Goal: Task Accomplishment & Management: Manage account settings

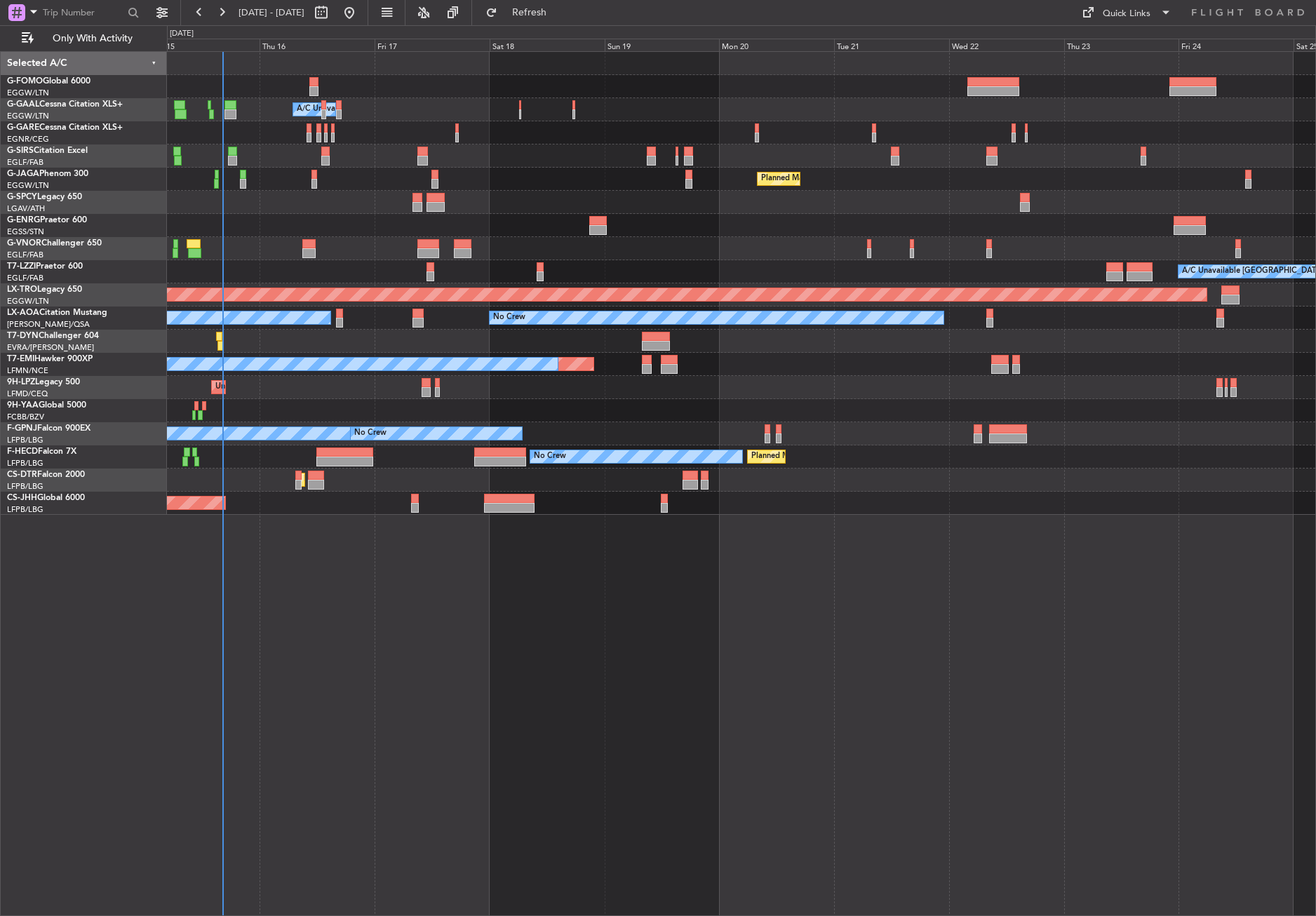
click at [442, 693] on div "Owner A/C Unavailable Owner A/C Unavailable Planned Maint [GEOGRAPHIC_DATA] ([G…" at bounding box center [741, 484] width 1149 height 864
click at [414, 702] on div "Owner A/C Unavailable Owner A/C Unavailable Planned Maint [GEOGRAPHIC_DATA] ([G…" at bounding box center [741, 484] width 1149 height 864
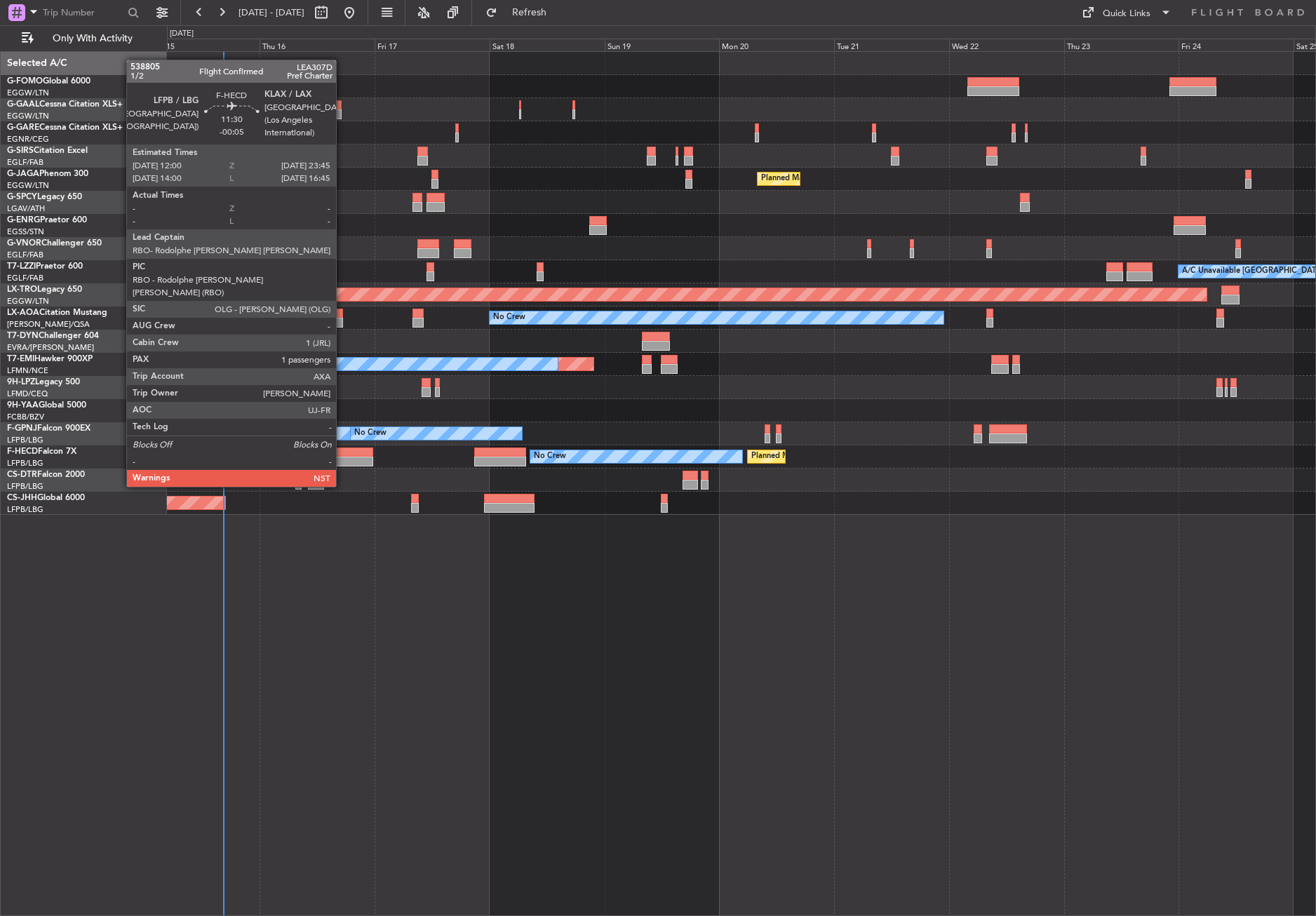
click at [342, 447] on div at bounding box center [345, 451] width 57 height 10
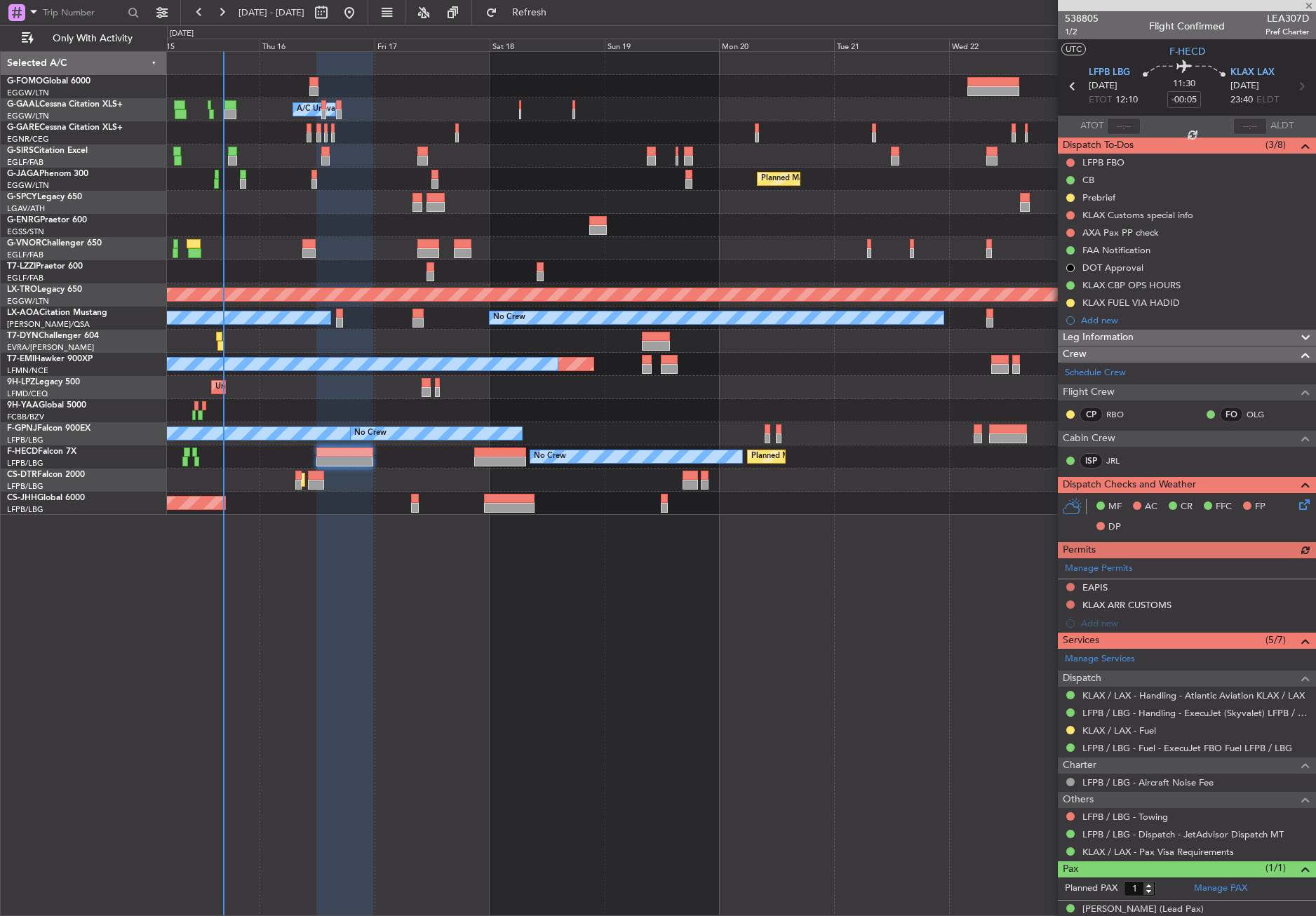
click at [370, 553] on div at bounding box center [345, 484] width 57 height 864
click at [340, 762] on div at bounding box center [345, 484] width 57 height 864
click at [575, 645] on div "Owner A/C Unavailable Owner A/C Unavailable Planned Maint [GEOGRAPHIC_DATA] ([G…" at bounding box center [741, 484] width 1149 height 864
click at [557, 733] on div "Owner A/C Unavailable Owner A/C Unavailable Planned Maint [GEOGRAPHIC_DATA] ([G…" at bounding box center [741, 484] width 1149 height 864
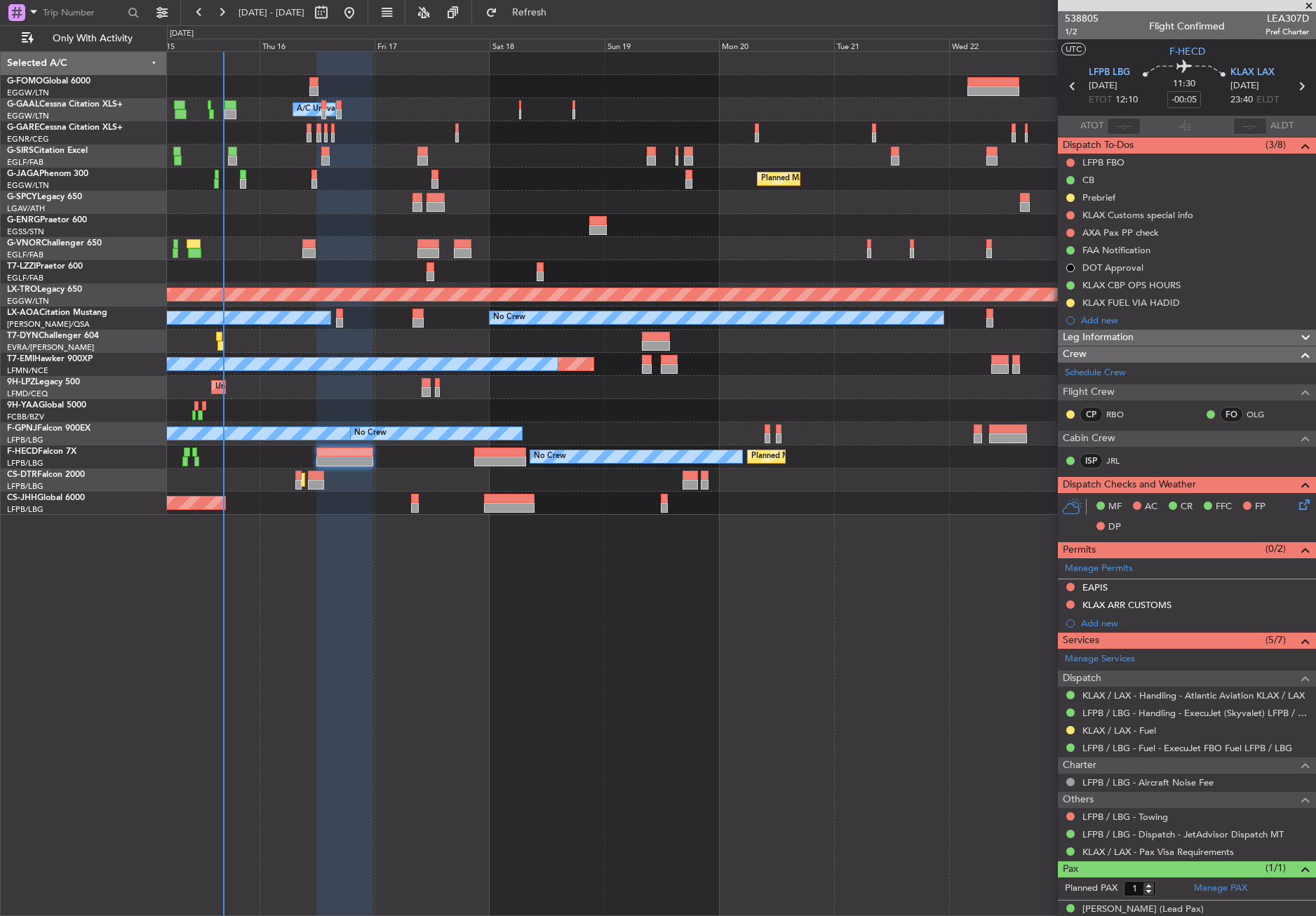
click at [251, 710] on div "Owner A/C Unavailable Owner A/C Unavailable Planned Maint [GEOGRAPHIC_DATA] ([G…" at bounding box center [741, 484] width 1149 height 864
click at [297, 643] on div "Owner A/C Unavailable Owner A/C Unavailable Planned Maint [GEOGRAPHIC_DATA] ([G…" at bounding box center [741, 484] width 1149 height 864
click at [495, 617] on div "Owner A/C Unavailable Owner A/C Unavailable Planned Maint [GEOGRAPHIC_DATA] ([G…" at bounding box center [741, 484] width 1149 height 864
click at [525, 633] on div "Owner A/C Unavailable Owner A/C Unavailable Planned Maint [GEOGRAPHIC_DATA] ([G…" at bounding box center [741, 484] width 1149 height 864
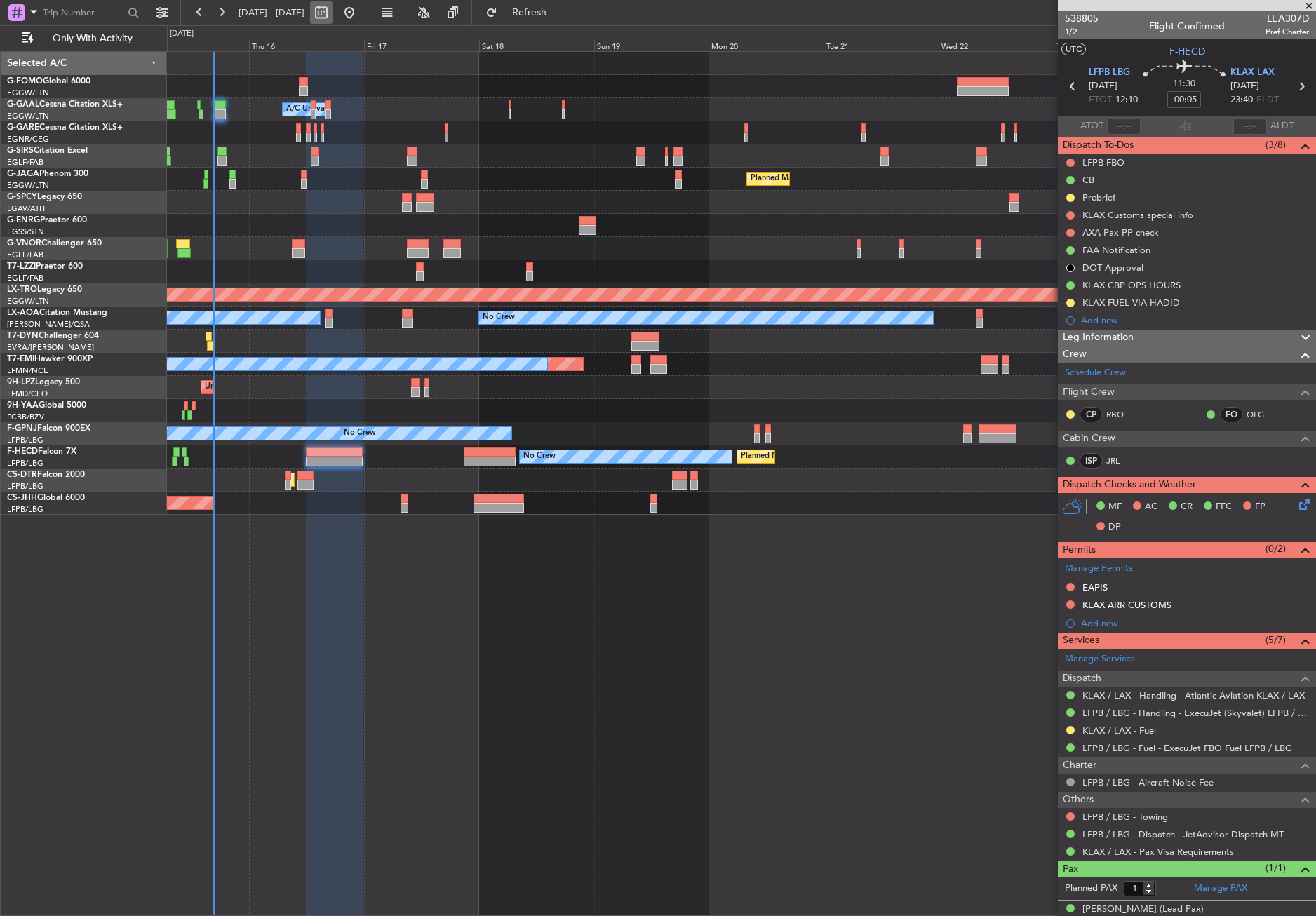
click at [332, 12] on button at bounding box center [321, 13] width 23 height 23
select select "10"
select select "2025"
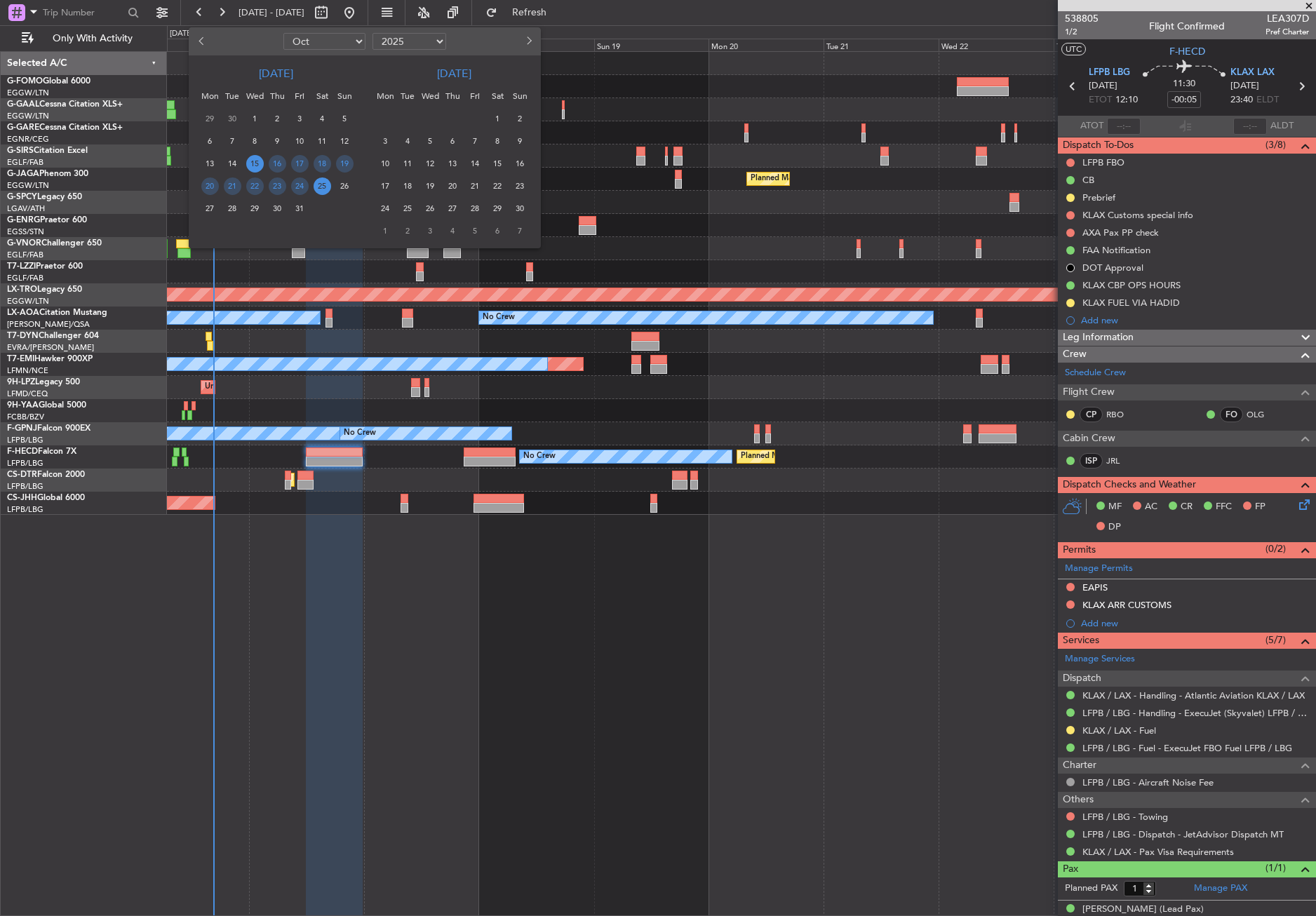
click at [528, 33] on button "Next month" at bounding box center [528, 41] width 16 height 23
click at [430, 143] on span "10" at bounding box center [430, 142] width 18 height 17
click at [429, 190] on span "24" at bounding box center [430, 186] width 18 height 17
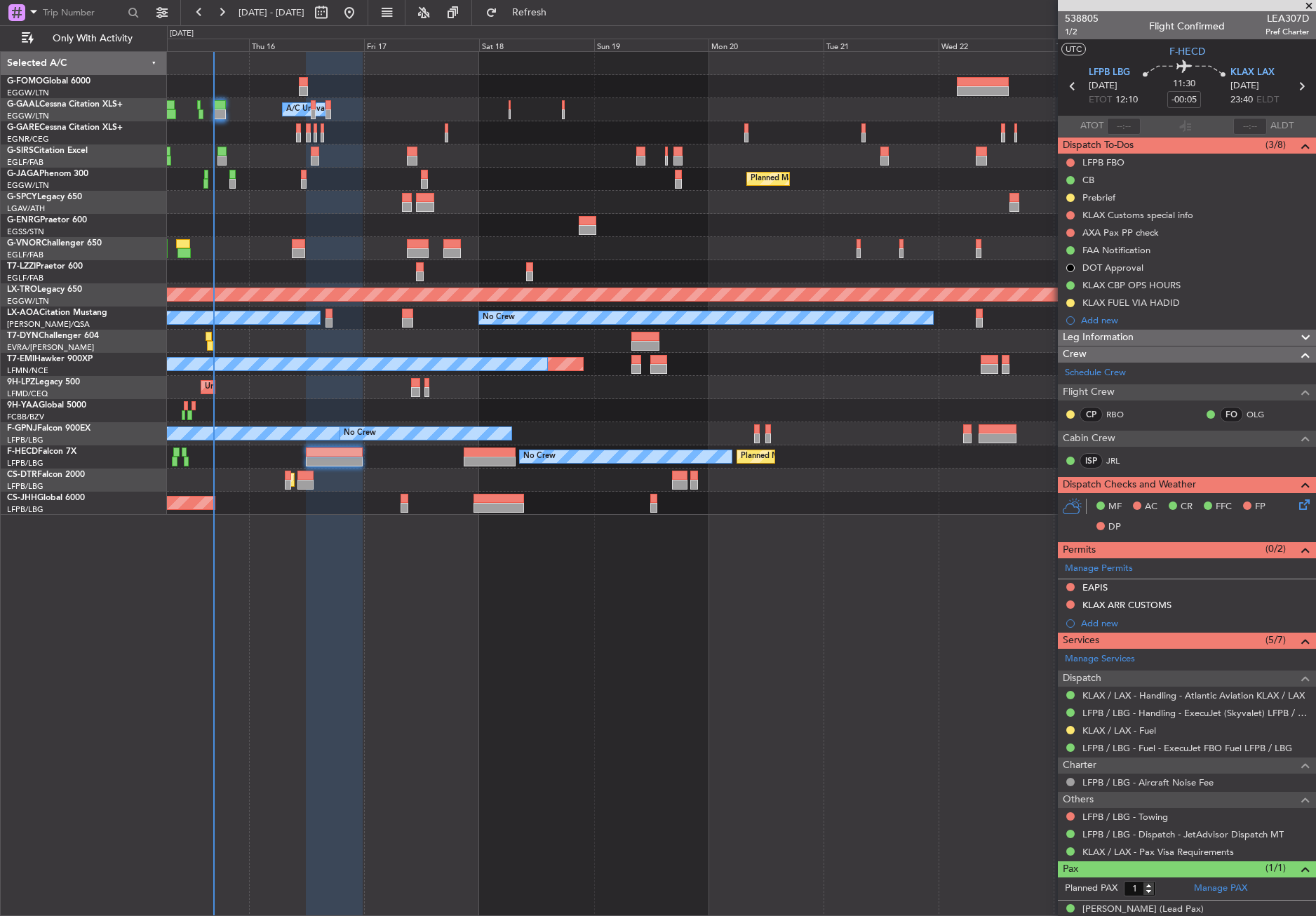
select select "12"
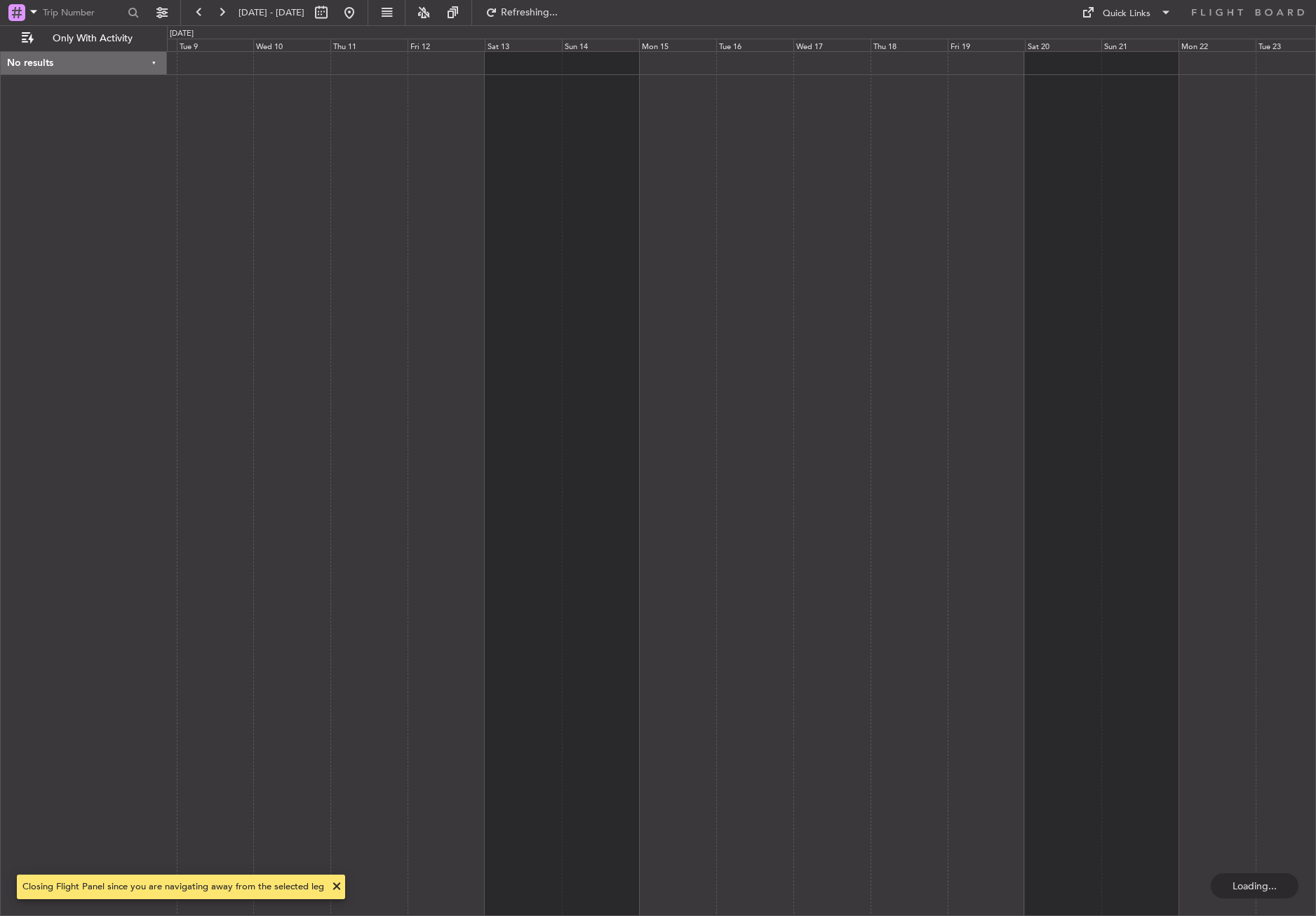
click at [578, 599] on div at bounding box center [741, 484] width 1149 height 864
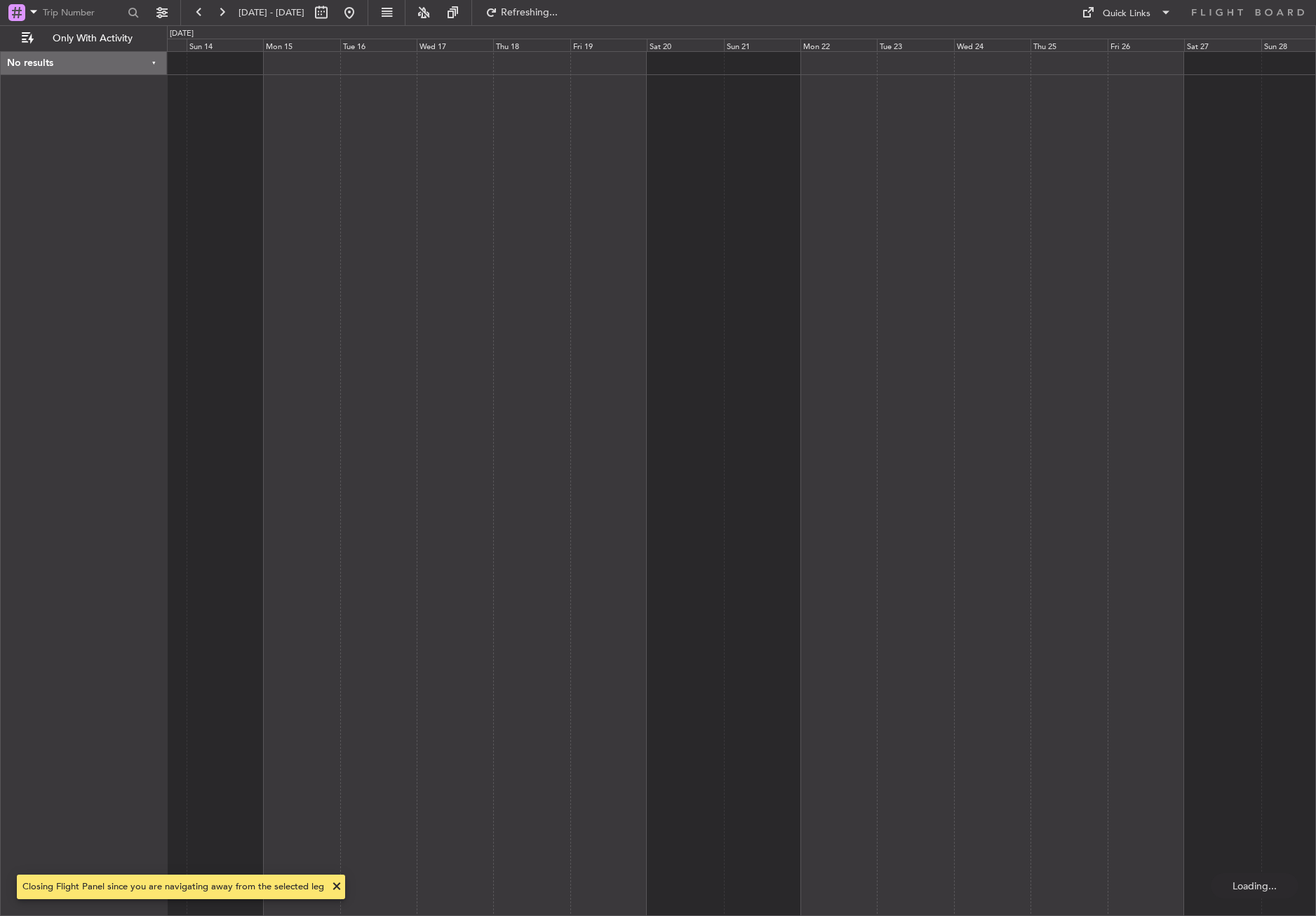
click at [359, 521] on div at bounding box center [741, 484] width 1149 height 864
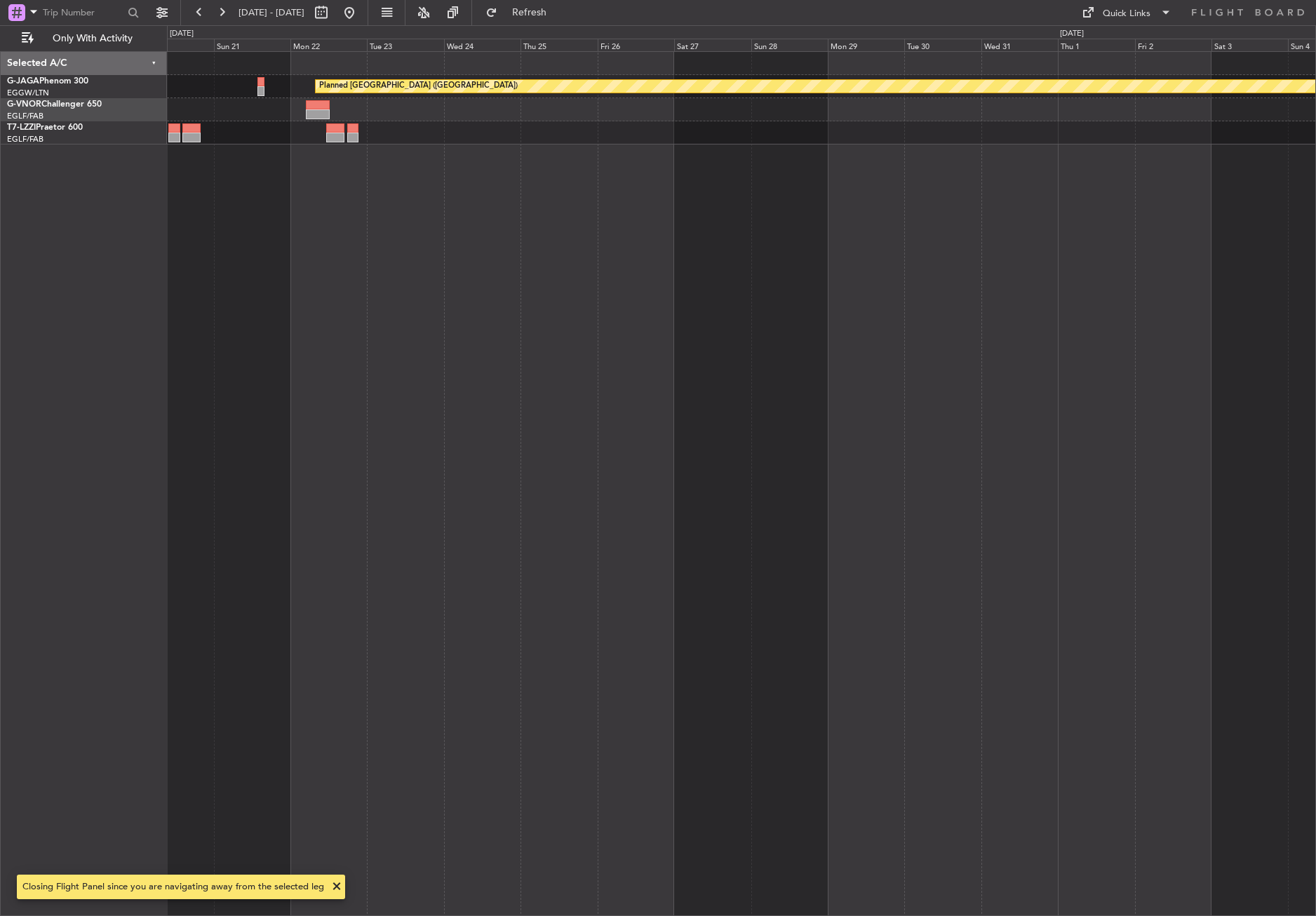
click at [451, 507] on div "Planned [GEOGRAPHIC_DATA] ([GEOGRAPHIC_DATA])" at bounding box center [741, 484] width 1149 height 864
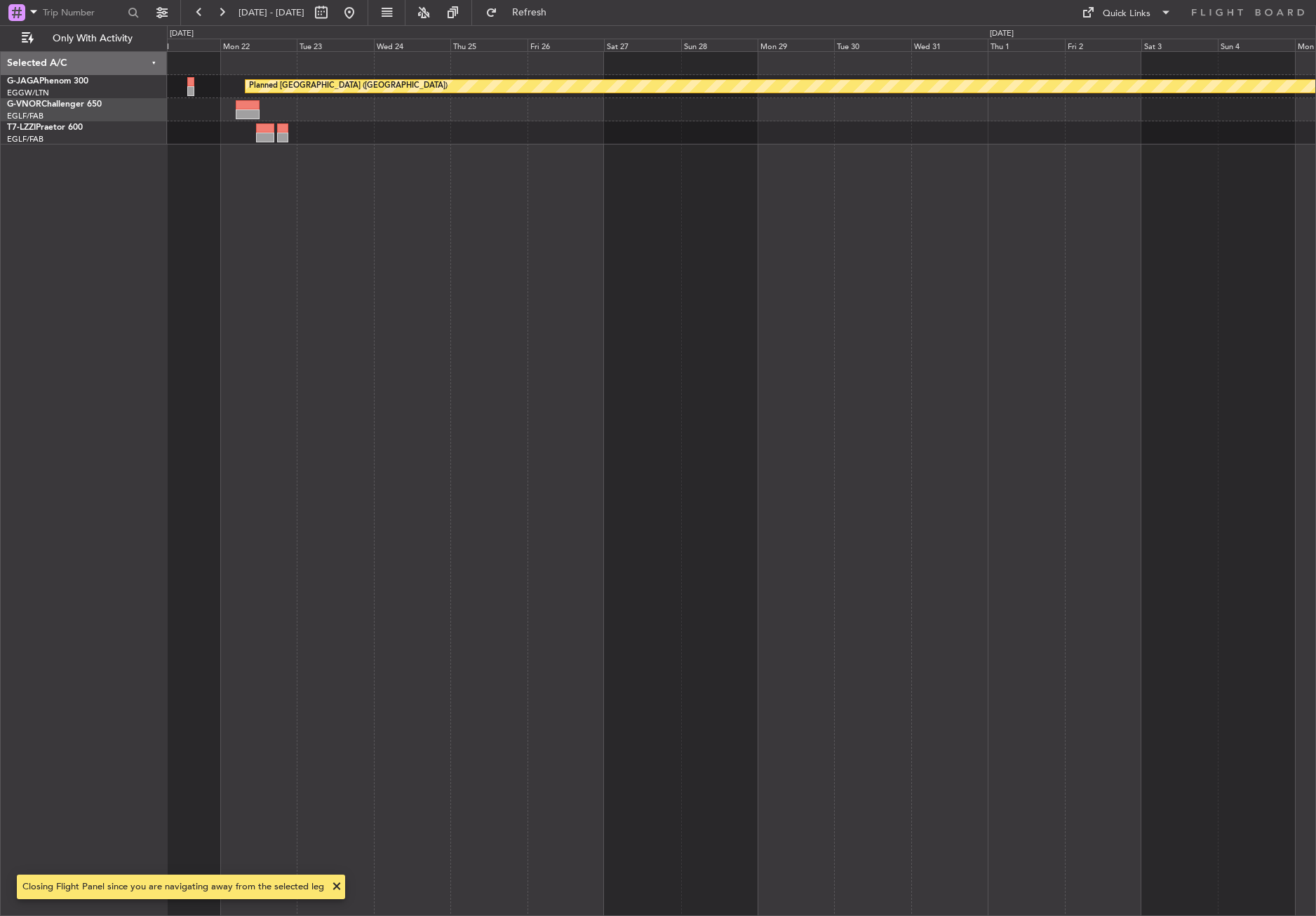
click at [443, 440] on div "Planned [GEOGRAPHIC_DATA] ([GEOGRAPHIC_DATA])" at bounding box center [741, 484] width 1149 height 864
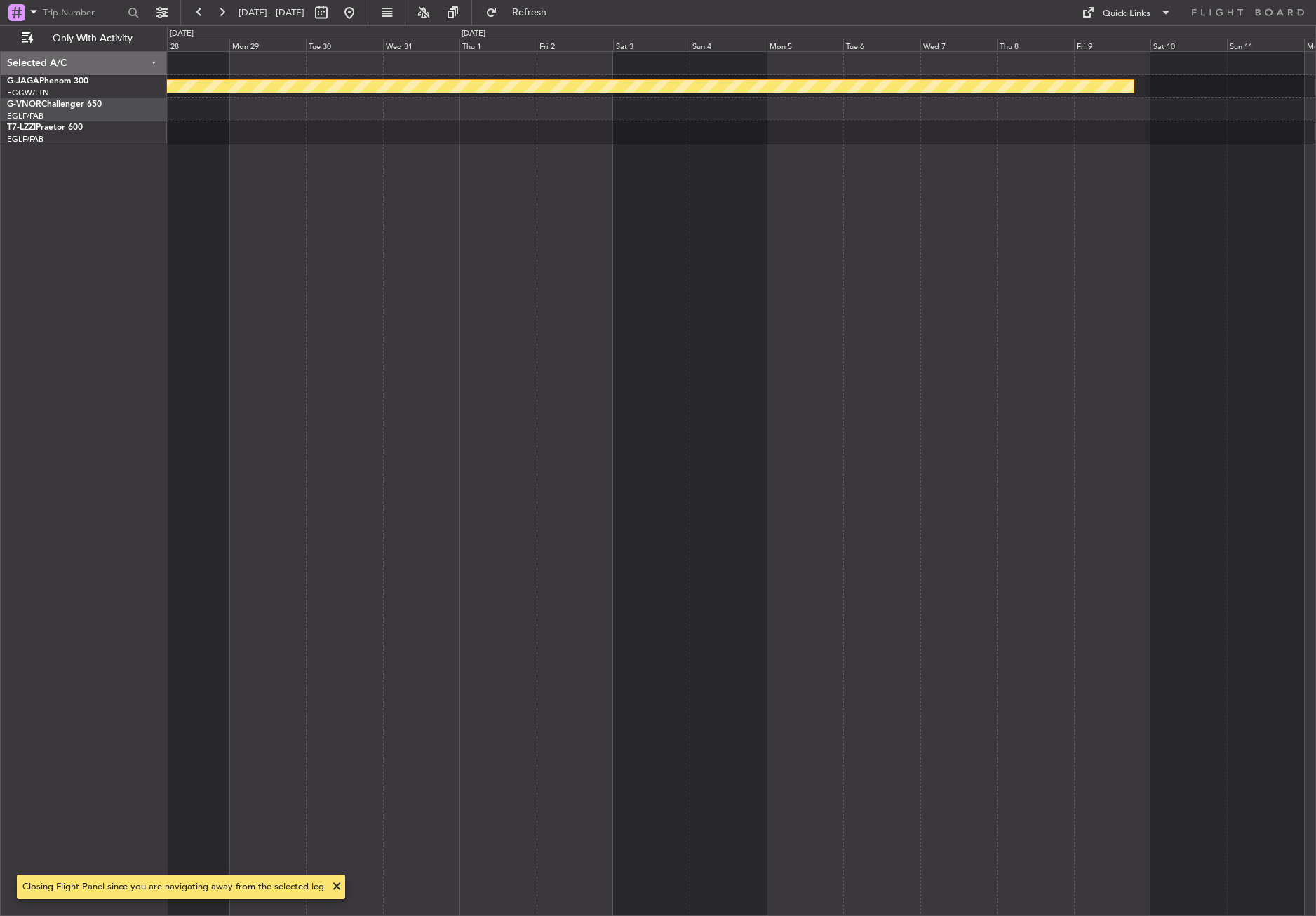
click at [242, 467] on div "Planned [GEOGRAPHIC_DATA] ([GEOGRAPHIC_DATA])" at bounding box center [741, 484] width 1149 height 864
click at [332, 448] on div "Planned [GEOGRAPHIC_DATA] ([GEOGRAPHIC_DATA])" at bounding box center [741, 484] width 1149 height 864
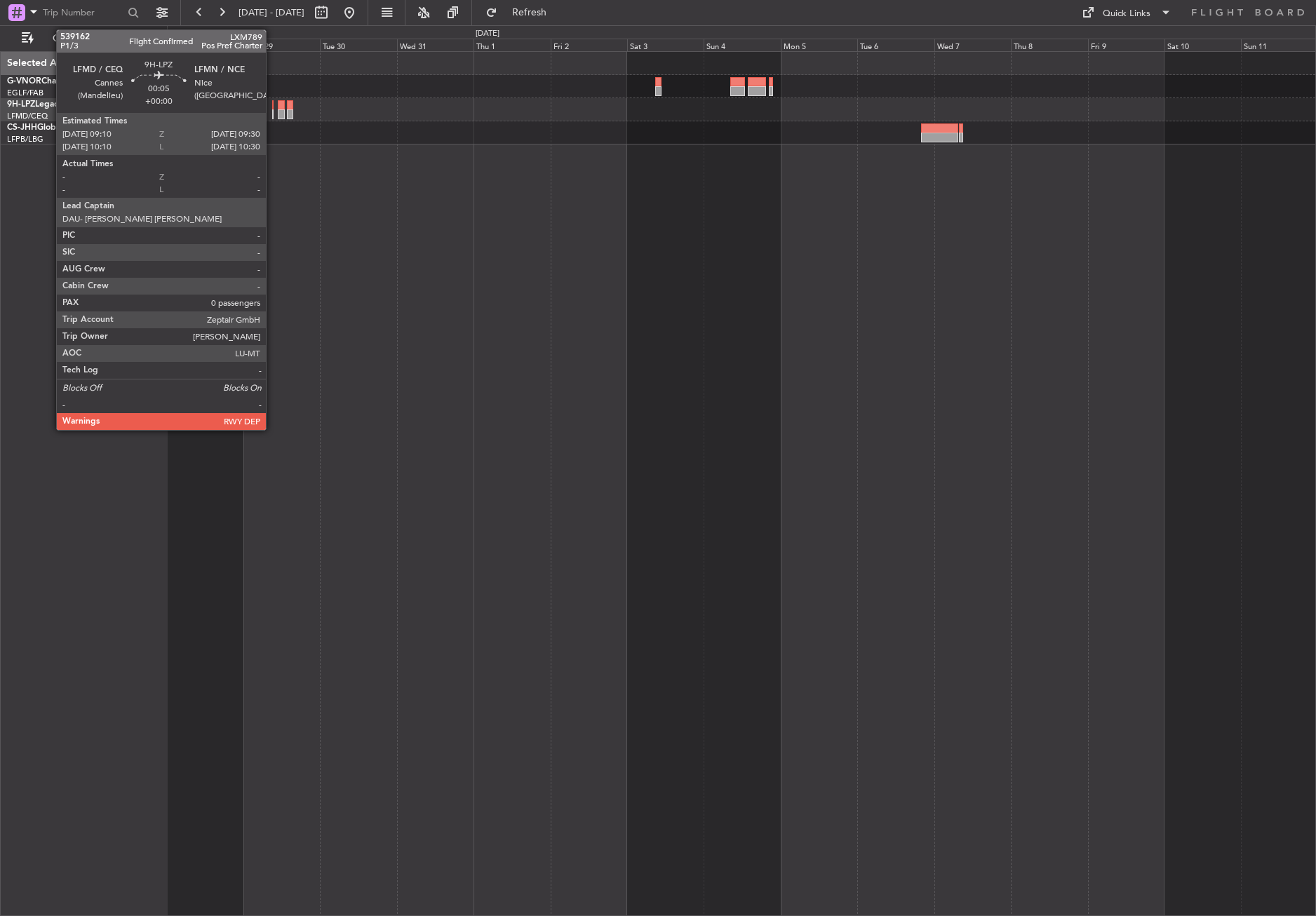
click at [272, 111] on div at bounding box center [273, 114] width 2 height 10
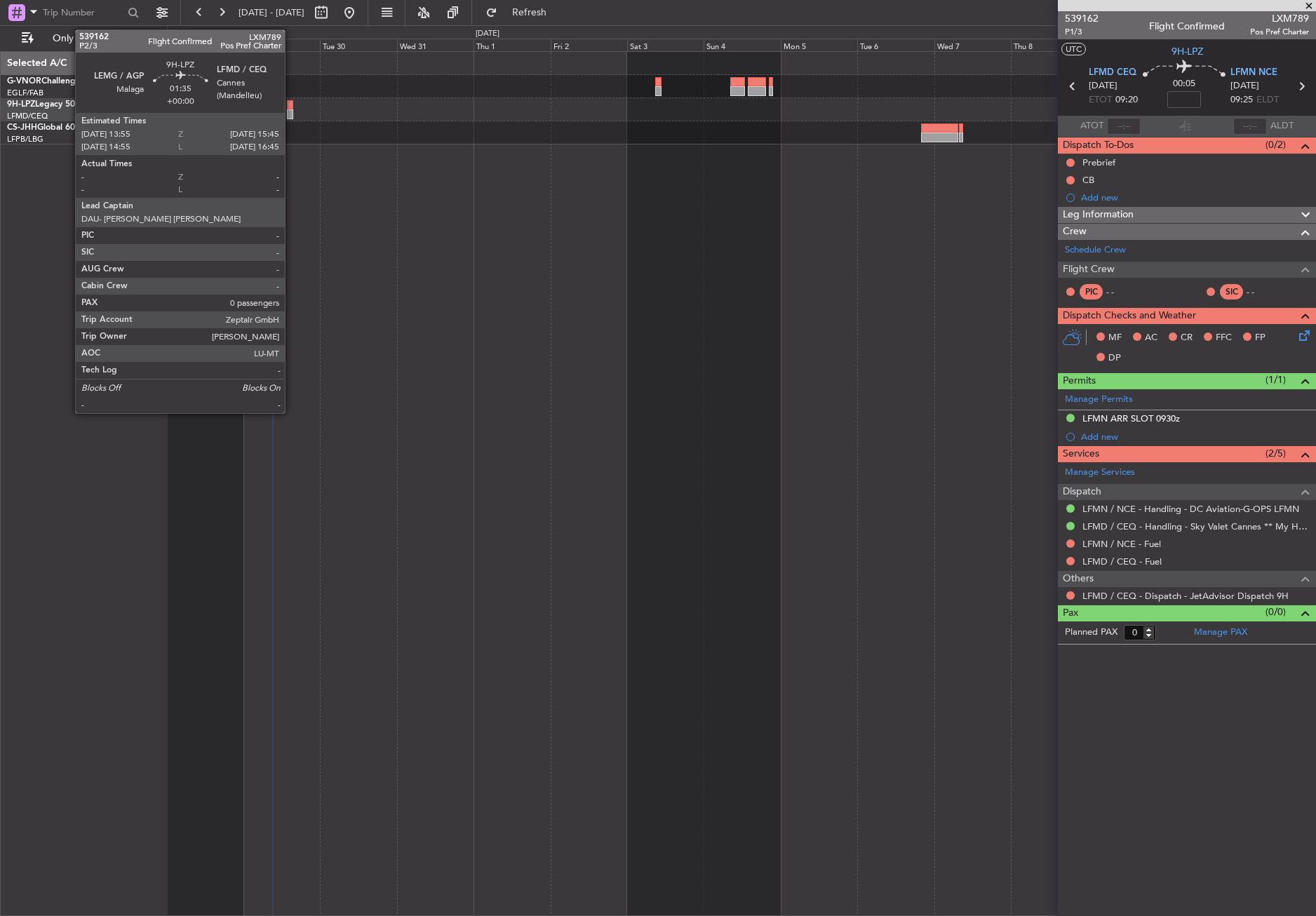
click at [291, 108] on div at bounding box center [290, 105] width 6 height 10
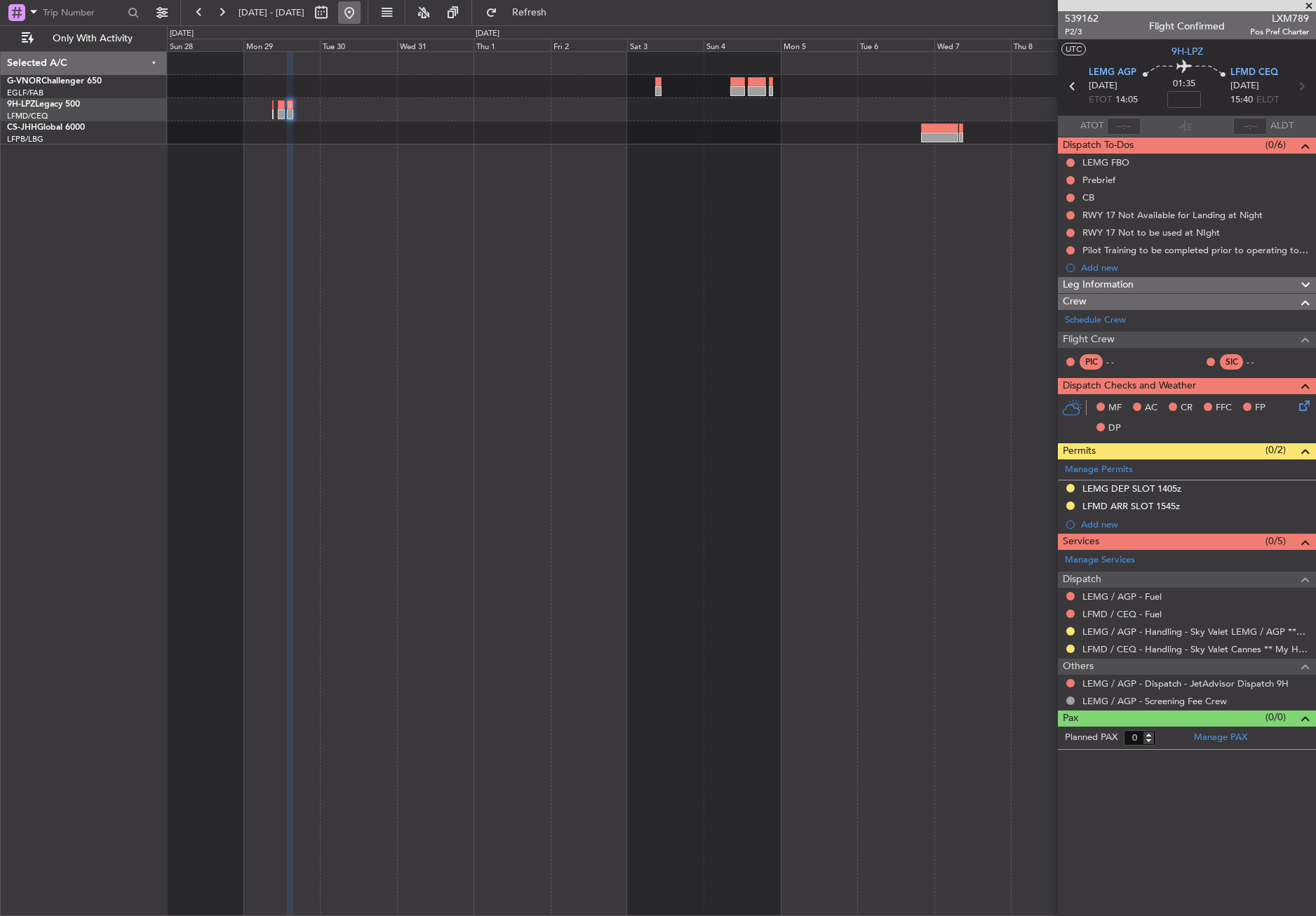
click at [360, 6] on button at bounding box center [349, 13] width 23 height 23
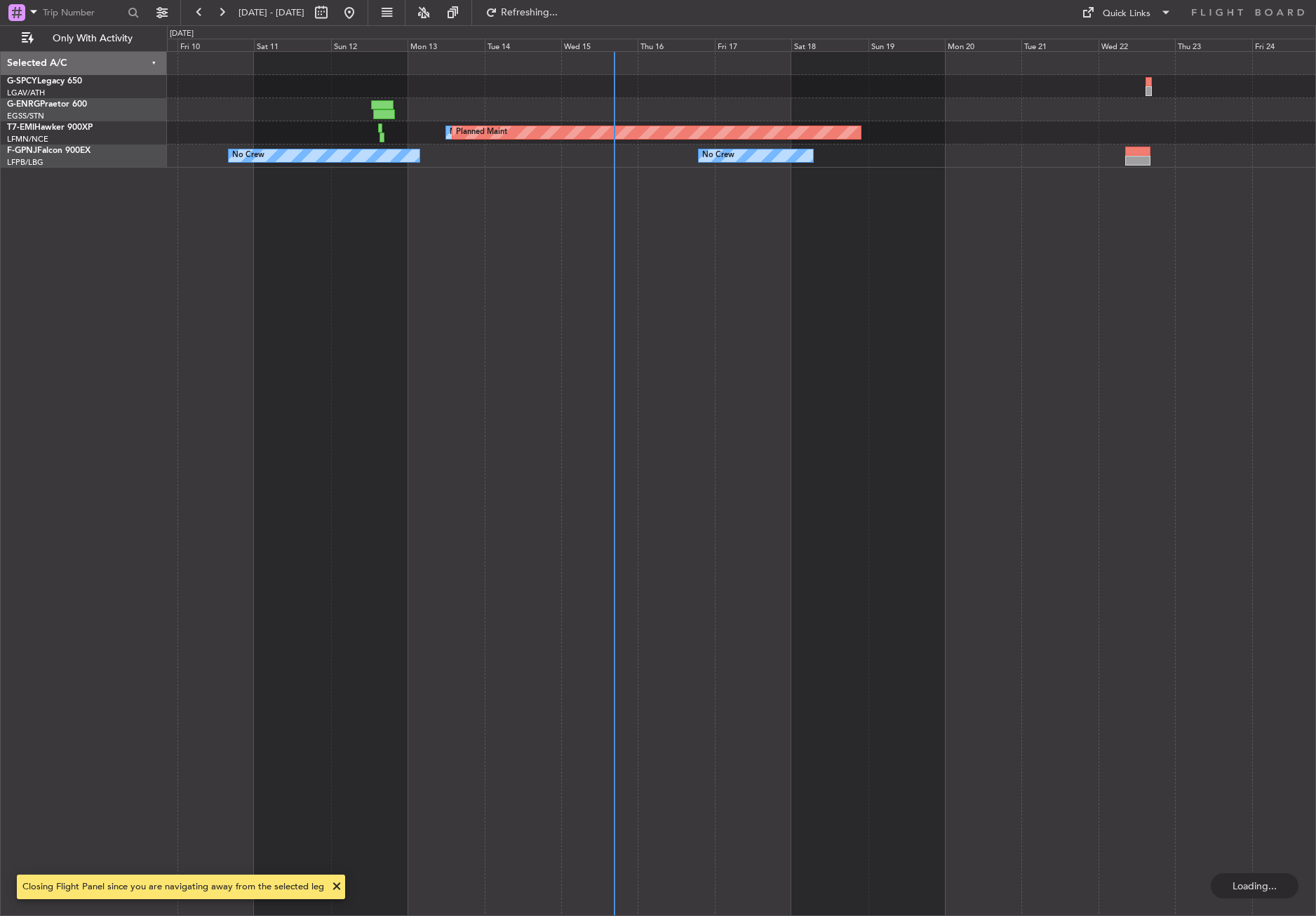
click at [508, 605] on div "No Crew Planned Maint No Crew No Crew Planned Maint [GEOGRAPHIC_DATA] ([GEOGRAP…" at bounding box center [741, 484] width 1149 height 864
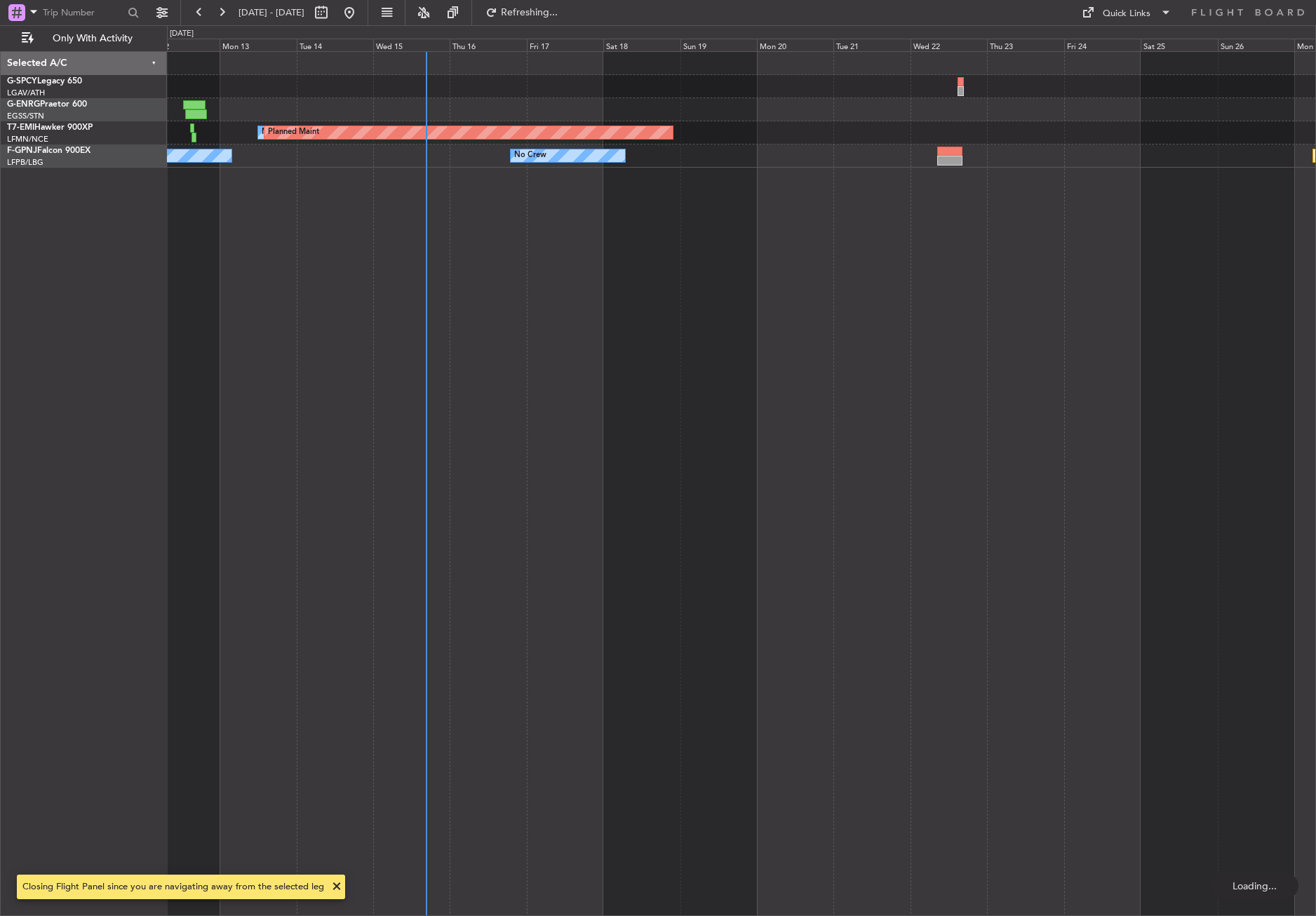
click at [428, 584] on div "No Crew Planned Maint No Crew No Crew Planned Maint [GEOGRAPHIC_DATA] ([GEOGRAP…" at bounding box center [741, 484] width 1149 height 864
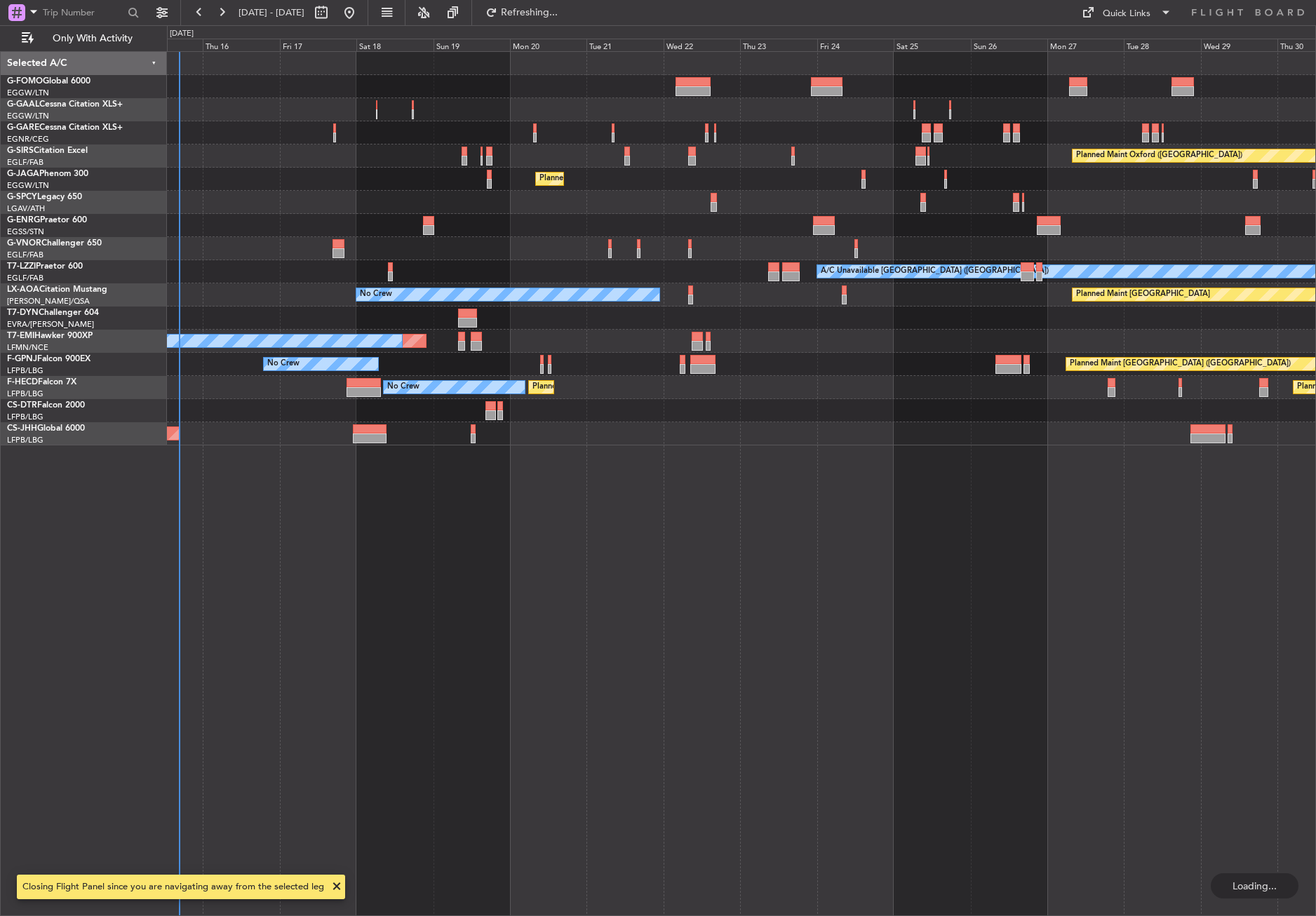
click at [560, 584] on div "Owner Planned Maint [GEOGRAPHIC_DATA] ([GEOGRAPHIC_DATA]) Planned Maint [GEOGRA…" at bounding box center [741, 484] width 1149 height 864
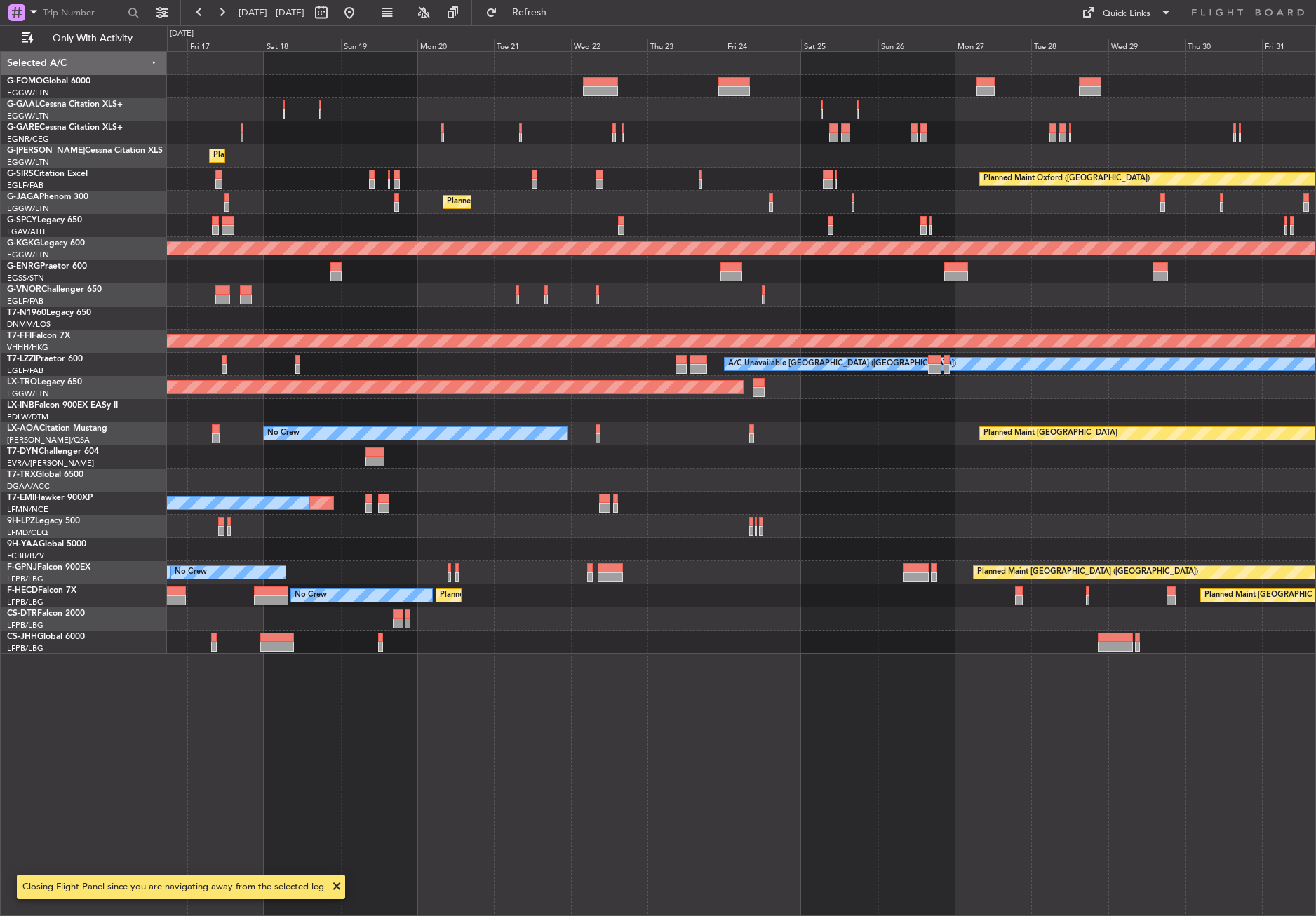
click at [543, 648] on div "Planned Maint [GEOGRAPHIC_DATA] ([GEOGRAPHIC_DATA])" at bounding box center [741, 642] width 1148 height 23
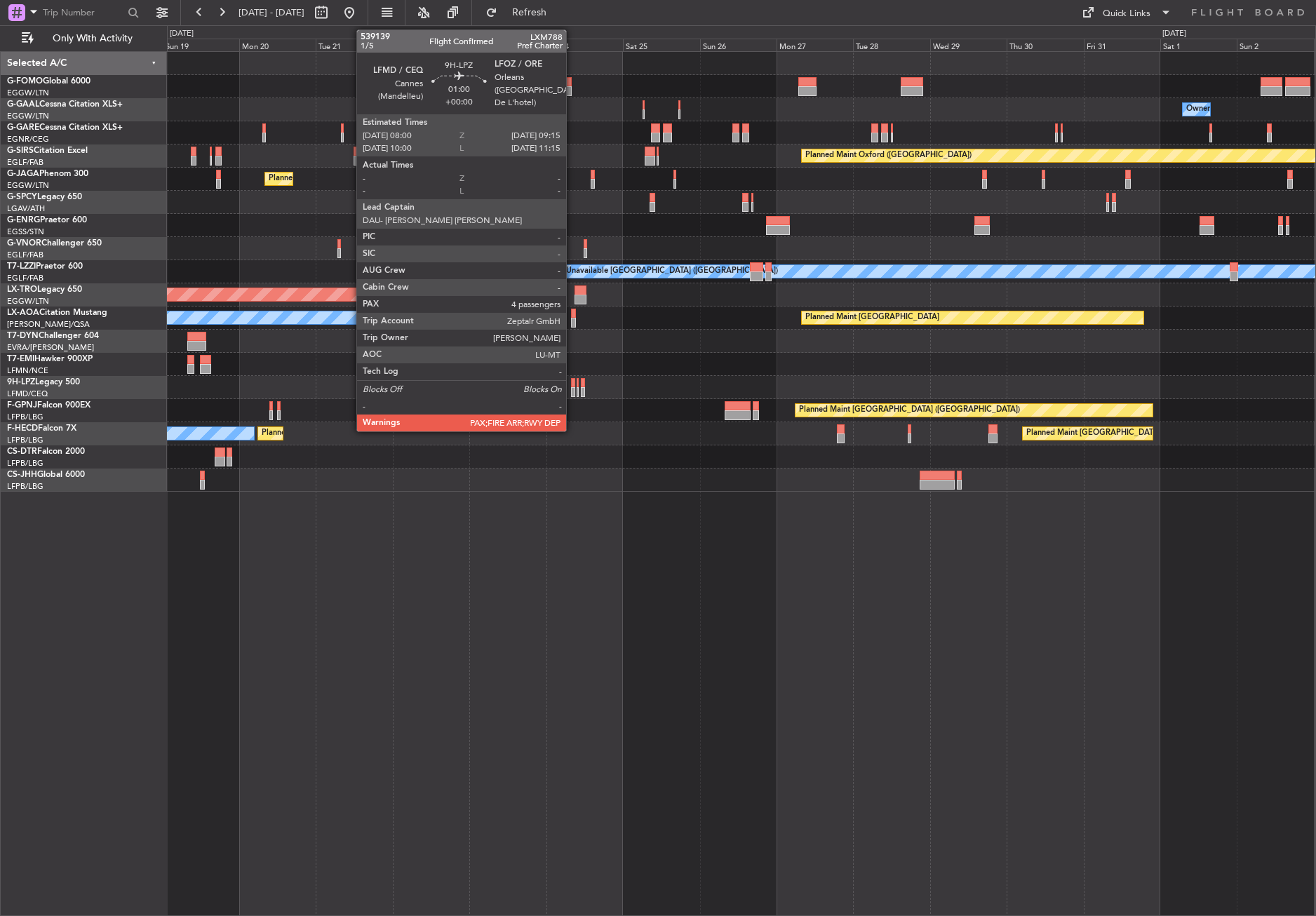
click at [572, 385] on div at bounding box center [572, 382] width 4 height 10
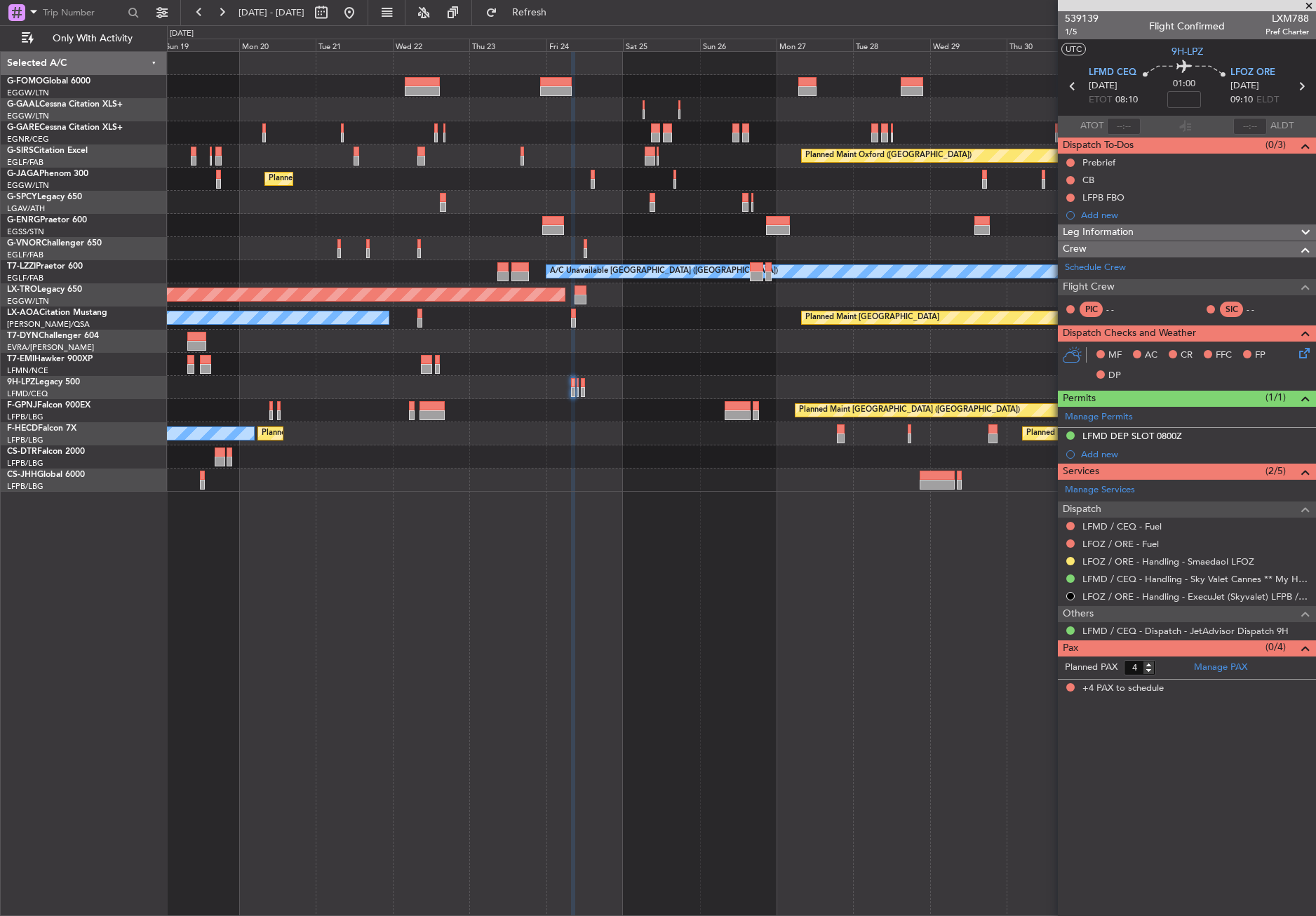
click at [667, 641] on div "Owner A/C Unavailable Owner Planned Maint [GEOGRAPHIC_DATA] ([GEOGRAPHIC_DATA])…" at bounding box center [741, 484] width 1149 height 864
click at [1074, 270] on link "Schedule Crew" at bounding box center [1096, 268] width 61 height 14
click at [321, 207] on div at bounding box center [741, 202] width 1148 height 23
click at [1236, 670] on link "Manage PAX" at bounding box center [1220, 668] width 53 height 14
click at [559, 12] on span "Refresh" at bounding box center [529, 12] width 59 height 10
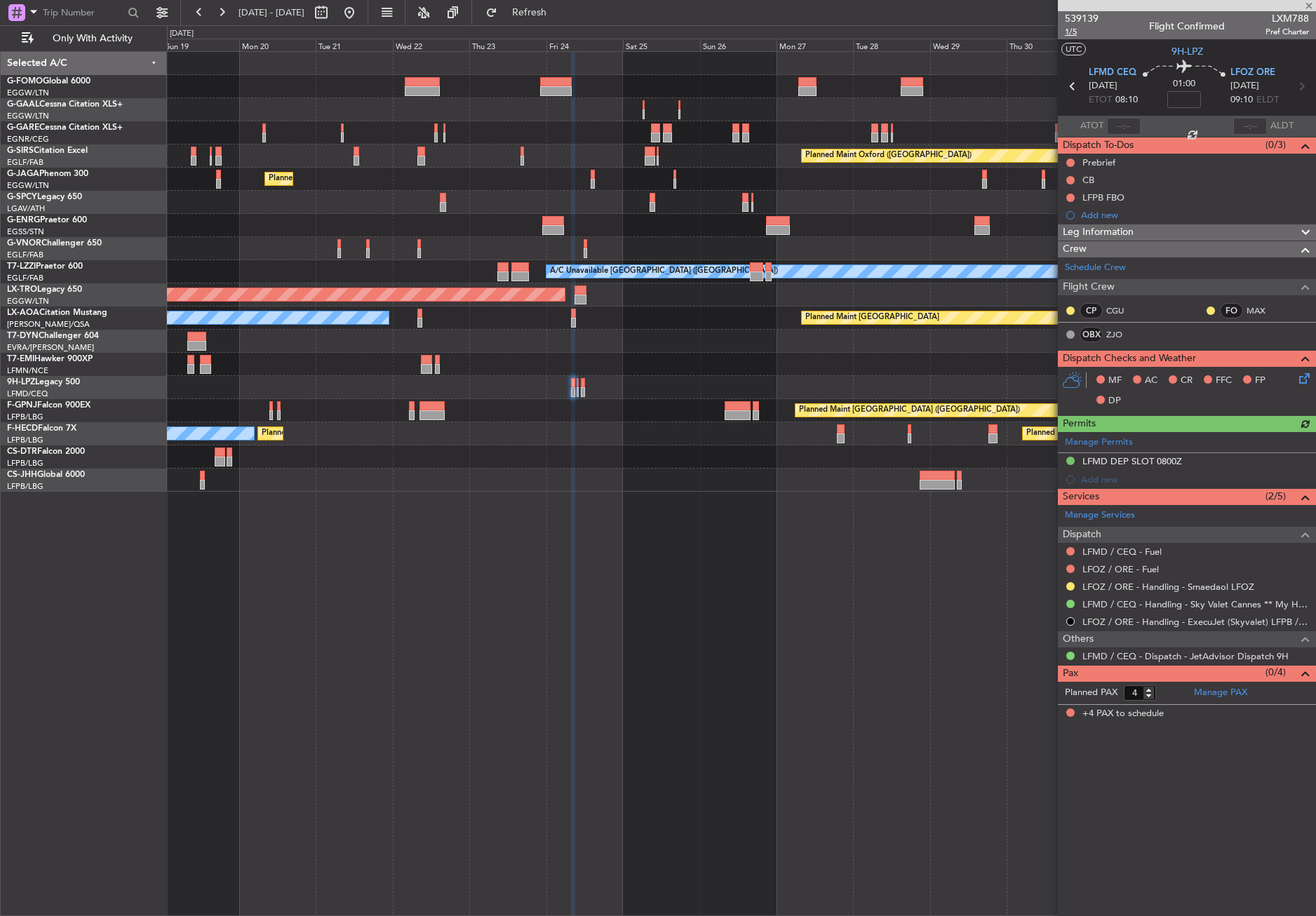
click at [1078, 31] on span "1/5" at bounding box center [1082, 32] width 33 height 12
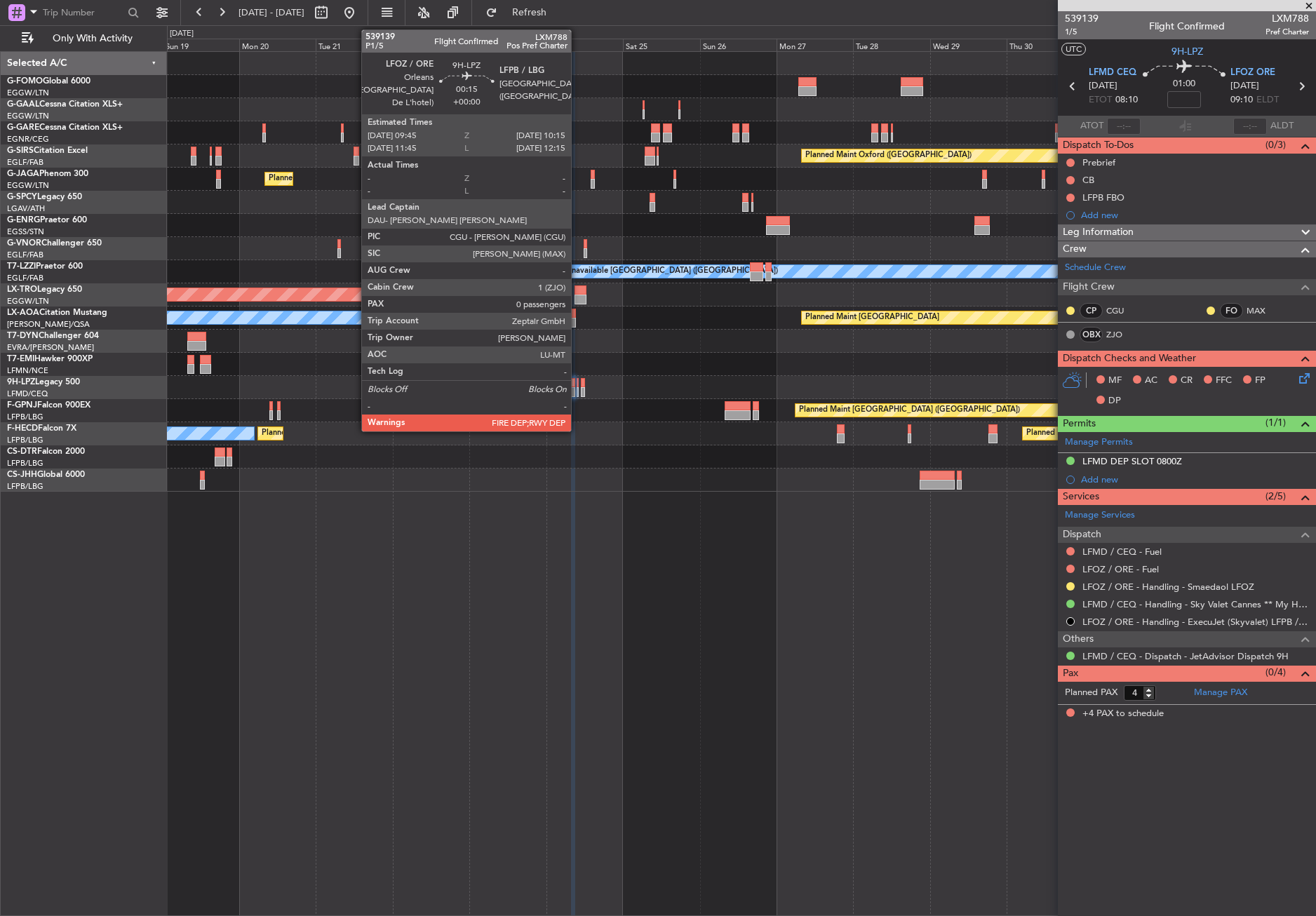
click at [578, 392] on div at bounding box center [578, 391] width 2 height 10
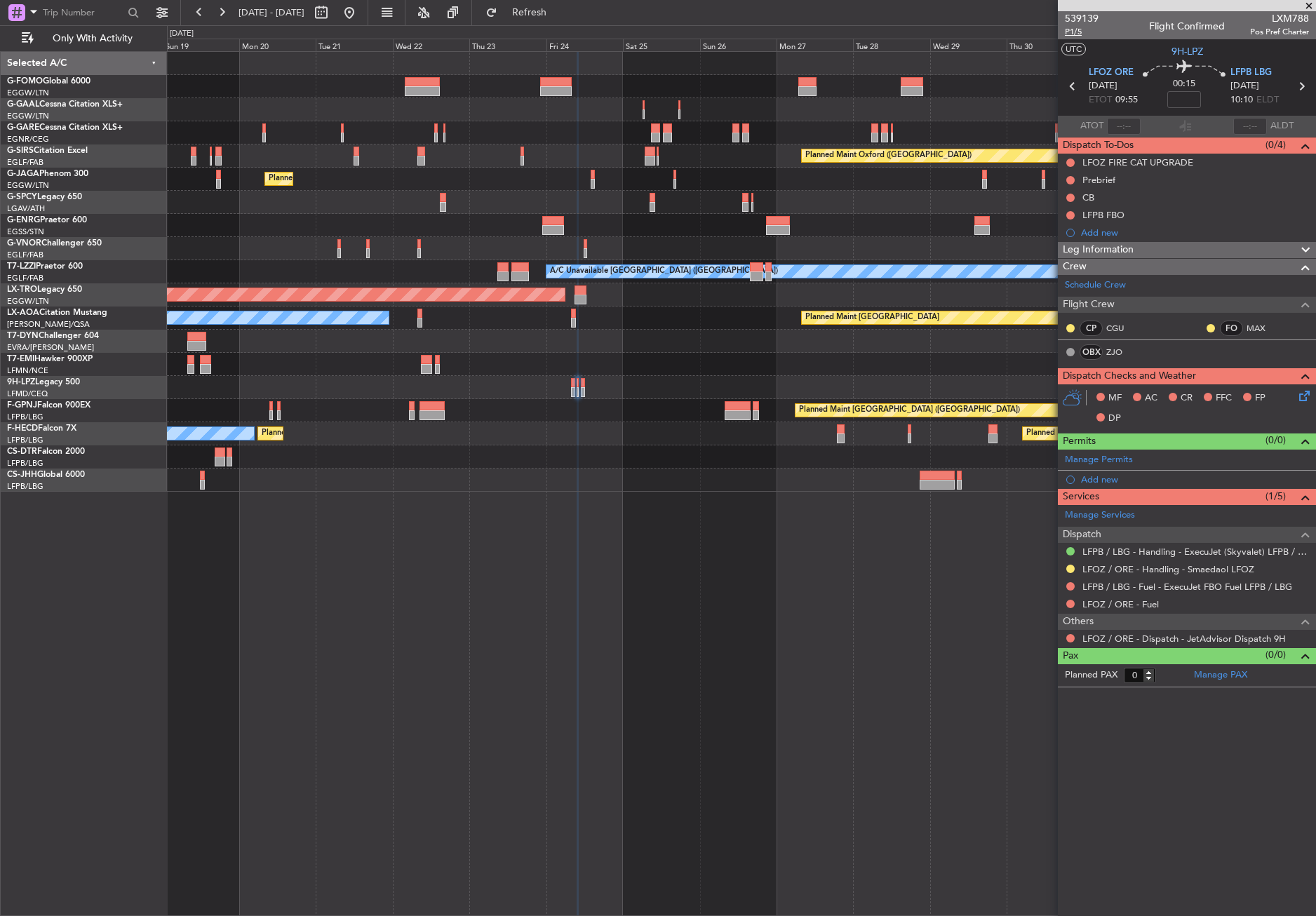
click at [1083, 30] on span "P1/5" at bounding box center [1082, 32] width 33 height 12
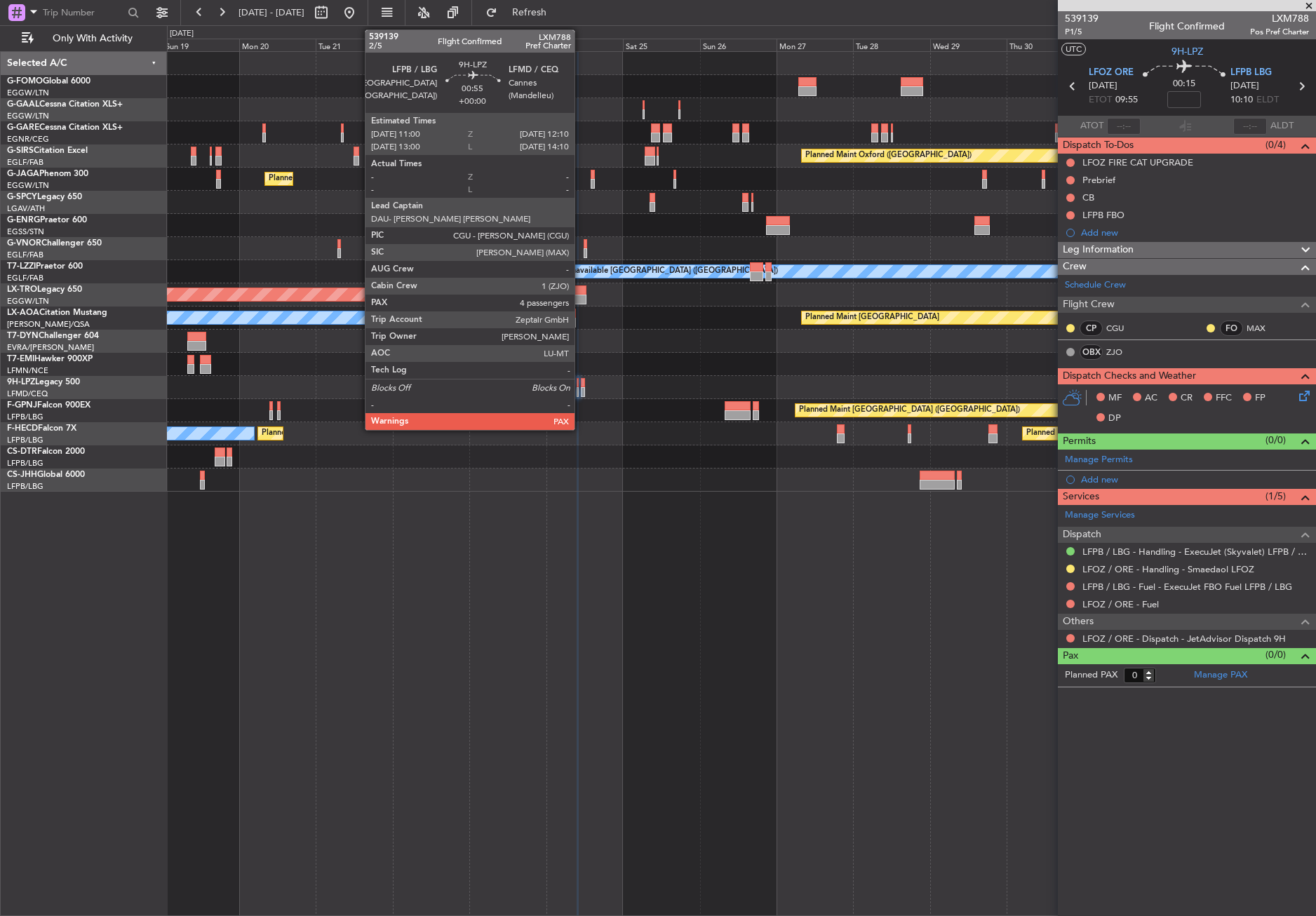
click at [581, 391] on div at bounding box center [583, 391] width 4 height 10
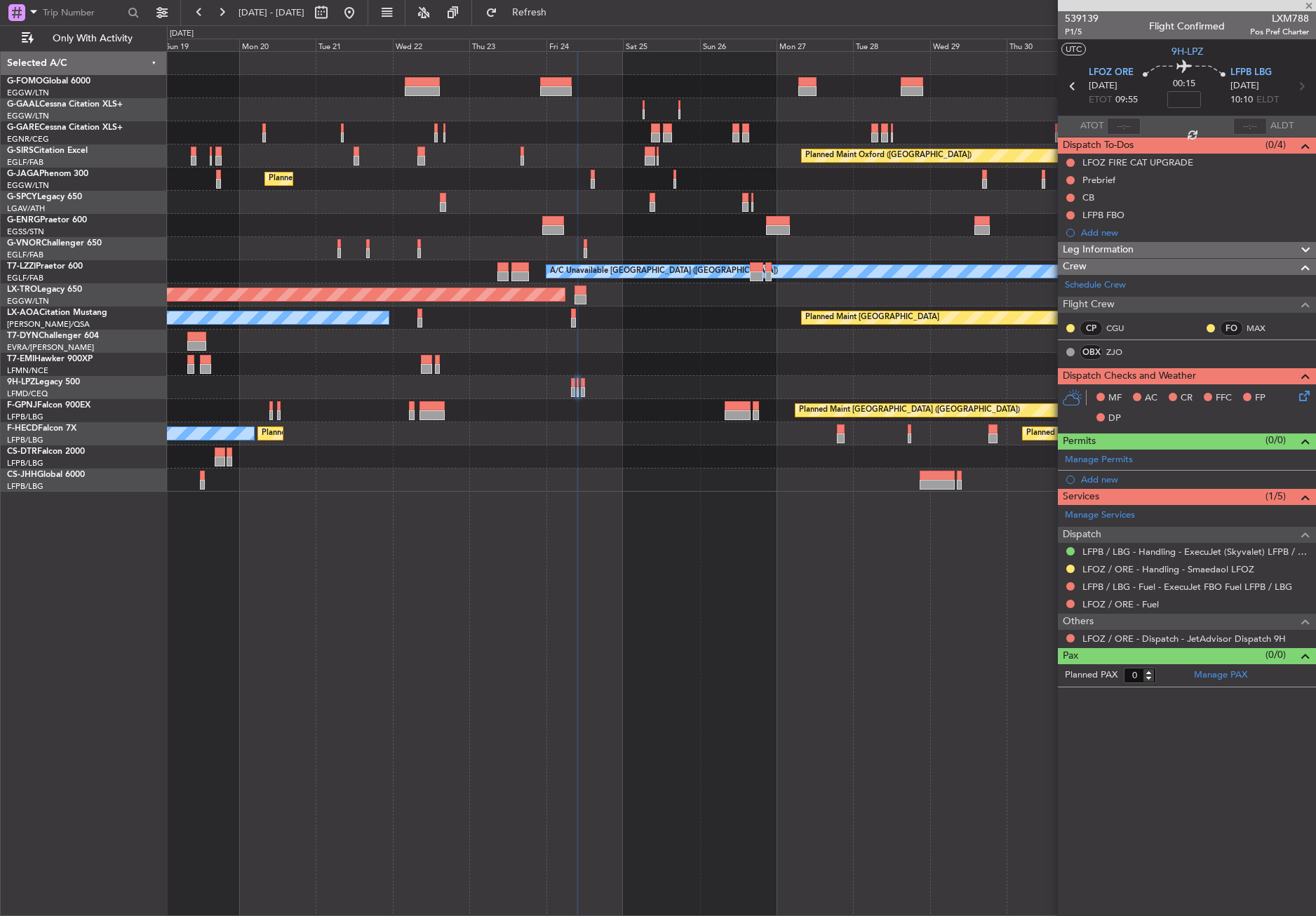
type input "4"
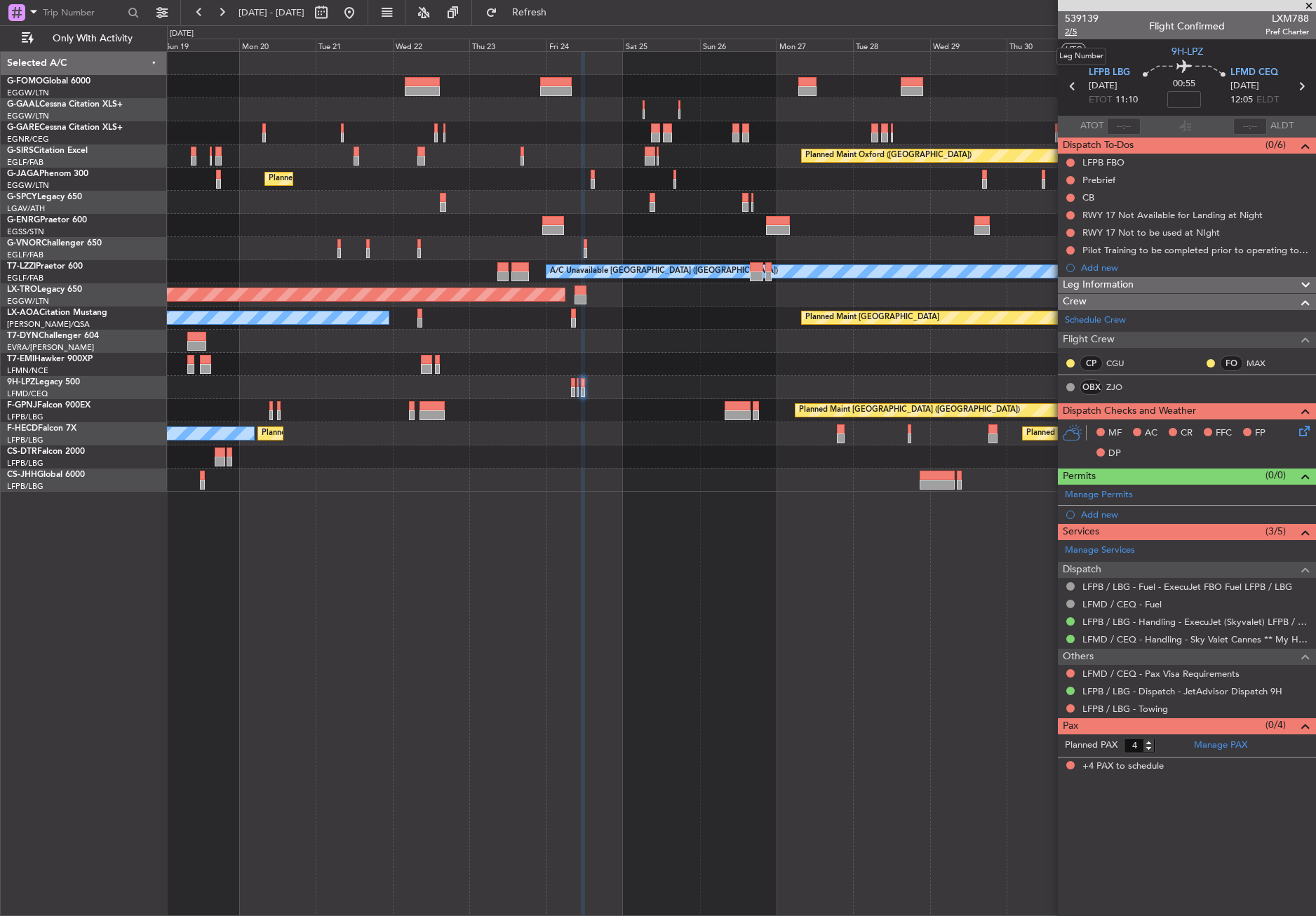
click at [1069, 31] on span "2/5" at bounding box center [1082, 32] width 33 height 12
click at [564, 21] on button "Refresh" at bounding box center [521, 13] width 84 height 23
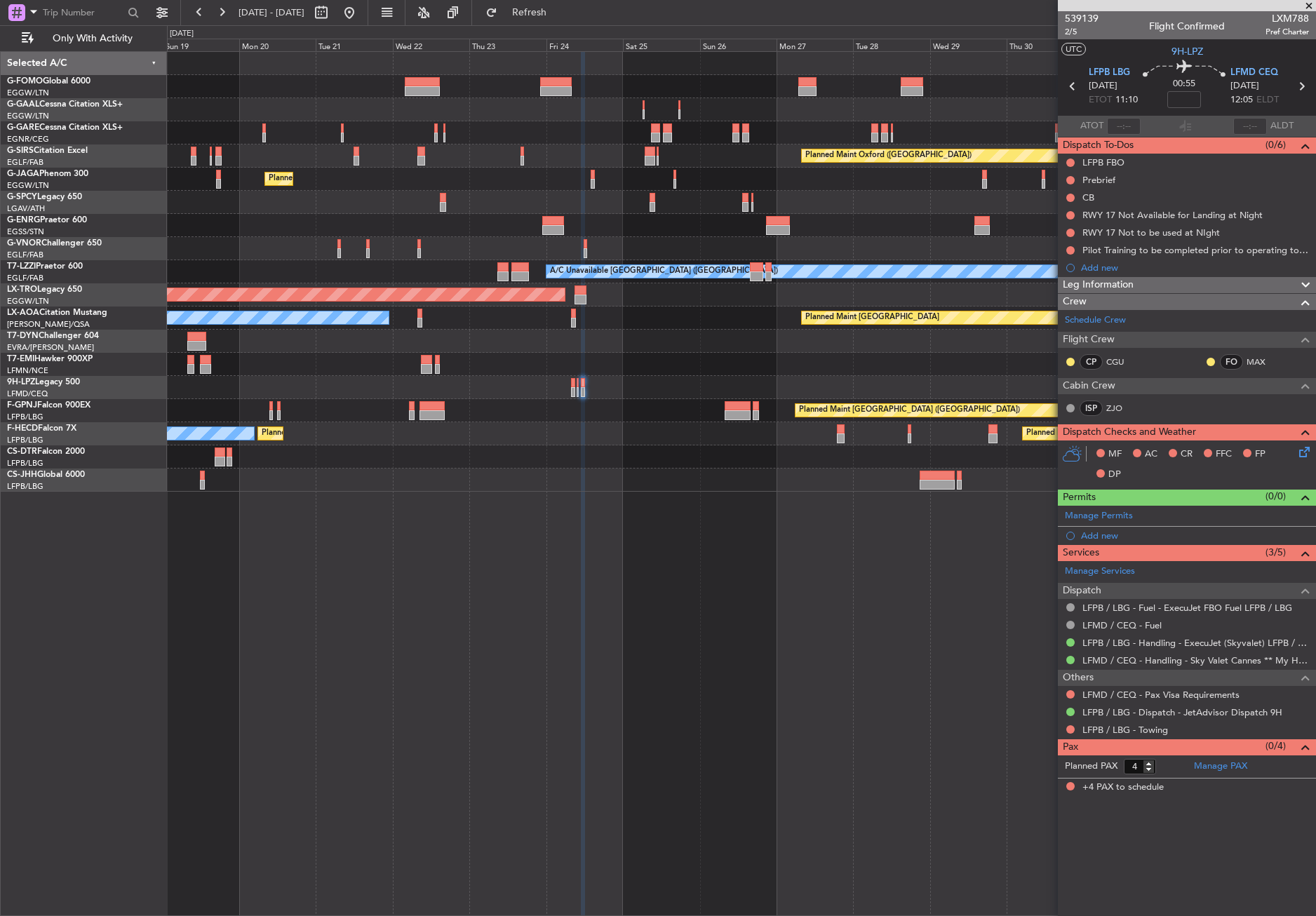
click at [449, 331] on div "Owner A/C Unavailable Owner Planned Maint [GEOGRAPHIC_DATA] ([GEOGRAPHIC_DATA])…" at bounding box center [741, 271] width 1148 height 440
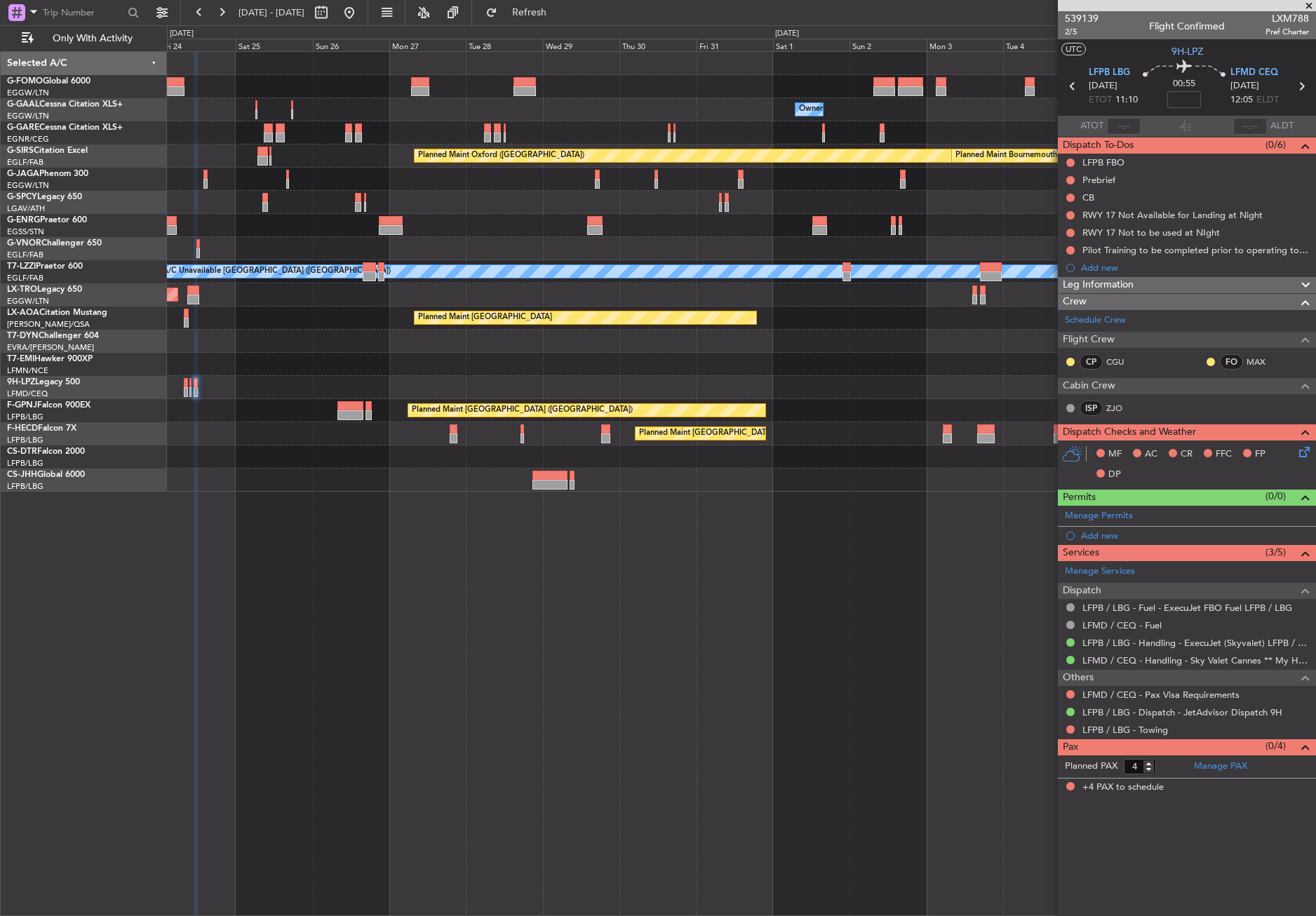
click at [300, 277] on div "Owner Owner Planned Maint [GEOGRAPHIC_DATA] ([GEOGRAPHIC_DATA]) Planned Maint […" at bounding box center [741, 271] width 1148 height 440
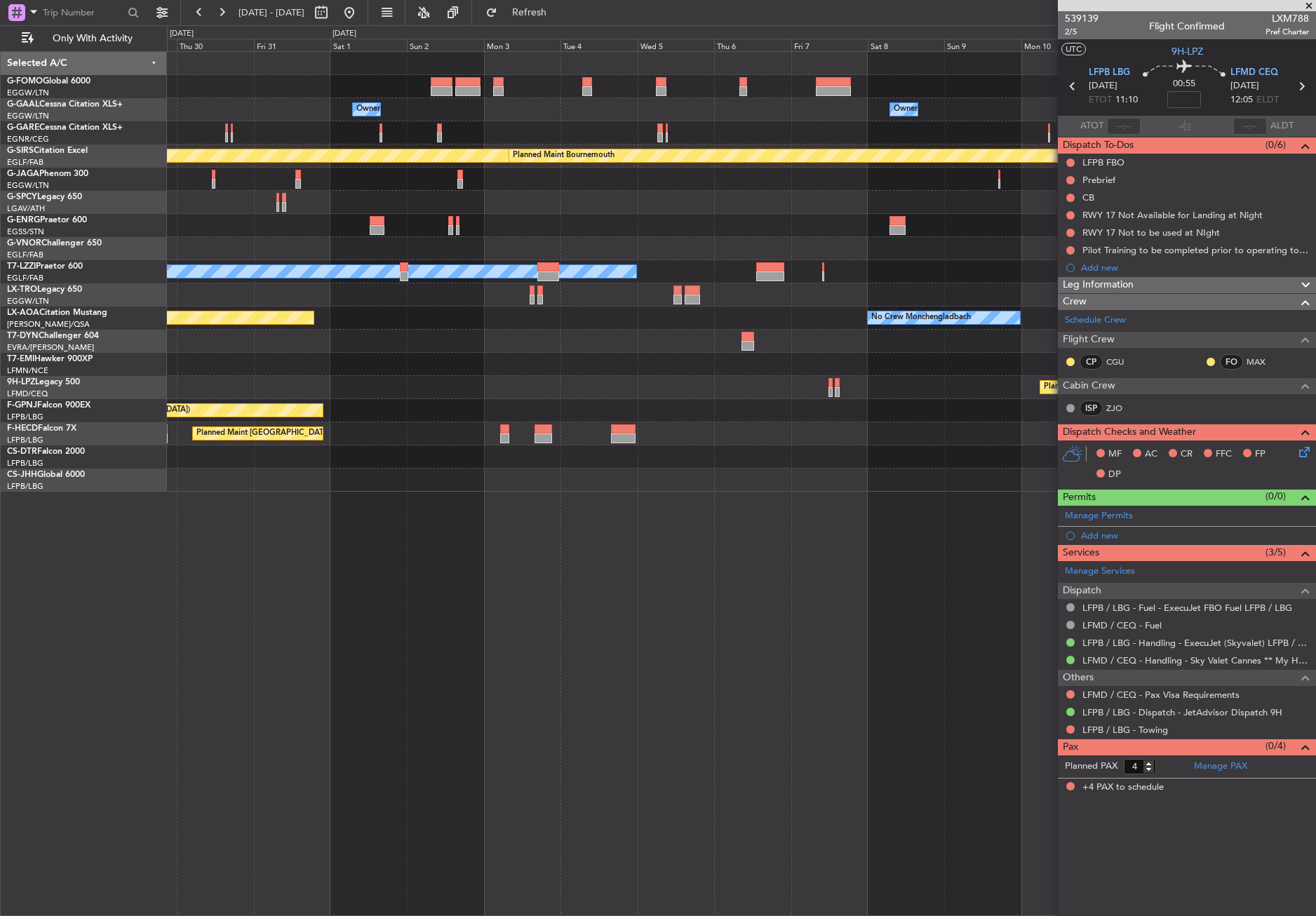
click at [258, 255] on div "Owner Owner Planned Maint [GEOGRAPHIC_DATA] ([GEOGRAPHIC_DATA]) Planned Maint […" at bounding box center [741, 271] width 1148 height 440
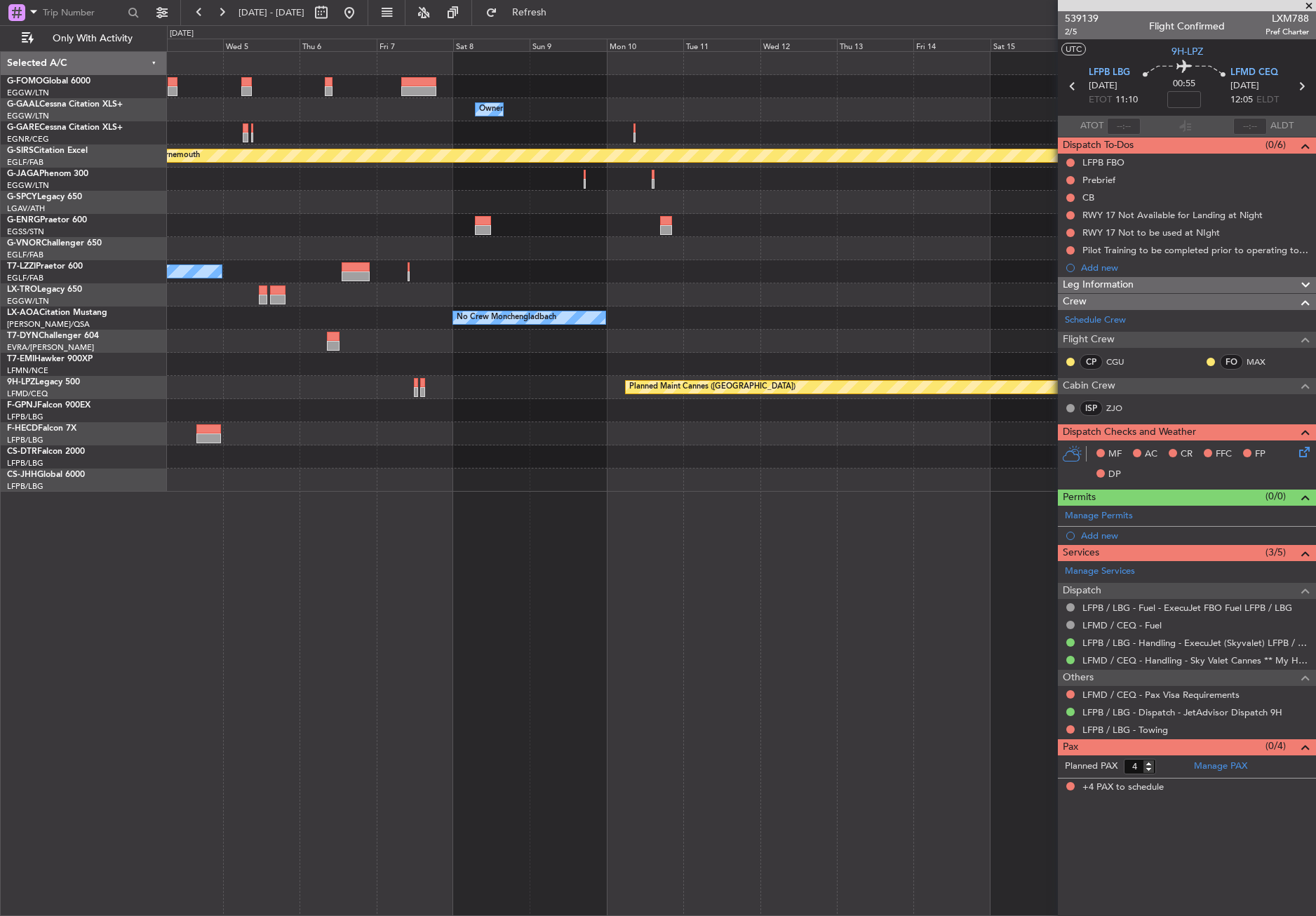
click at [284, 256] on div "Owner Owner Planned Maint [GEOGRAPHIC_DATA] Planned Maint [GEOGRAPHIC_DATA] Pla…" at bounding box center [741, 271] width 1148 height 440
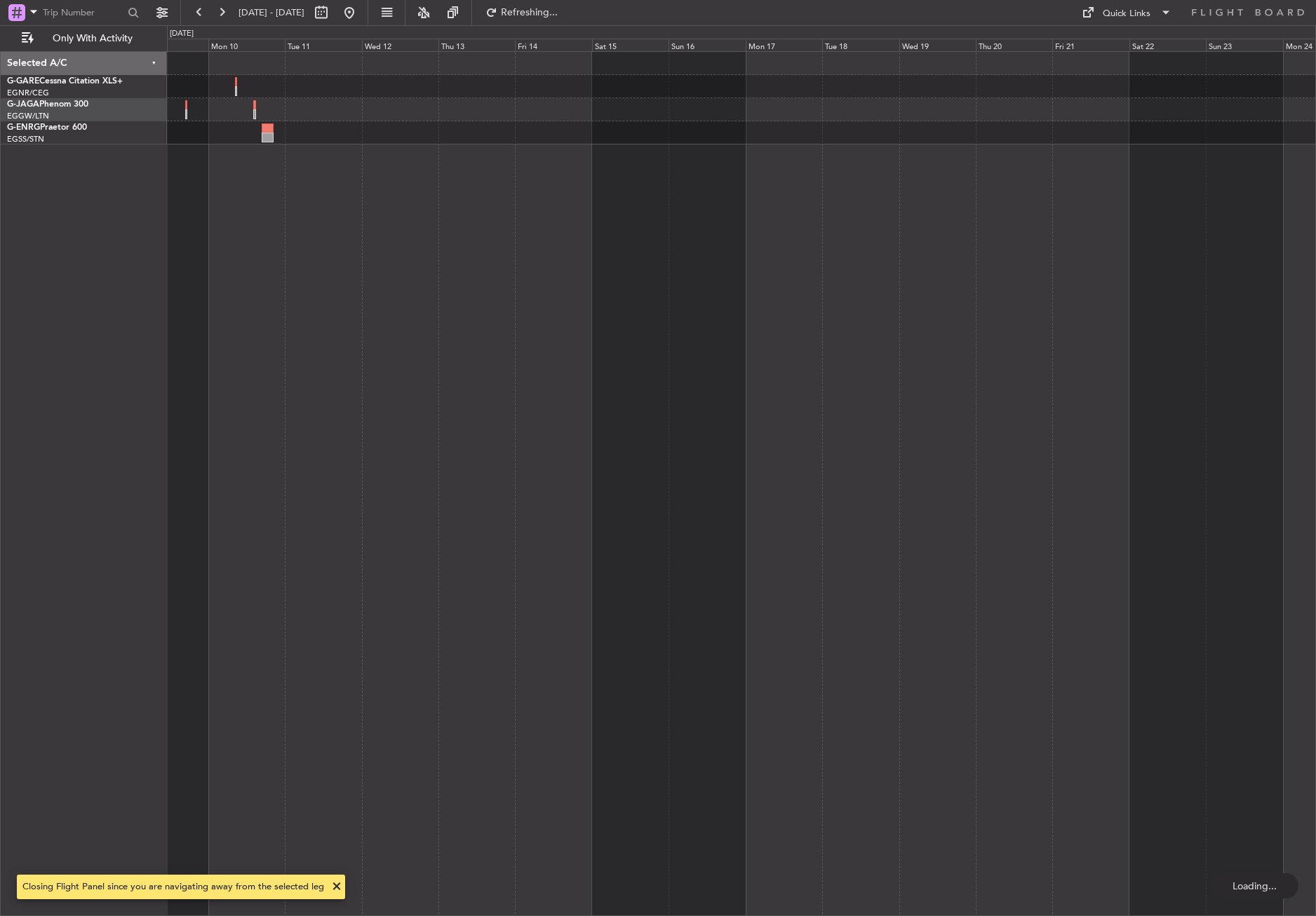
click at [873, 225] on div at bounding box center [741, 484] width 1149 height 864
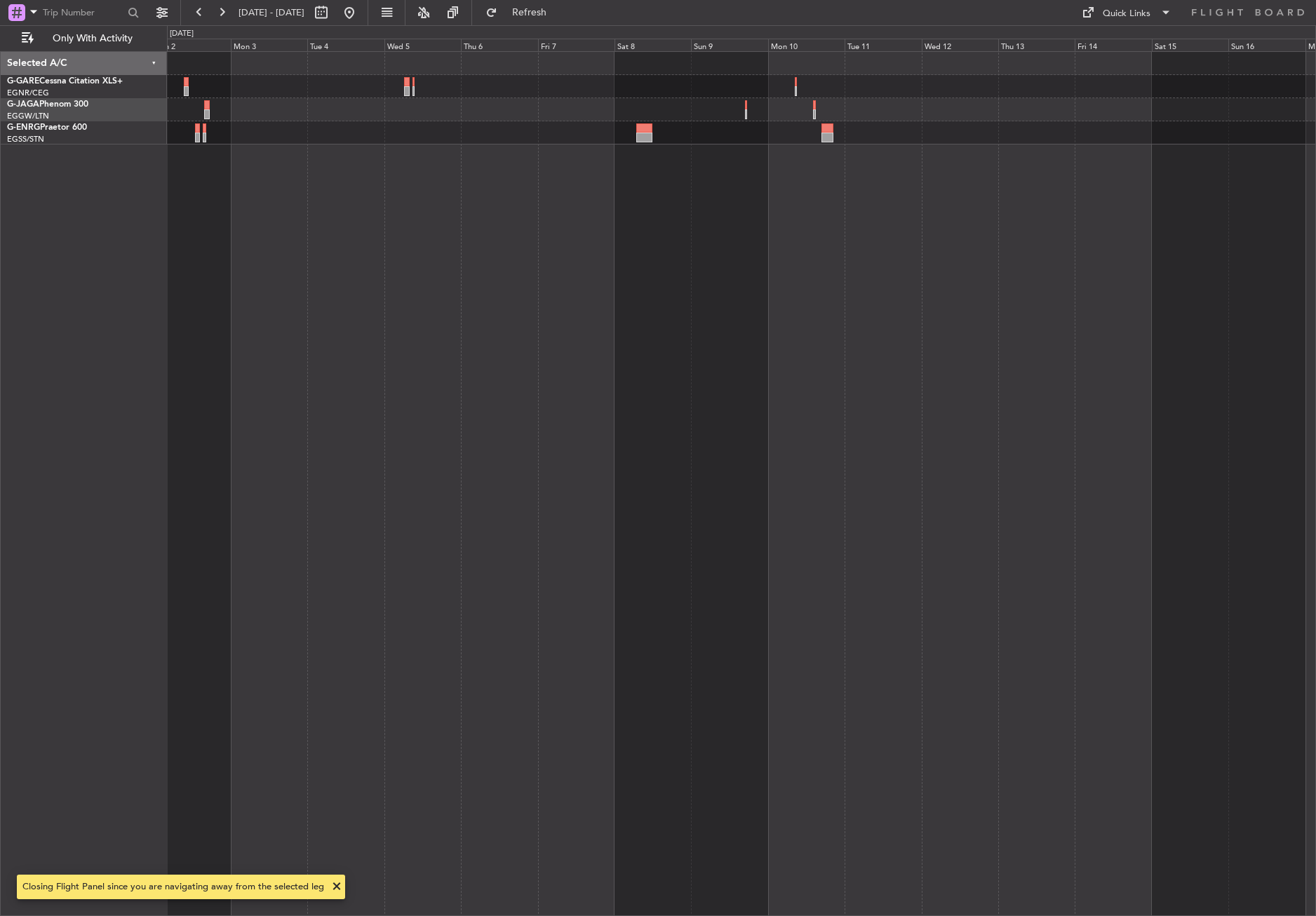
click at [805, 310] on div at bounding box center [741, 484] width 1149 height 864
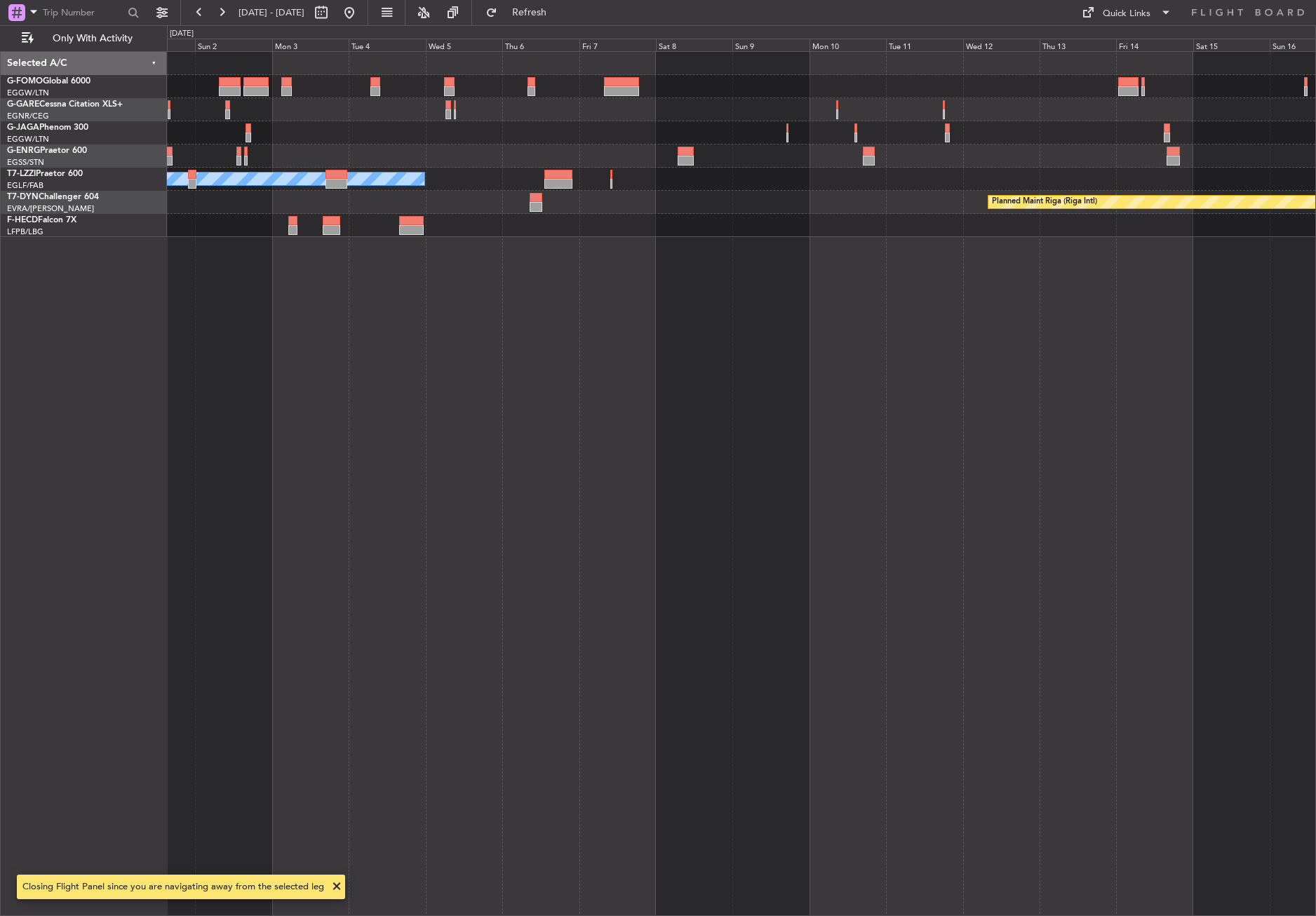
click at [603, 330] on div "A/C Unavailable [GEOGRAPHIC_DATA] ([GEOGRAPHIC_DATA]) Planned Maint [GEOGRAPHIC…" at bounding box center [741, 484] width 1149 height 864
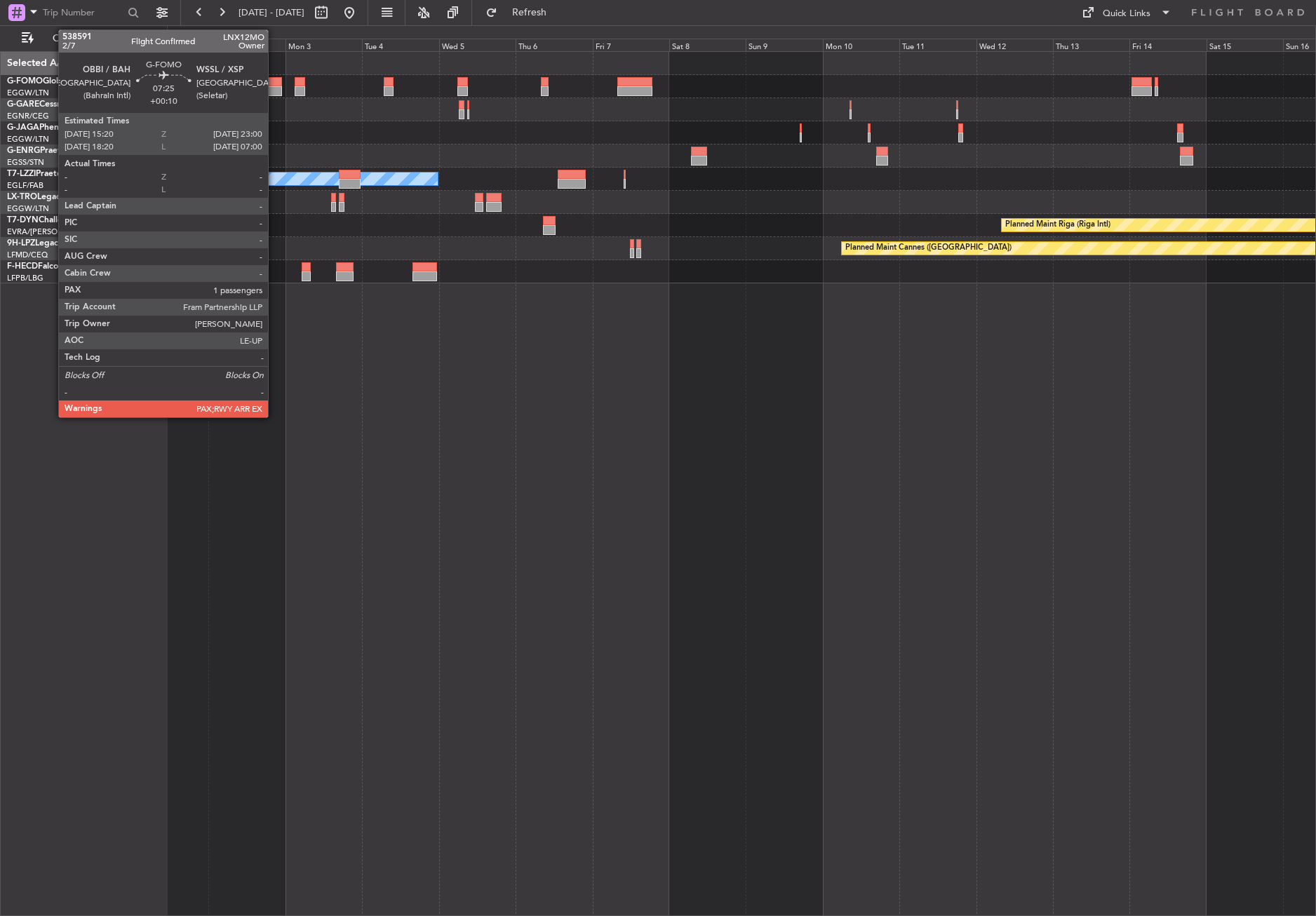
click at [274, 90] on div at bounding box center [269, 91] width 24 height 10
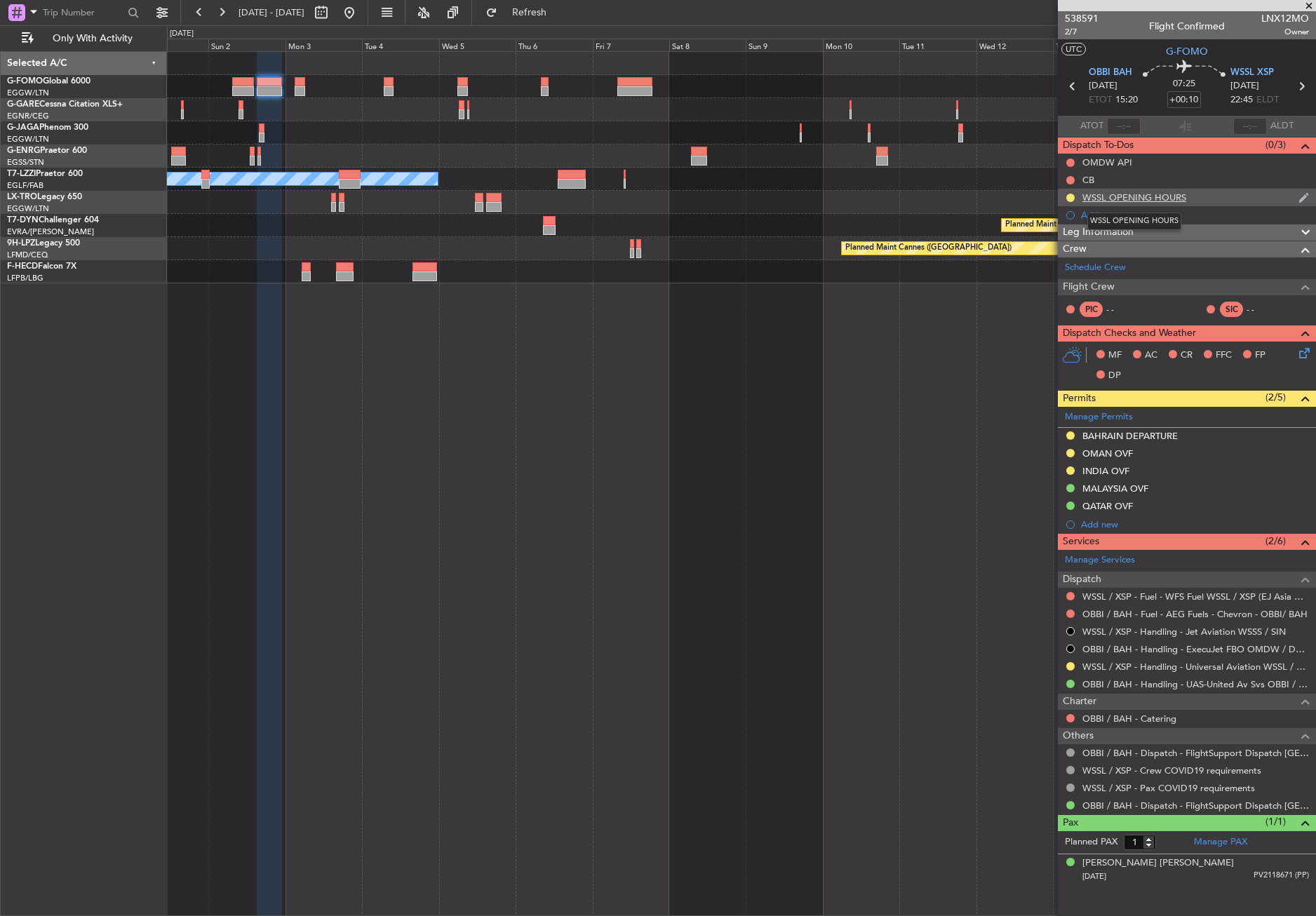
click at [1116, 198] on div "WSSL OPENING HOURS" at bounding box center [1134, 198] width 104 height 12
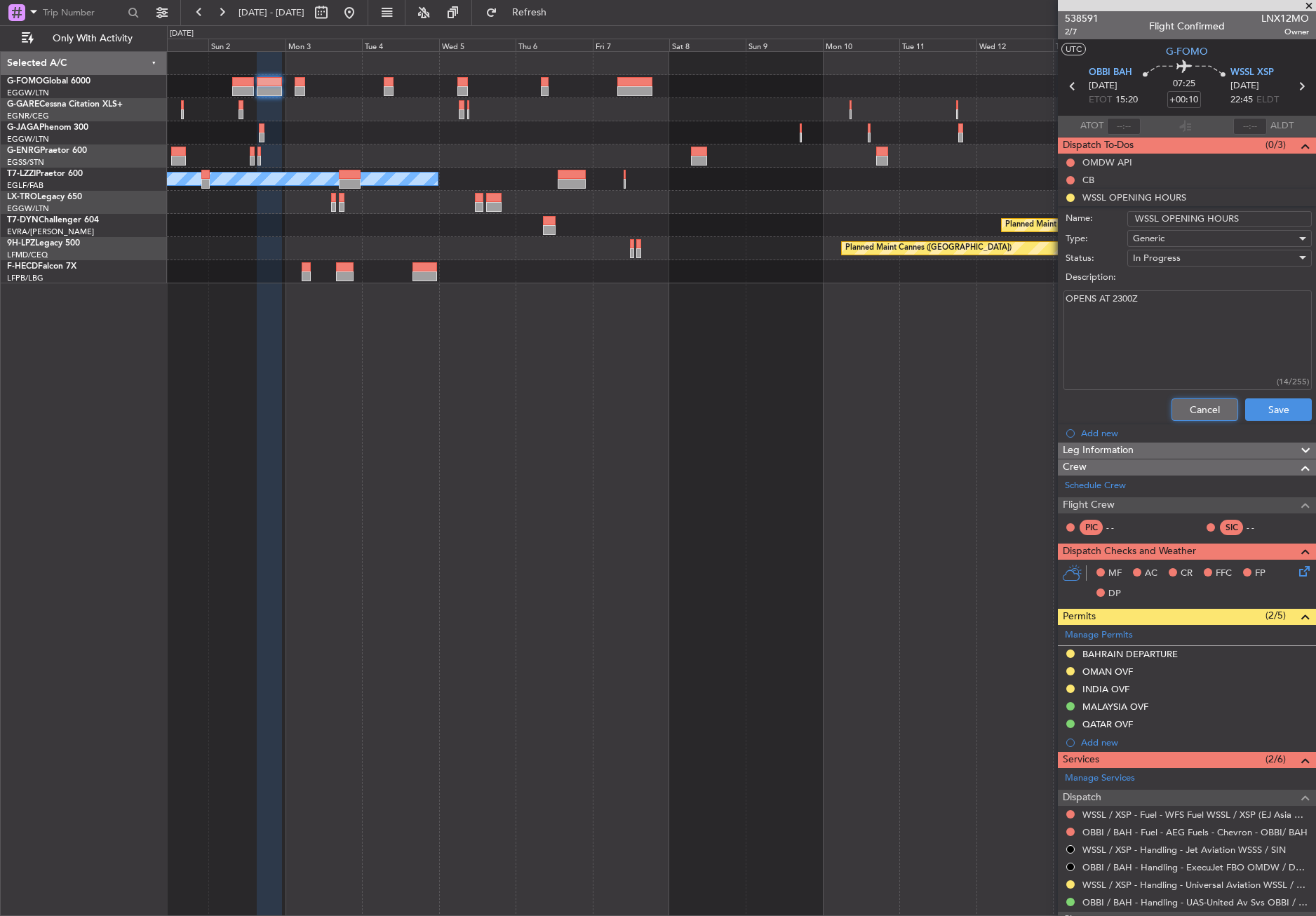
click at [1187, 408] on button "Cancel" at bounding box center [1205, 409] width 66 height 23
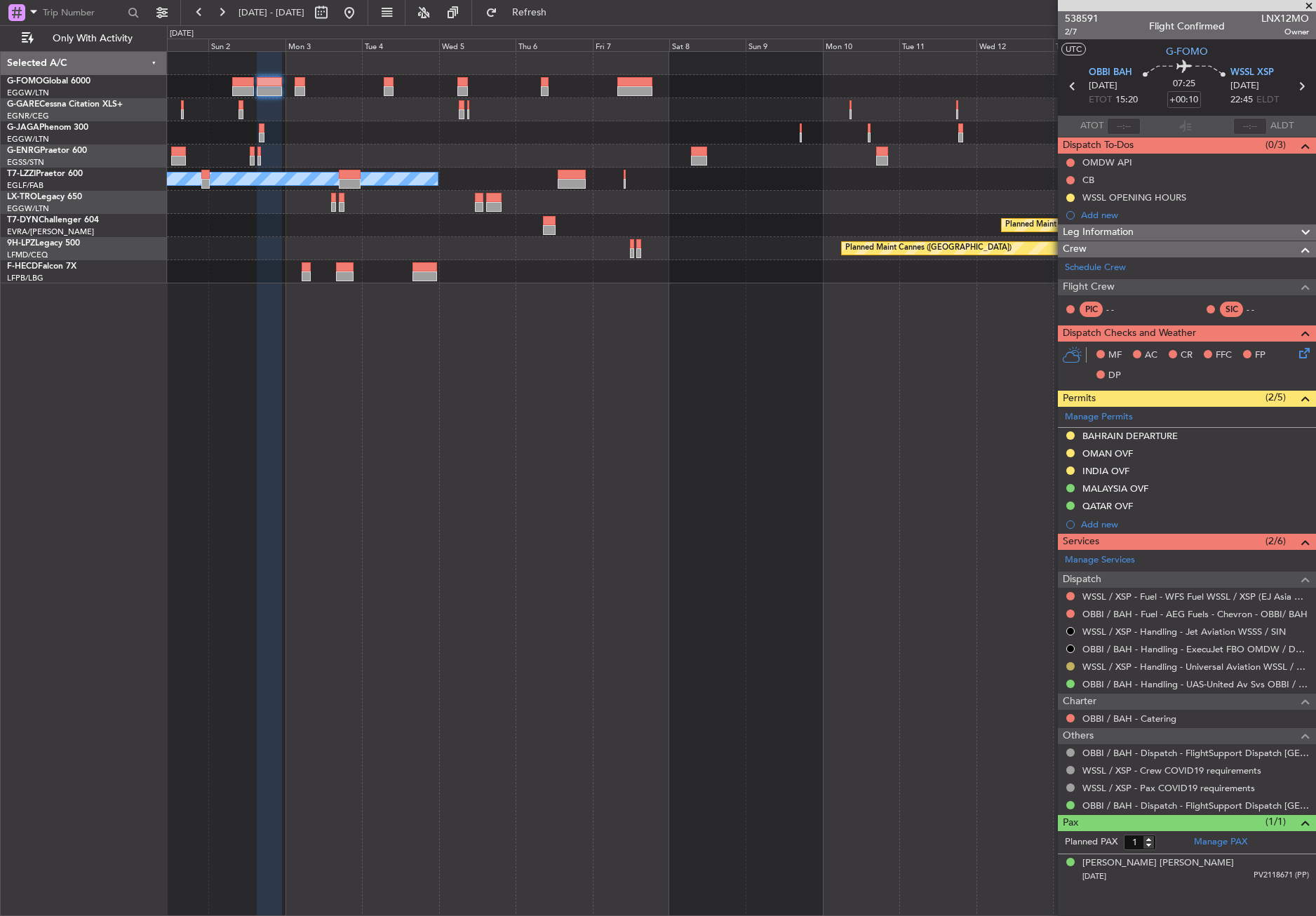
click at [1070, 663] on button at bounding box center [1070, 667] width 9 height 9
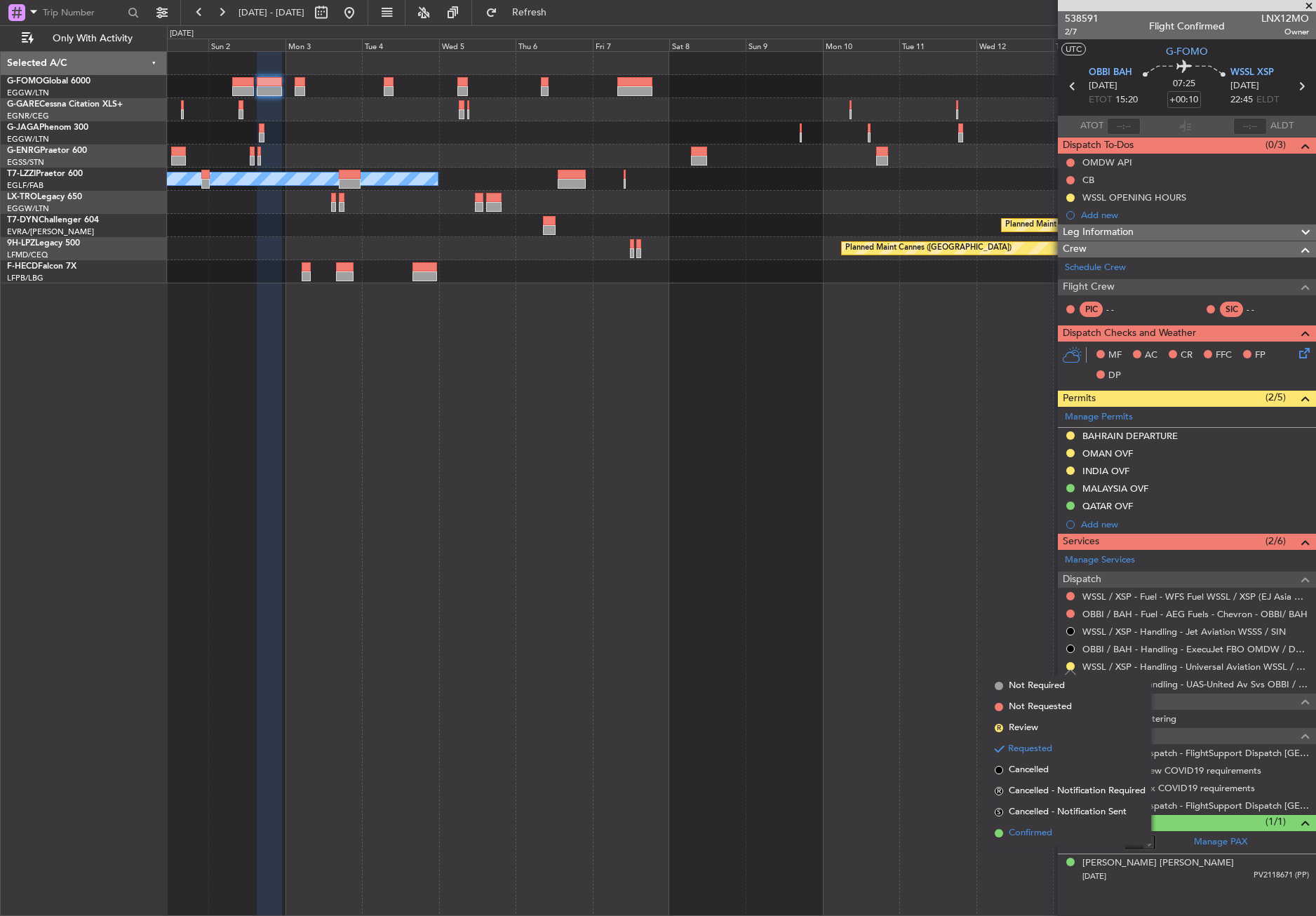
click at [1036, 829] on span "Confirmed" at bounding box center [1031, 833] width 44 height 14
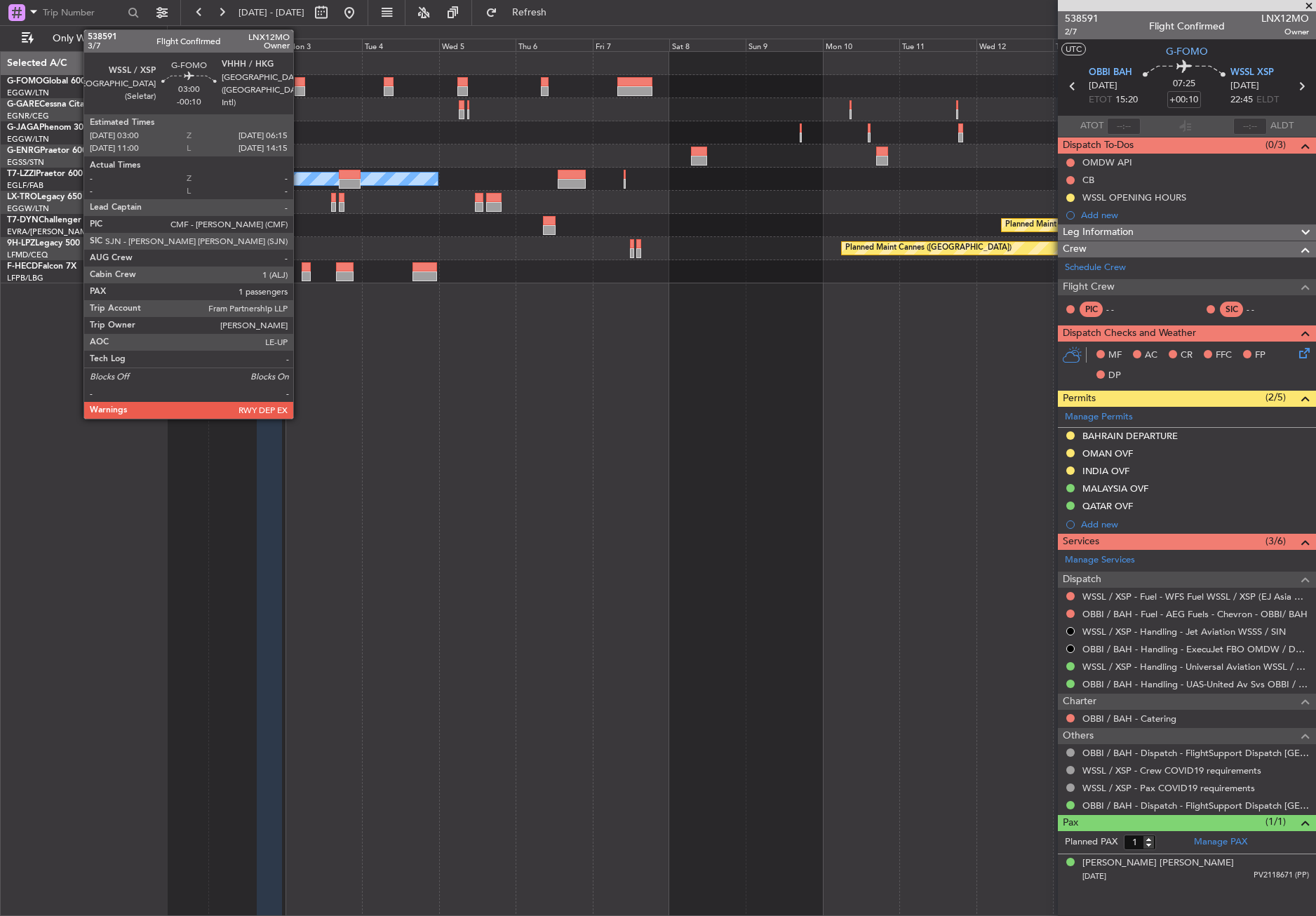
click at [299, 90] on div at bounding box center [300, 91] width 10 height 10
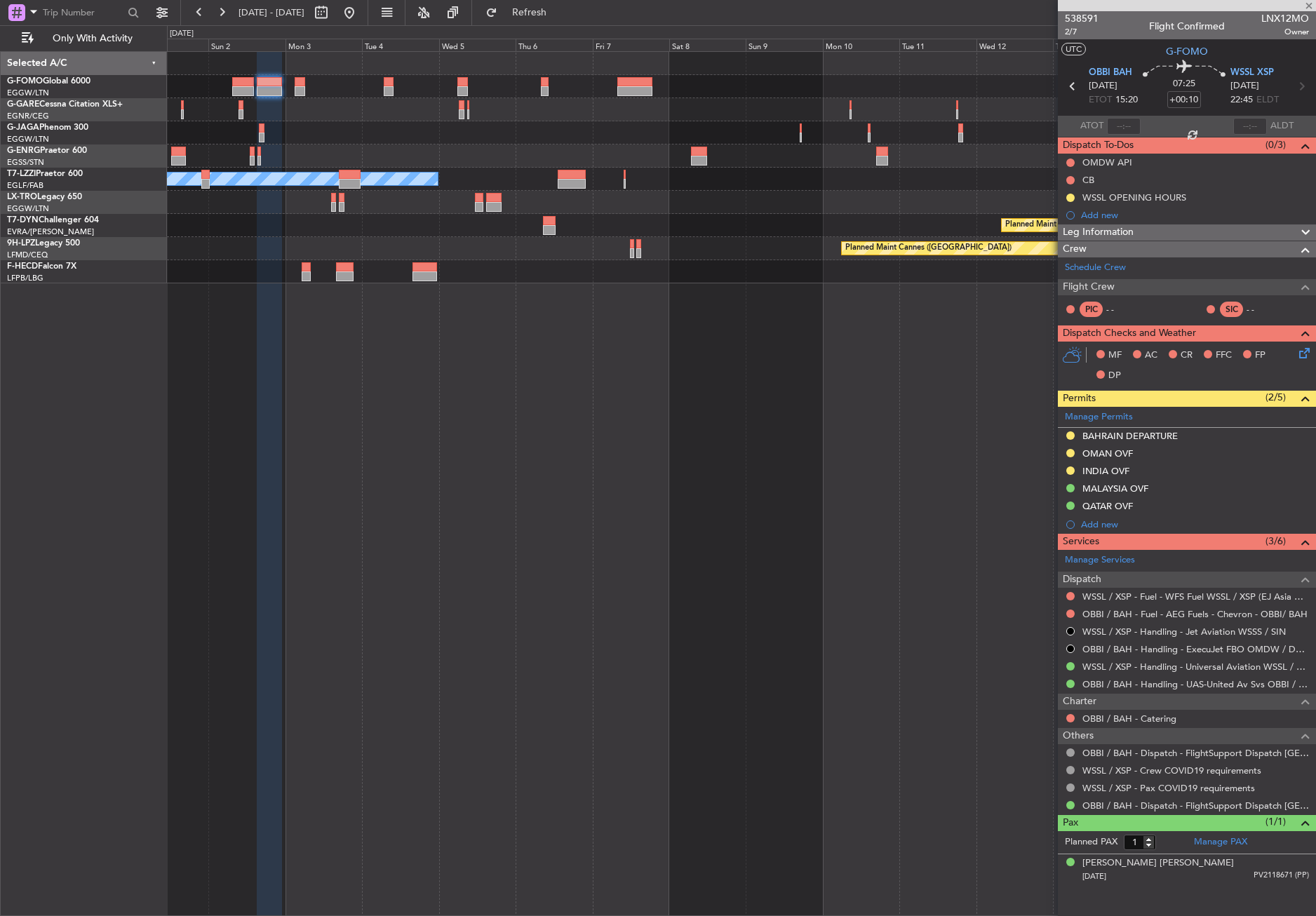
type input "-00:10"
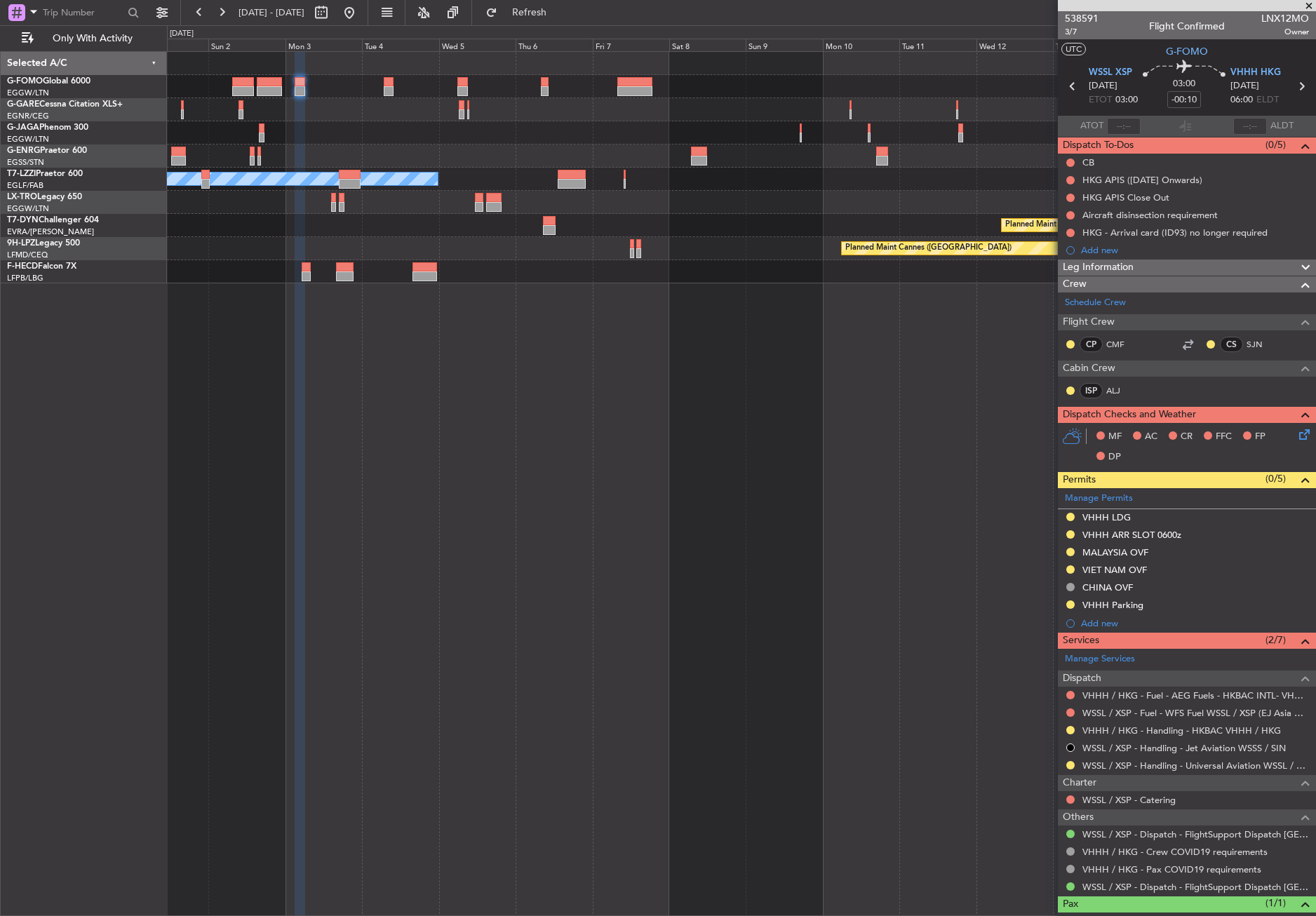
click at [439, 426] on div "A/C Unavailable [GEOGRAPHIC_DATA] ([GEOGRAPHIC_DATA]) Planned Maint [GEOGRAPHIC…" at bounding box center [741, 484] width 1149 height 864
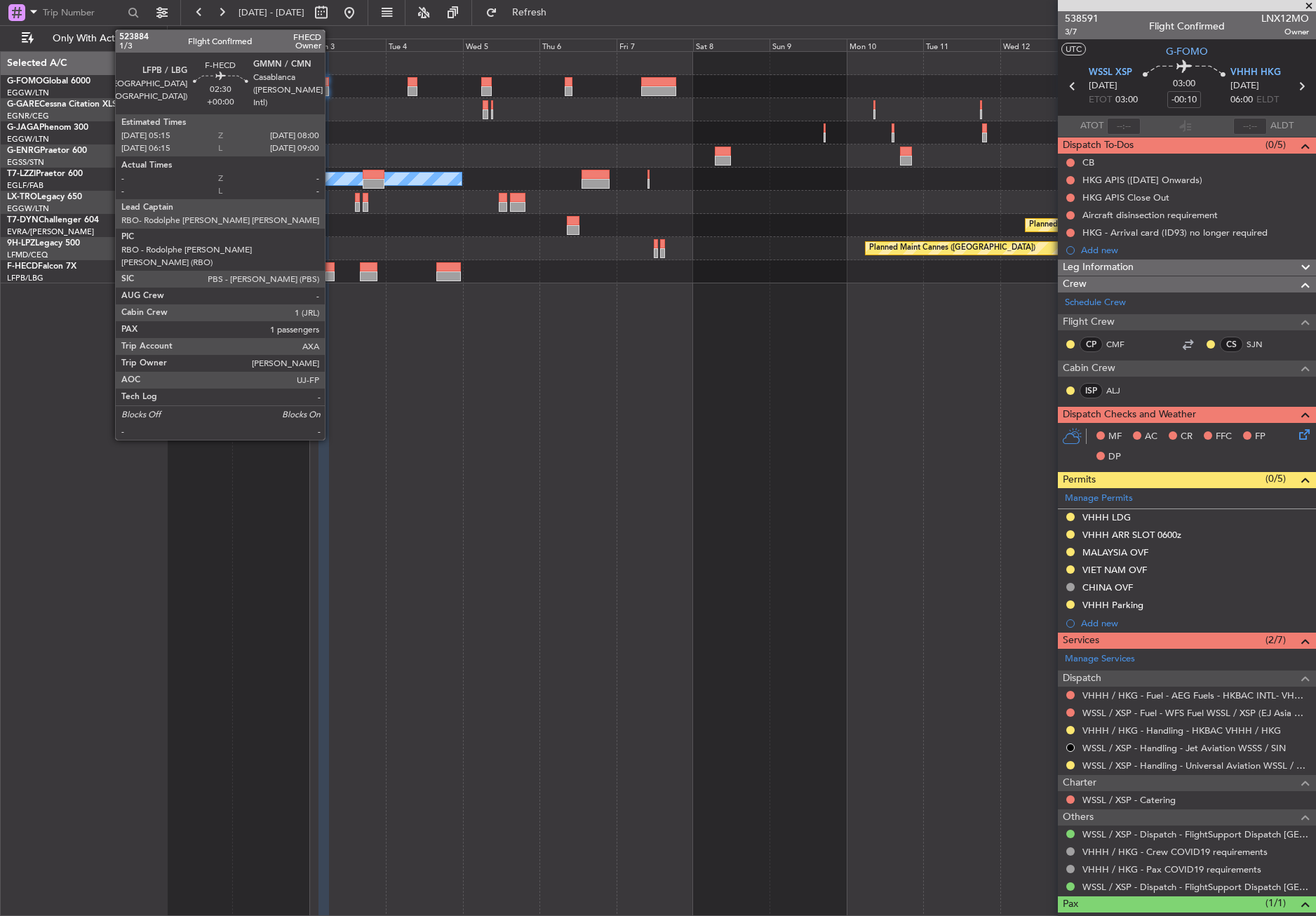
click at [331, 276] on div at bounding box center [330, 276] width 9 height 10
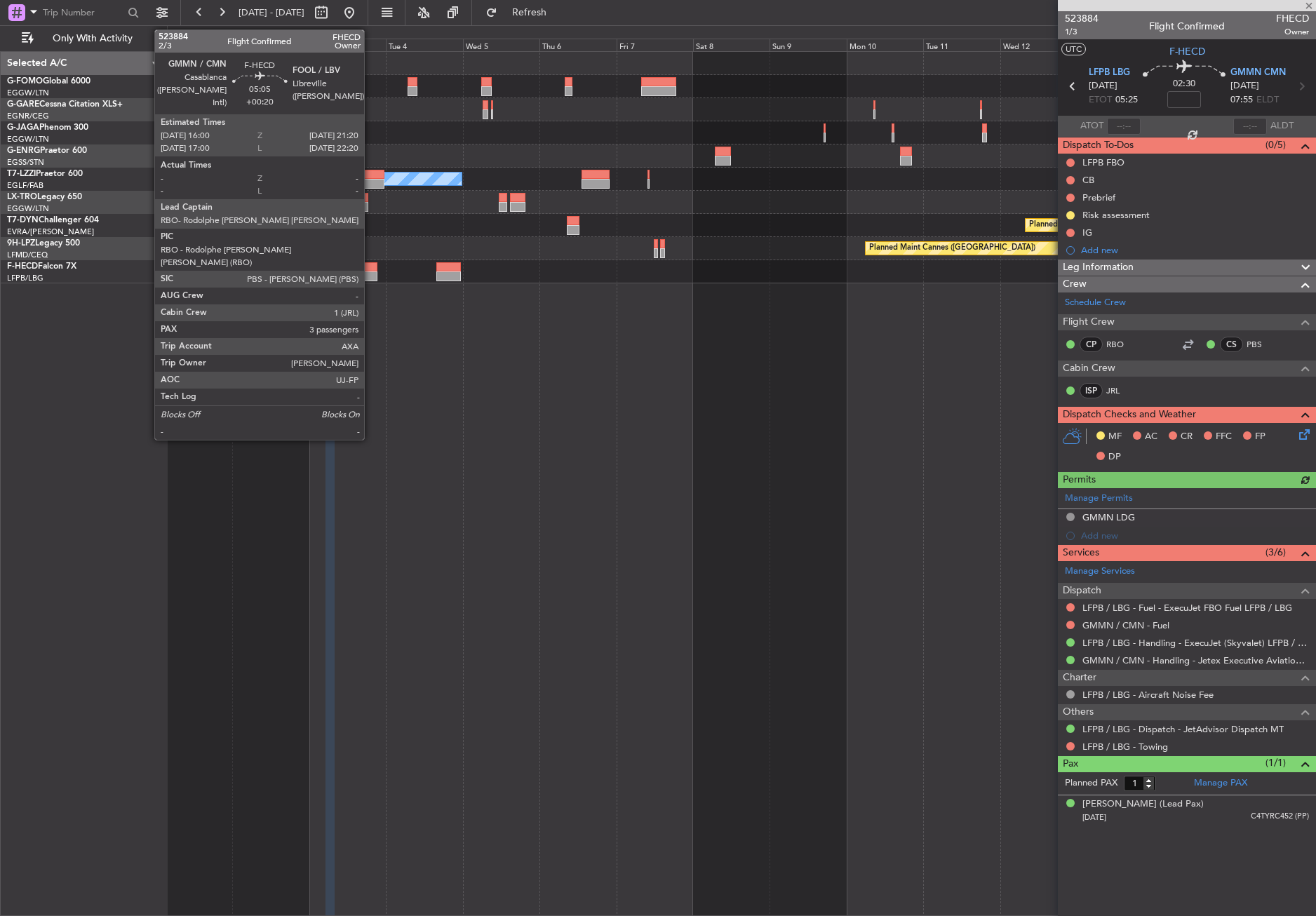
click at [370, 272] on div at bounding box center [368, 276] width 18 height 10
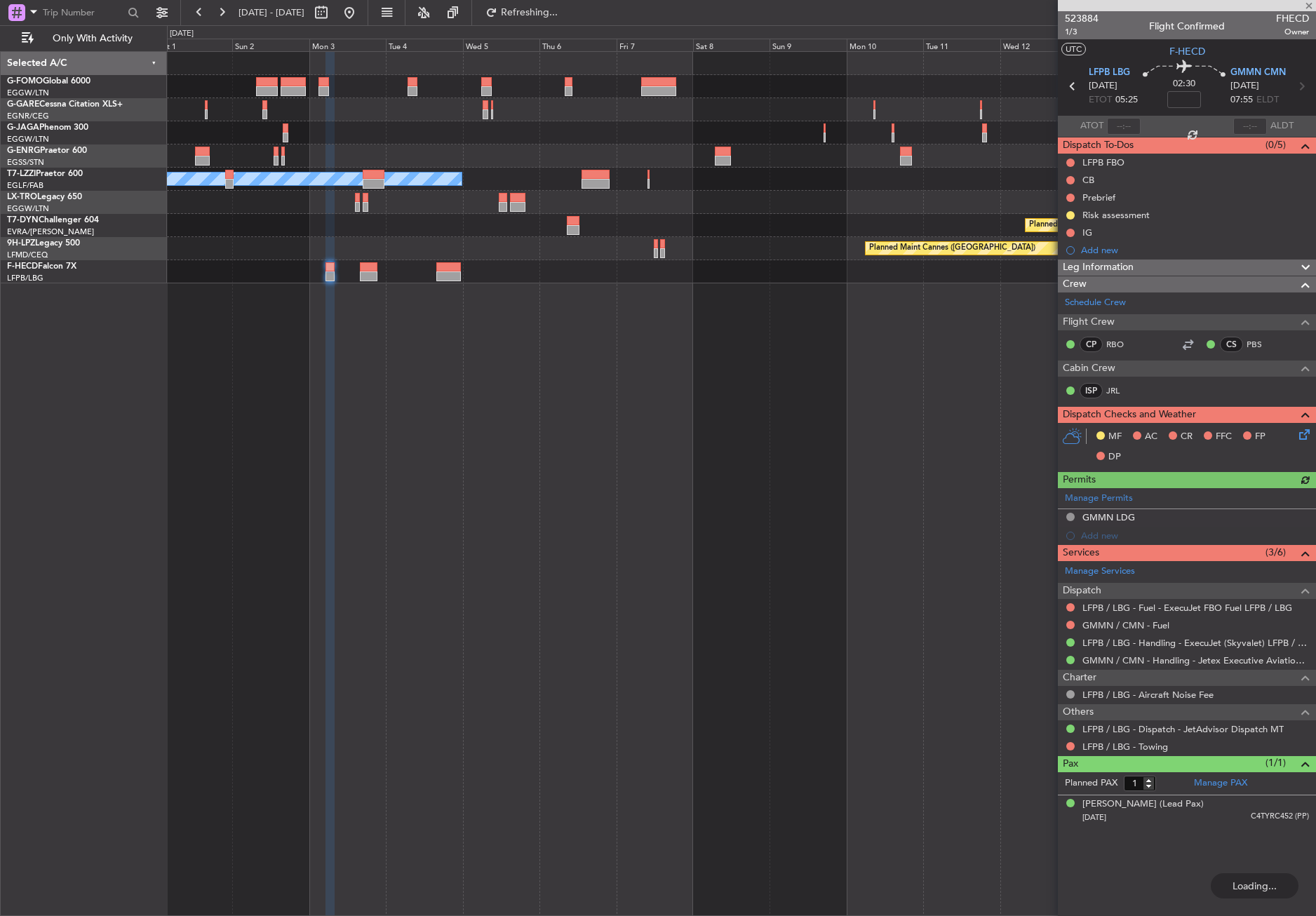
type input "+00:20"
type input "3"
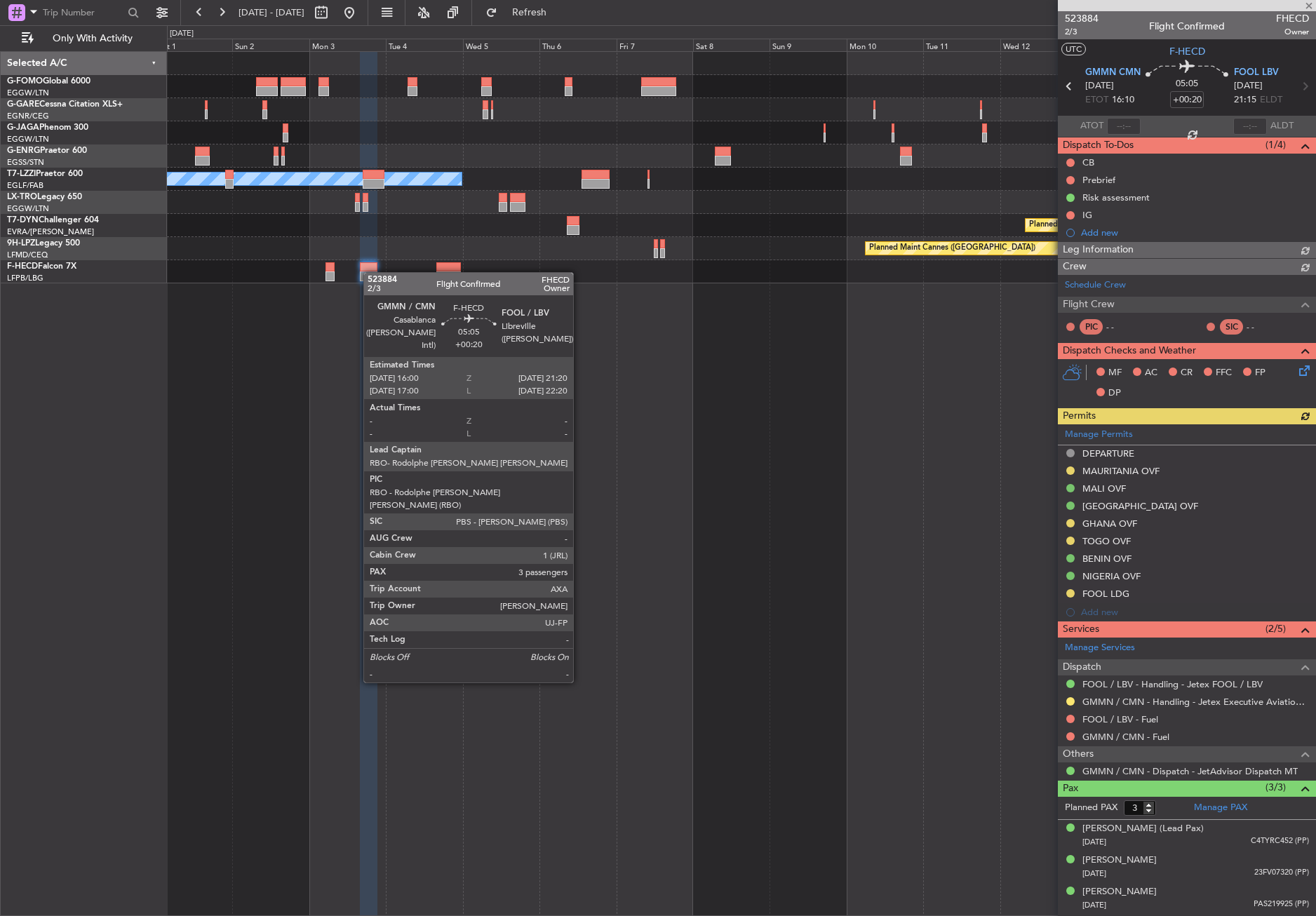
type input "1"
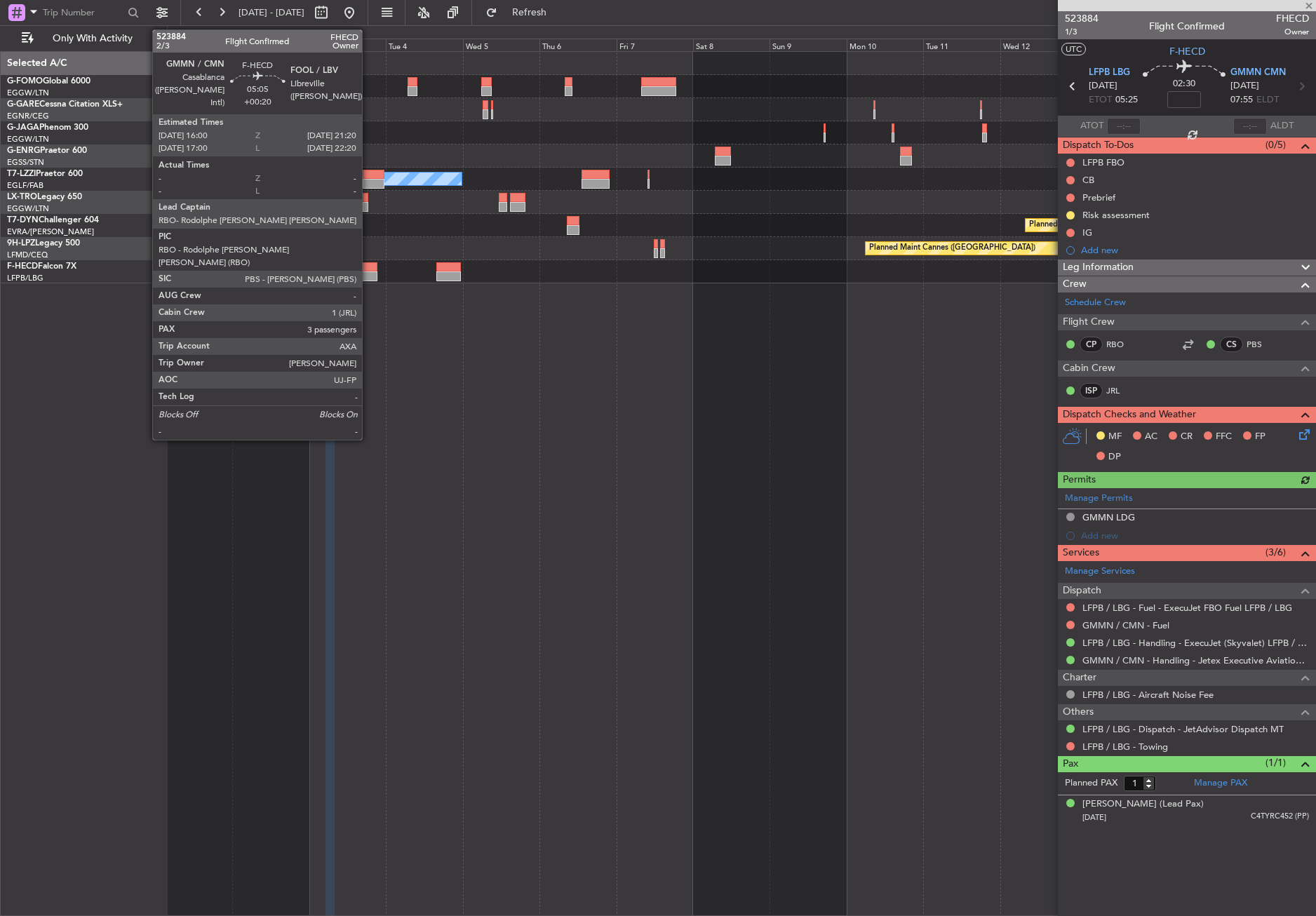
click at [368, 270] on div at bounding box center [368, 267] width 18 height 10
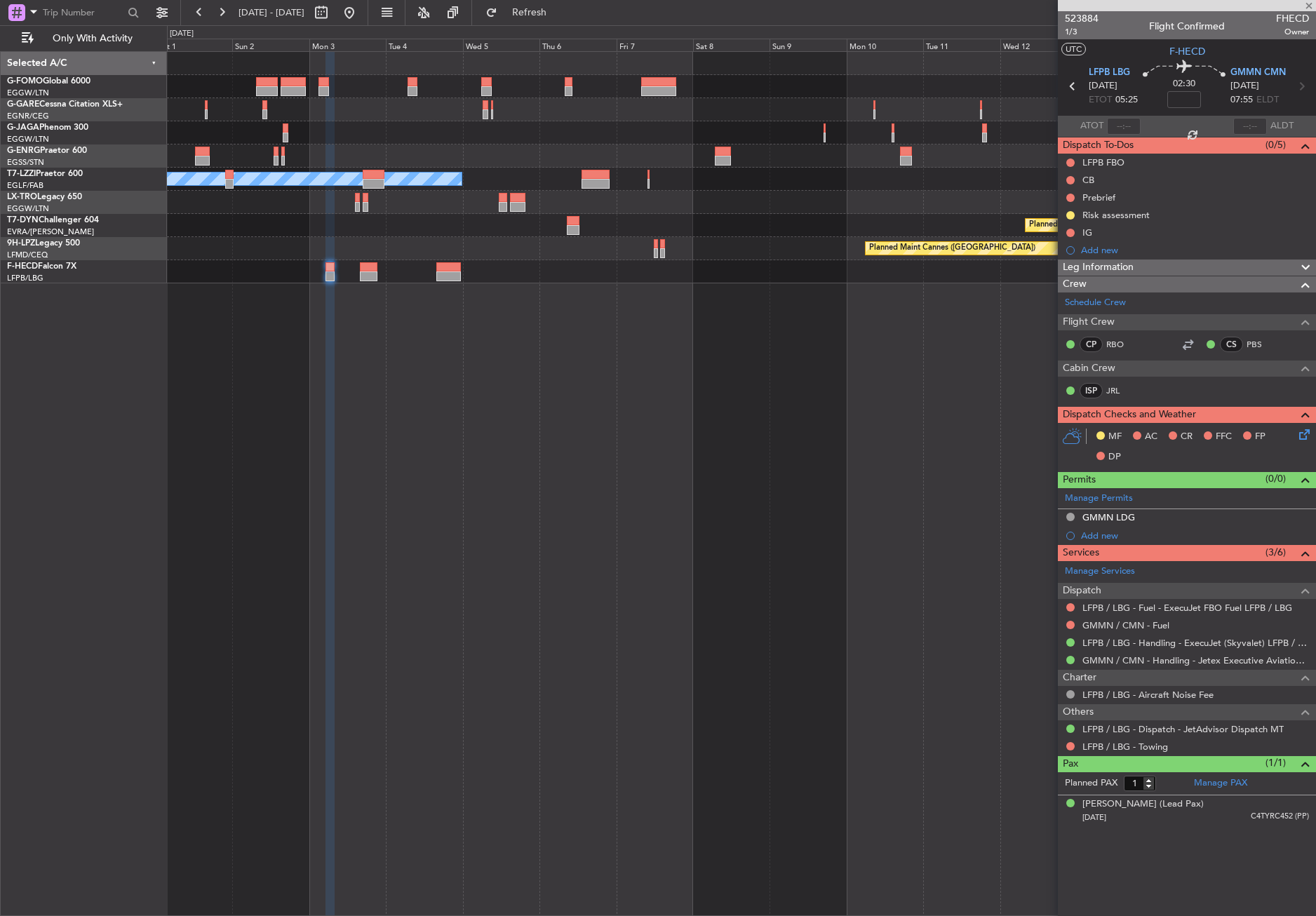
type input "+00:20"
type input "3"
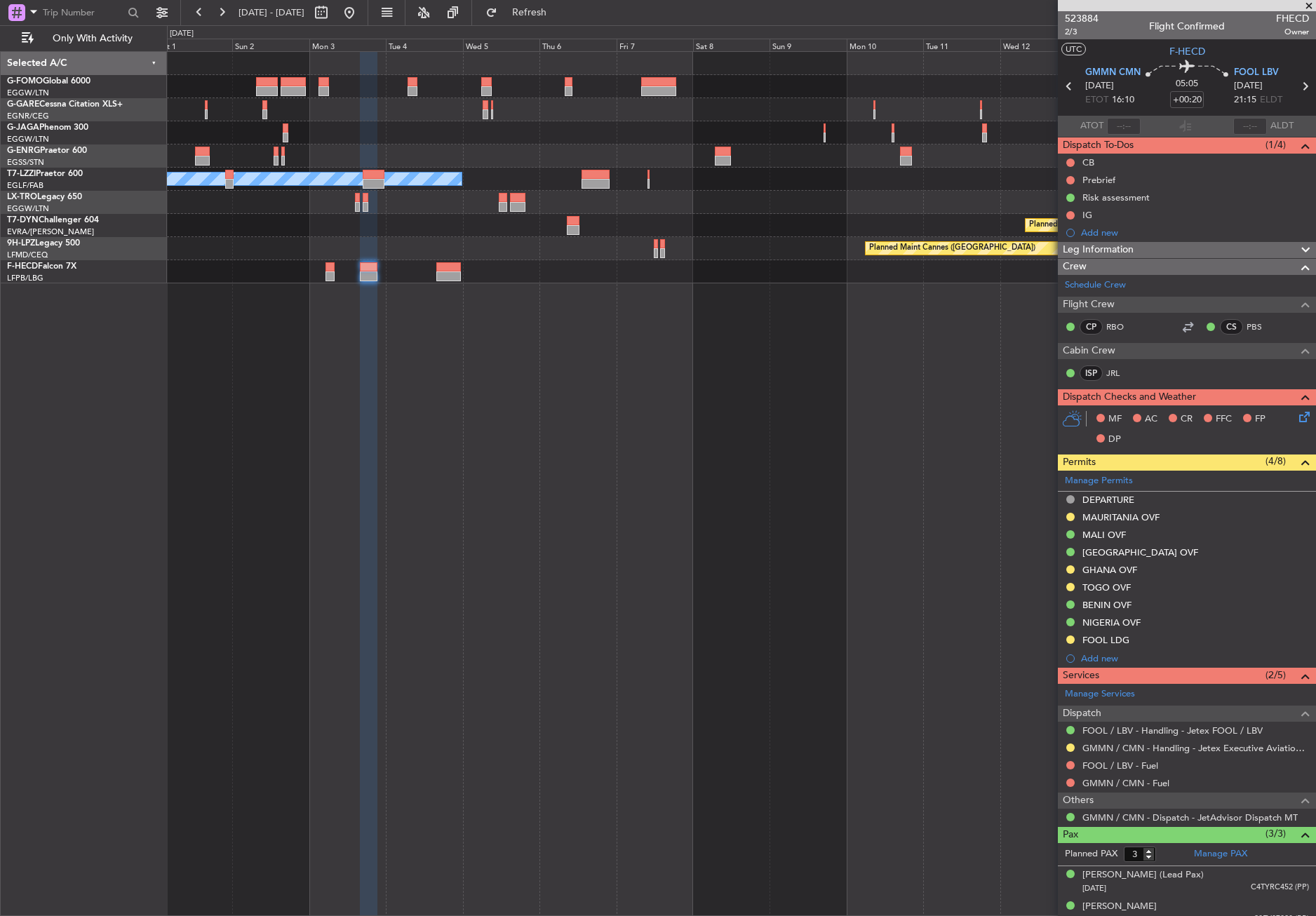
click at [888, 420] on div "A/C Unavailable [GEOGRAPHIC_DATA] ([GEOGRAPHIC_DATA]) Planned Maint [GEOGRAPHIC…" at bounding box center [741, 484] width 1149 height 864
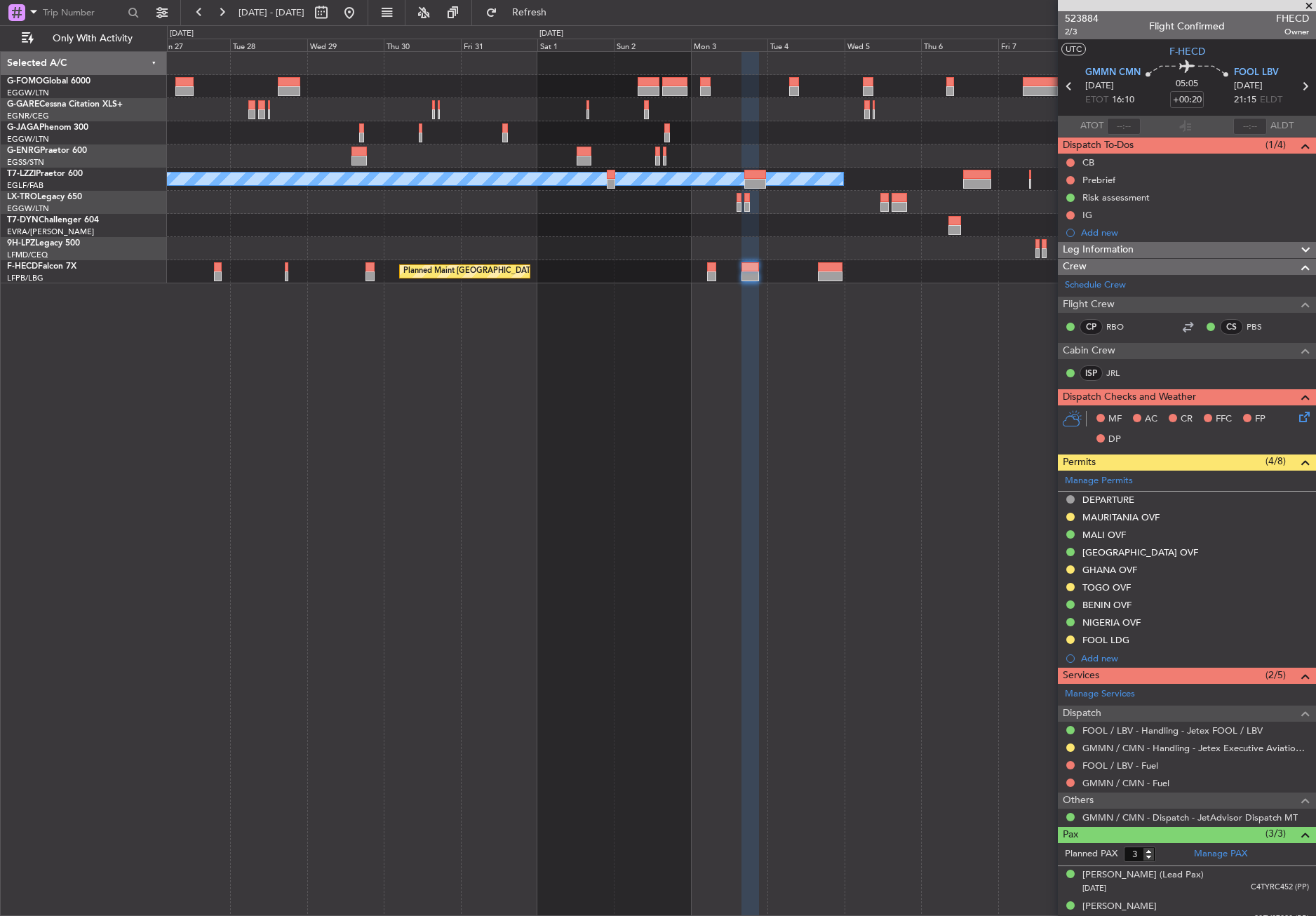
click at [766, 440] on div "A/C Unavailable [GEOGRAPHIC_DATA] ([GEOGRAPHIC_DATA]) Planned Maint [GEOGRAPHIC…" at bounding box center [741, 484] width 1149 height 864
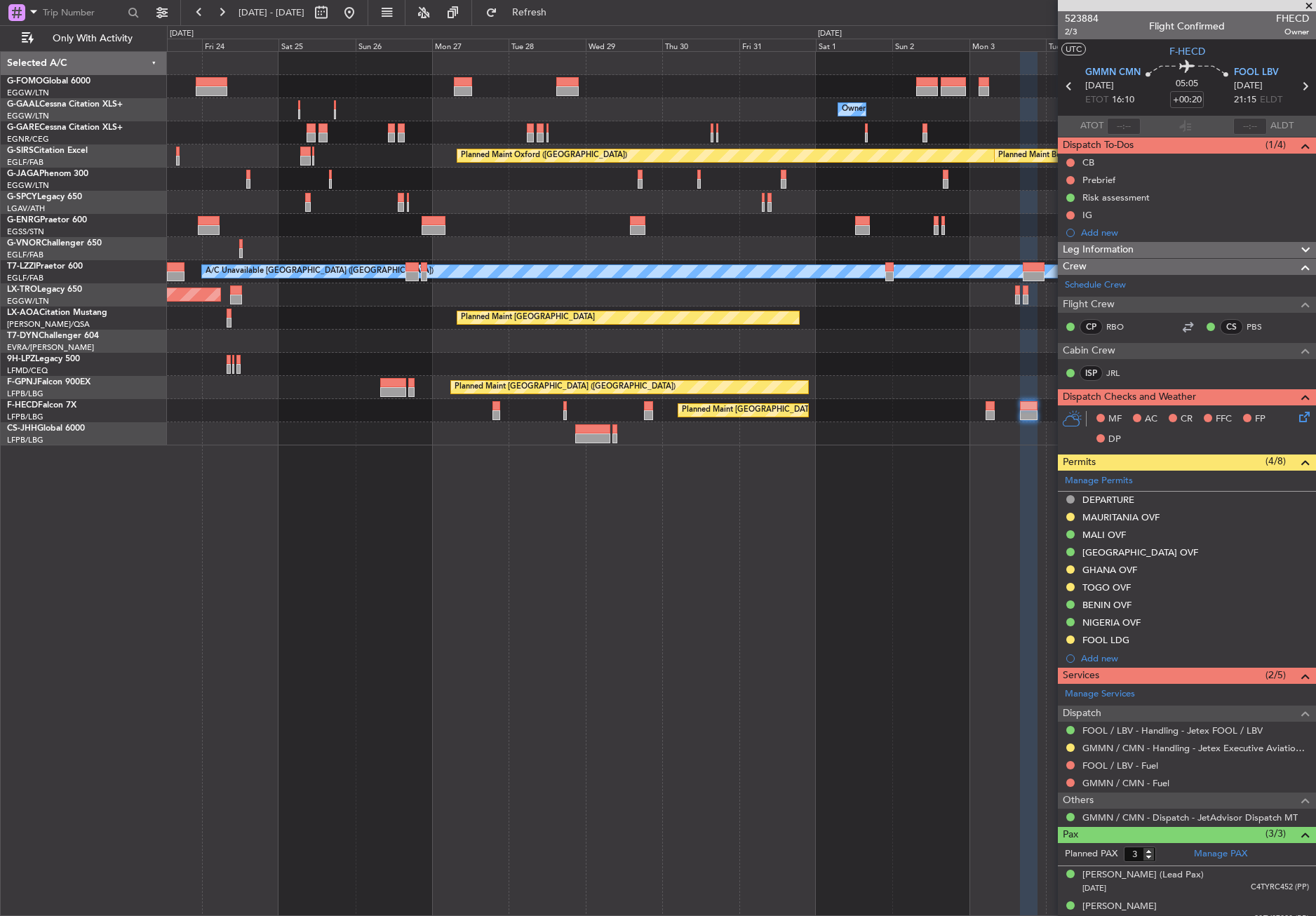
click at [532, 528] on div "Owner Owner Planned Maint [GEOGRAPHIC_DATA] Planned Maint [GEOGRAPHIC_DATA] Pla…" at bounding box center [741, 484] width 1149 height 864
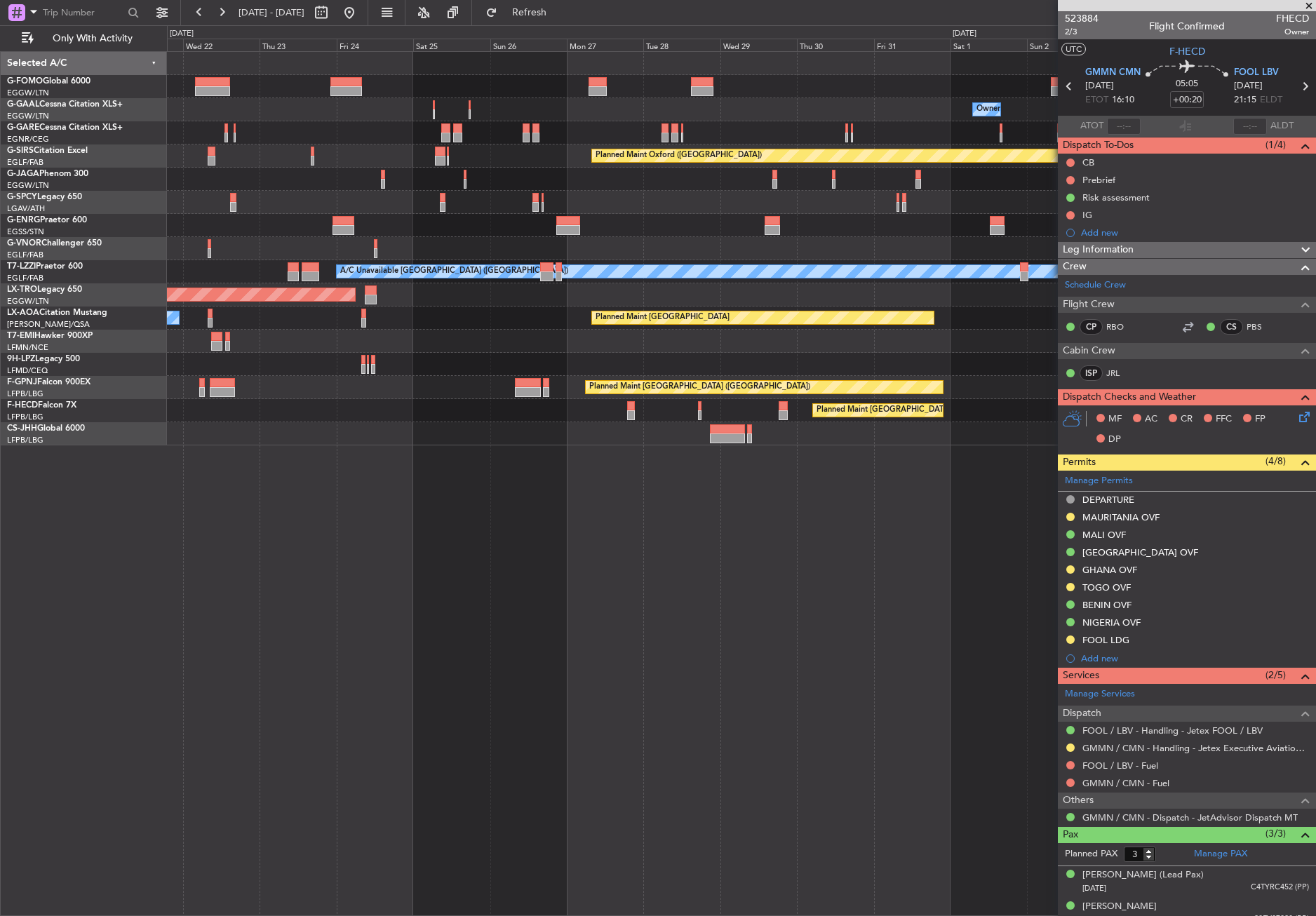
click at [369, 617] on div "Owner Owner Planned Maint [GEOGRAPHIC_DATA] Planned Maint [GEOGRAPHIC_DATA] Pla…" at bounding box center [741, 484] width 1149 height 864
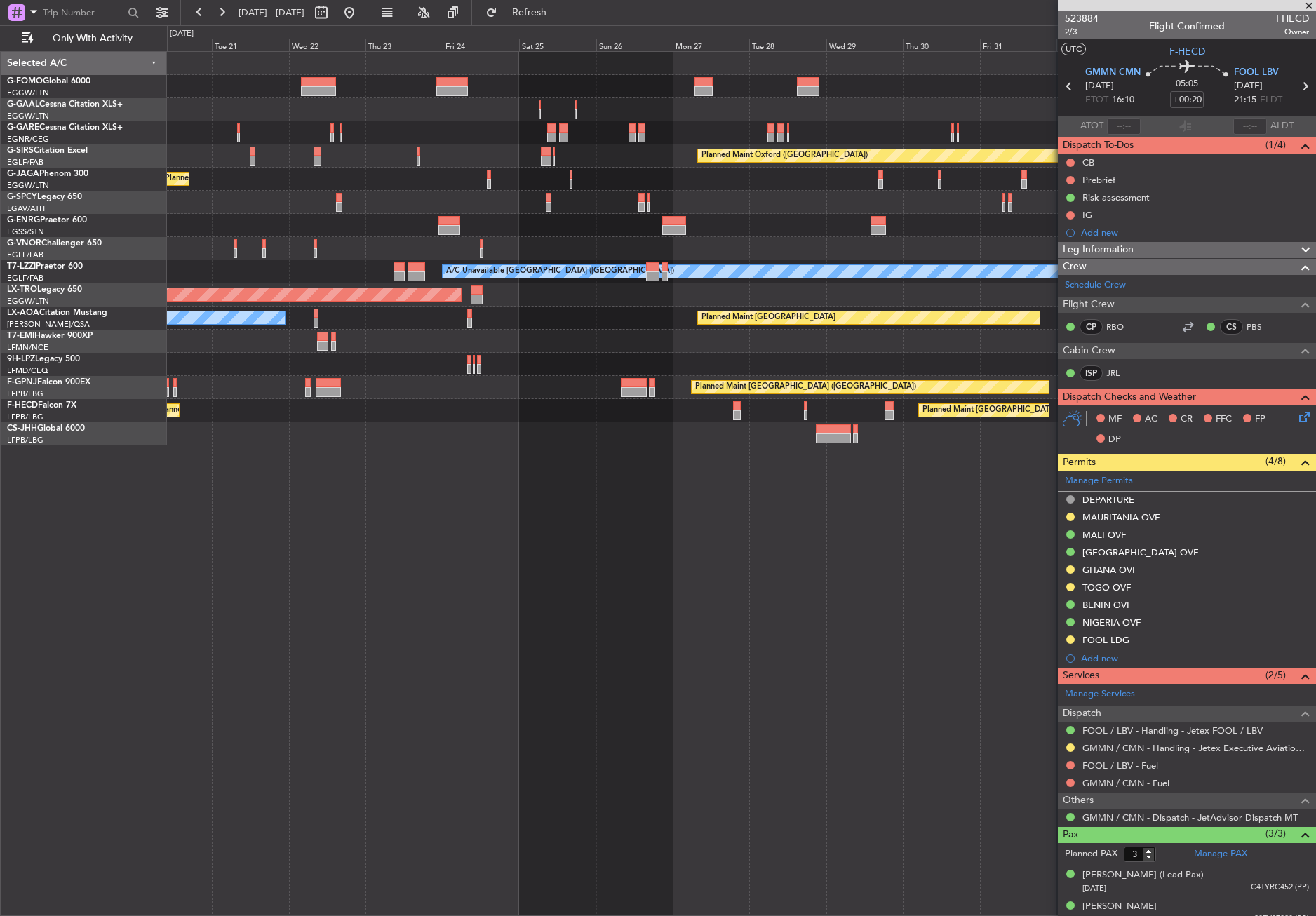
click at [514, 514] on div "Owner Planned Maint [GEOGRAPHIC_DATA] Planned Maint [GEOGRAPHIC_DATA] Planned M…" at bounding box center [741, 484] width 1149 height 864
click at [556, 5] on button "Refresh" at bounding box center [521, 13] width 84 height 23
click at [843, 615] on div "Owner Planned Maint [GEOGRAPHIC_DATA] Planned Maint [GEOGRAPHIC_DATA] Planned M…" at bounding box center [741, 484] width 1149 height 864
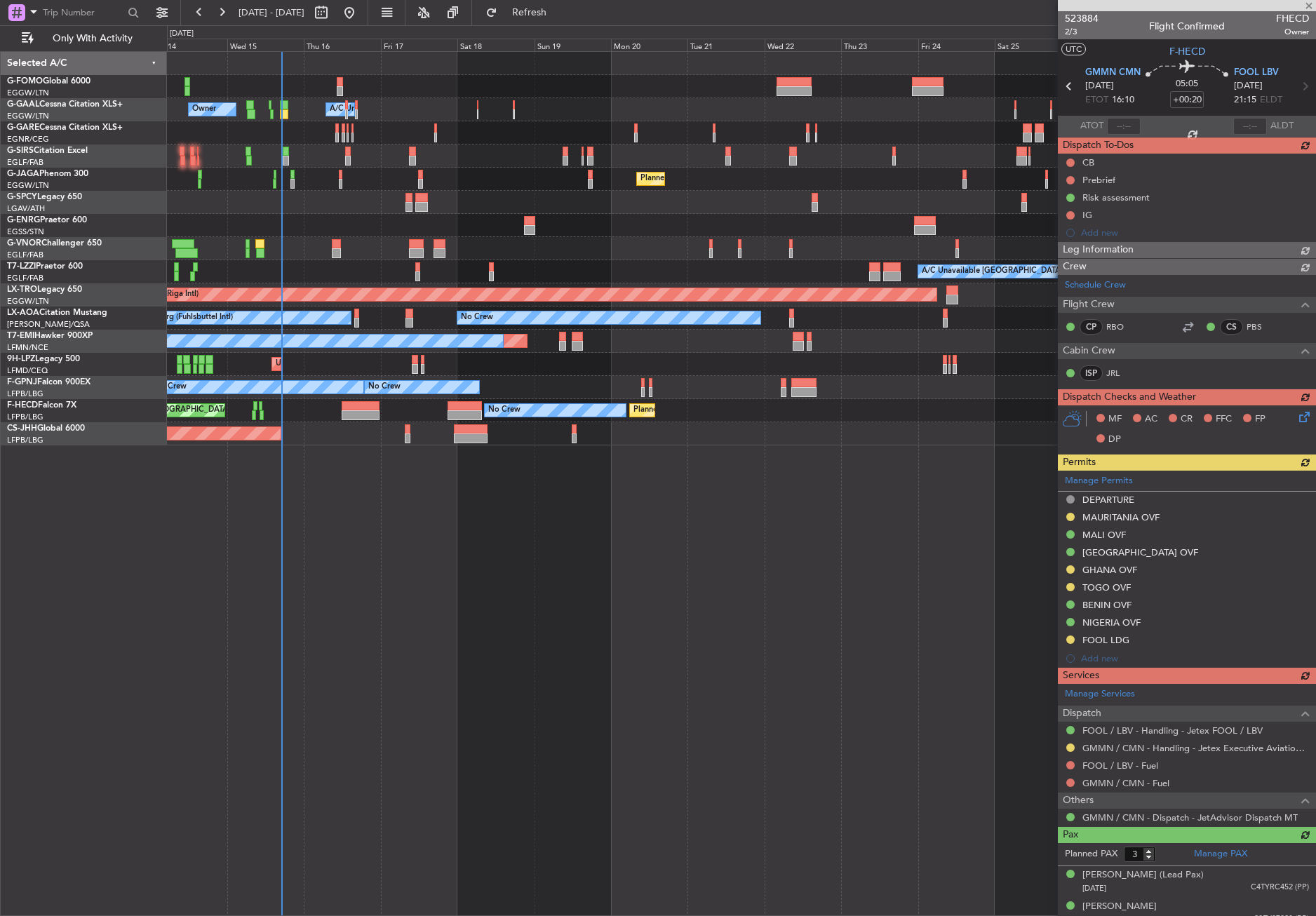
click at [714, 642] on div "Owner A/C Unavailable Owner A/C Unavailable Owner Planned Maint [GEOGRAPHIC_DAT…" at bounding box center [741, 484] width 1149 height 864
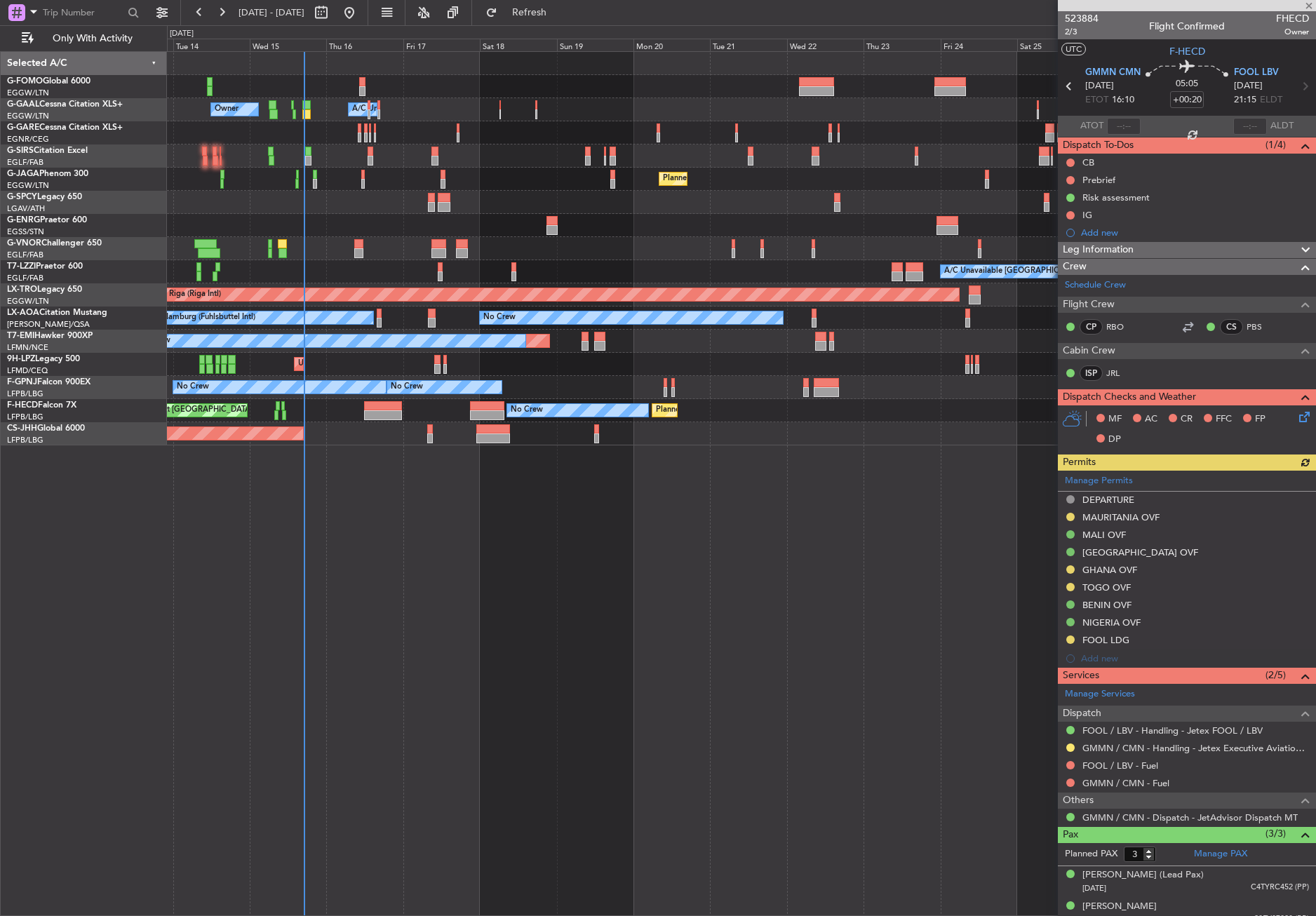
click at [454, 699] on div "Owner Owner A/C Unavailable A/C Unavailable Owner Planned Maint [GEOGRAPHIC_DAT…" at bounding box center [741, 484] width 1149 height 864
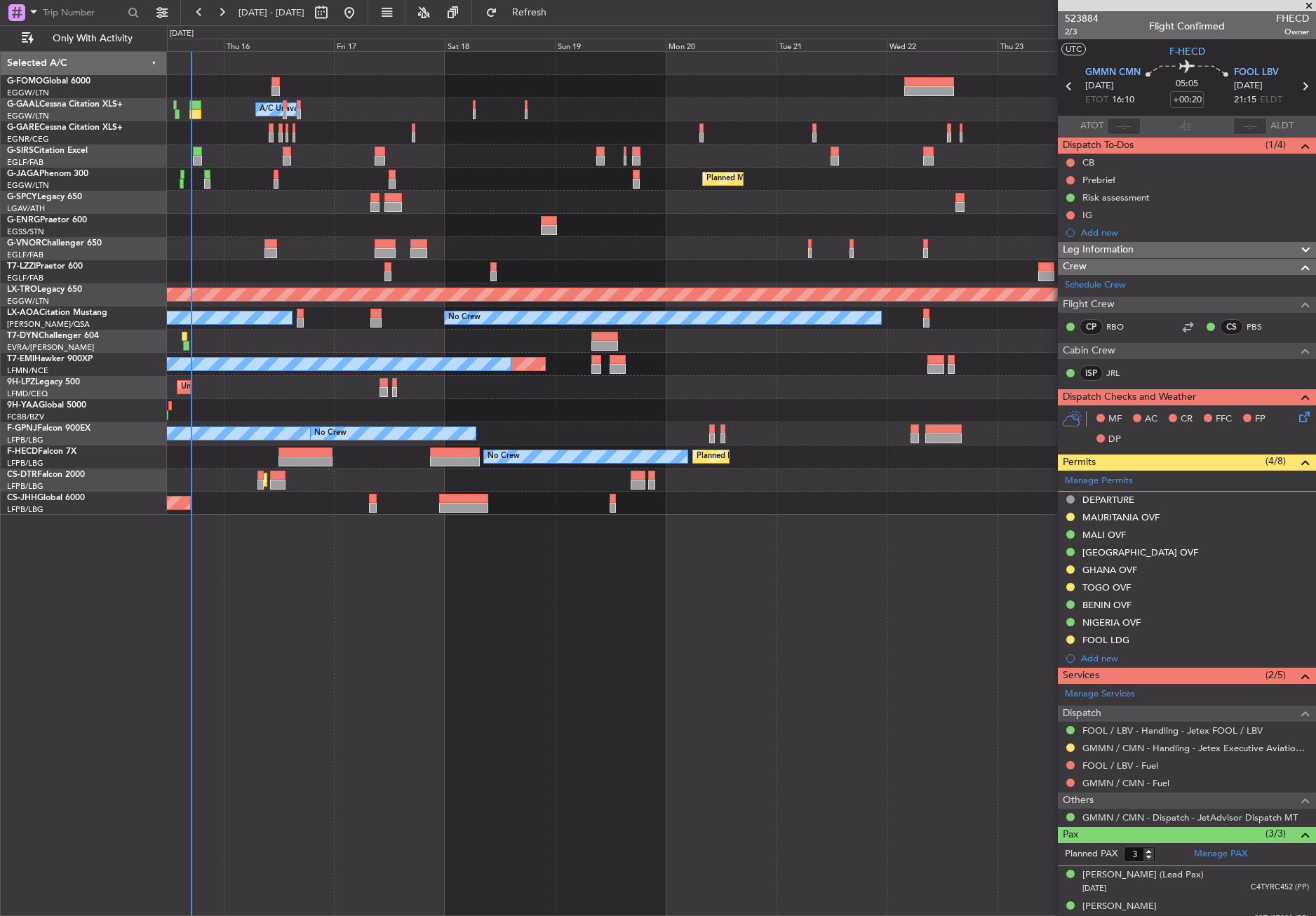
click at [370, 620] on div "Owner A/C Unavailable Owner A/C Unavailable Planned Maint [GEOGRAPHIC_DATA] ([G…" at bounding box center [741, 484] width 1149 height 864
click at [536, 17] on button "Refresh" at bounding box center [521, 13] width 84 height 23
click at [262, 638] on div "Owner A/C Unavailable Owner A/C Unavailable Planned Maint [GEOGRAPHIC_DATA] ([G…" at bounding box center [741, 484] width 1149 height 864
click at [281, 690] on div "Owner A/C Unavailable Owner A/C Unavailable Planned Maint [GEOGRAPHIC_DATA] ([G…" at bounding box center [741, 484] width 1149 height 864
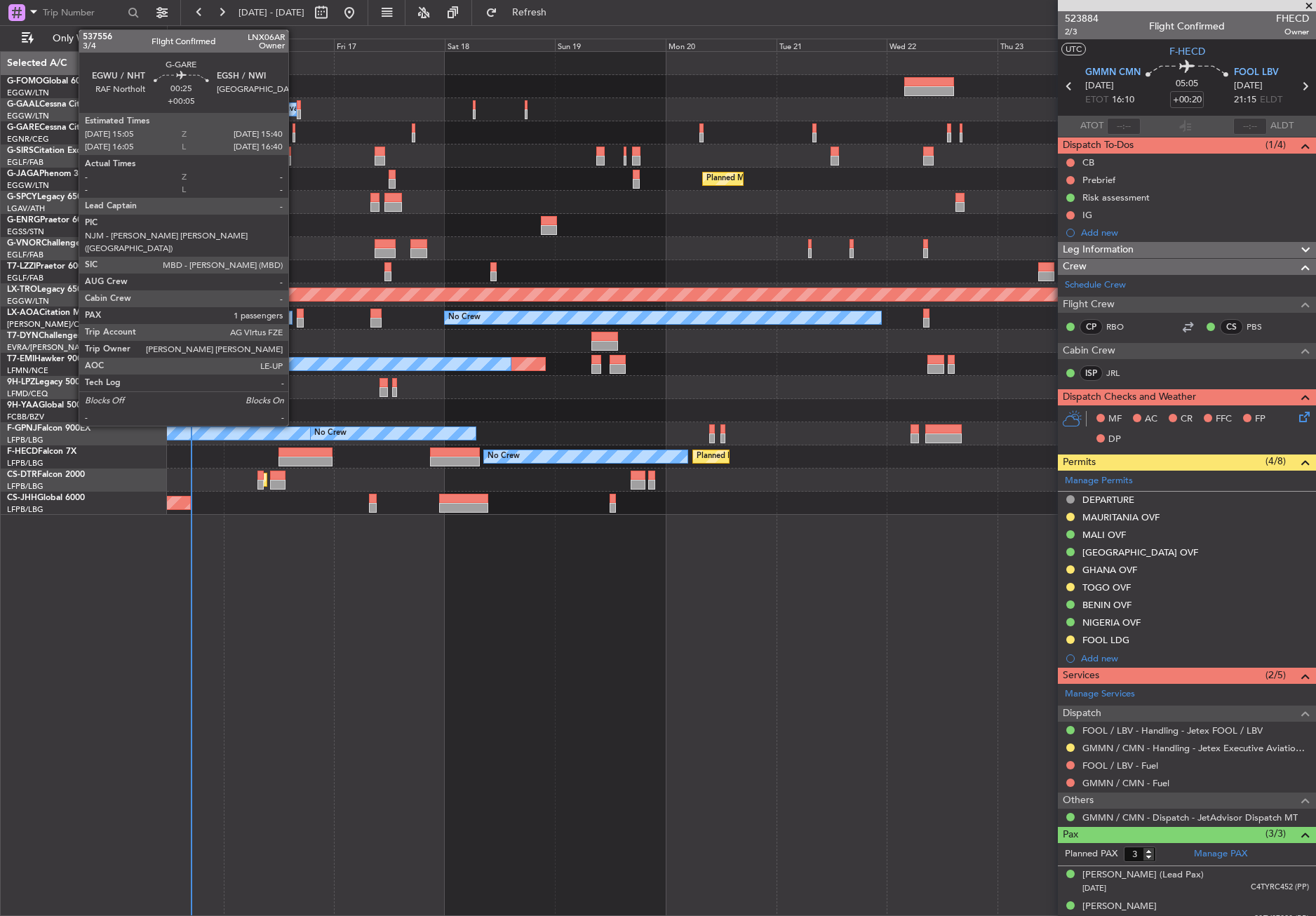
click at [295, 133] on div at bounding box center [293, 137] width 3 height 10
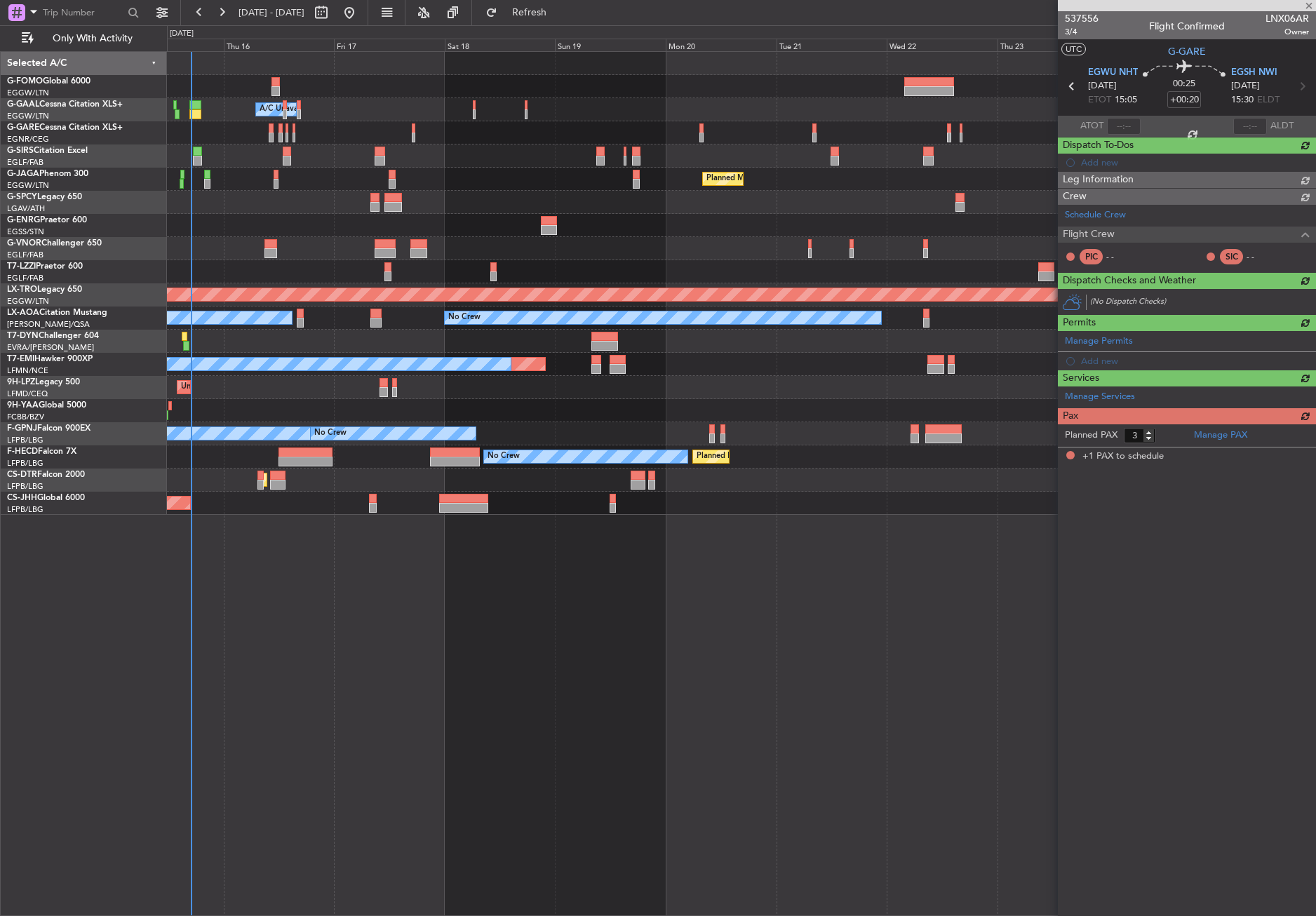
type input "+00:05"
type input "1"
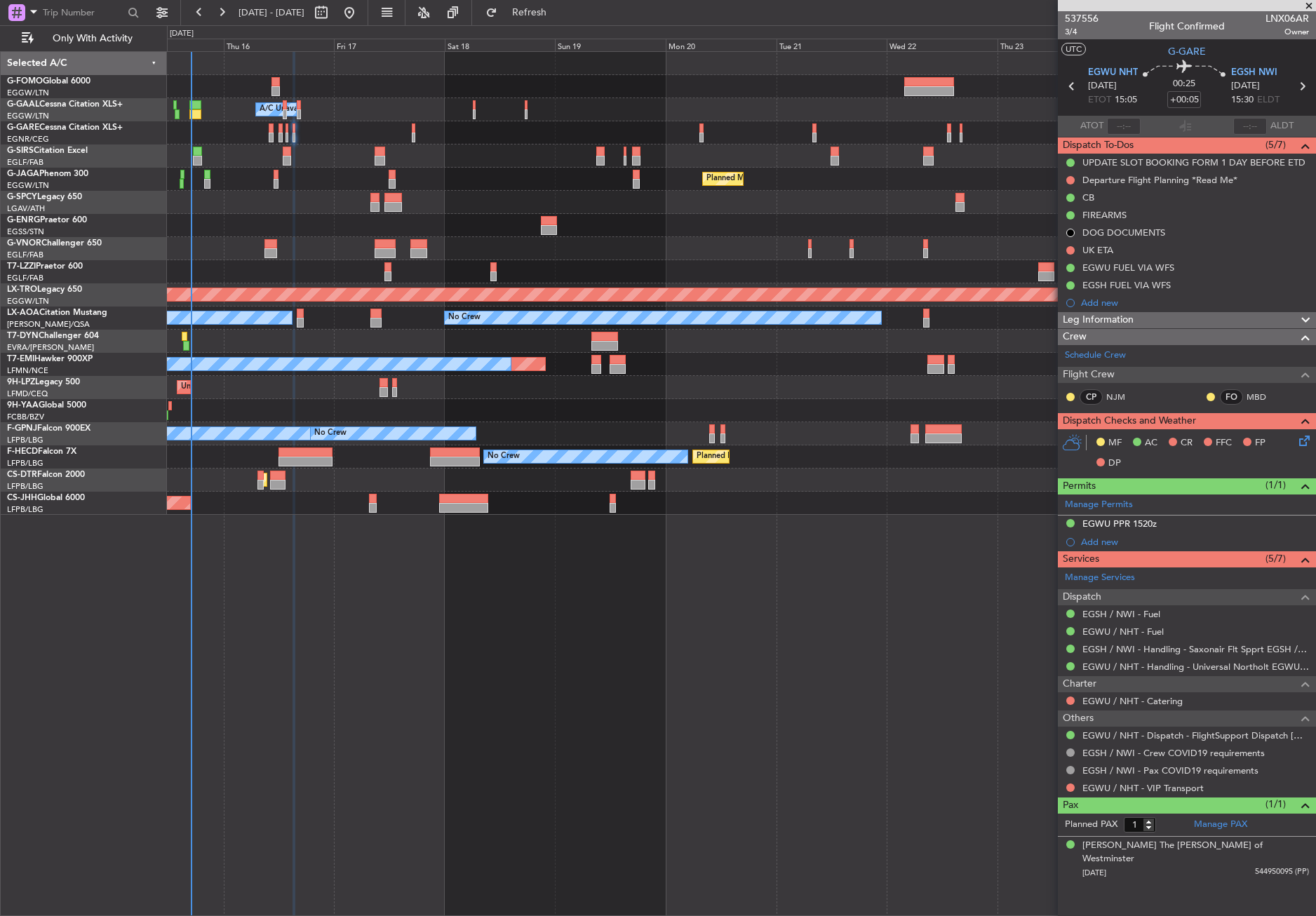
click at [247, 608] on div "Owner A/C Unavailable Owner A/C Unavailable Planned Maint [GEOGRAPHIC_DATA] ([G…" at bounding box center [741, 484] width 1149 height 864
click at [537, 16] on button "Refresh" at bounding box center [521, 13] width 84 height 23
click at [603, 660] on div "Owner A/C Unavailable Owner A/C Unavailable Planned Maint [GEOGRAPHIC_DATA] ([G…" at bounding box center [741, 484] width 1149 height 864
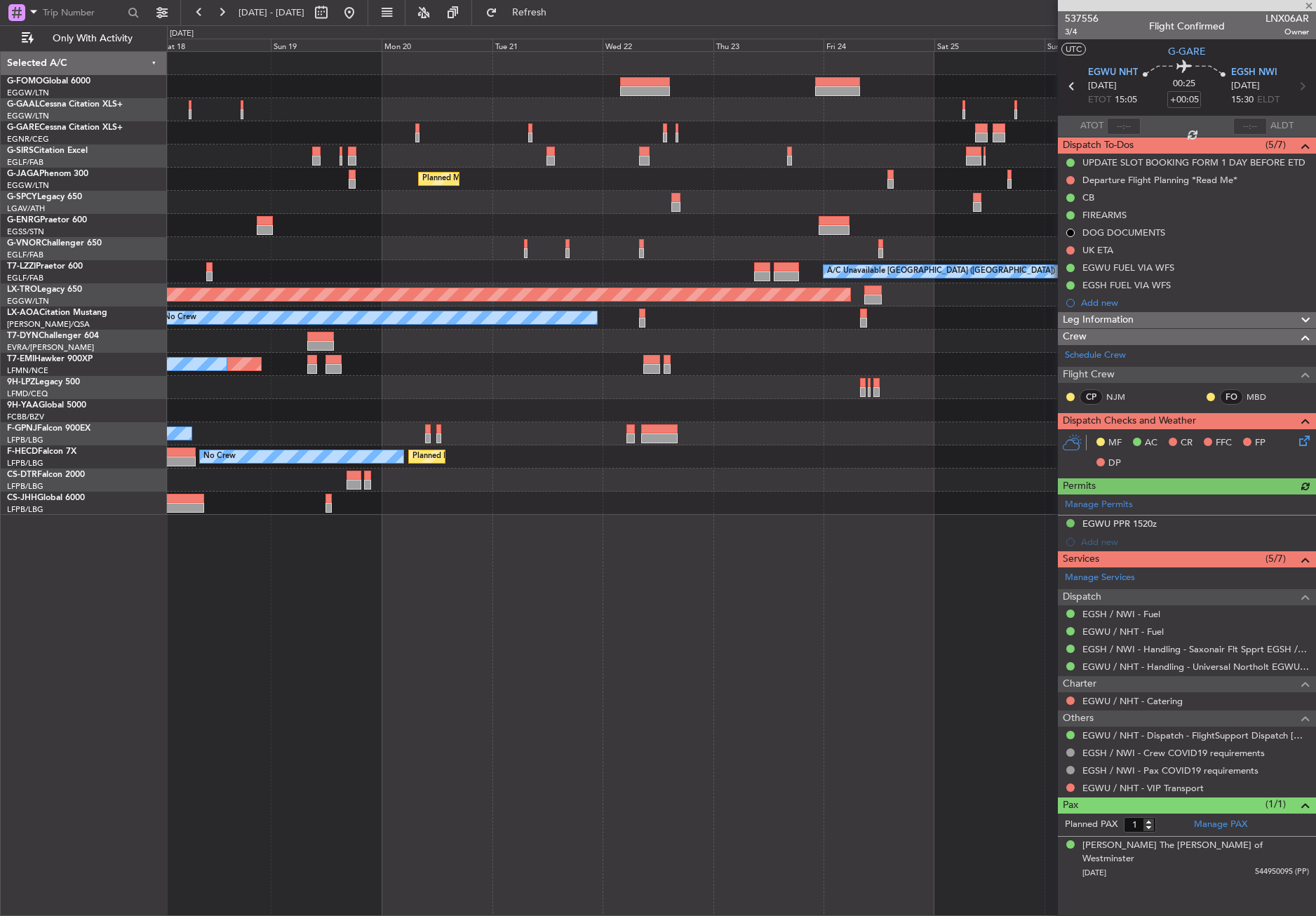
click at [578, 663] on div "Owner A/C Unavailable Planned Maint [GEOGRAPHIC_DATA] ([GEOGRAPHIC_DATA]) Plann…" at bounding box center [741, 484] width 1149 height 864
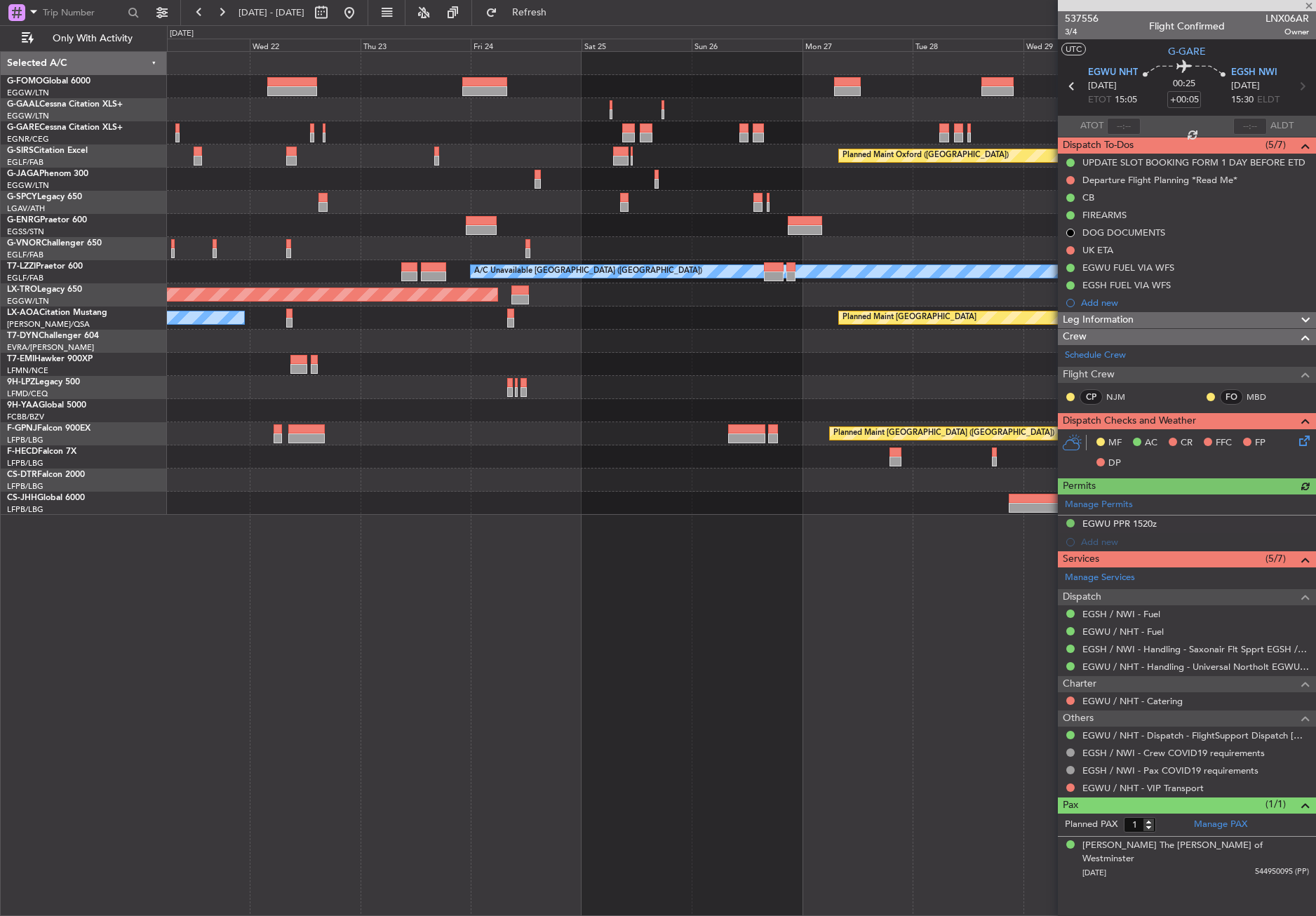
click at [313, 655] on div "Owner Planned Maint [GEOGRAPHIC_DATA] ([GEOGRAPHIC_DATA]) Planned Maint [GEOGRA…" at bounding box center [741, 484] width 1149 height 864
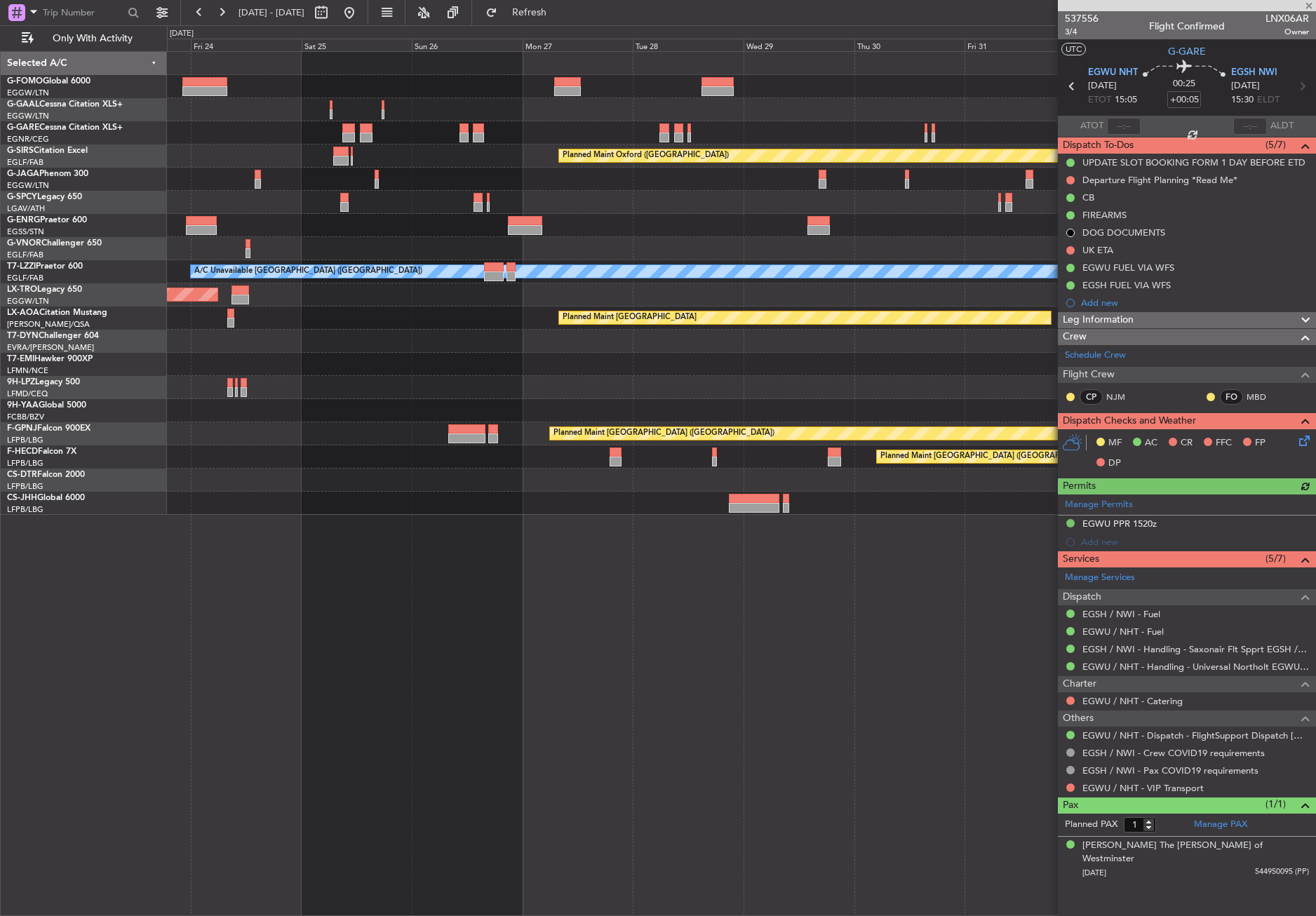
click at [411, 665] on div "Owner Planned Maint [GEOGRAPHIC_DATA] ([GEOGRAPHIC_DATA]) Planned Maint [GEOGRA…" at bounding box center [741, 484] width 1149 height 864
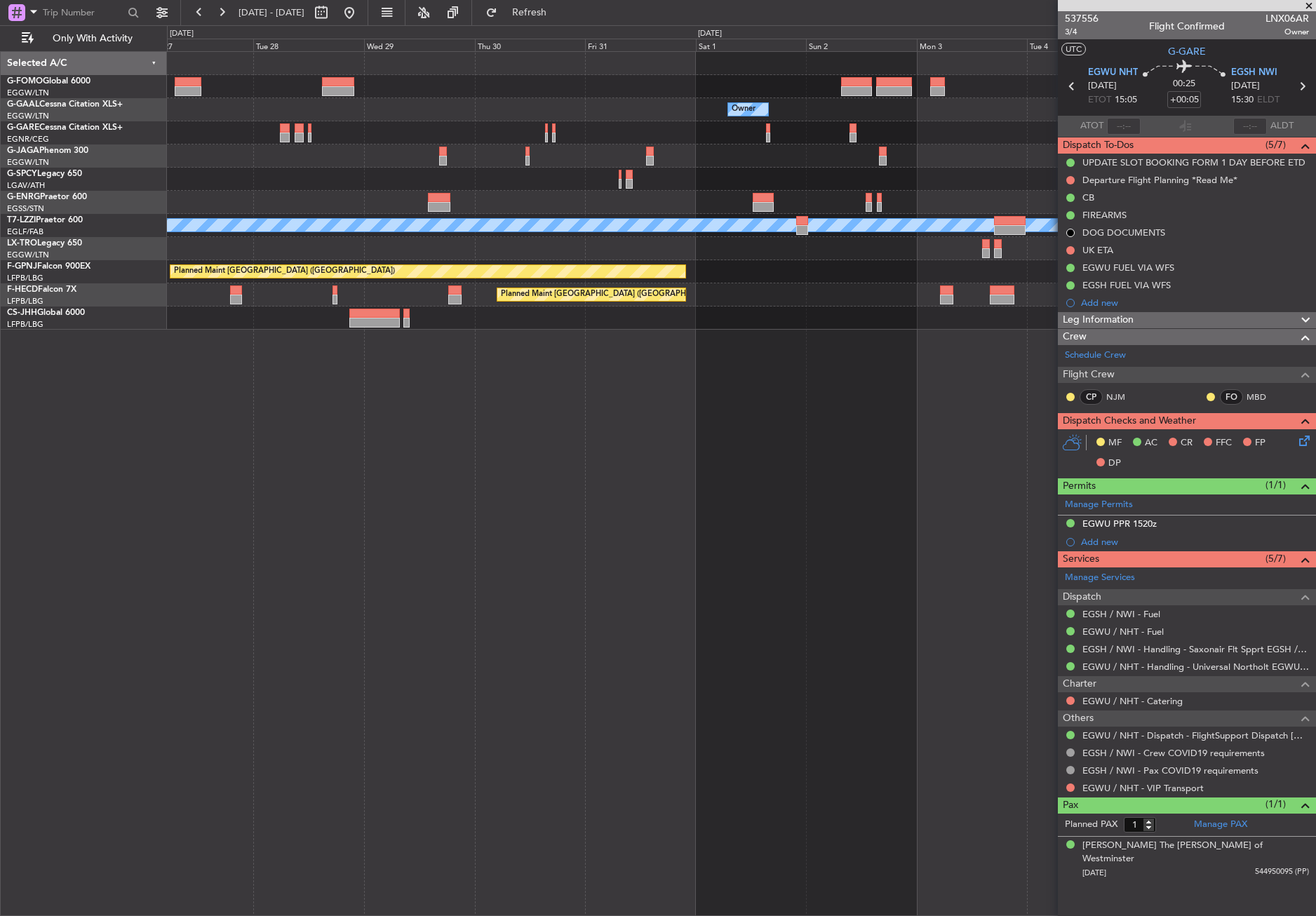
click at [422, 390] on div "Owner Owner A/C Unavailable [GEOGRAPHIC_DATA] ([GEOGRAPHIC_DATA]) Planned Maint…" at bounding box center [741, 484] width 1149 height 864
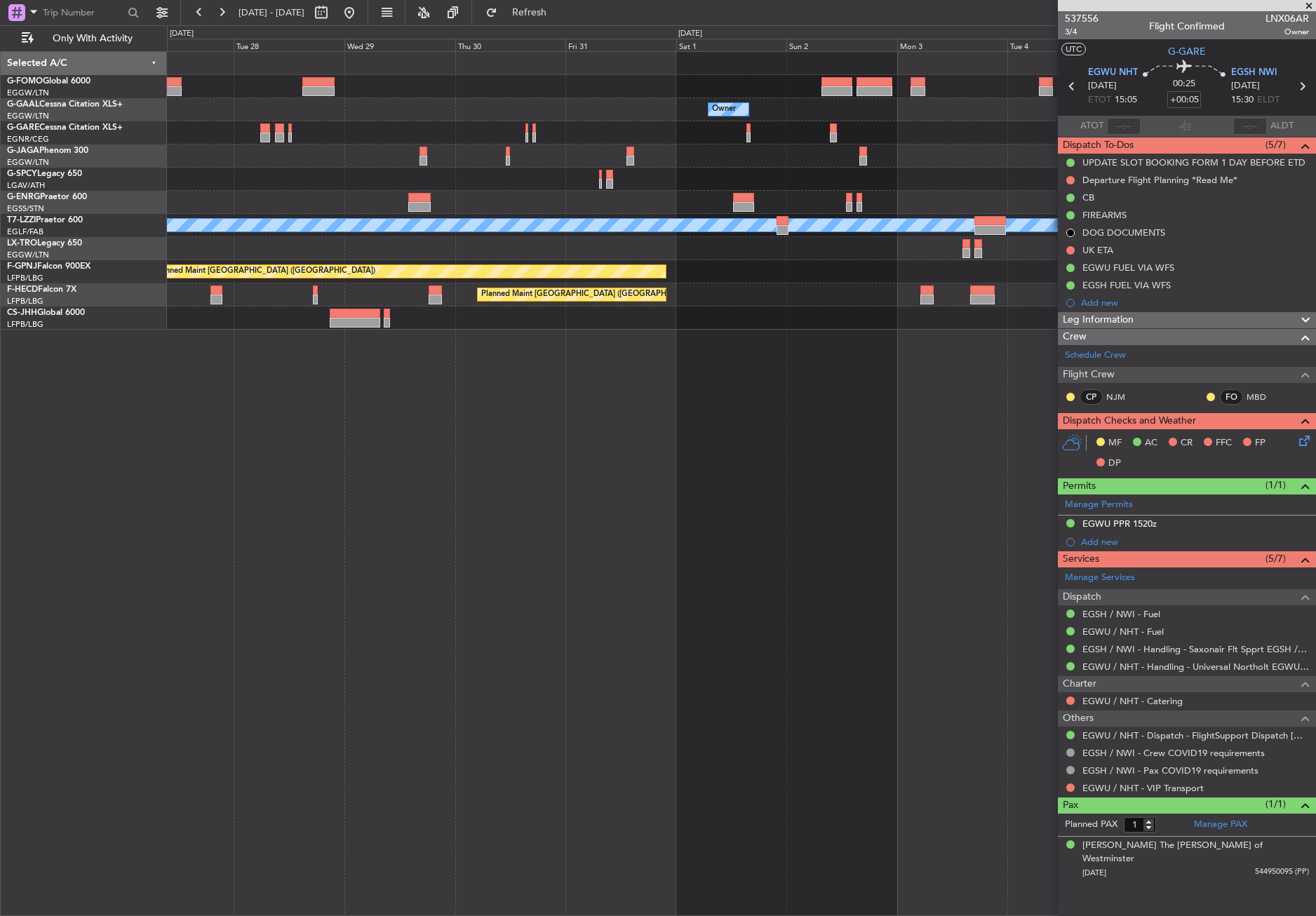
click at [384, 402] on div "Owner Owner A/C Unavailable [GEOGRAPHIC_DATA] ([GEOGRAPHIC_DATA]) Planned Maint…" at bounding box center [741, 484] width 1149 height 864
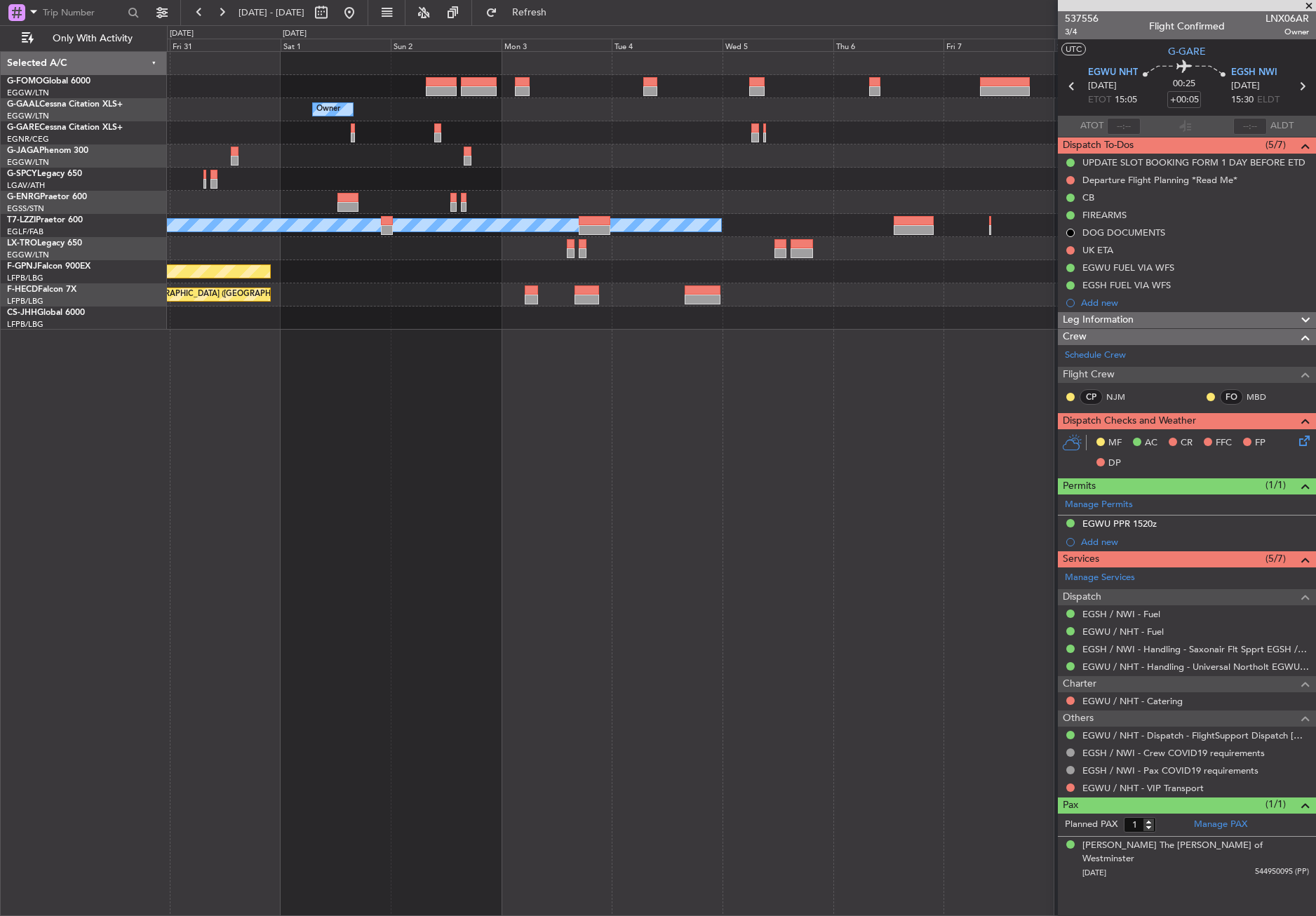
click at [368, 348] on div "Owner Owner Owner A/C Unavailable [GEOGRAPHIC_DATA] ([GEOGRAPHIC_DATA]) Planned…" at bounding box center [741, 484] width 1149 height 864
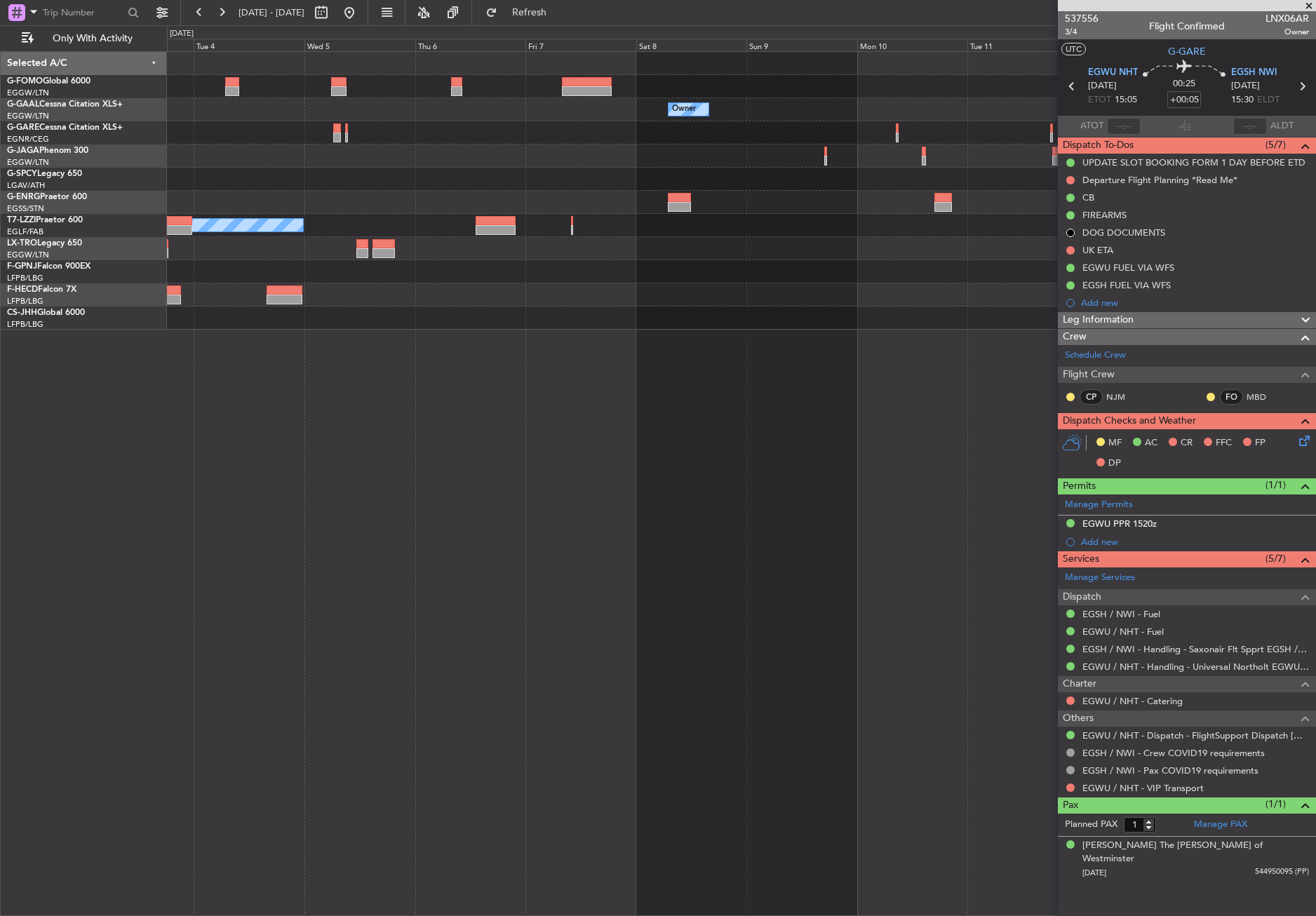
click at [522, 400] on div "Owner Owner Owner Owner A/C Unavailable [GEOGRAPHIC_DATA] ([GEOGRAPHIC_DATA])" at bounding box center [741, 484] width 1149 height 864
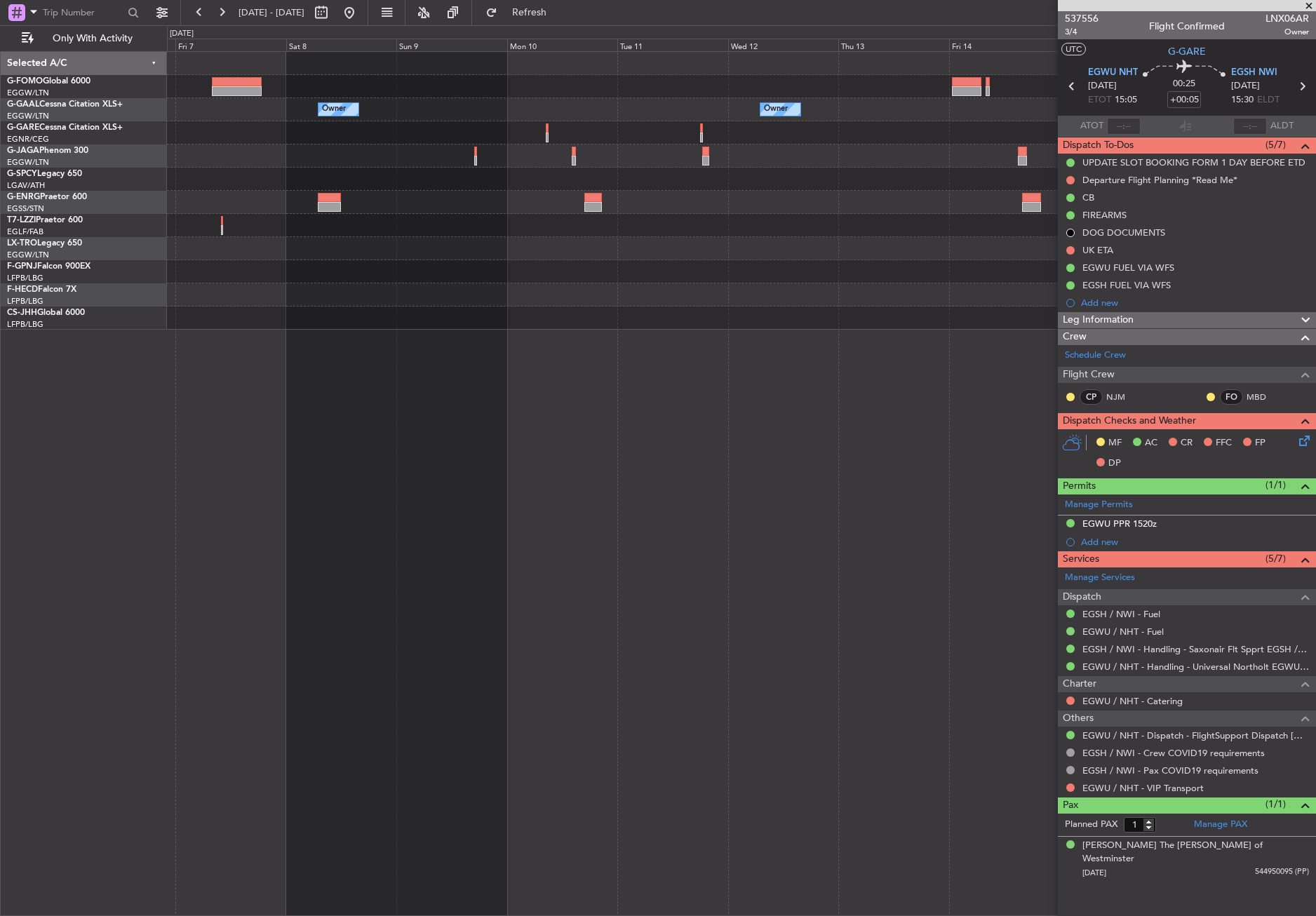
click at [606, 380] on div "Owner Owner Owner A/C Unavailable [GEOGRAPHIC_DATA] ([GEOGRAPHIC_DATA])" at bounding box center [741, 484] width 1149 height 864
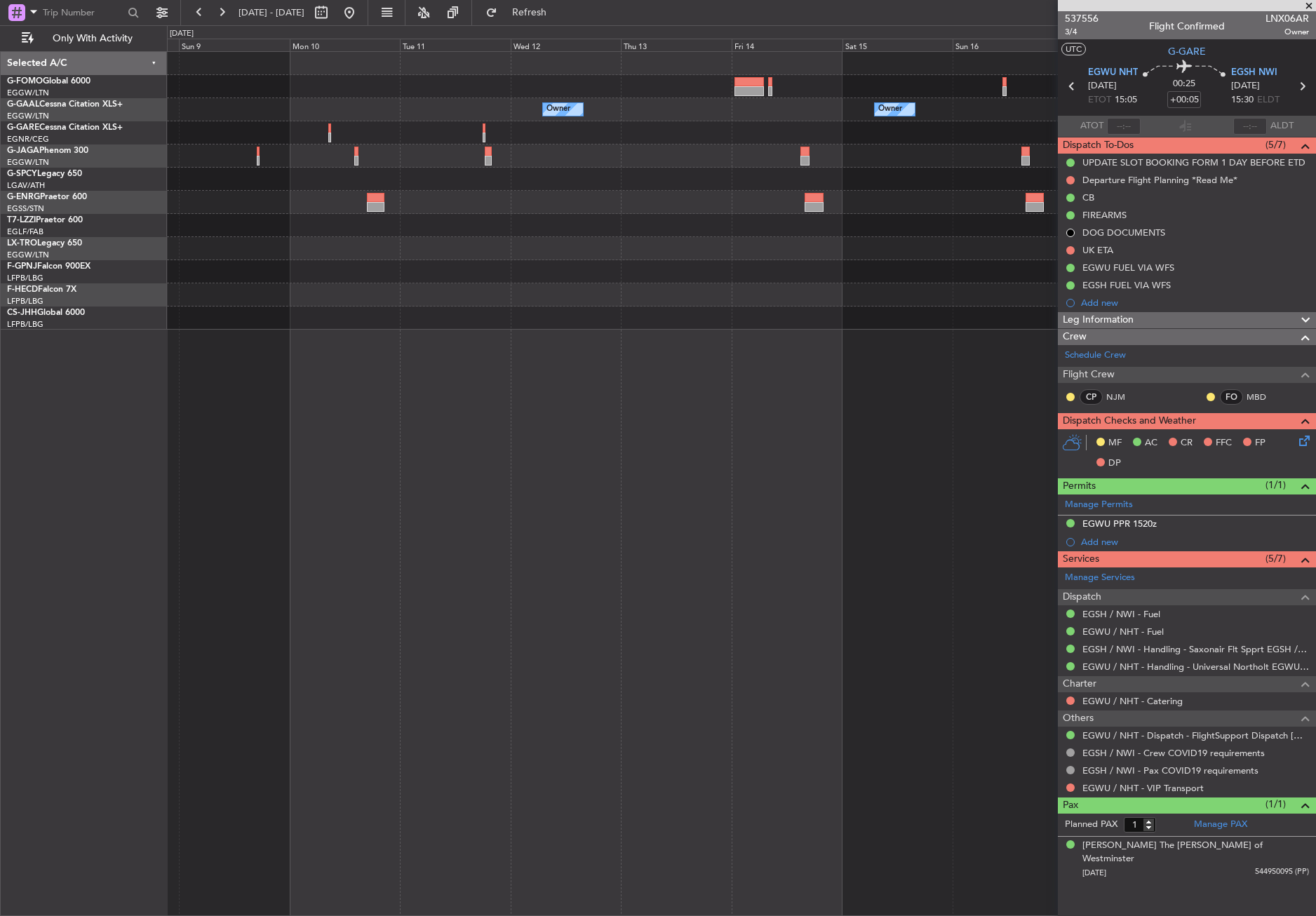
click at [511, 361] on div "Owner Owner Owner Owner Planned Maint [GEOGRAPHIC_DATA] ([GEOGRAPHIC_DATA])" at bounding box center [741, 484] width 1149 height 864
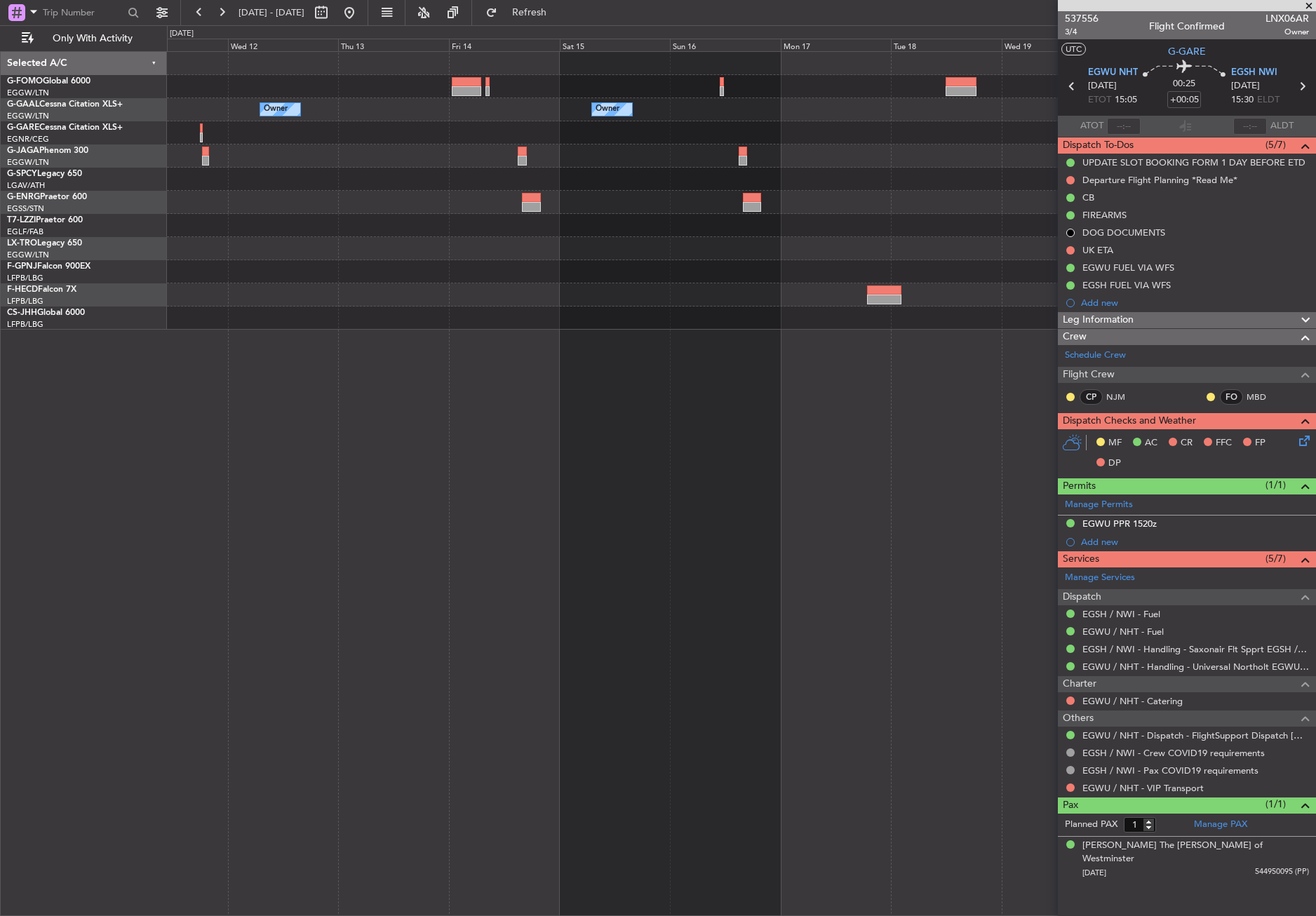
click at [576, 404] on div "Owner Owner Owner Planned Maint [GEOGRAPHIC_DATA] ([GEOGRAPHIC_DATA])" at bounding box center [741, 484] width 1149 height 864
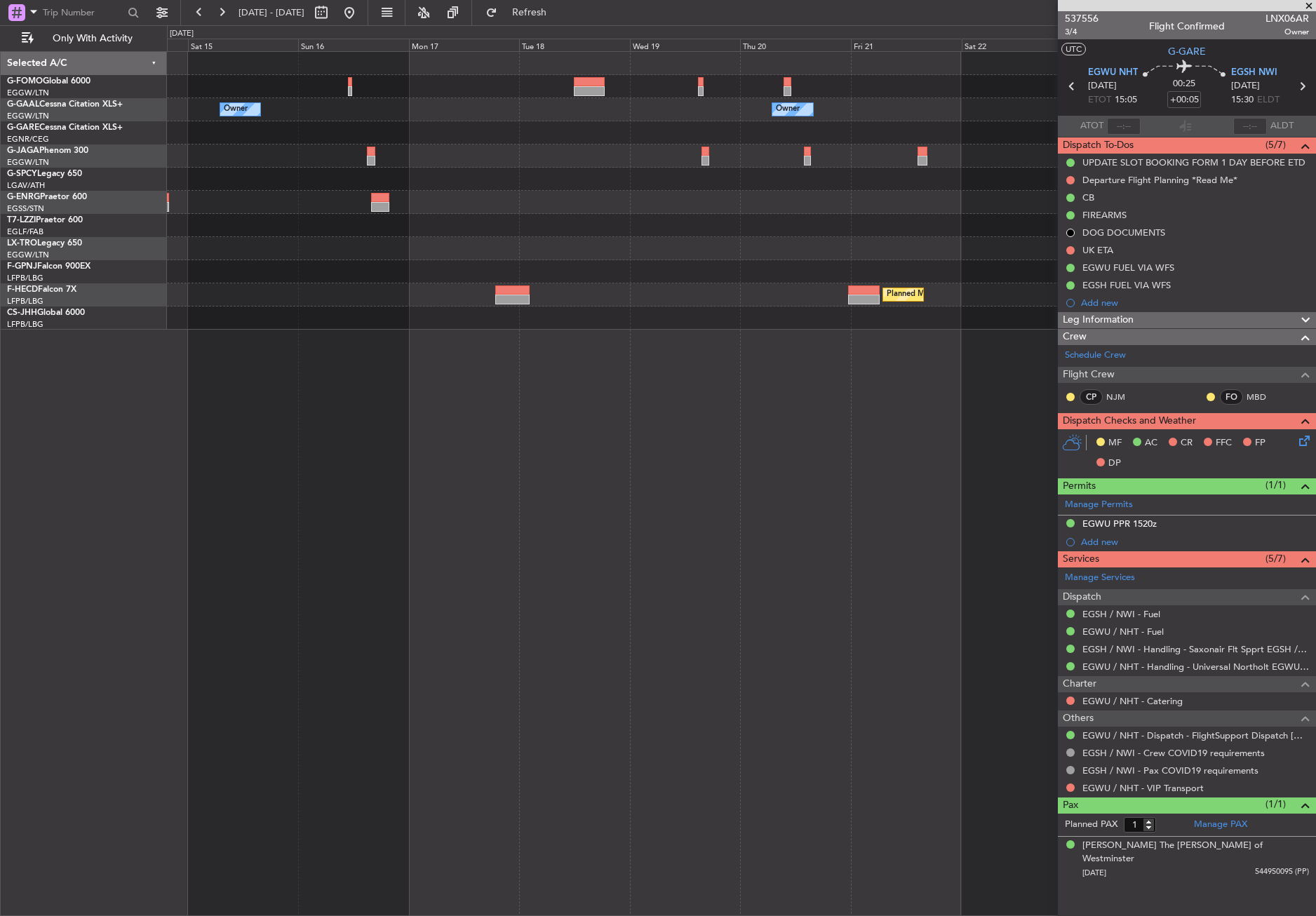
click at [617, 421] on div "Owner Owner Owner Planned Maint [GEOGRAPHIC_DATA] ([GEOGRAPHIC_DATA])" at bounding box center [741, 484] width 1149 height 864
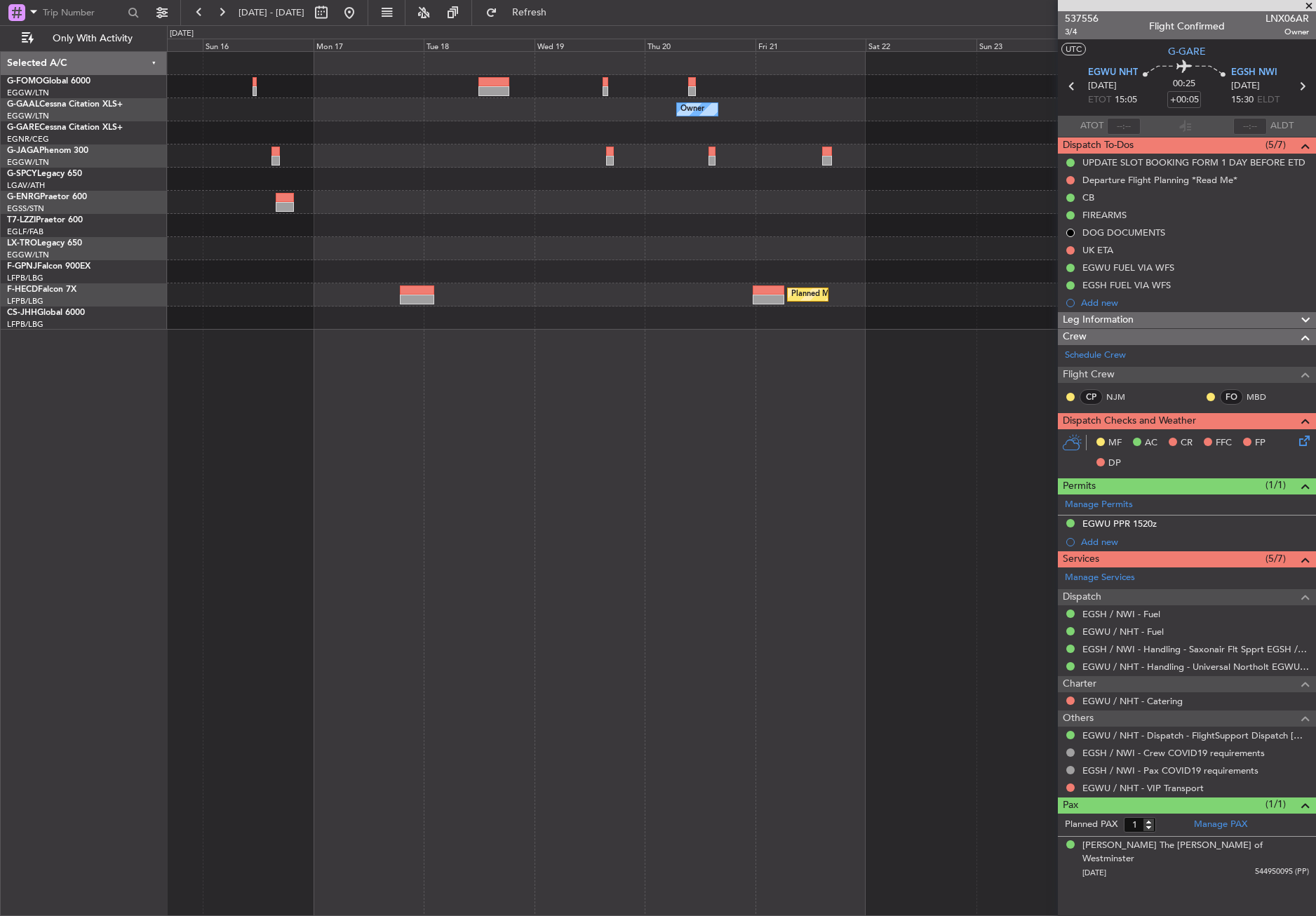
click at [513, 410] on div "Owner Owner Planned Maint [GEOGRAPHIC_DATA] ([GEOGRAPHIC_DATA])" at bounding box center [741, 484] width 1149 height 864
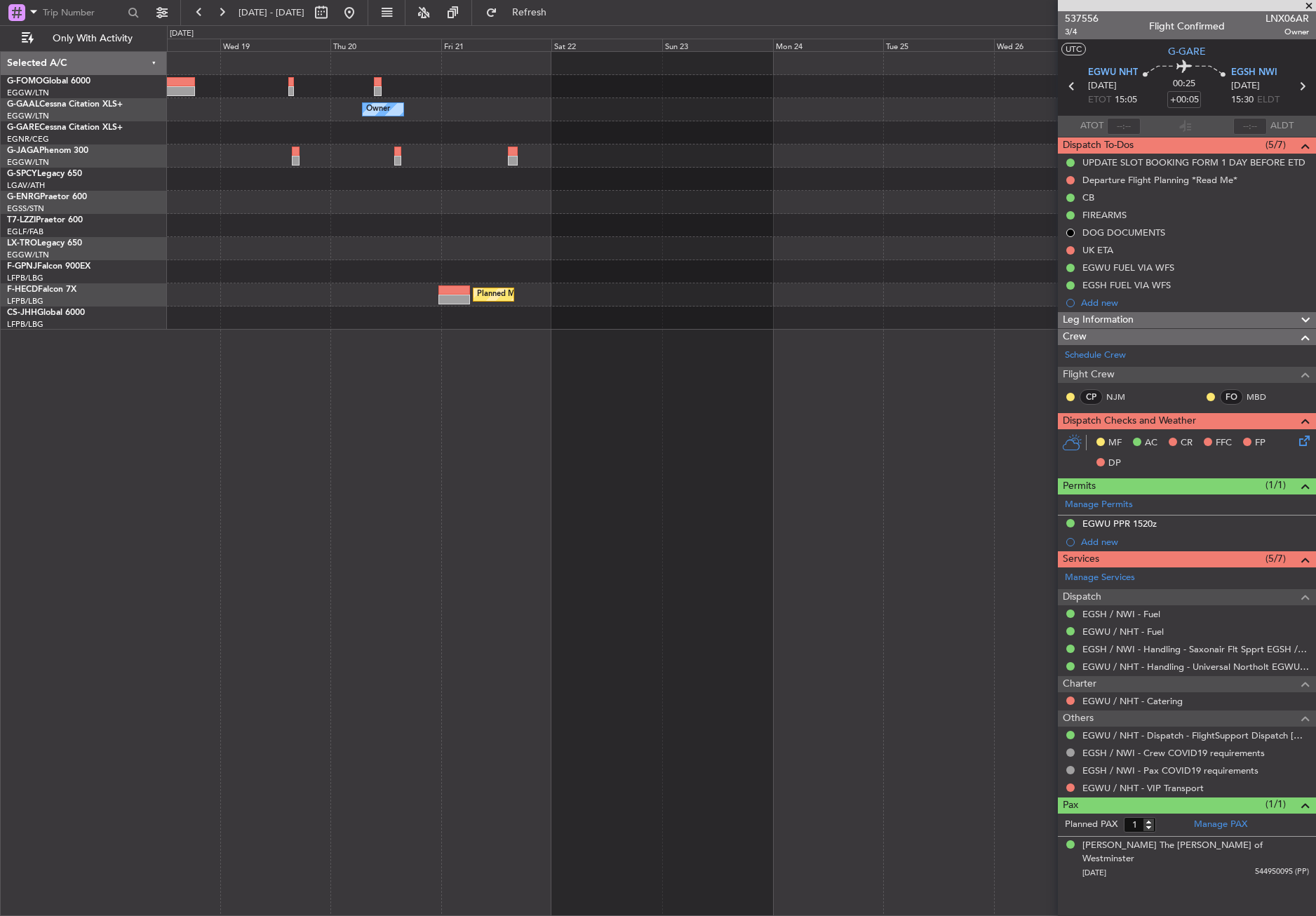
click at [627, 430] on div "Owner Planned Maint [GEOGRAPHIC_DATA] ([GEOGRAPHIC_DATA])" at bounding box center [741, 484] width 1149 height 864
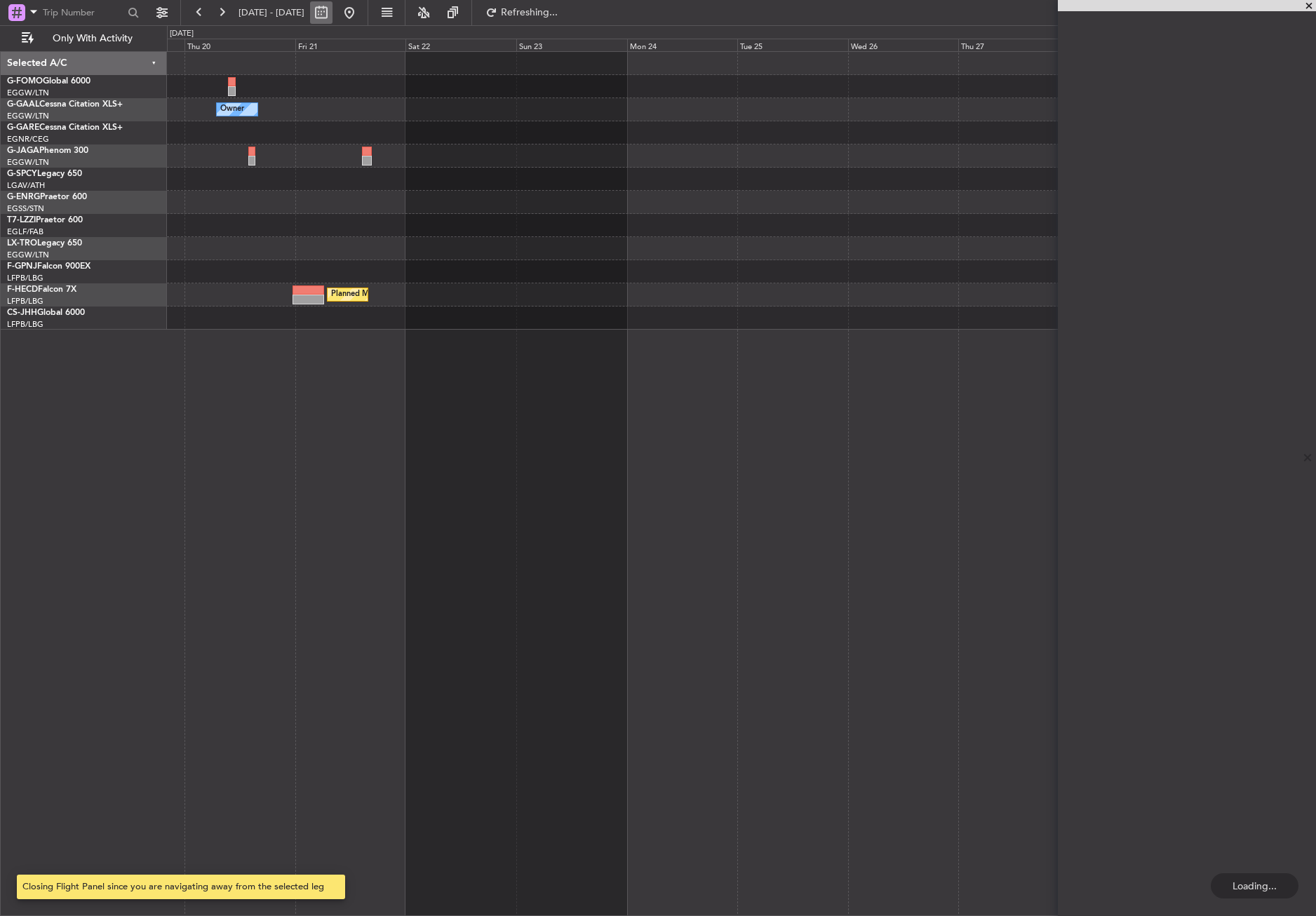
click at [332, 3] on button at bounding box center [321, 13] width 23 height 23
select select "11"
select select "2025"
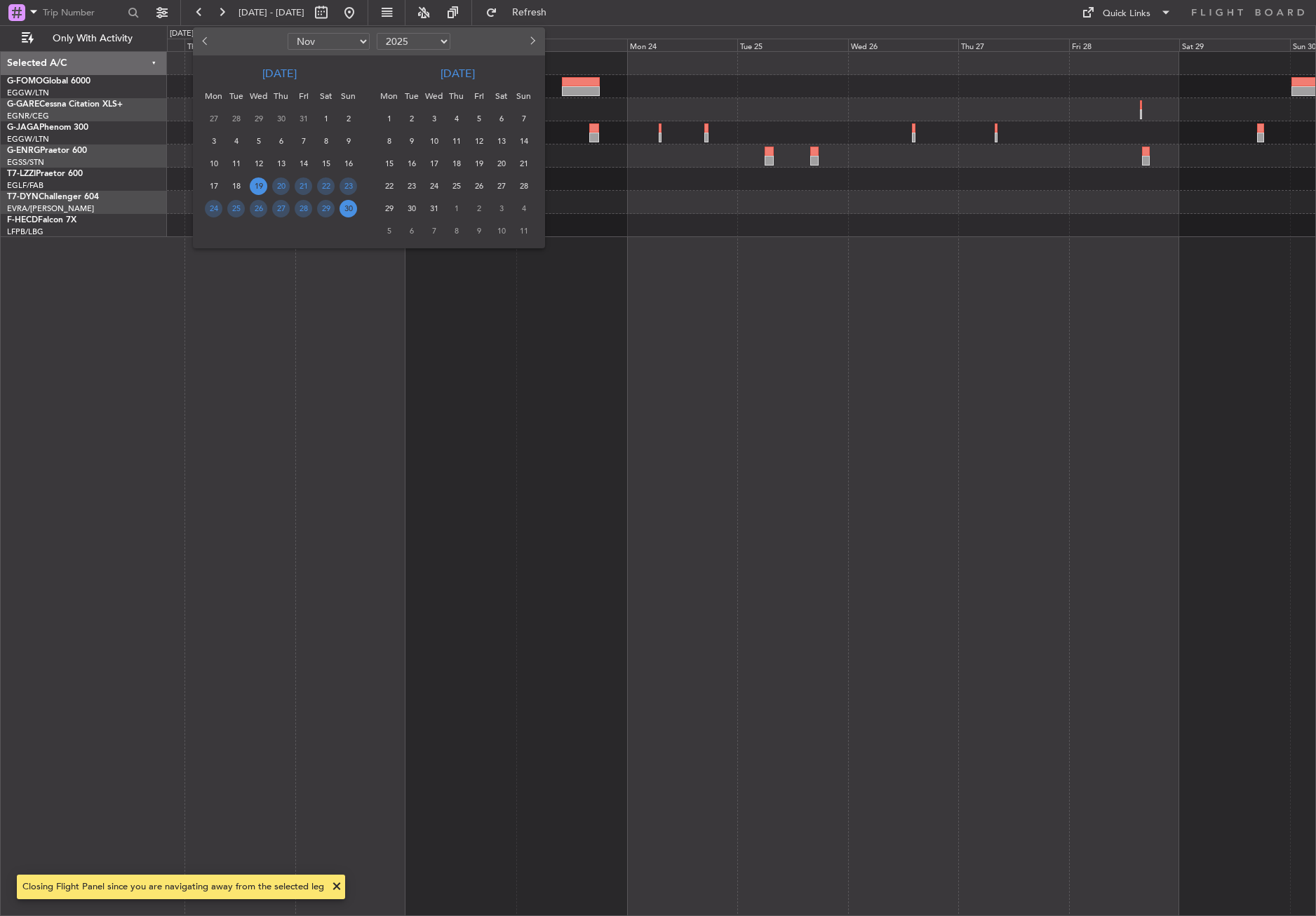
click at [406, 179] on span "23" at bounding box center [411, 186] width 18 height 17
click at [415, 206] on span "30" at bounding box center [411, 208] width 18 height 17
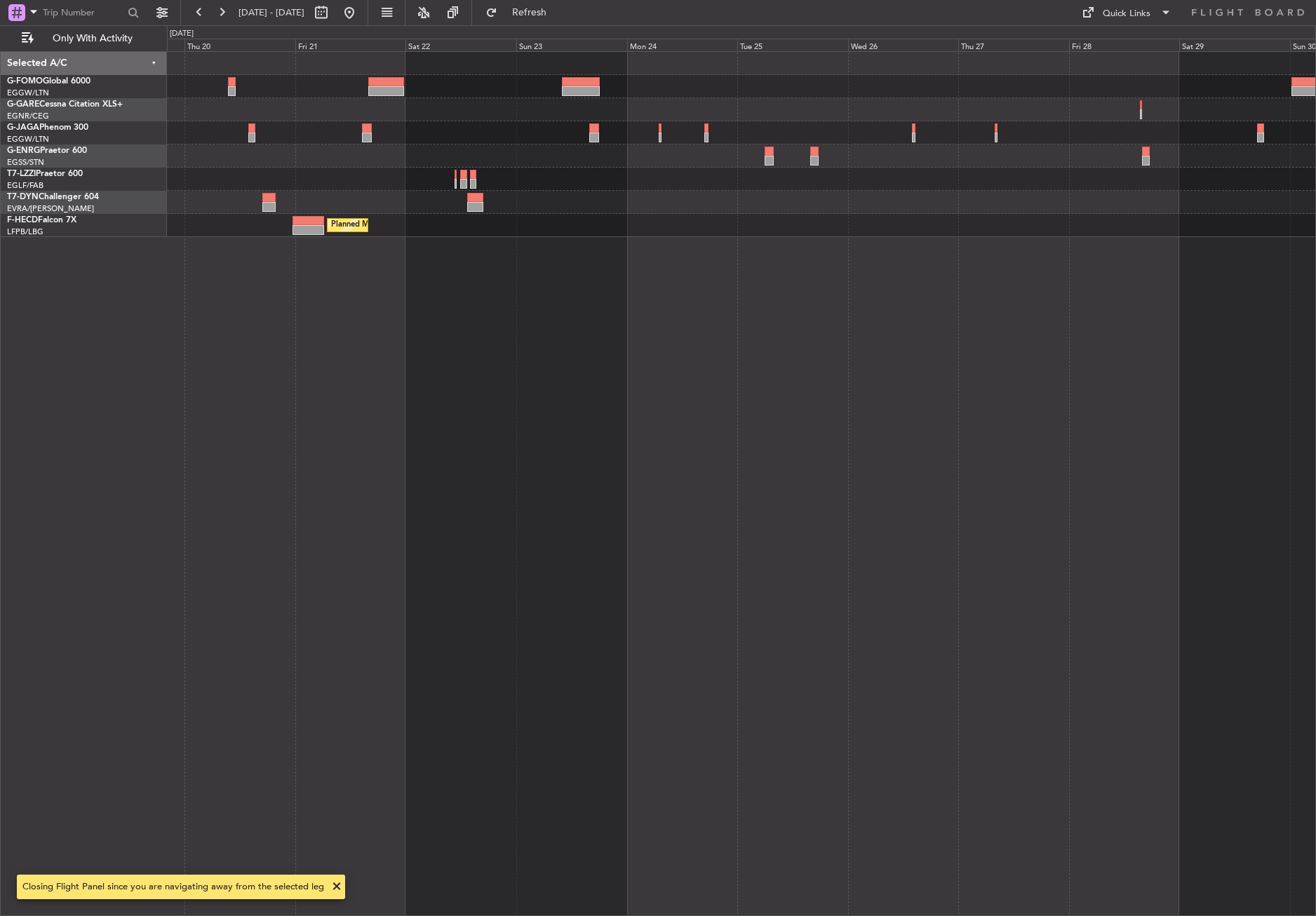
select select "12"
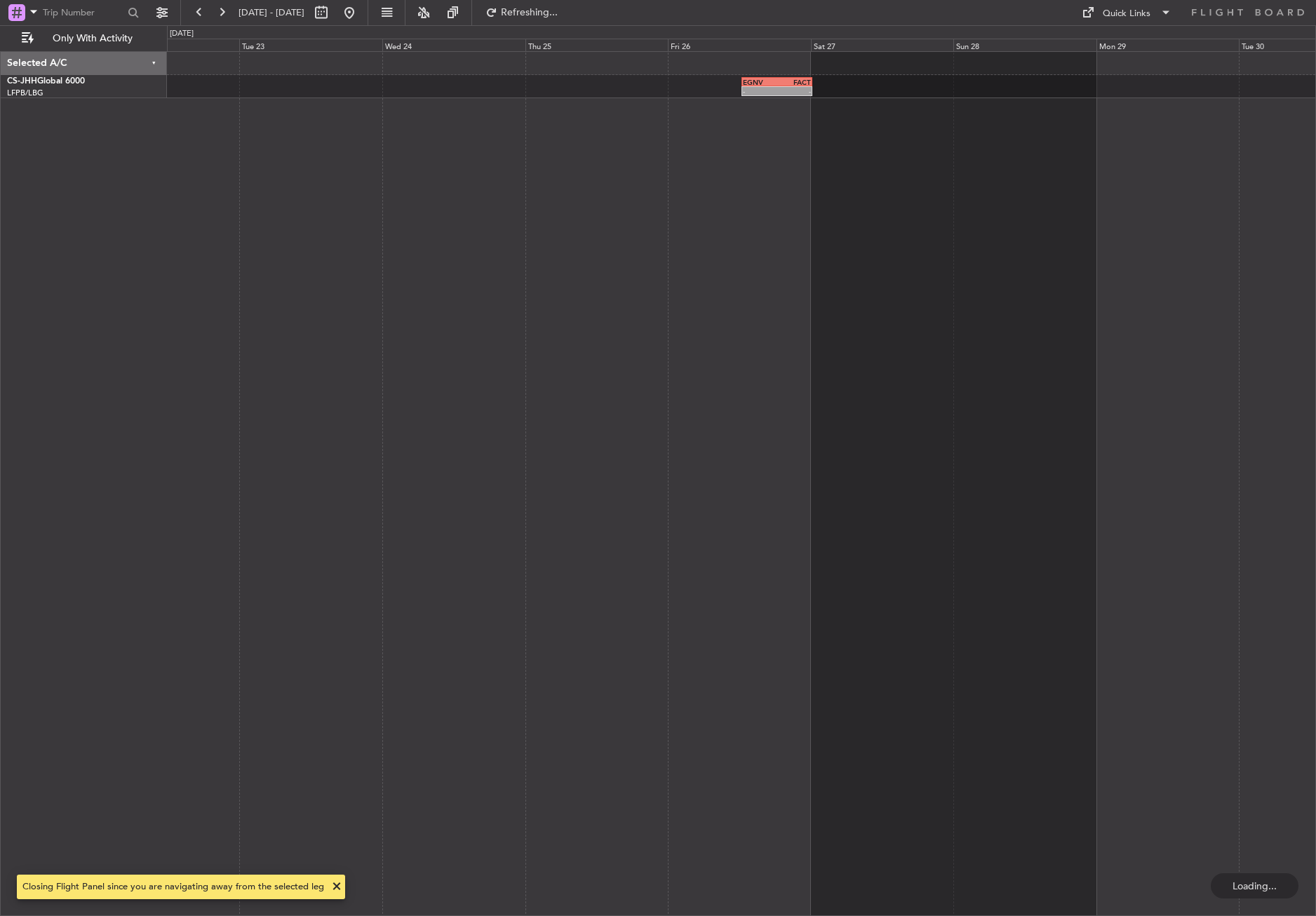
click at [605, 437] on div "- - EGNV 12:30 Z FACT 00:20 Z" at bounding box center [741, 484] width 1149 height 864
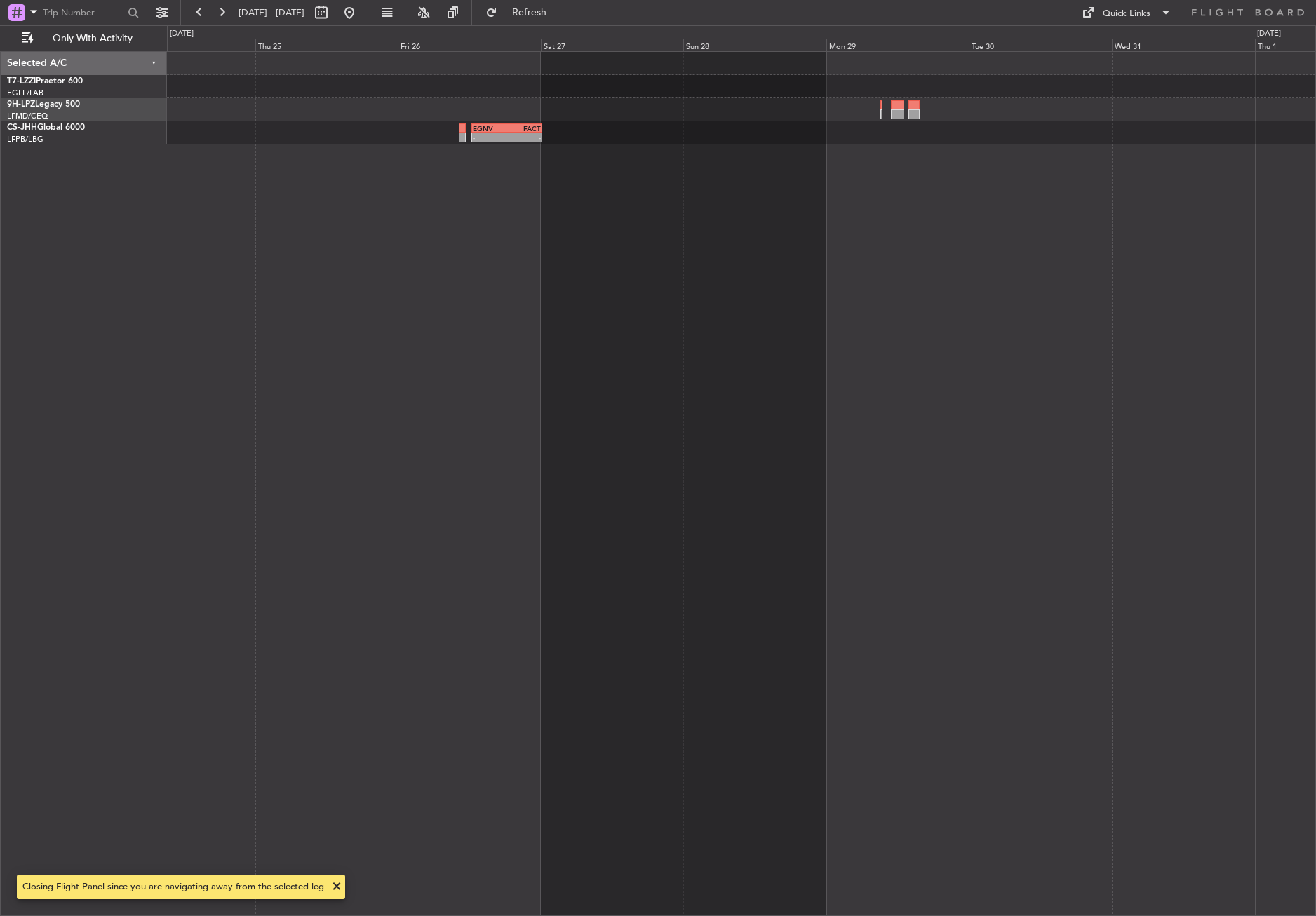
click at [426, 321] on div "- - EGNV 12:30 Z FACT 00:20 Z" at bounding box center [741, 484] width 1149 height 864
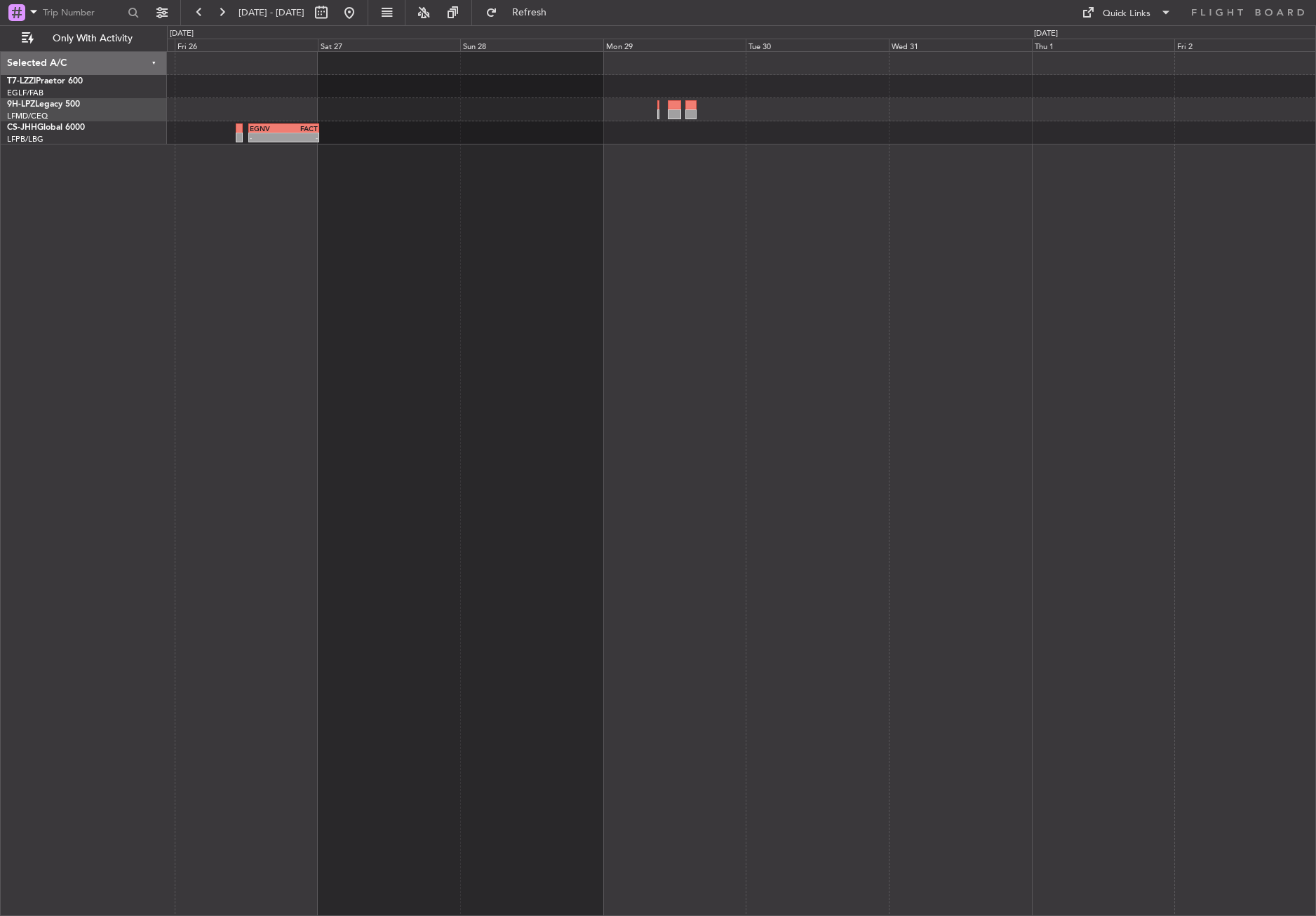
click at [476, 259] on div "- - EGNV 12:30 Z FACT 00:20 Z" at bounding box center [741, 484] width 1149 height 864
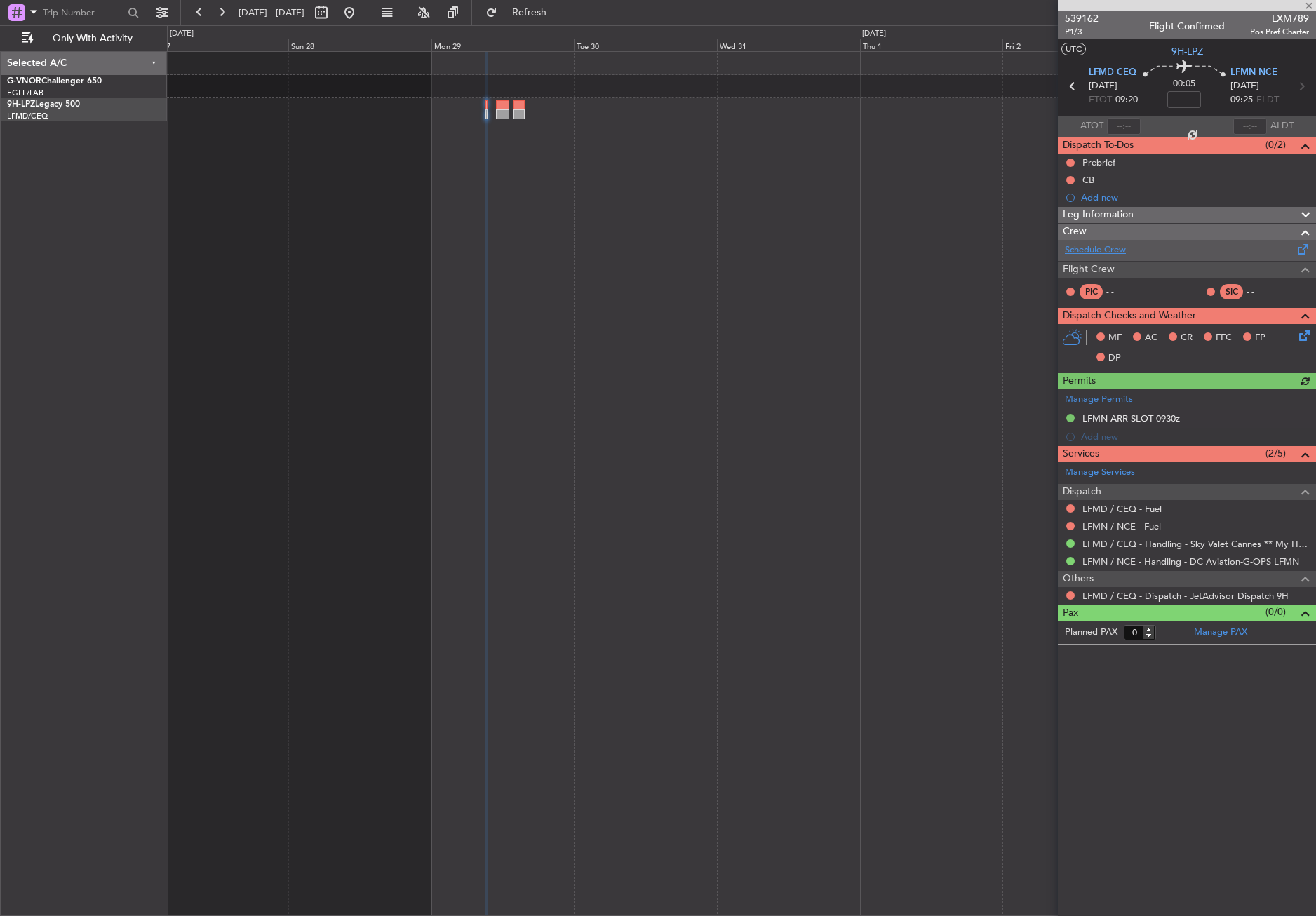
click at [1120, 246] on link "Schedule Crew" at bounding box center [1096, 250] width 61 height 14
click at [1228, 626] on link "Manage PAX" at bounding box center [1220, 633] width 53 height 14
click at [559, 16] on span "Refresh" at bounding box center [529, 12] width 59 height 10
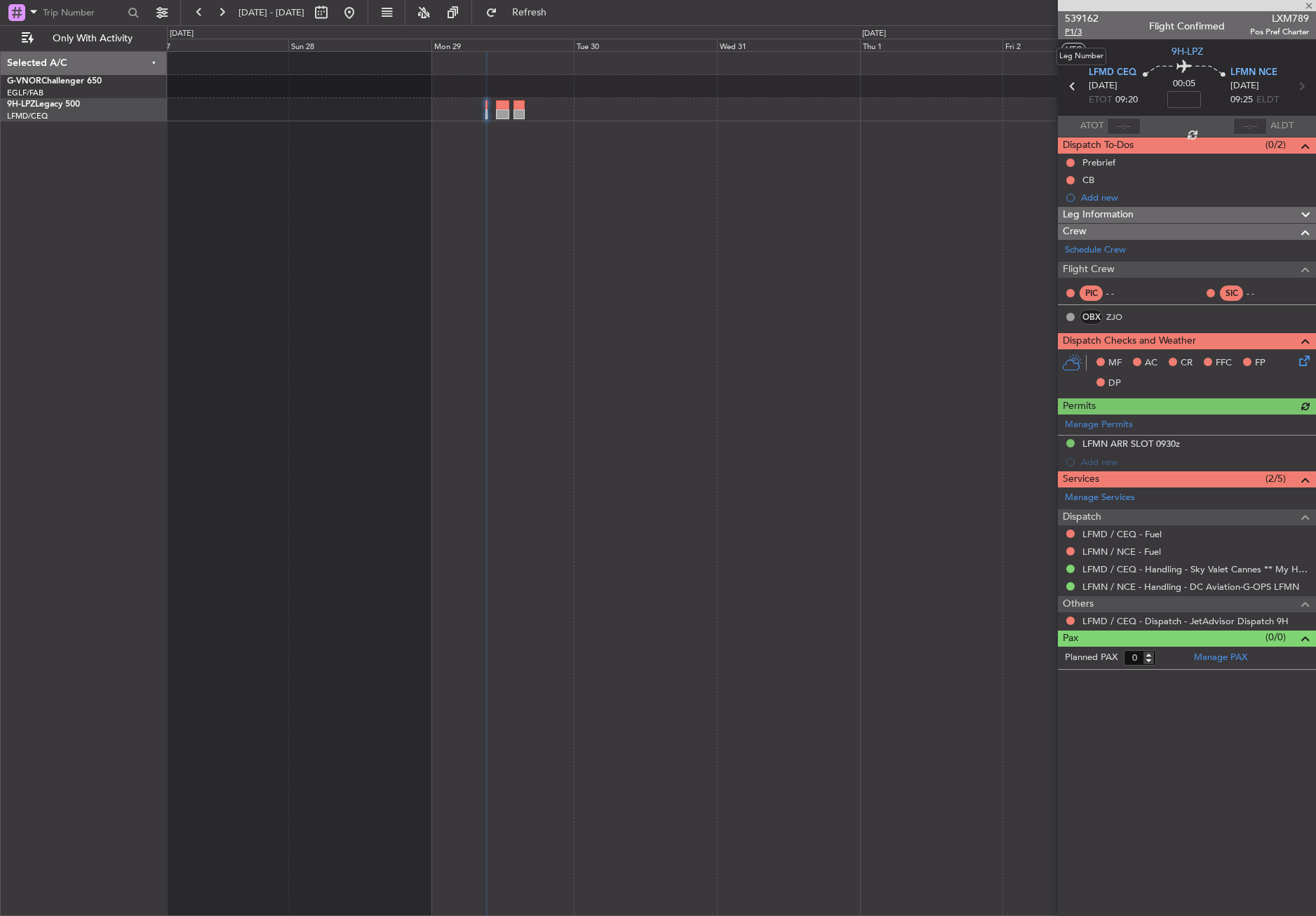
click at [1072, 33] on span "P1/3" at bounding box center [1082, 32] width 33 height 12
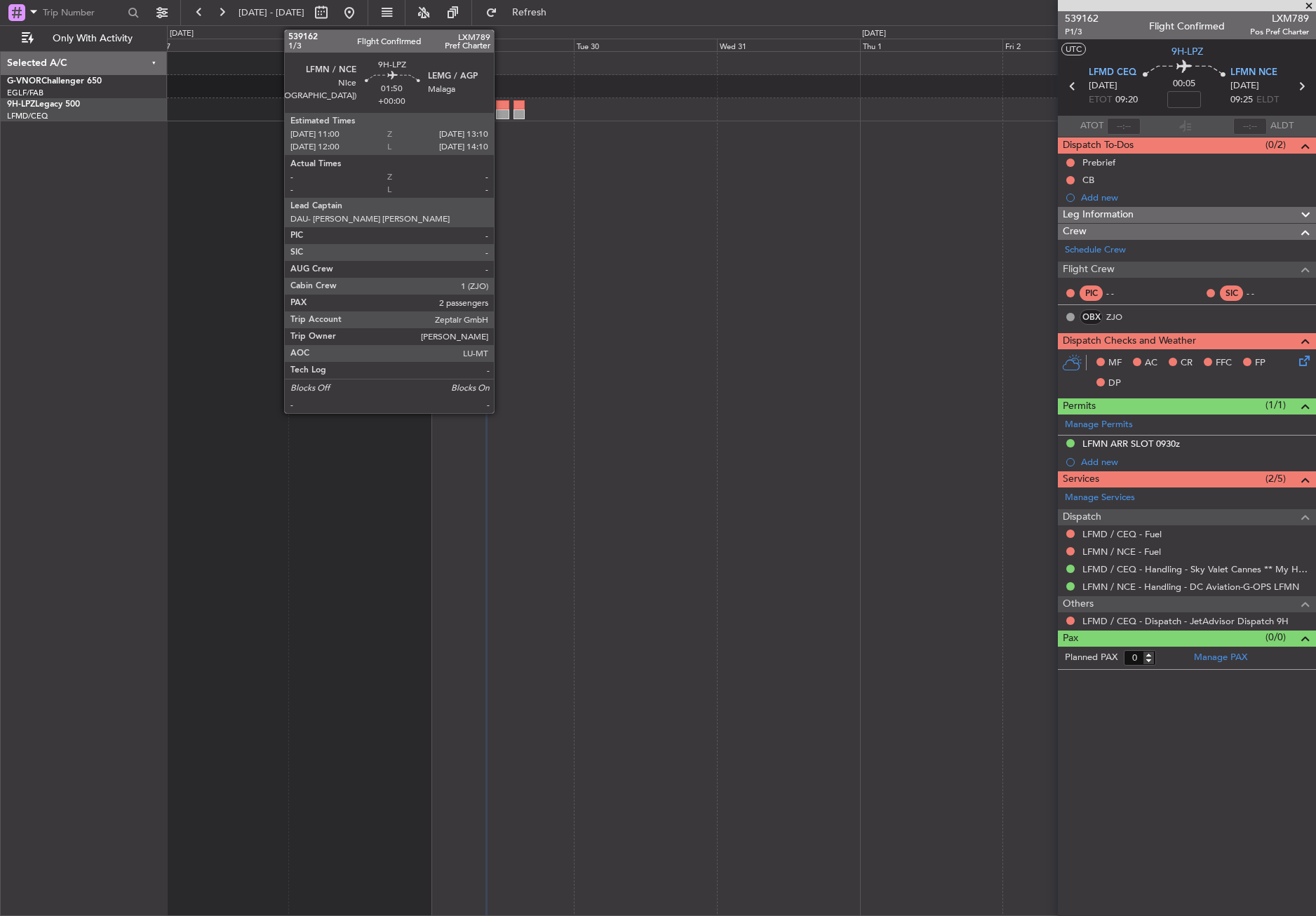
click at [500, 108] on div at bounding box center [502, 105] width 13 height 10
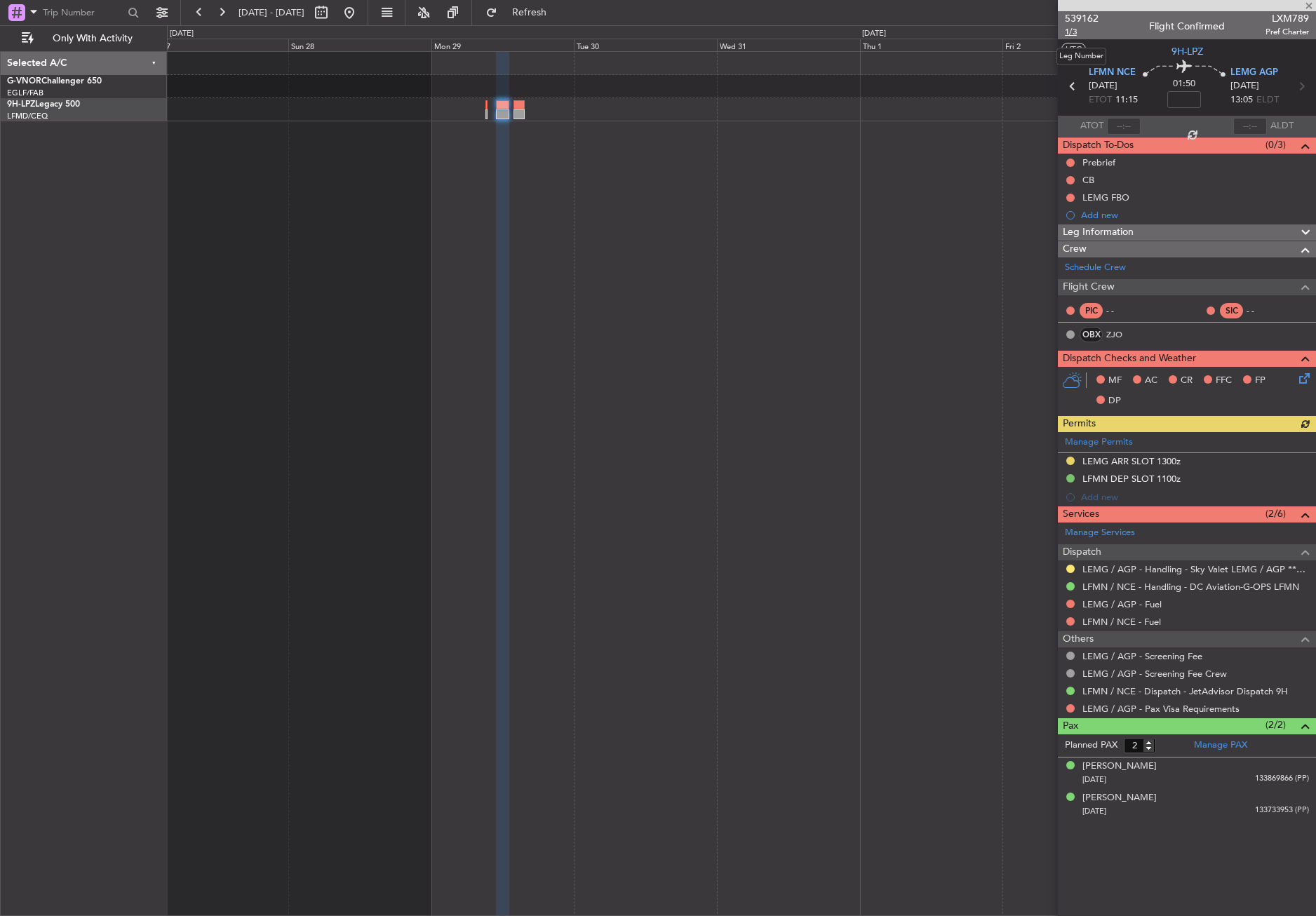
click at [1073, 33] on span "1/3" at bounding box center [1082, 32] width 33 height 12
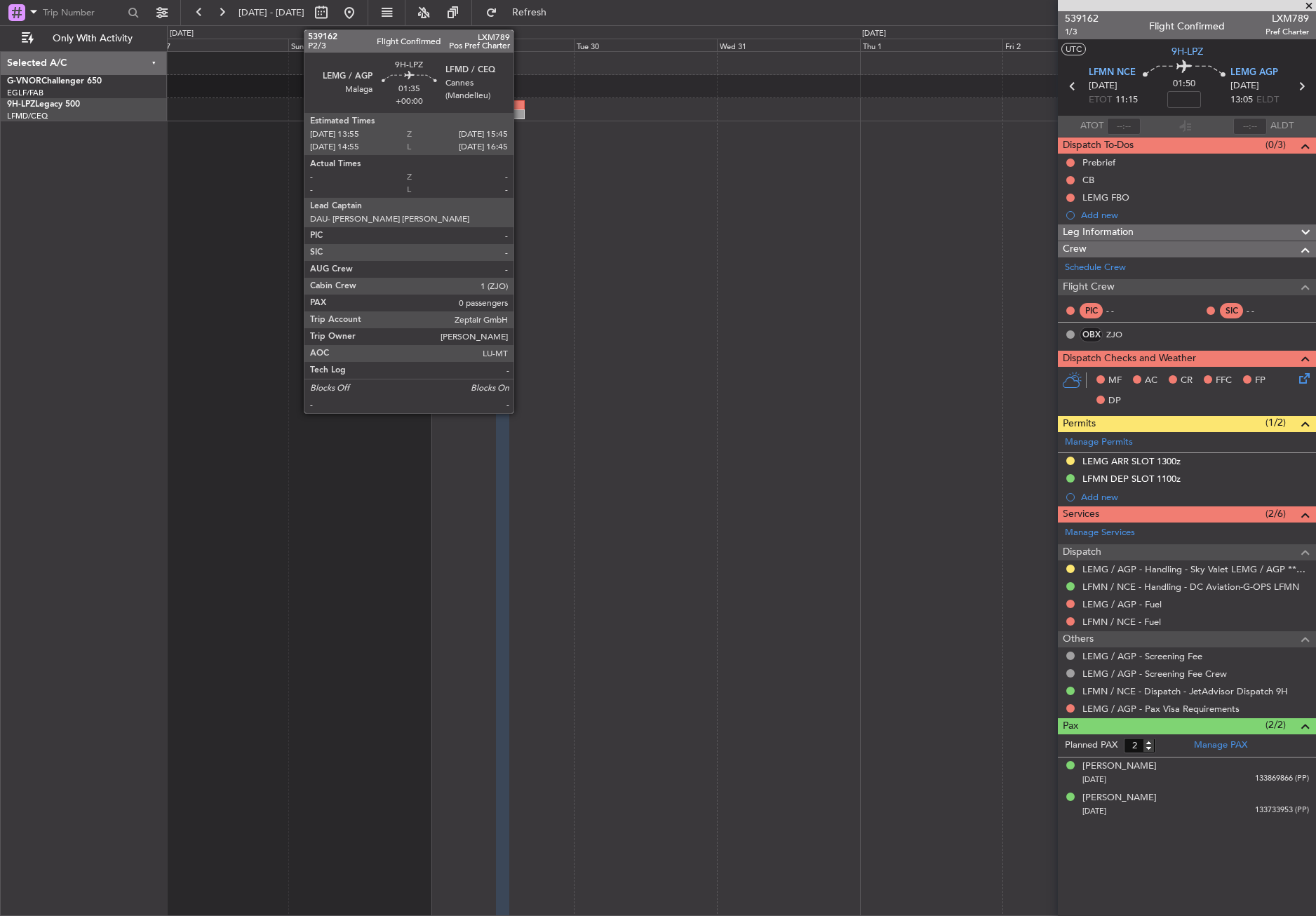
click at [520, 118] on div at bounding box center [519, 114] width 11 height 10
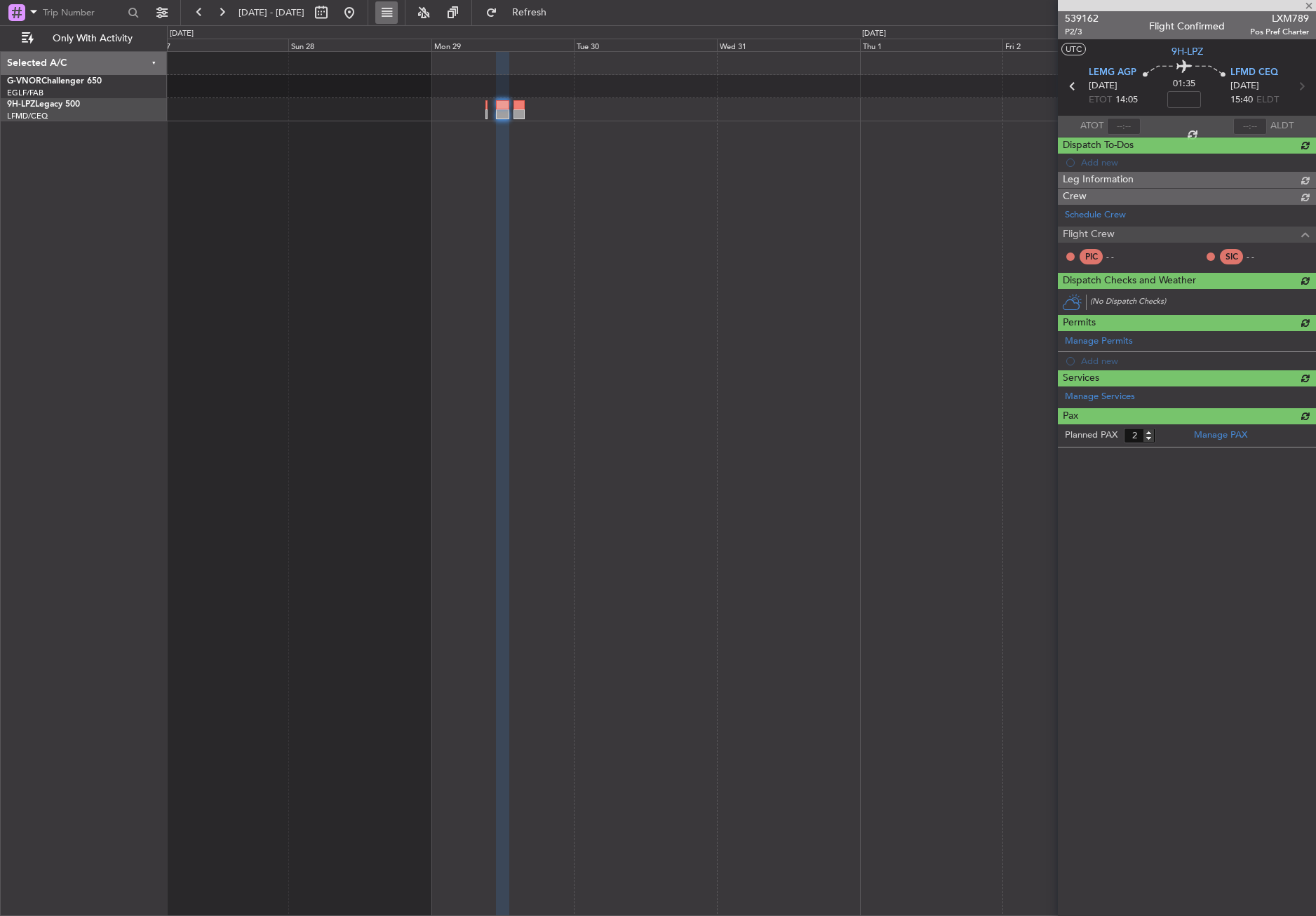
type input "0"
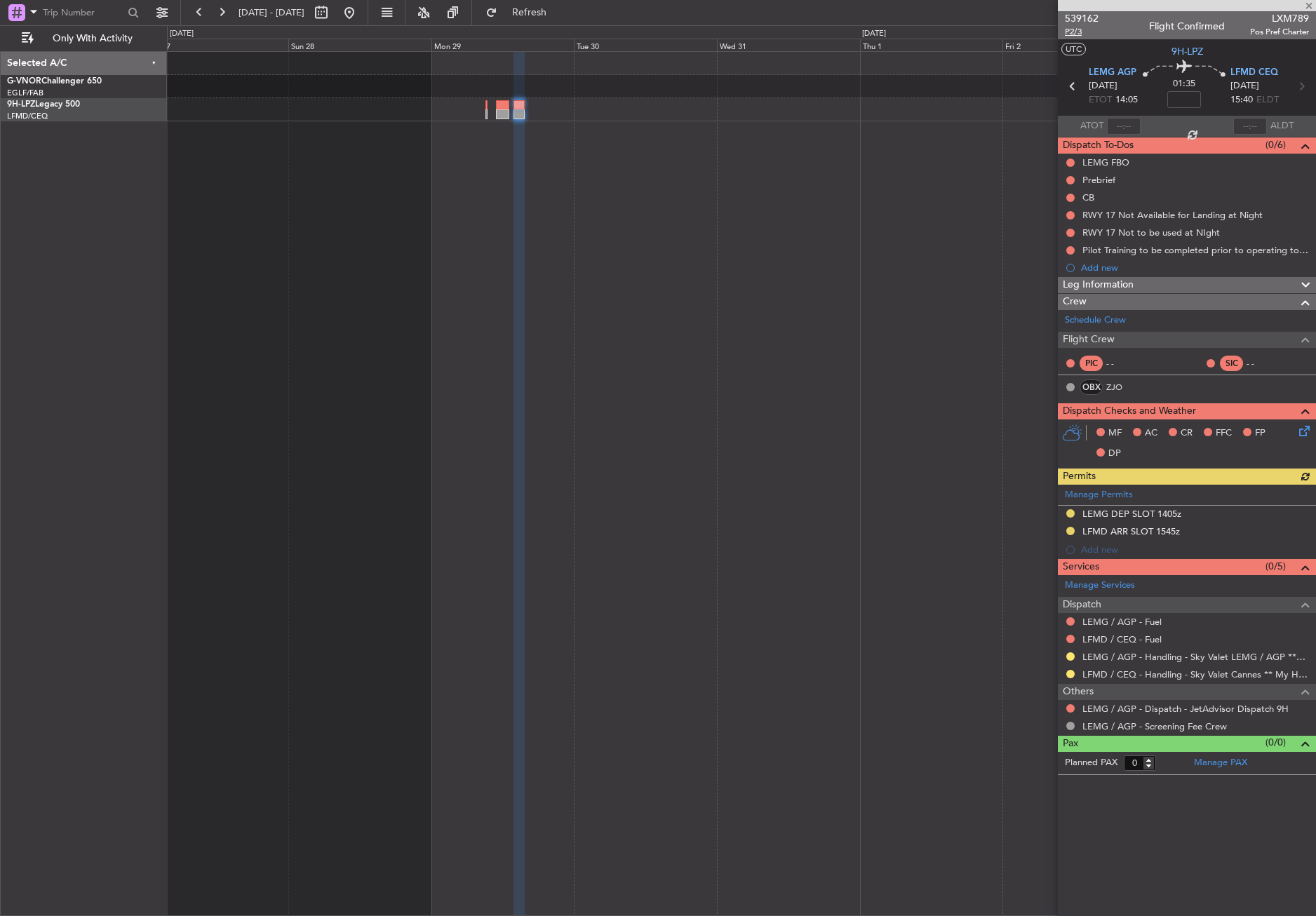
click at [1074, 32] on span "P2/3" at bounding box center [1082, 32] width 33 height 12
click at [559, 16] on span "Refresh" at bounding box center [529, 12] width 59 height 10
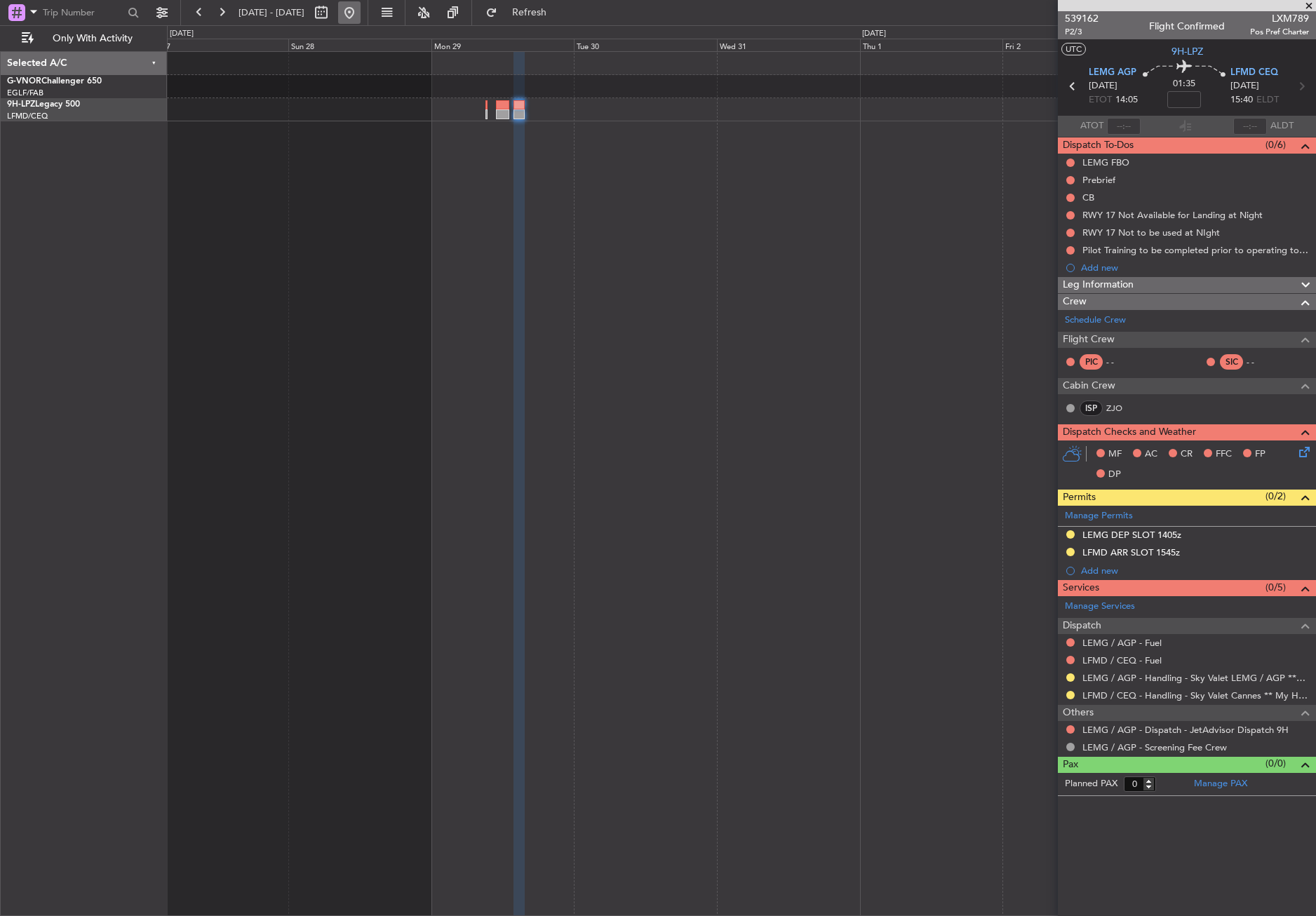
click at [360, 10] on button at bounding box center [349, 13] width 23 height 23
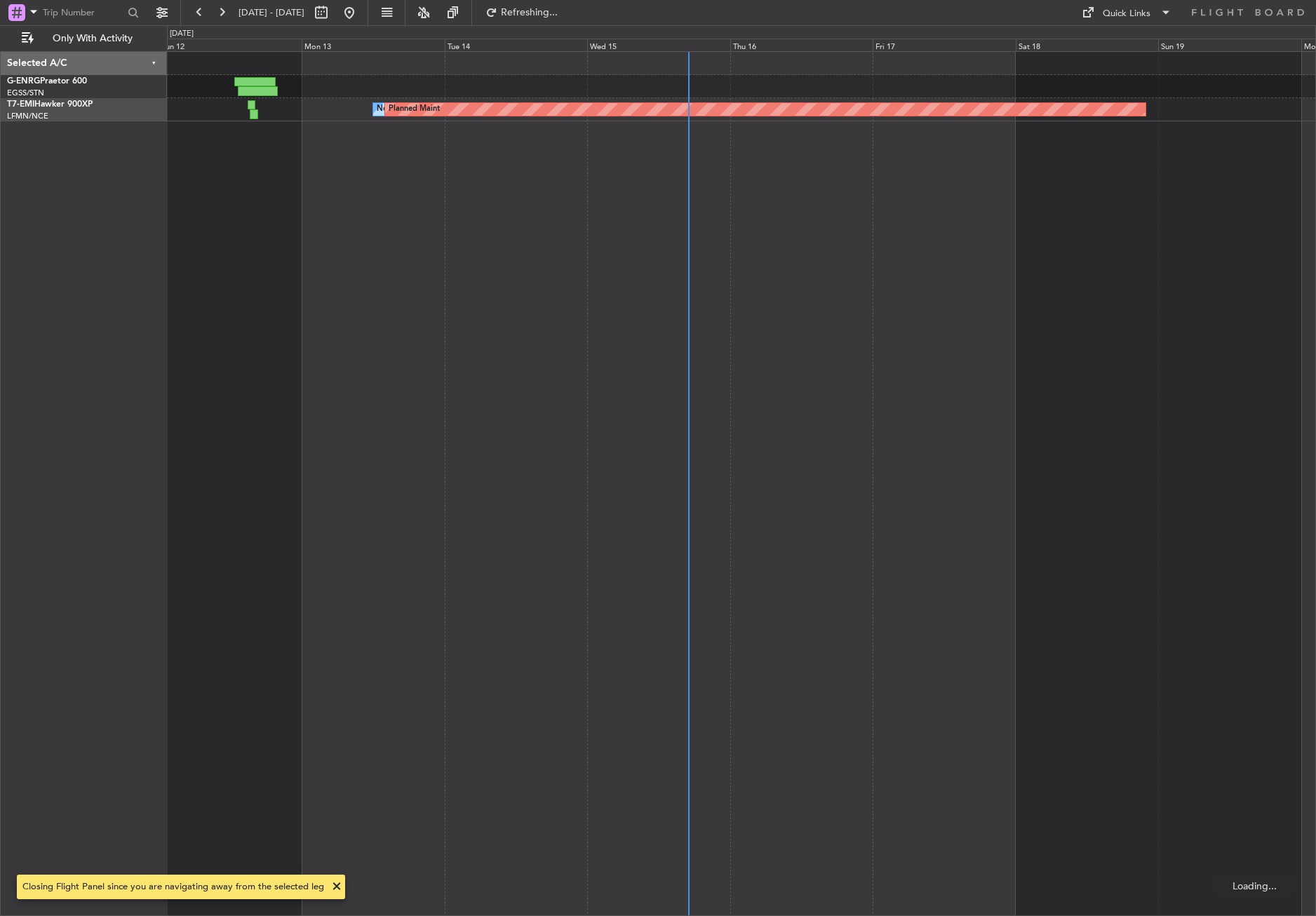
click at [514, 696] on div "No Crew Planned Maint" at bounding box center [741, 484] width 1149 height 864
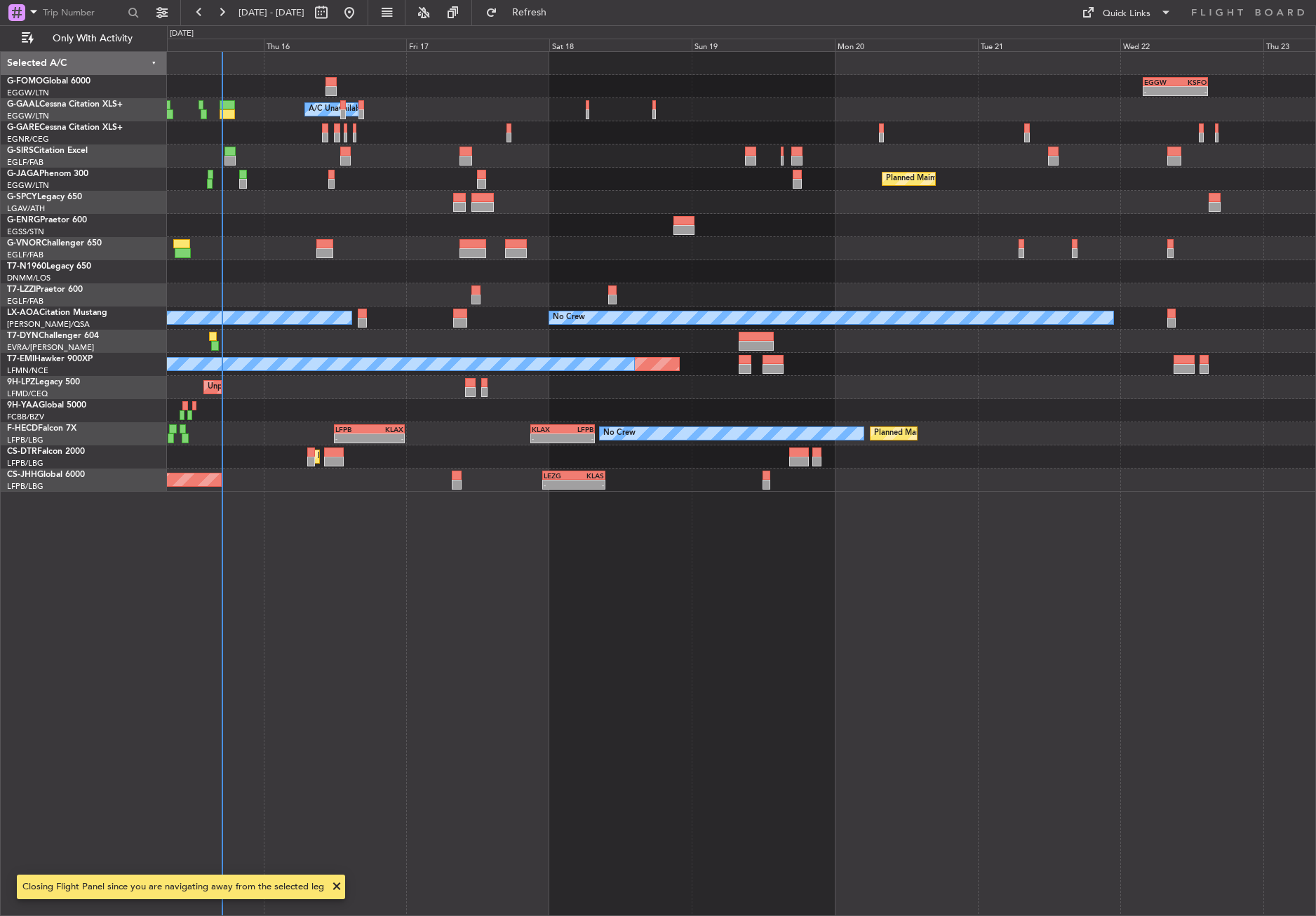
click at [370, 719] on div "- - EGGW 03:55 Z KSFO 14:45 Z Owner A/C Unavailable Owner A/C Unavailable Plann…" at bounding box center [741, 484] width 1149 height 864
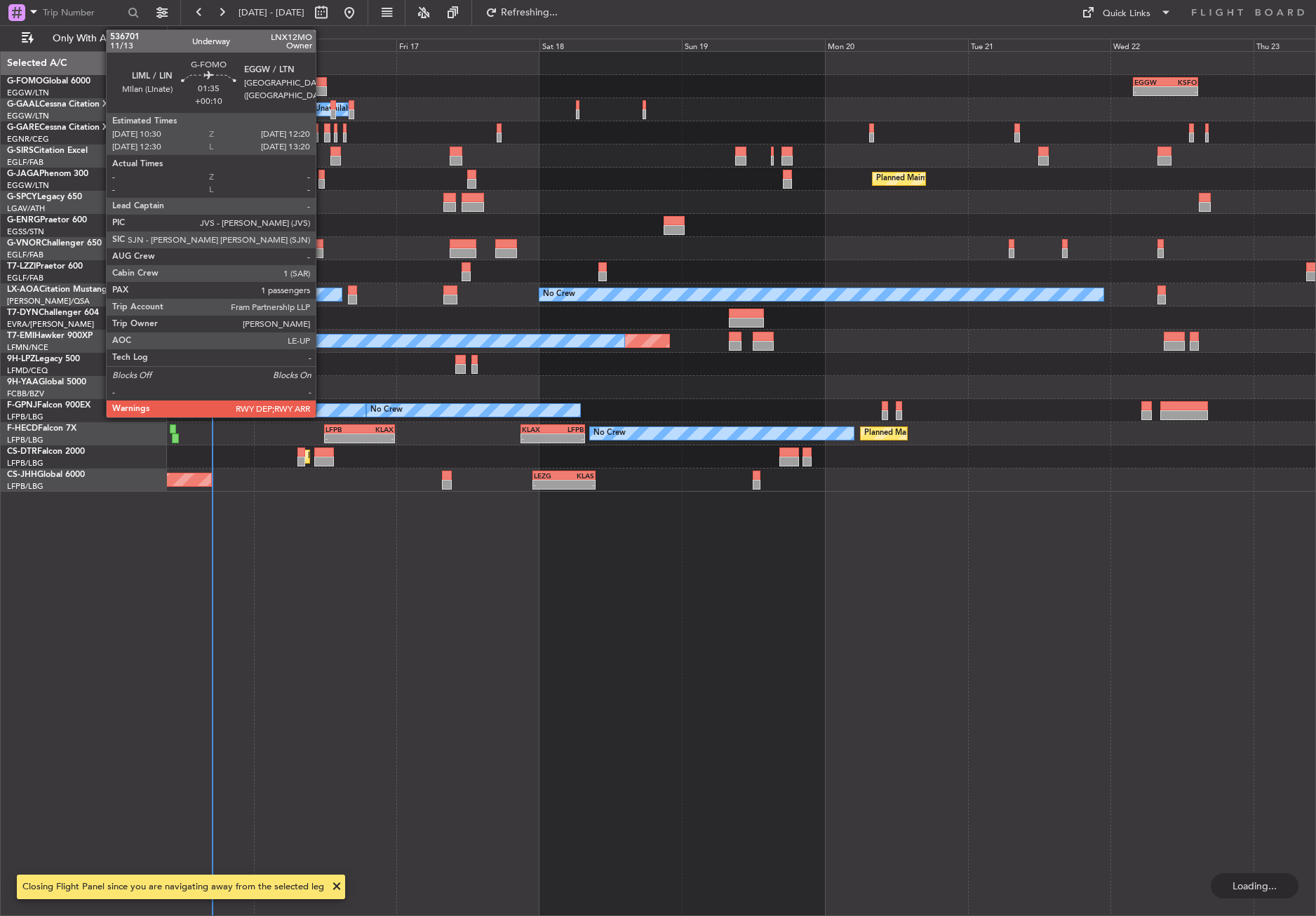
click at [322, 86] on div at bounding box center [321, 81] width 11 height 10
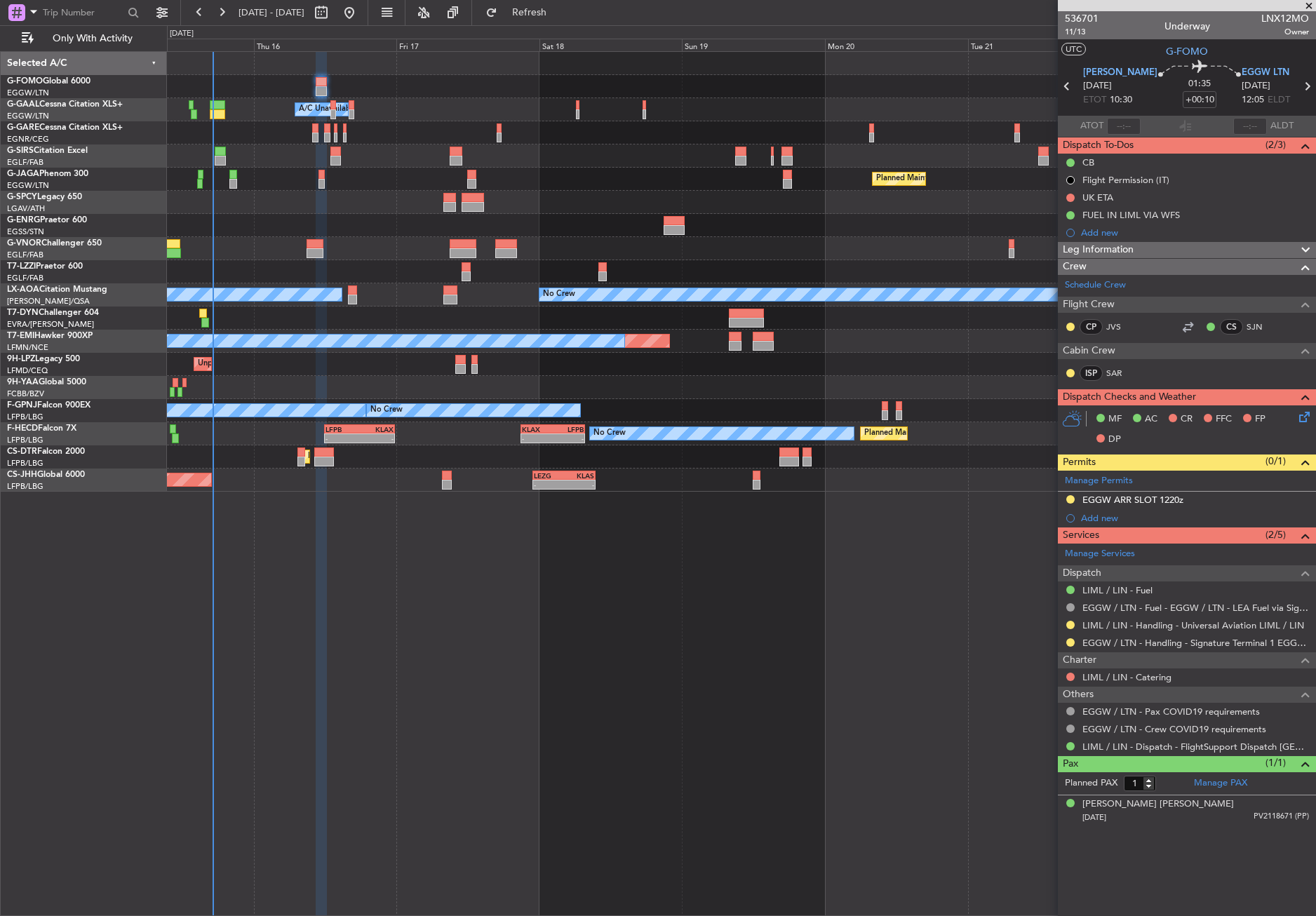
drag, startPoint x: 533, startPoint y: 9, endPoint x: 513, endPoint y: 8, distance: 20.0
click at [533, 9] on button "Refresh" at bounding box center [521, 13] width 84 height 23
click at [316, 645] on div at bounding box center [321, 484] width 11 height 864
click at [331, 627] on div "- - EGGW 03:55 Z KSFO 14:45 Z Owner A/C Unavailable Owner A/C Unavailable Plann…" at bounding box center [741, 484] width 1149 height 864
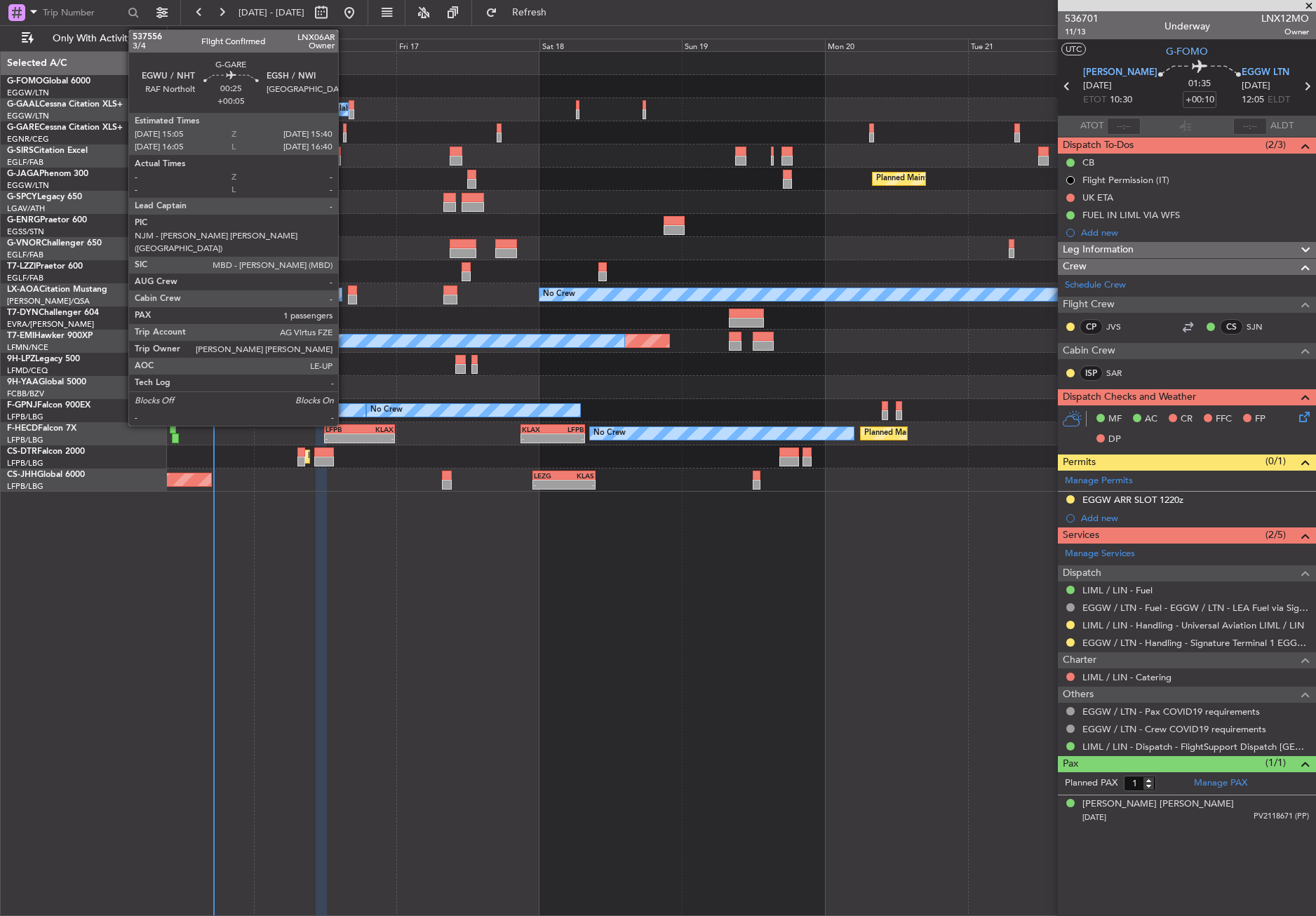
click at [345, 131] on div at bounding box center [345, 128] width 4 height 10
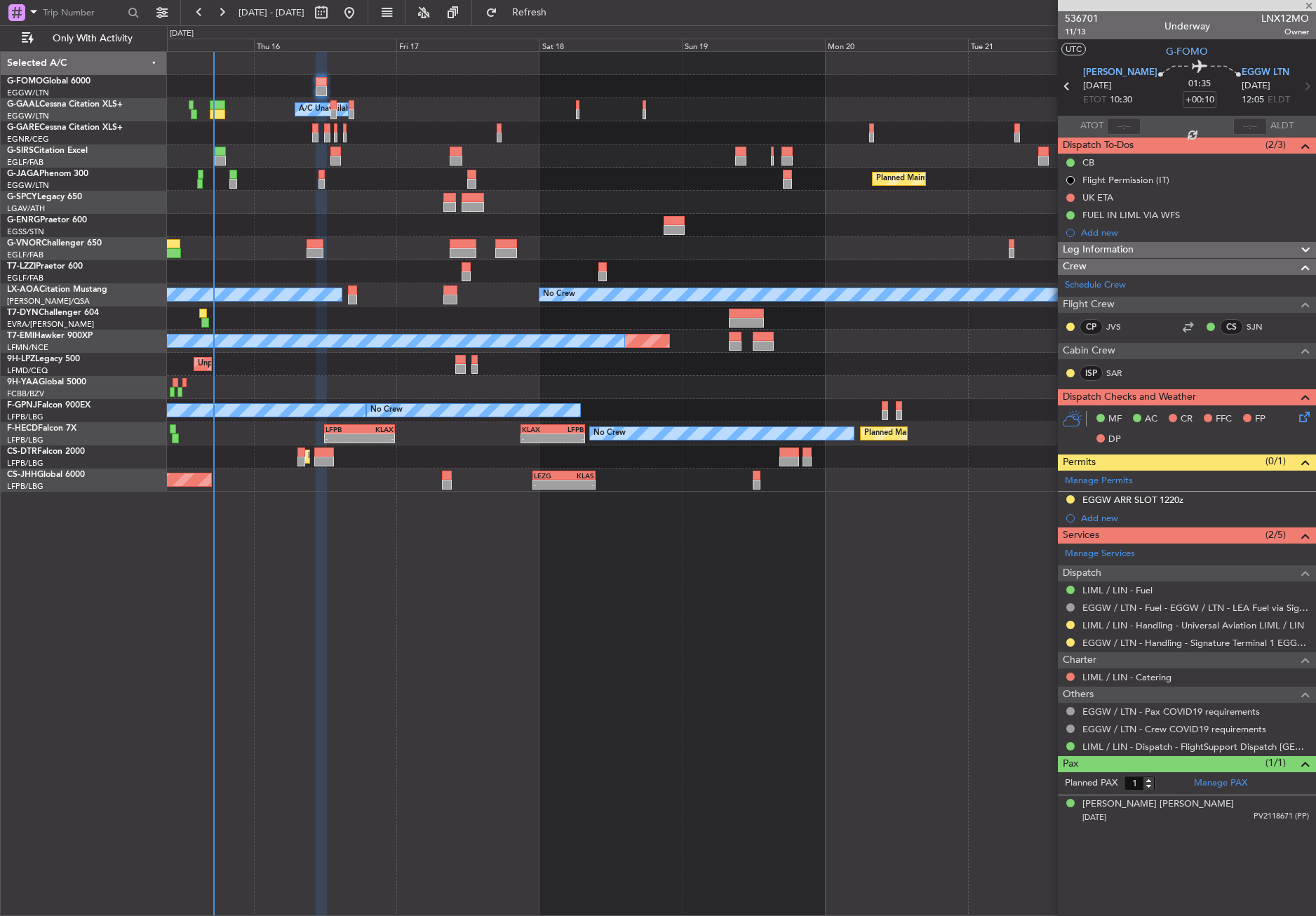
type input "+00:05"
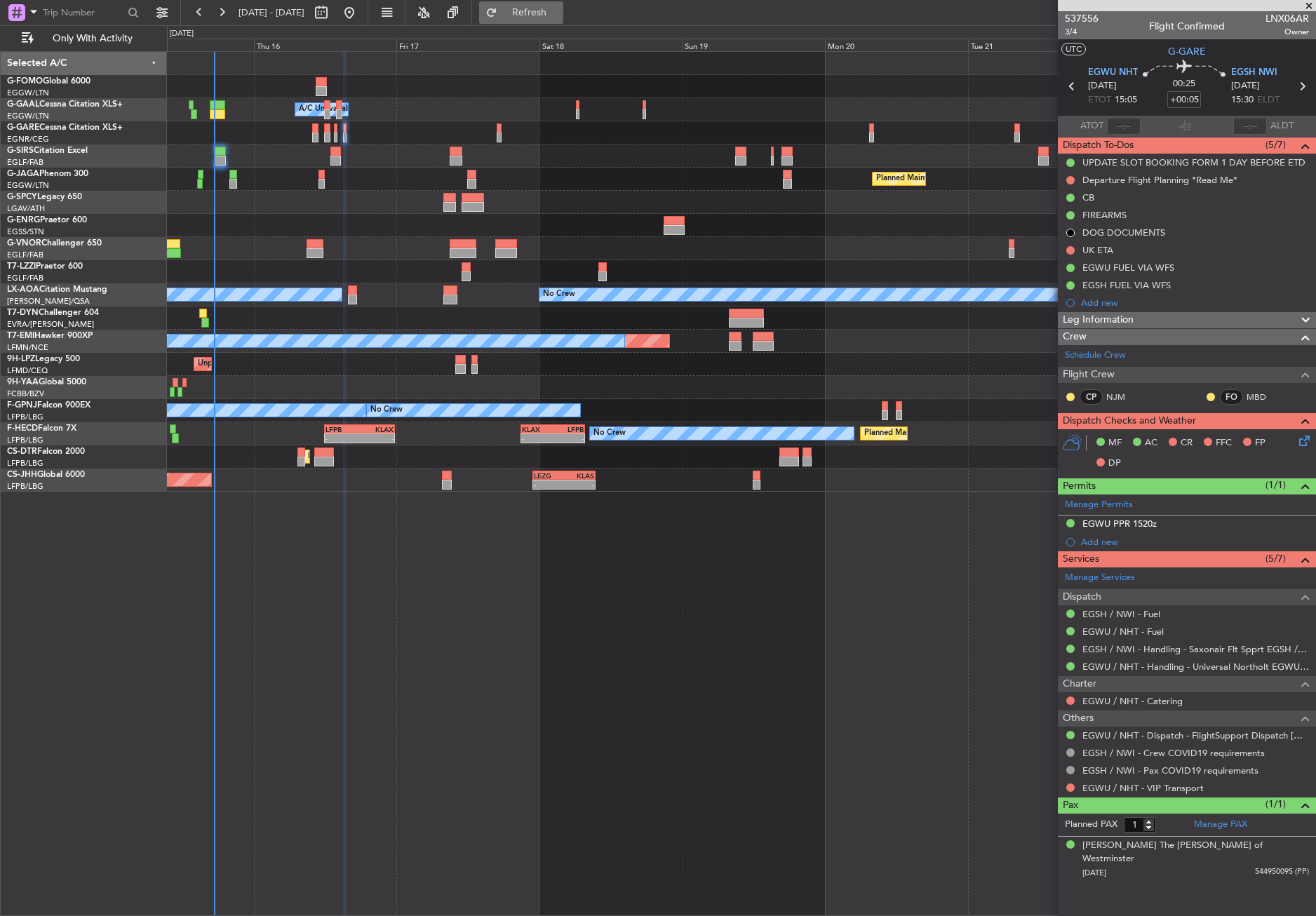
click at [541, 7] on button "Refresh" at bounding box center [521, 13] width 84 height 23
click at [362, 204] on div at bounding box center [741, 202] width 1148 height 23
click at [680, 674] on div "- - EGGW 03:55 Z KSFO 14:45 Z Owner A/C Unavailable Owner A/C Unavailable Plann…" at bounding box center [741, 484] width 1149 height 864
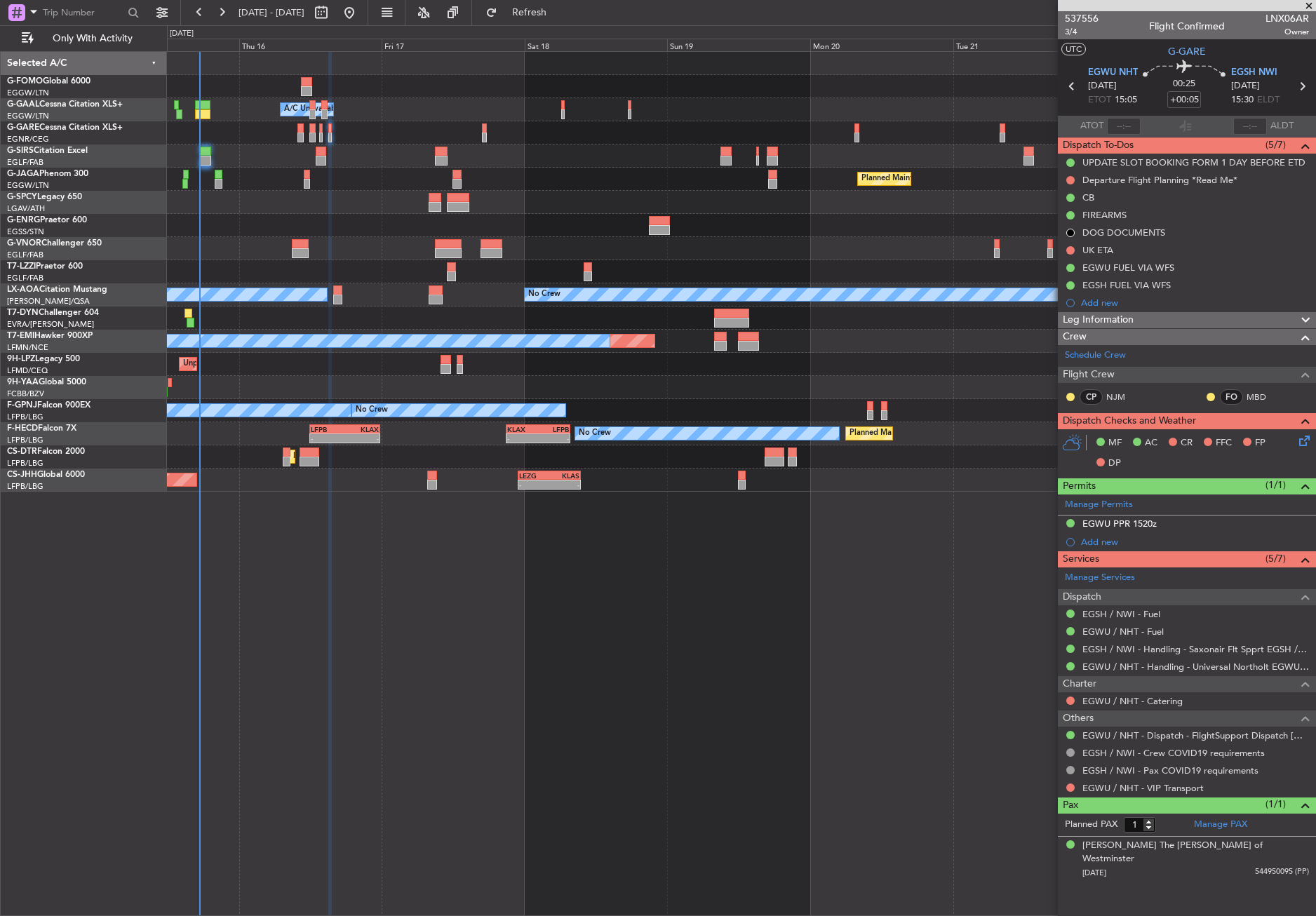
click at [650, 681] on div "- - EGGW 03:55 Z KSFO 14:45 Z Owner A/C Unavailable Owner A/C Unavailable Plann…" at bounding box center [741, 484] width 1149 height 864
click at [470, 153] on div "- - EGGW 03:55 Z KSFO 14:45 Z Owner A/C Unavailable Owner A/C Unavailable Plann…" at bounding box center [741, 271] width 1148 height 440
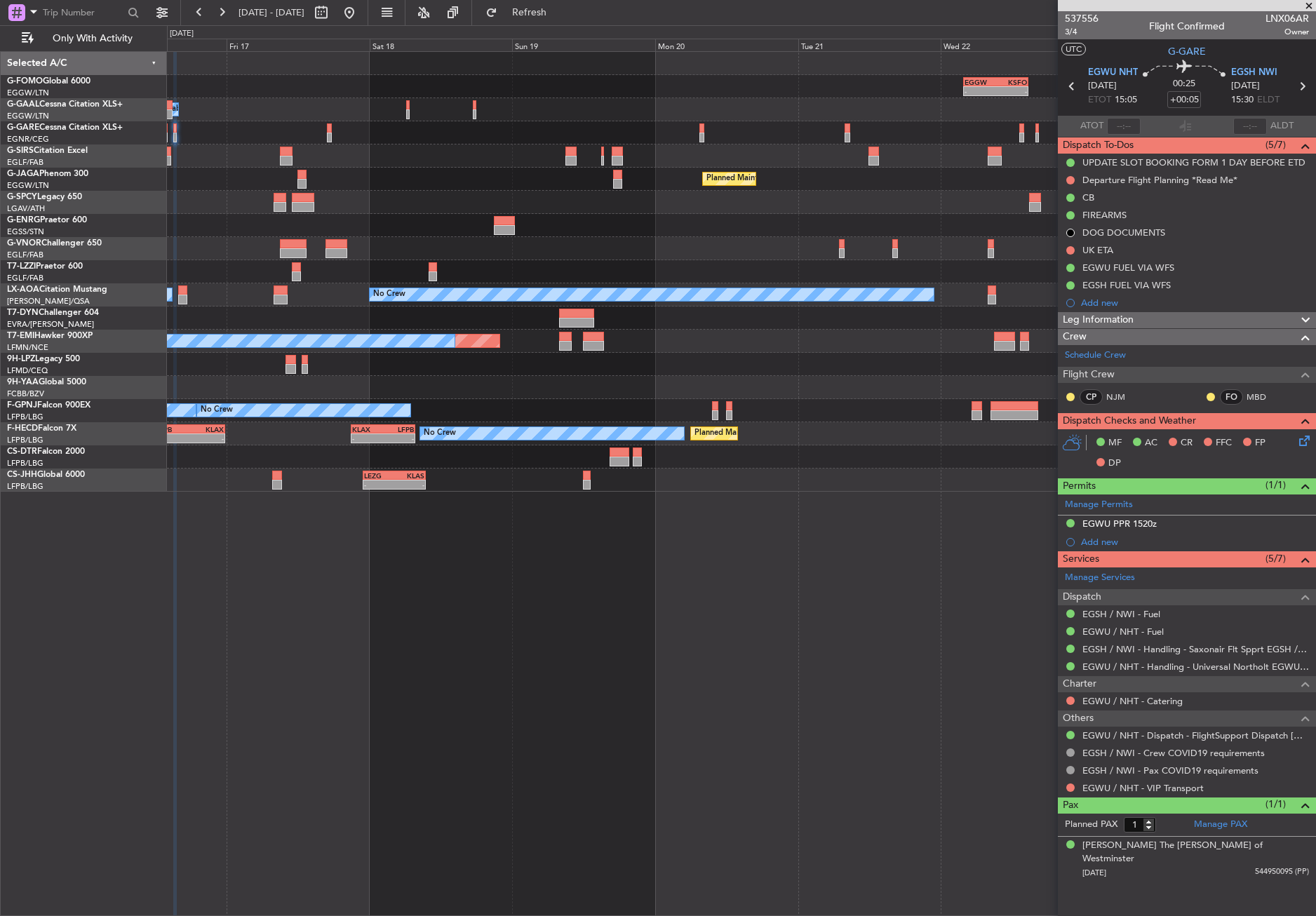
click at [461, 170] on div "- - EGGW 03:55 Z KSFO 14:45 Z Owner A/C Unavailable Owner Planned Maint Paris (…" at bounding box center [741, 271] width 1148 height 440
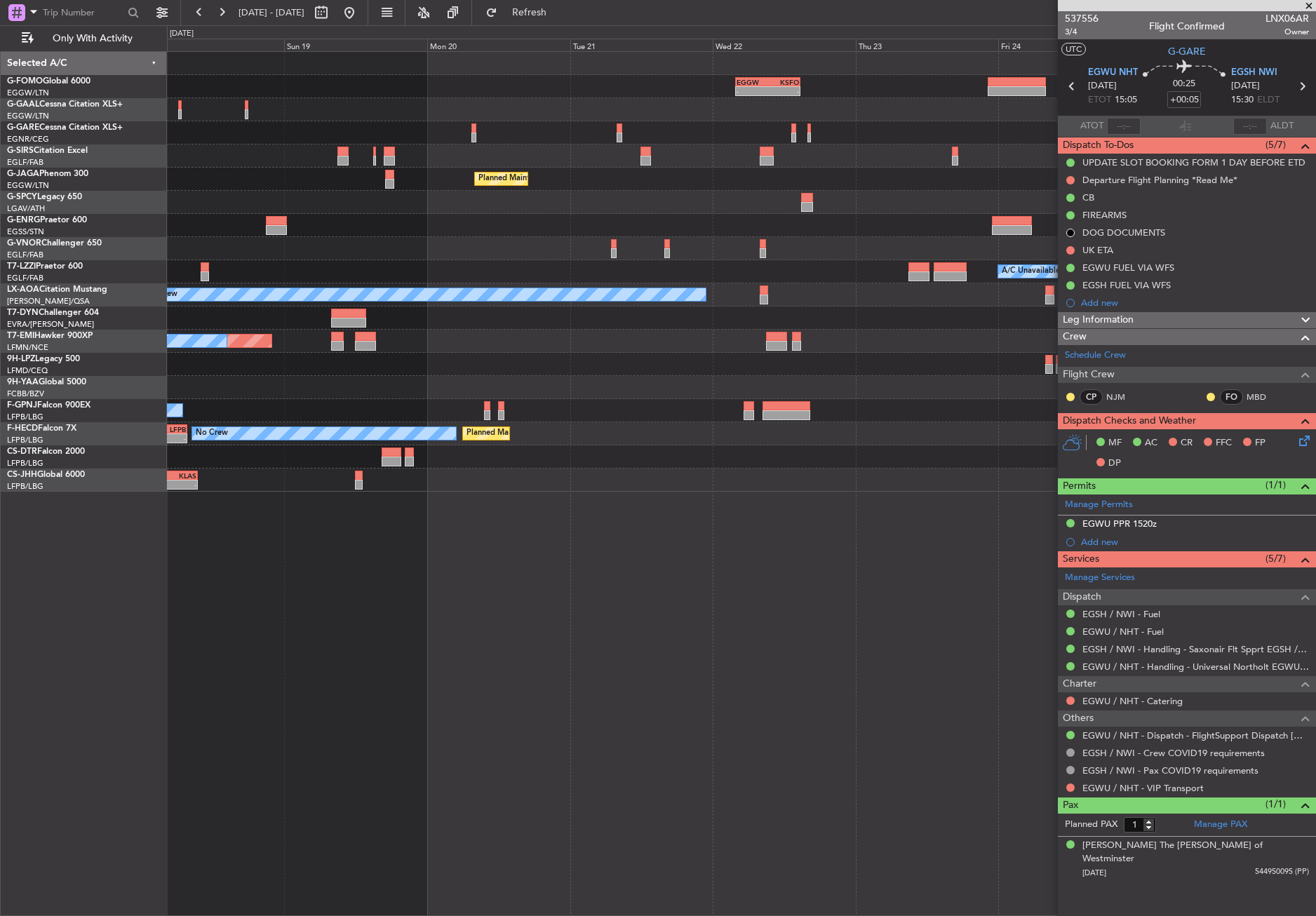
click at [338, 188] on div "Planned Maint [GEOGRAPHIC_DATA] ([GEOGRAPHIC_DATA])" at bounding box center [741, 179] width 1148 height 23
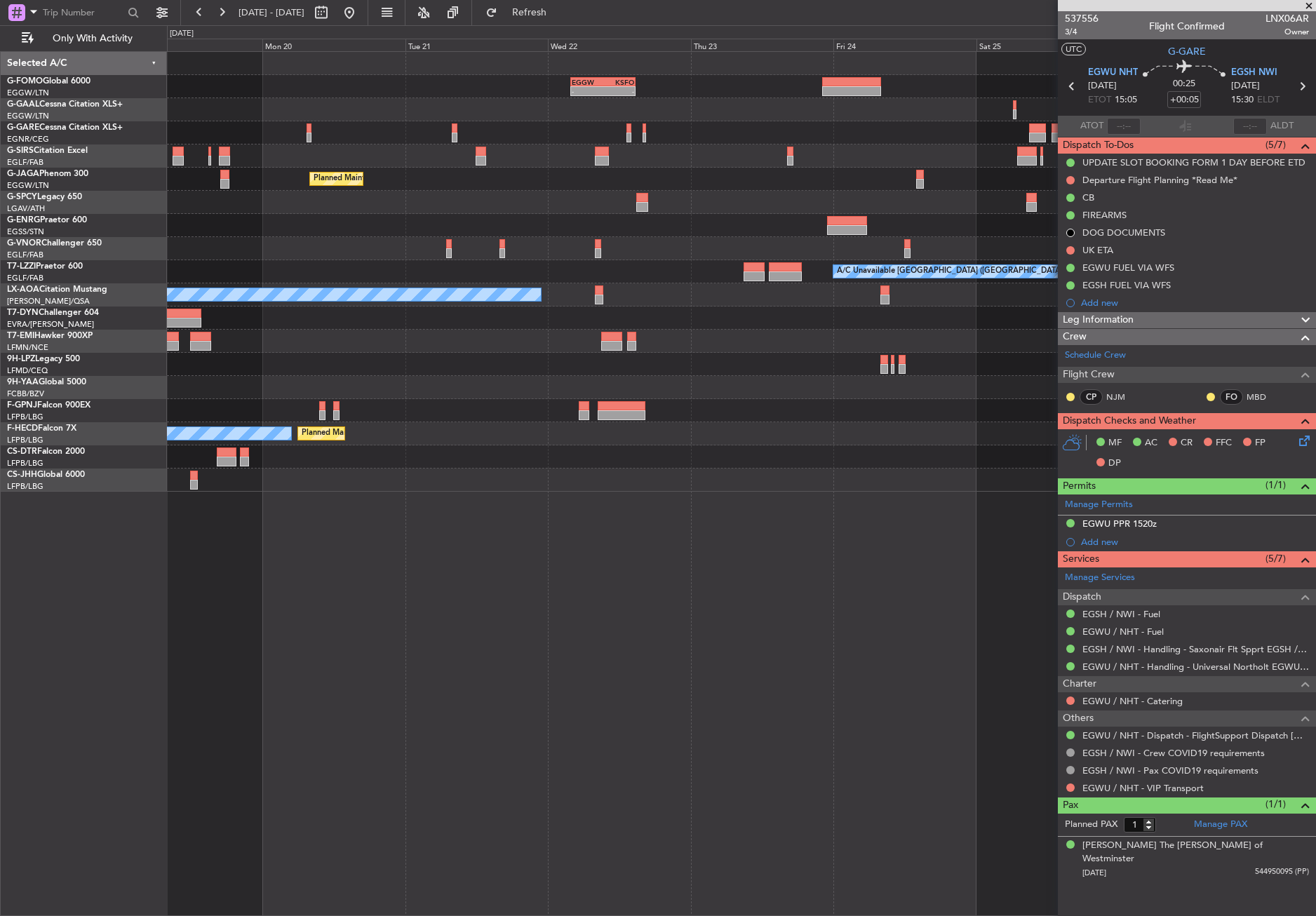
click at [354, 227] on div "- - EGGW 03:55 Z KSFO 14:45 Z Planned Maint Oxford (Kidlington) Planned Maint P…" at bounding box center [741, 271] width 1148 height 440
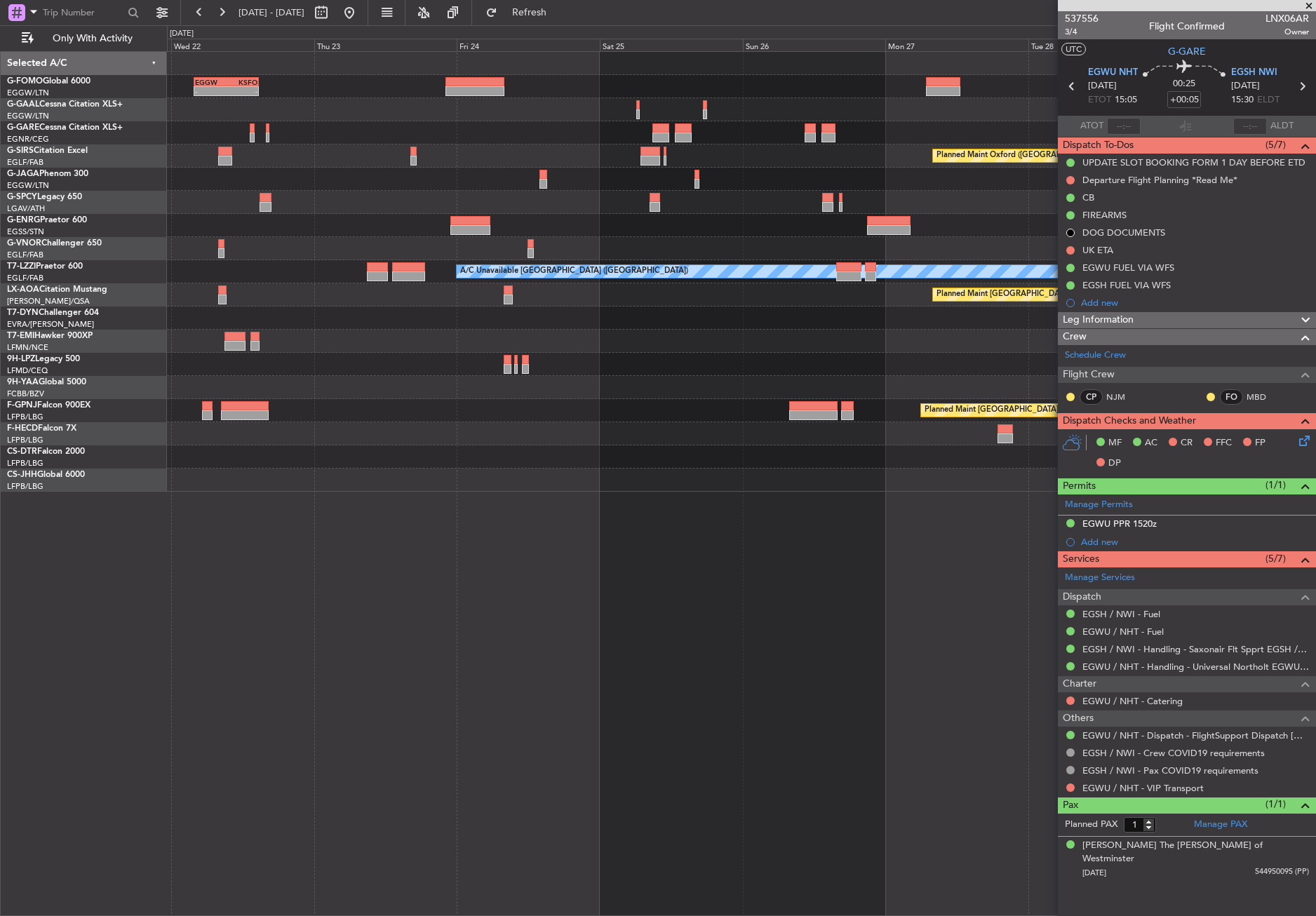
click at [346, 332] on div "- - EGGW 03:55 Z KSFO 14:45 Z Planned Maint Oxford (Kidlington) Planned Maint P…" at bounding box center [741, 271] width 1148 height 440
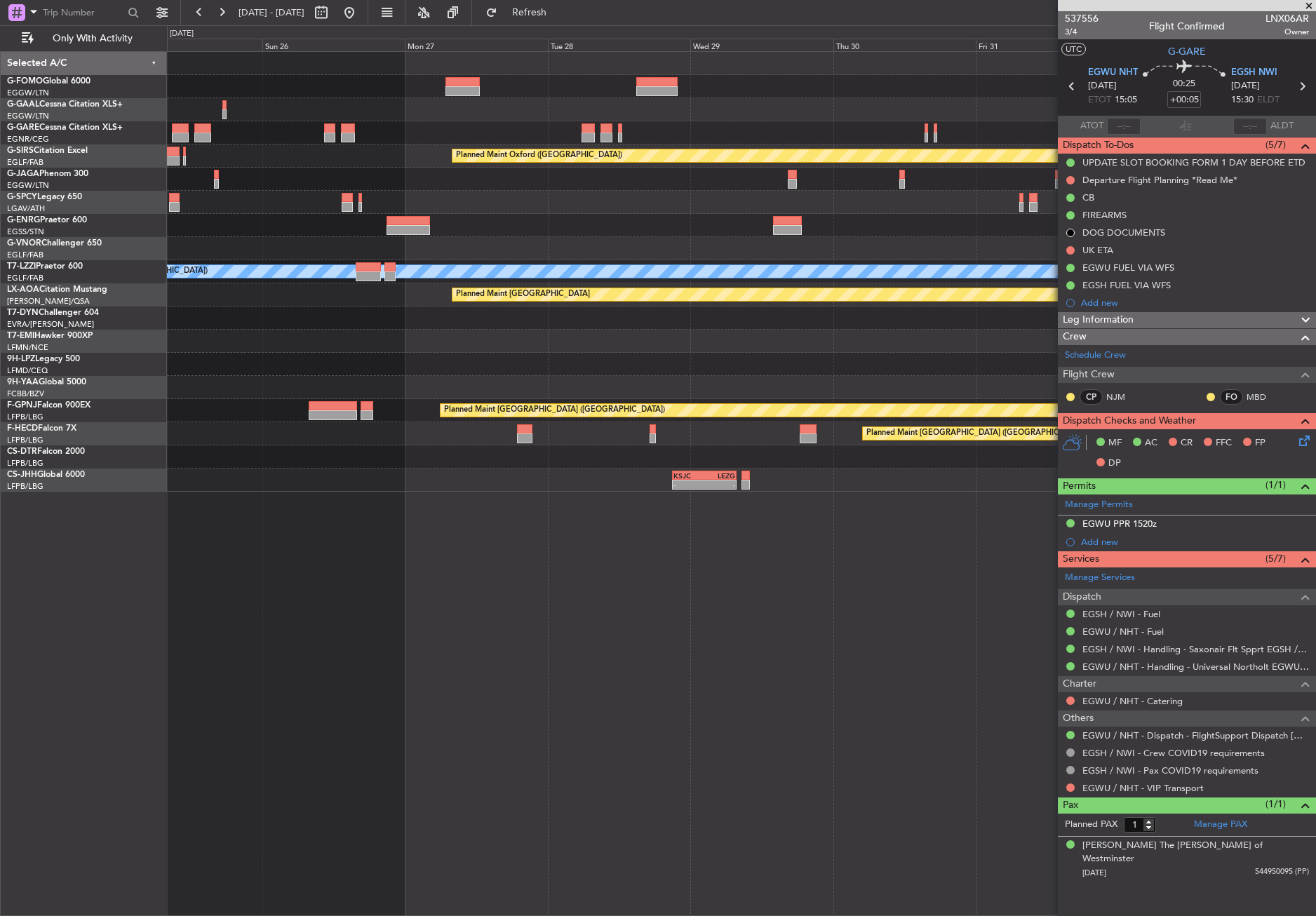
click at [284, 353] on div "Owner Planned Maint Oxford (Kidlington) Planned Maint Bournemouth Planned Maint…" at bounding box center [741, 271] width 1148 height 440
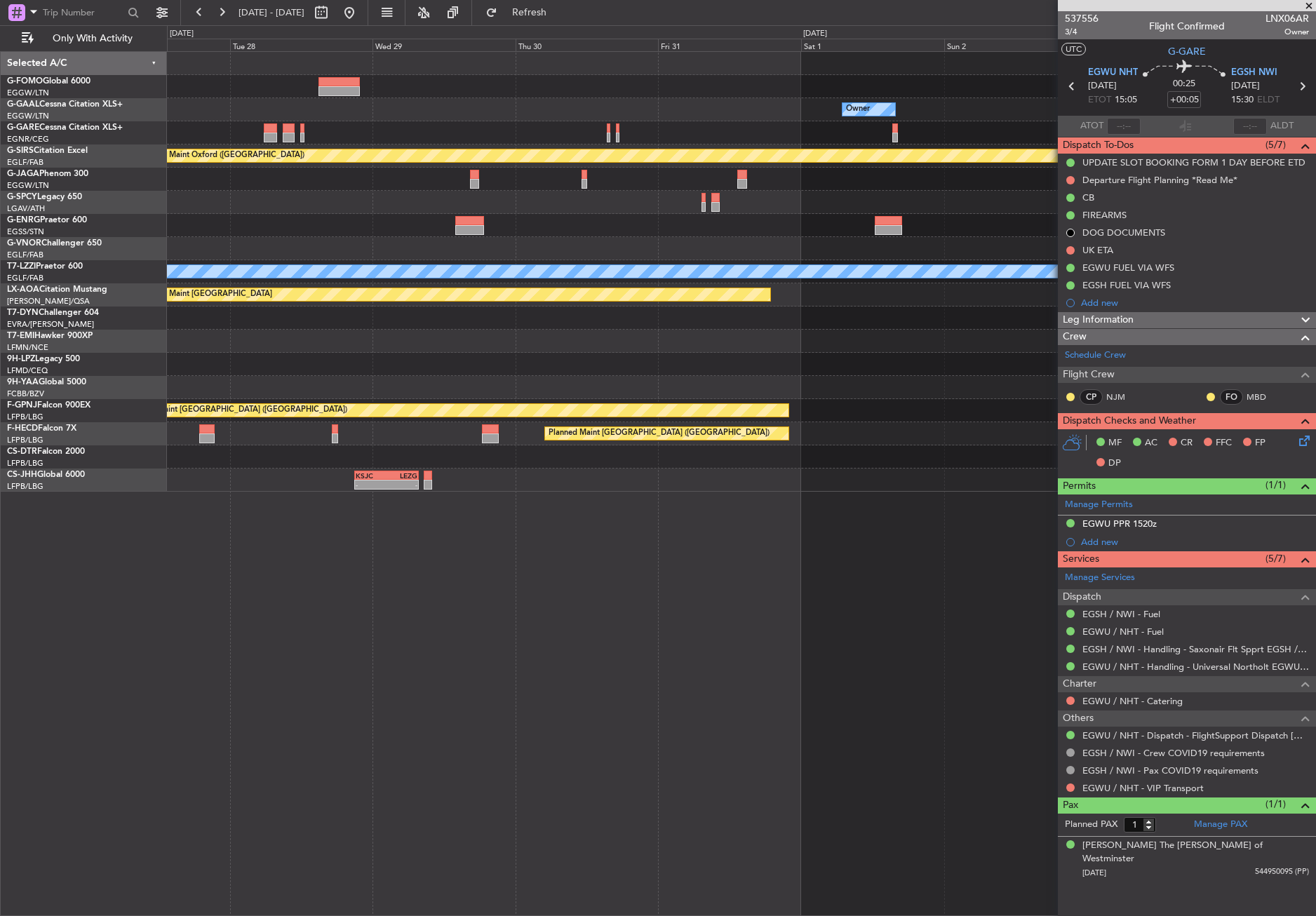
click at [348, 336] on div "Owner Planned Maint Oxford (Kidlington) Planned Maint Bournemouth Planned Maint…" at bounding box center [741, 271] width 1148 height 440
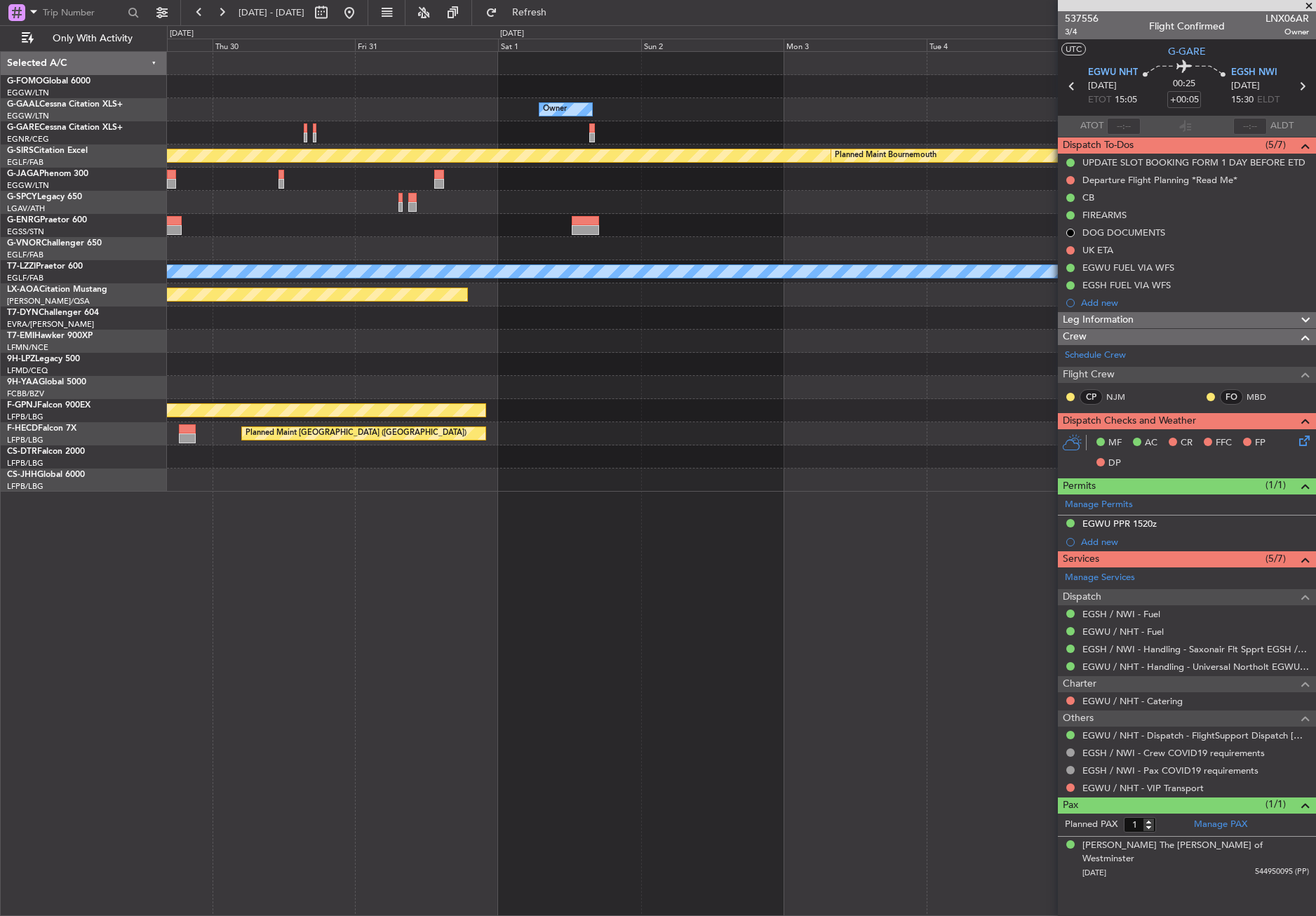
click at [382, 332] on div "Owner Planned Maint Oxford (Kidlington) Planned Maint Bournemouth Planned Maint…" at bounding box center [741, 271] width 1148 height 440
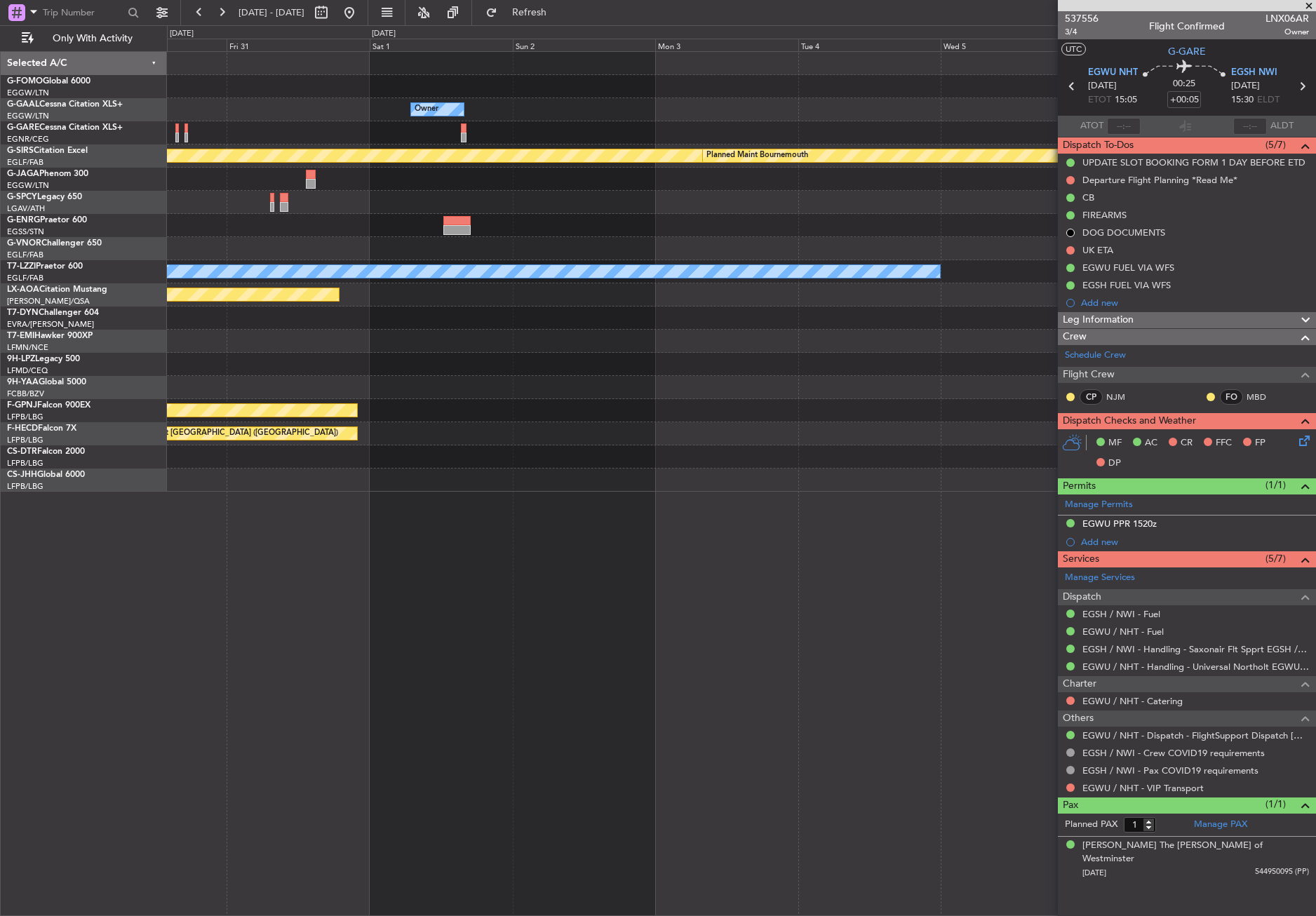
click at [379, 342] on div "Owner Planned Maint Oxford (Kidlington) Planned Maint Bournemouth Planned Maint…" at bounding box center [741, 271] width 1148 height 440
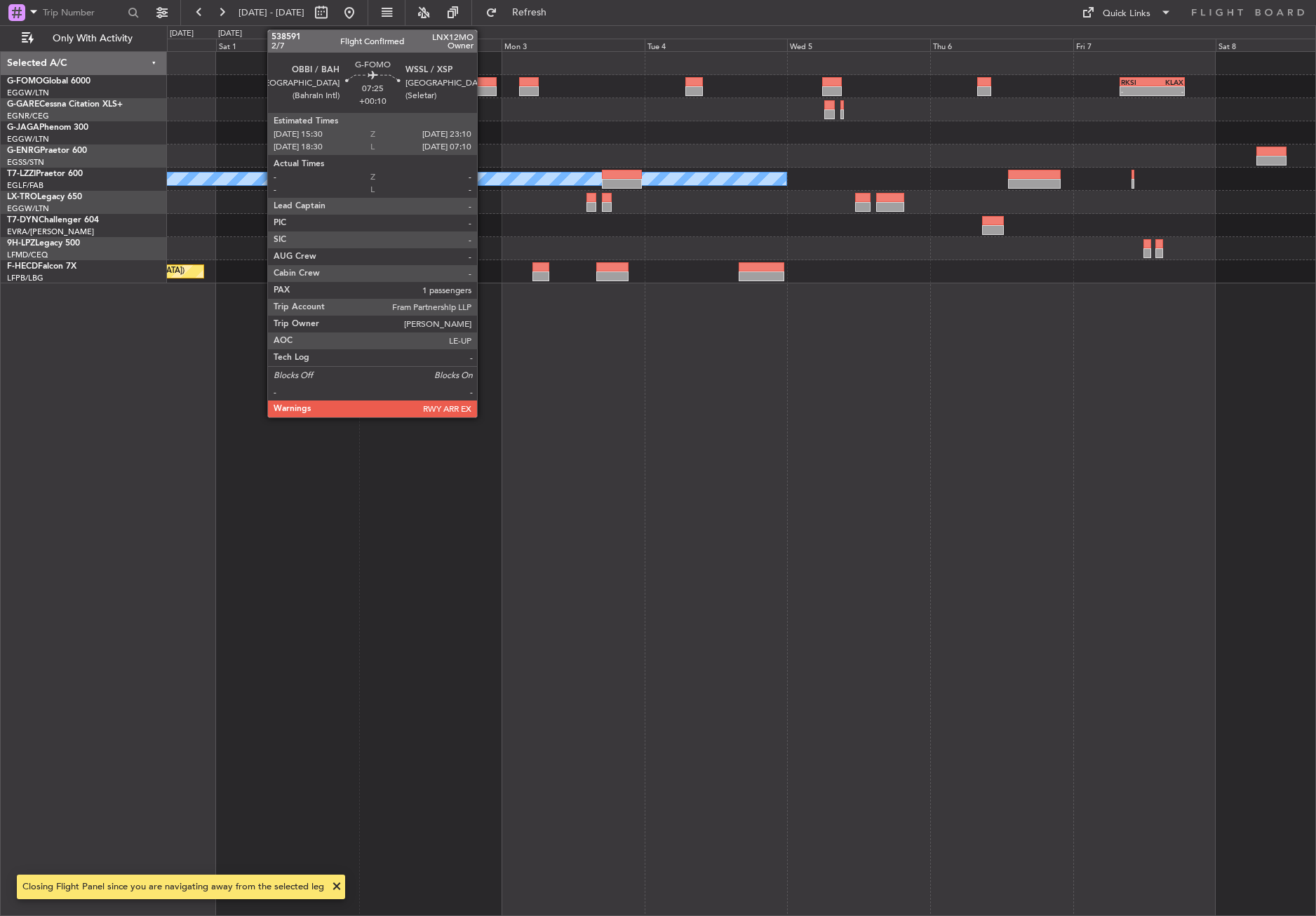
click at [483, 92] on div at bounding box center [473, 91] width 46 height 10
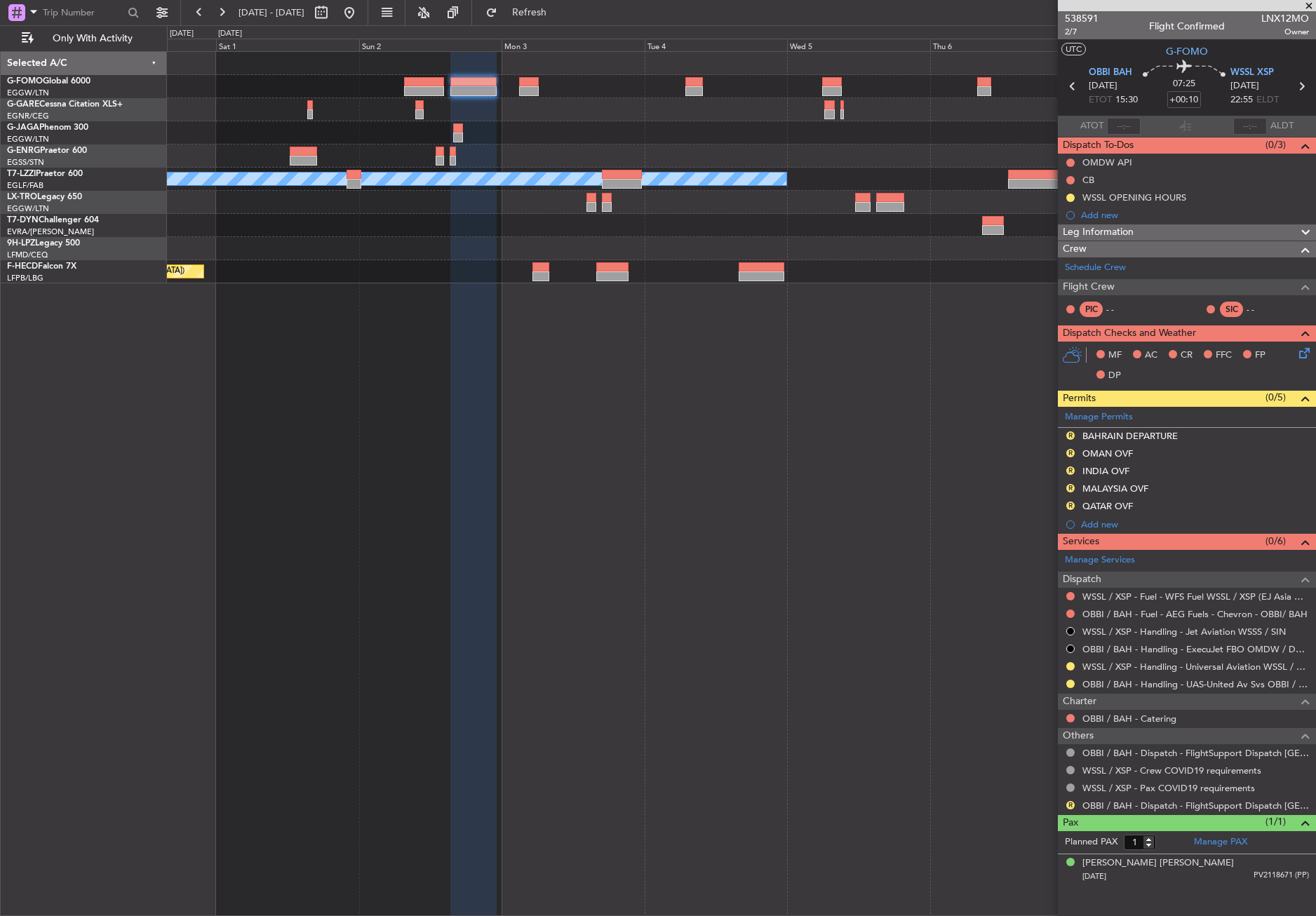
click at [951, 601] on div "- - RKSI 08:00 Z KLAX 18:50 Z A/C Unavailable London (Luton) Planned Maint Cann…" at bounding box center [741, 484] width 1149 height 864
click at [1067, 803] on button "R" at bounding box center [1070, 805] width 9 height 9
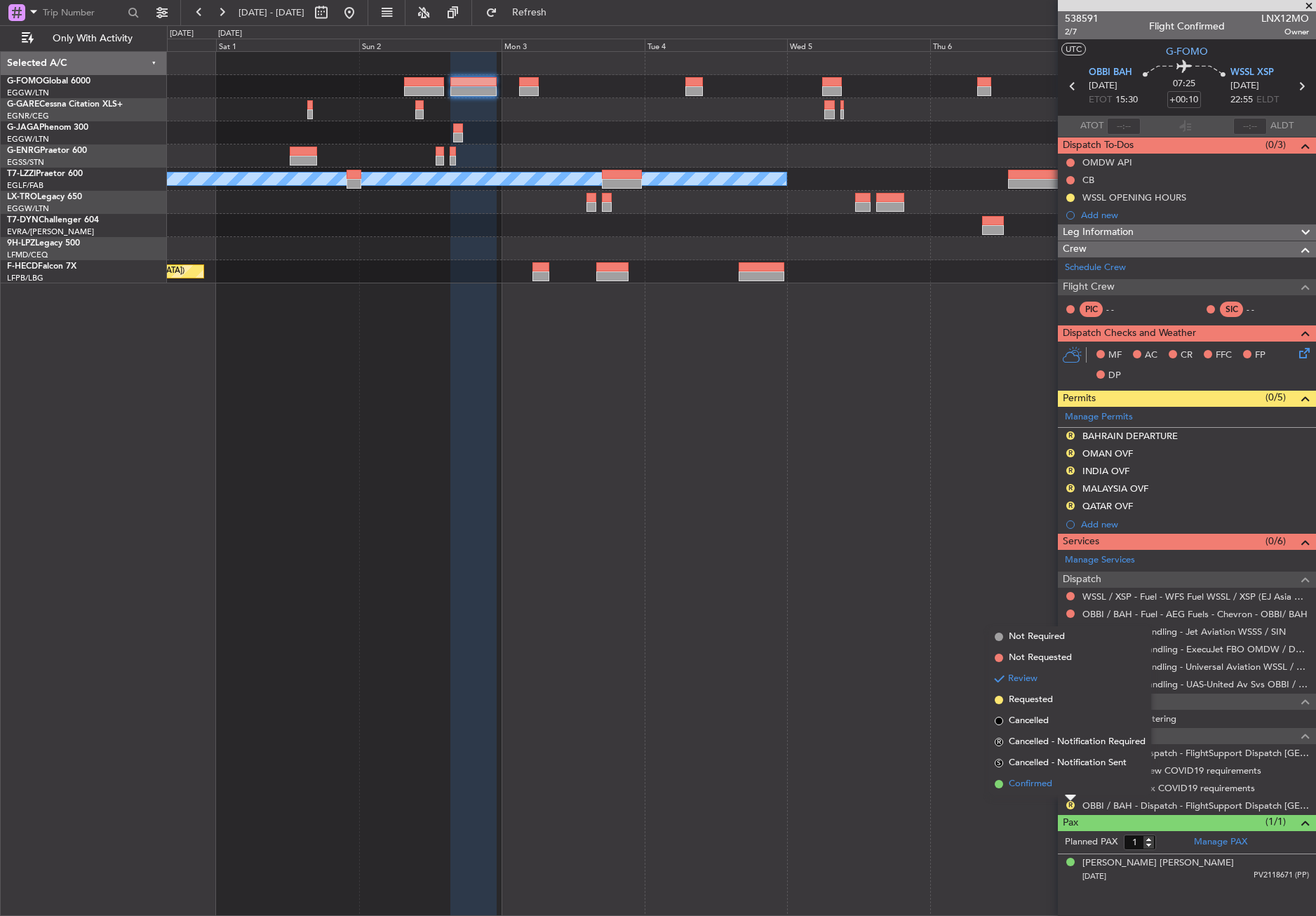
click at [1026, 780] on span "Confirmed" at bounding box center [1031, 784] width 44 height 14
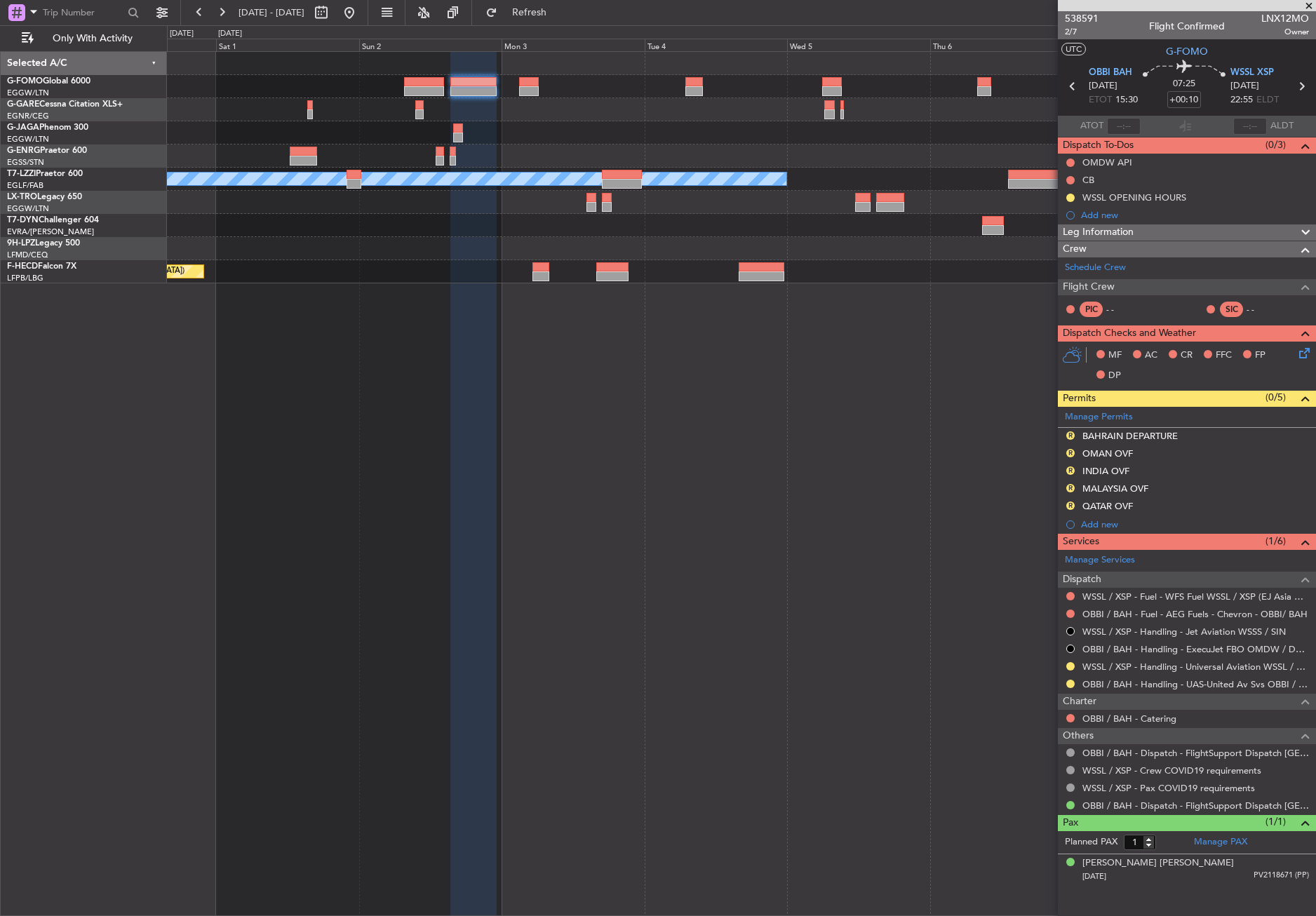
click at [646, 522] on div "- - RKSI 08:00 Z KLAX 18:50 Z A/C Unavailable London (Luton) Planned Maint Cann…" at bounding box center [741, 484] width 1149 height 864
click at [642, 523] on div "- - RKSI 08:00 Z KLAX 18:50 Z A/C Unavailable London (Luton) Planned Maint Cann…" at bounding box center [741, 484] width 1149 height 864
click at [574, 506] on div "- - RKSI 08:00 Z KLAX 18:50 Z A/C Unavailable London (Luton) Planned Maint Cann…" at bounding box center [741, 484] width 1149 height 864
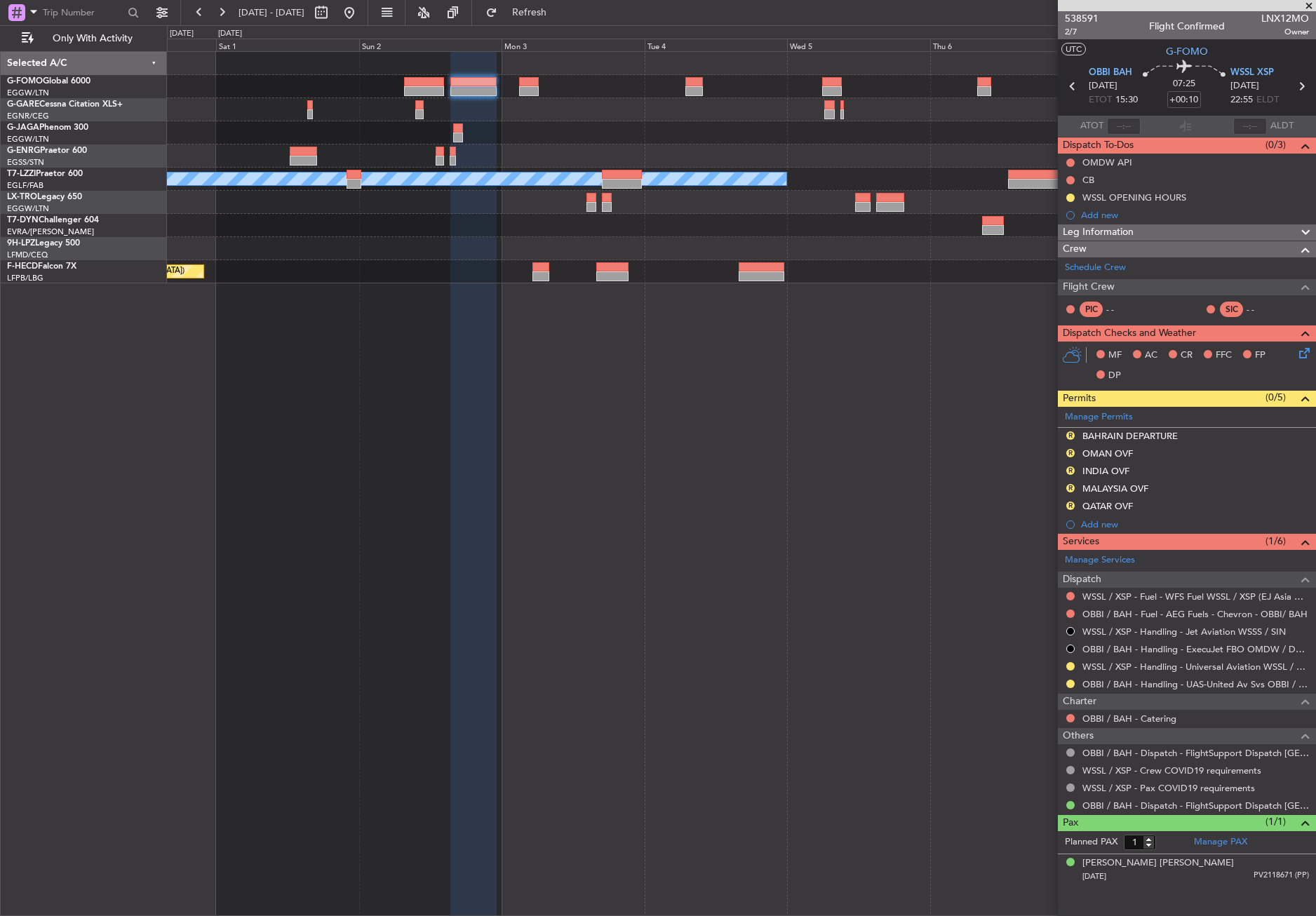
click at [896, 493] on div "- - RKSI 08:00 Z KLAX 18:50 Z A/C Unavailable London (Luton) Planned Maint Cann…" at bounding box center [741, 484] width 1149 height 864
click at [788, 463] on div "- - RKSI 08:00 Z KLAX 18:50 Z A/C Unavailable London (Luton) Planned Maint Cann…" at bounding box center [741, 484] width 1149 height 864
click at [542, 22] on button "Refresh" at bounding box center [521, 13] width 84 height 23
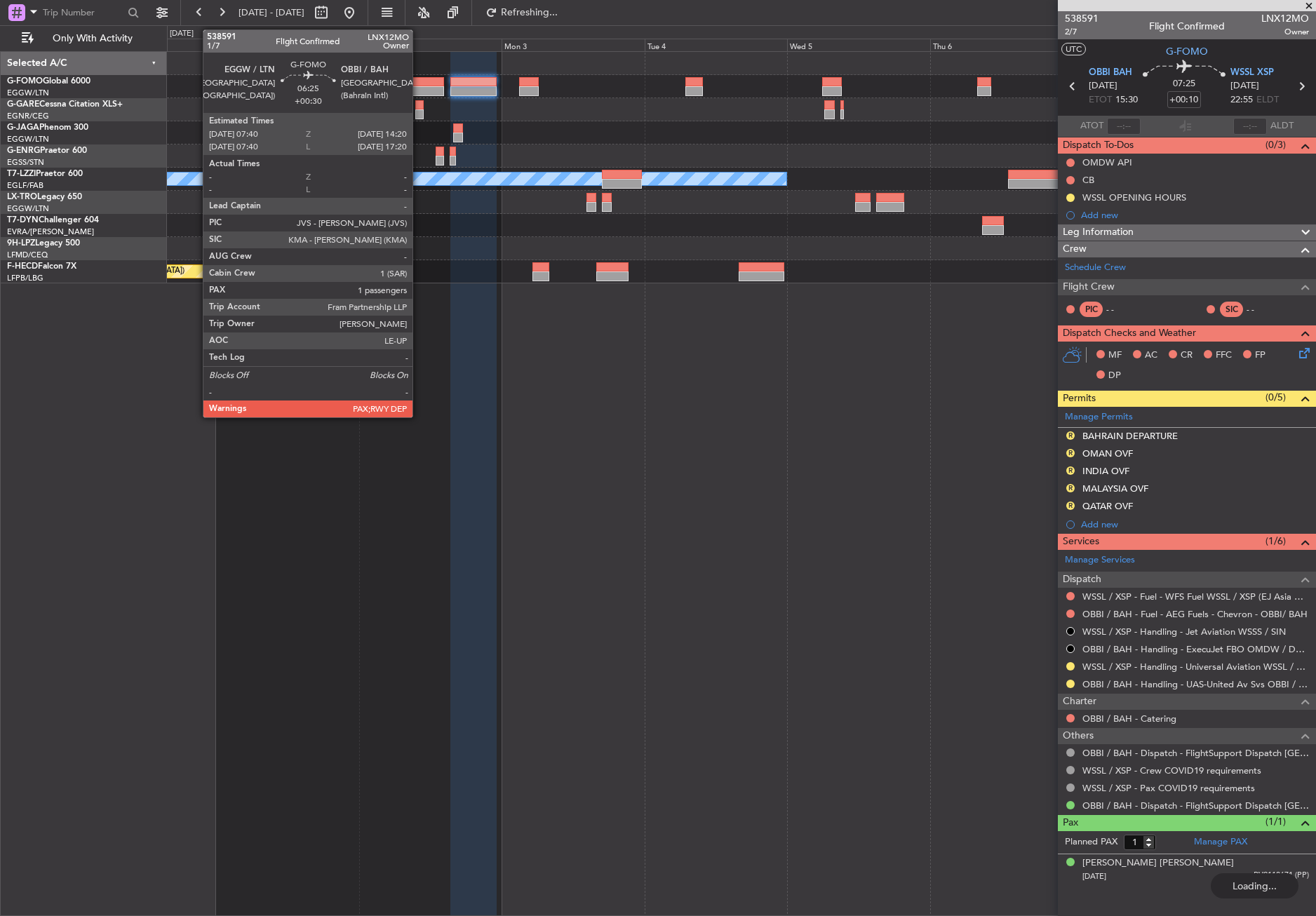
click at [419, 79] on div at bounding box center [424, 81] width 40 height 10
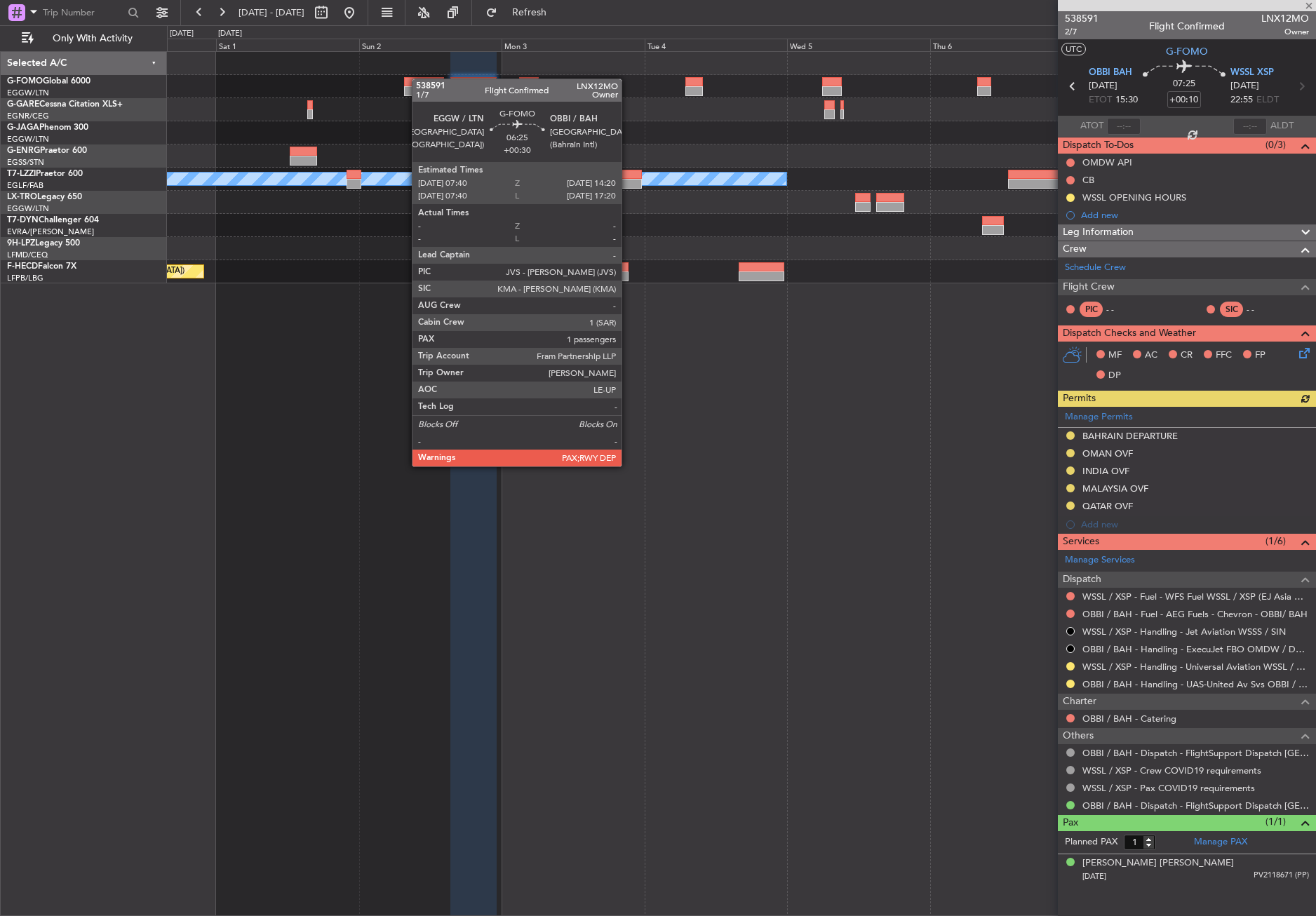
type input "+00:30"
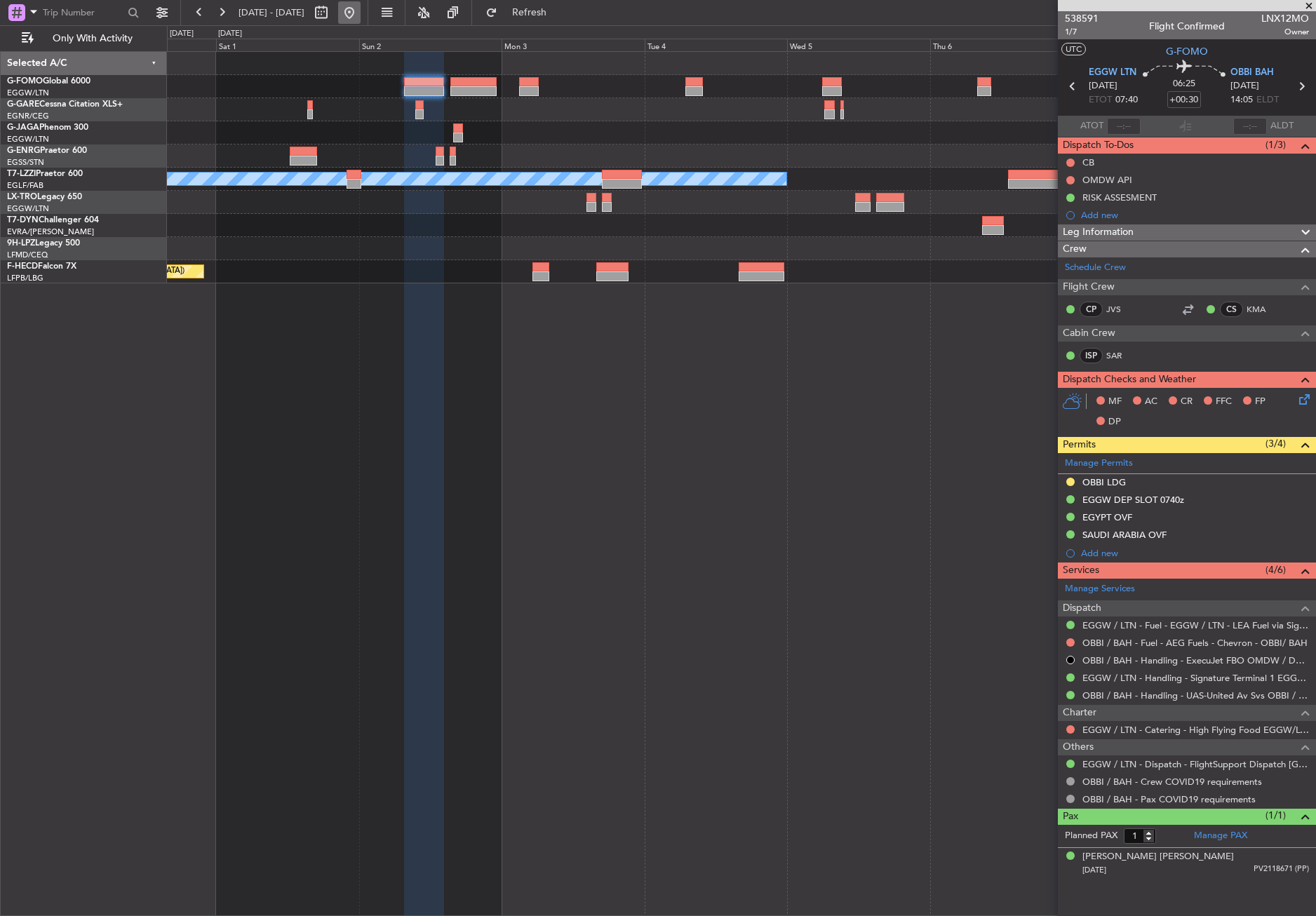
click at [360, 10] on button at bounding box center [349, 13] width 23 height 23
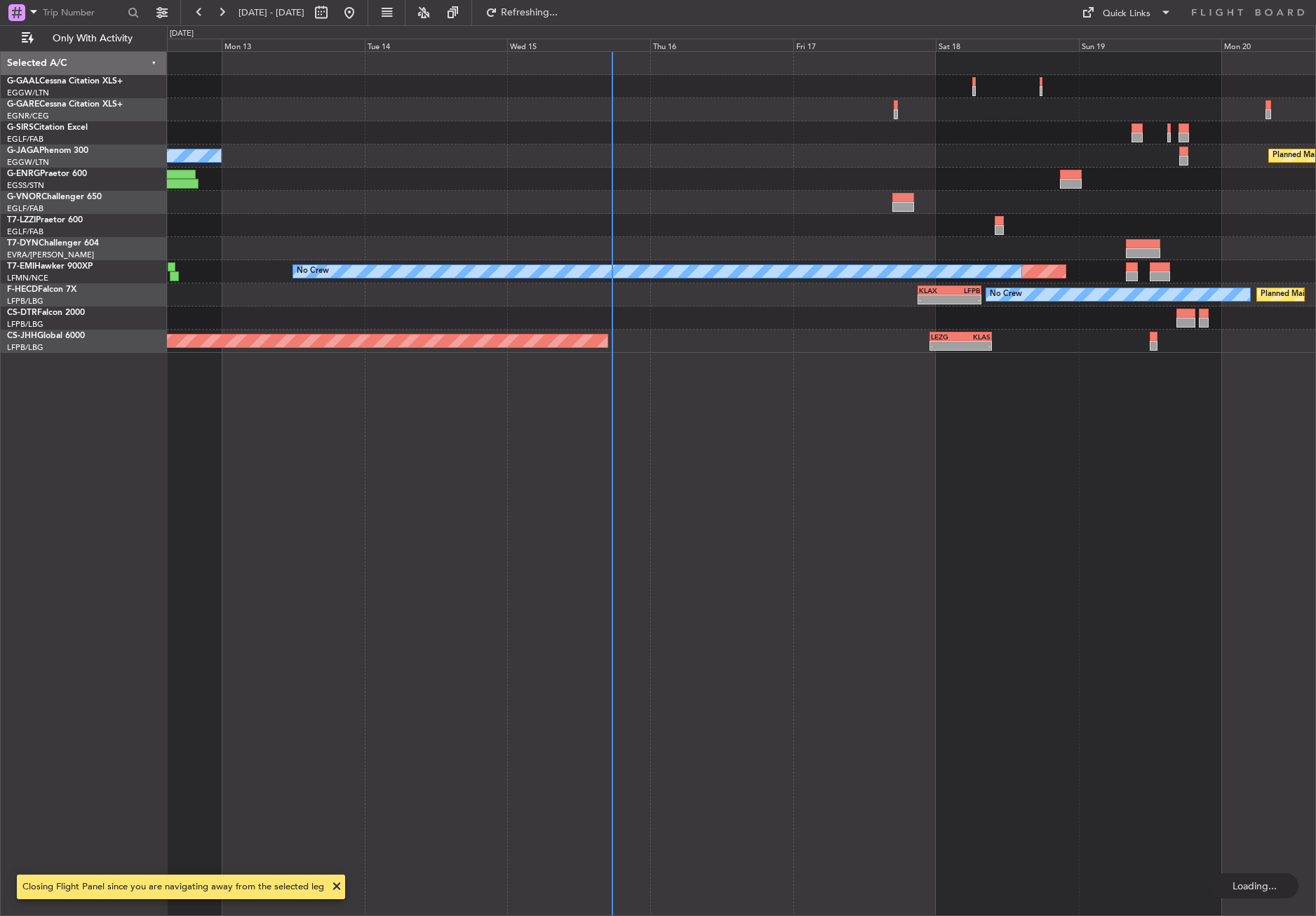
click at [512, 542] on div "No Crew Planned Maint Paris (Le Bourget) Planned Maint No Crew No Crew KLAX 21:…" at bounding box center [741, 484] width 1149 height 864
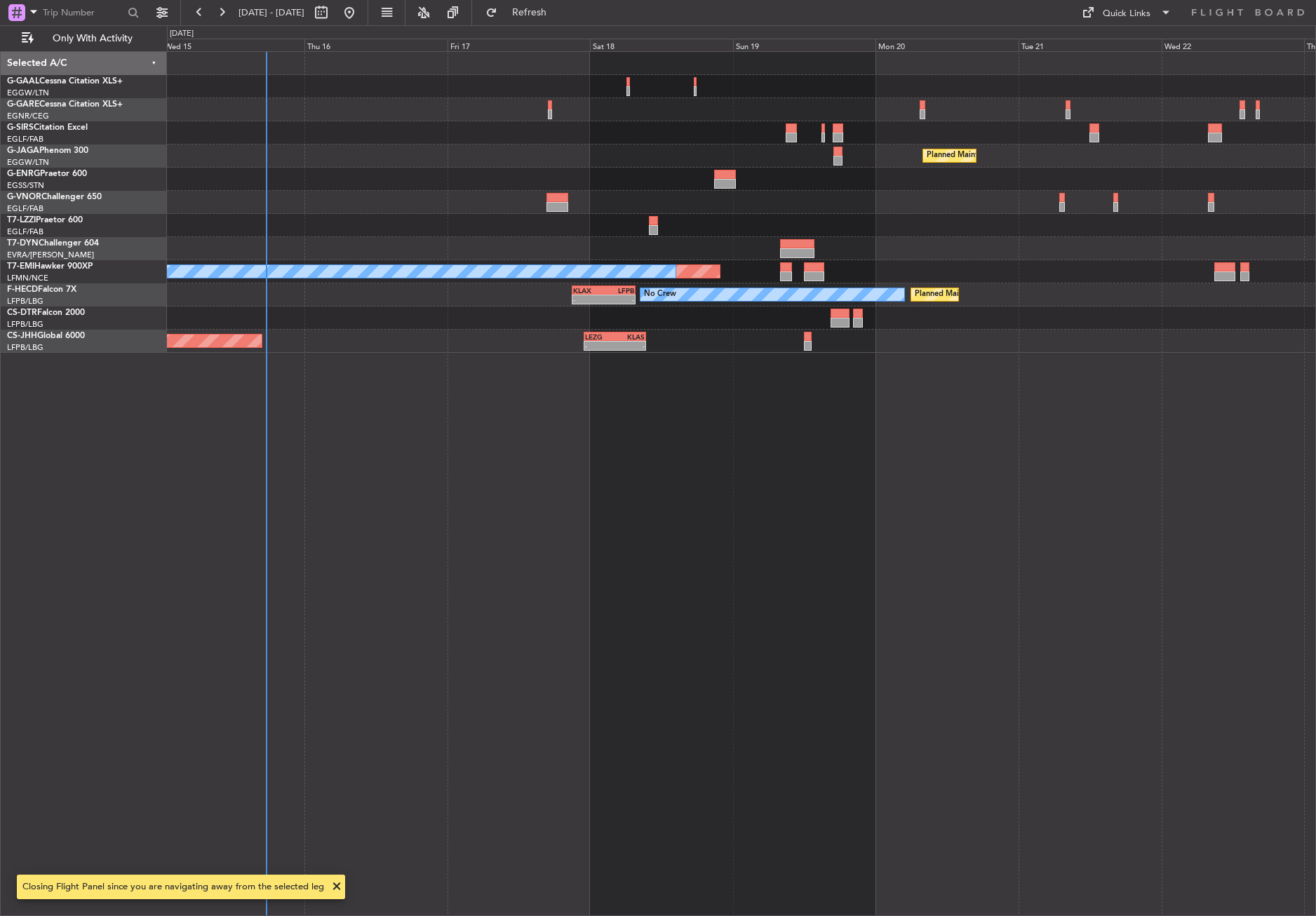
click at [304, 523] on div "Planned Maint Paris (Le Bourget) A/C Unavailable London (Luton) Planned Maint N…" at bounding box center [741, 484] width 1149 height 864
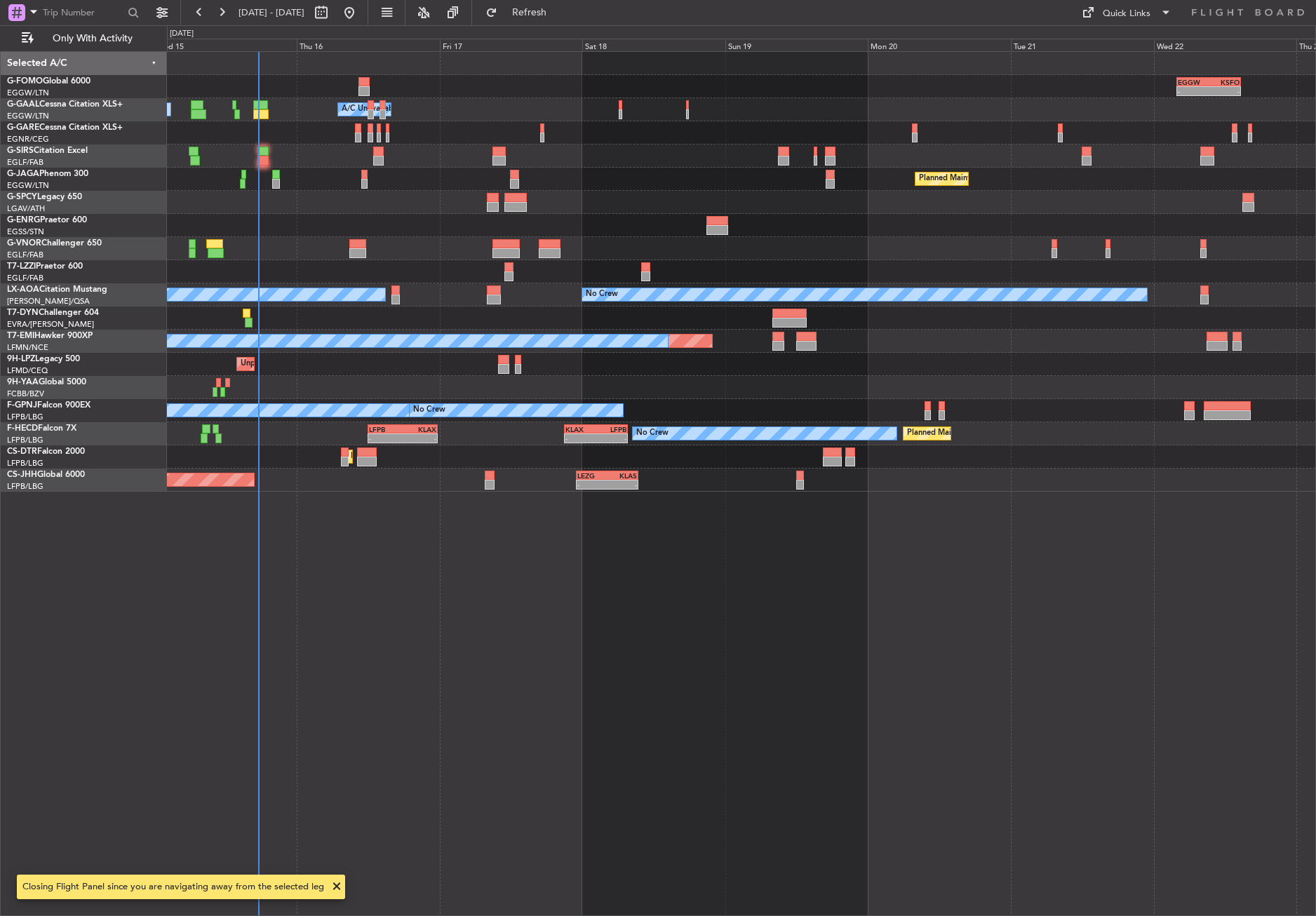
click at [373, 617] on div "- - EGGW 03:55 Z KSFO 14:45 Z Owner Owner A/C Unavailable A/C Unavailable Plann…" at bounding box center [741, 484] width 1149 height 864
click at [553, 9] on span "Refresh" at bounding box center [529, 12] width 59 height 10
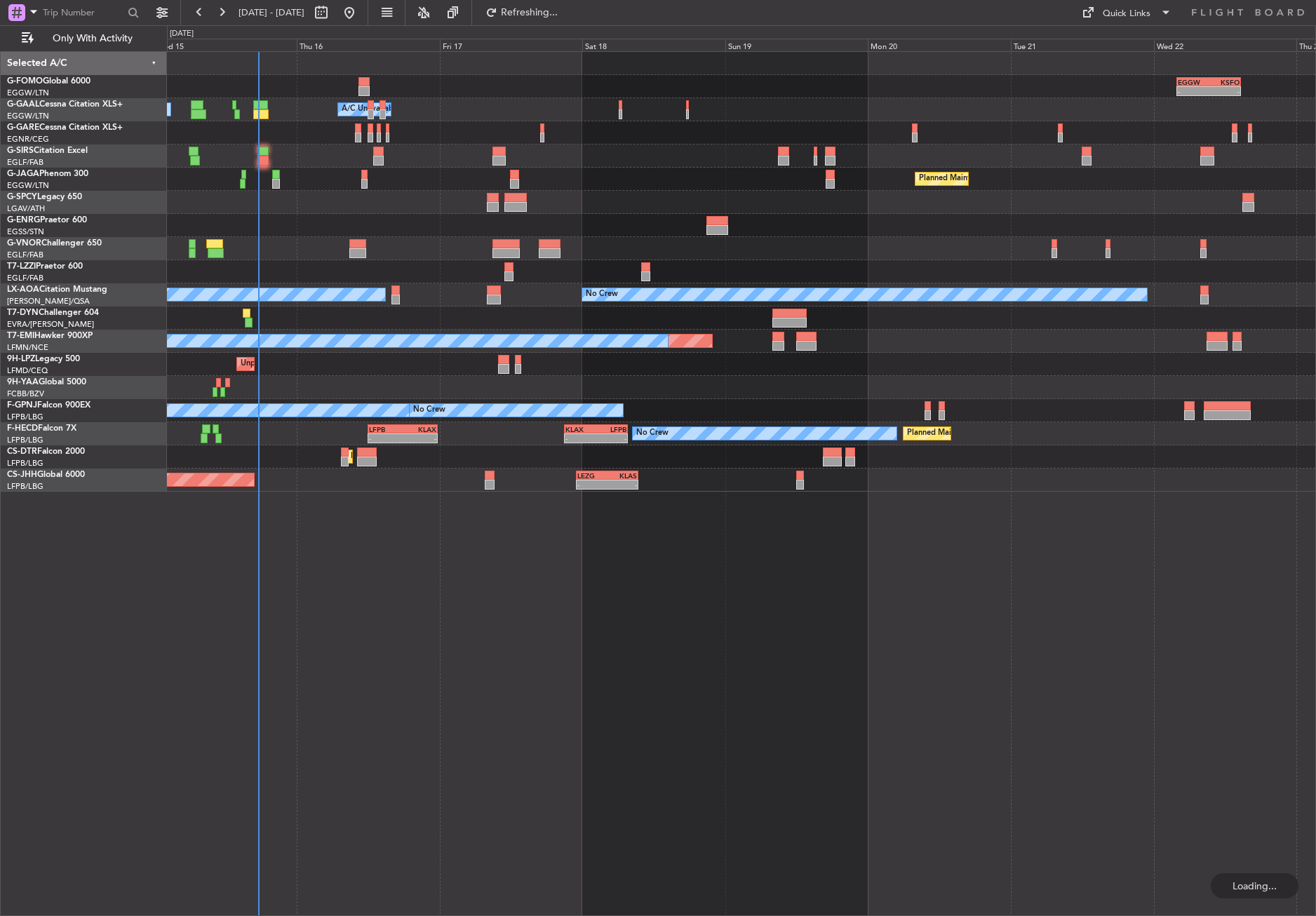
click at [394, 206] on div at bounding box center [741, 202] width 1148 height 23
click at [366, 688] on div "- - EGGW 03:55 Z KSFO 14:45 Z Owner Owner A/C Unavailable A/C Unavailable Plann…" at bounding box center [741, 484] width 1149 height 864
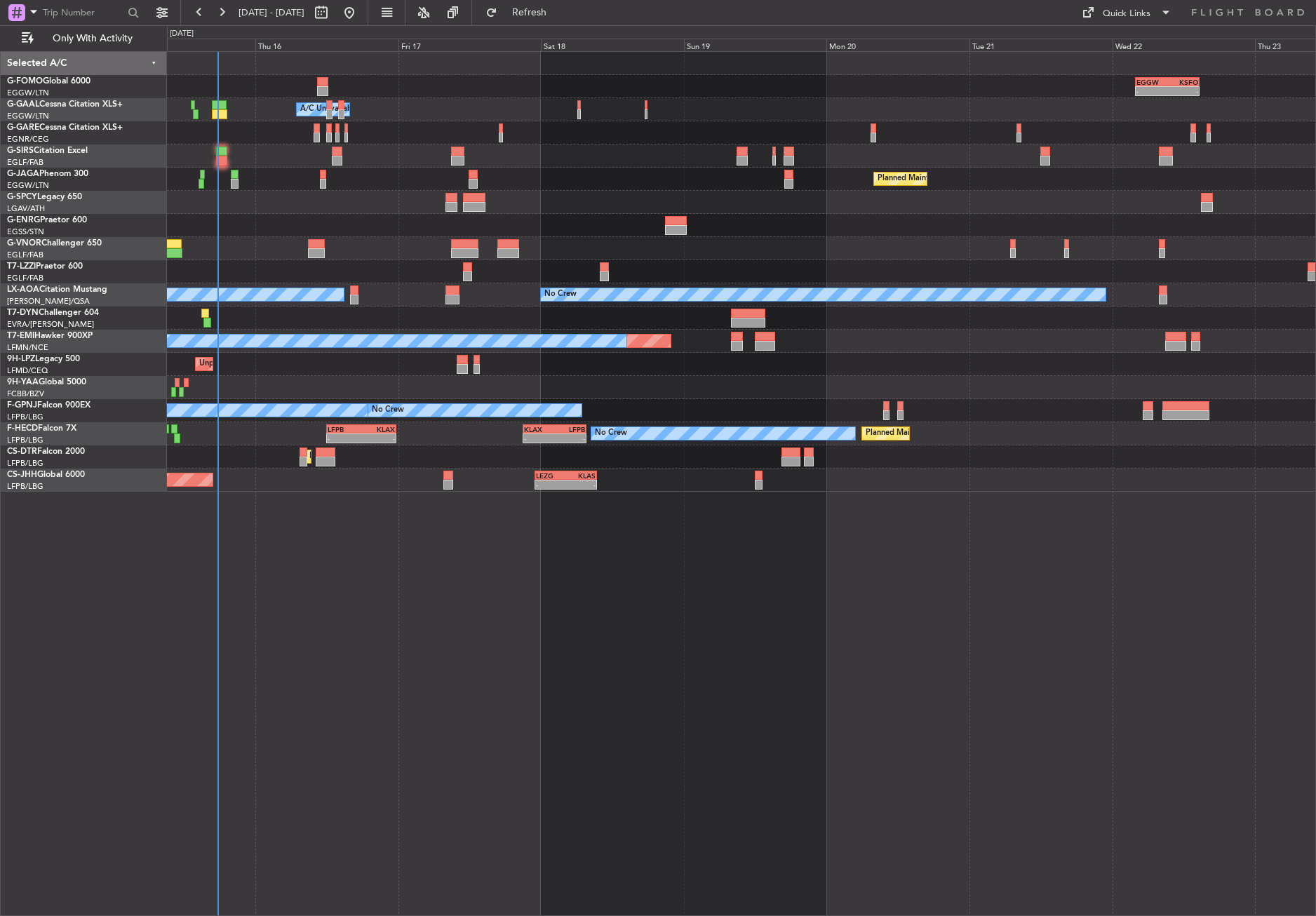
click at [361, 684] on div "- - EGGW 03:55 Z KSFO 14:45 Z Owner A/C Unavailable Owner A/C Unavailable Plann…" at bounding box center [741, 484] width 1149 height 864
click at [440, 721] on div "- - EGGW 03:55 Z KSFO 14:45 Z Owner A/C Unavailable Owner A/C Unavailable Plann…" at bounding box center [741, 484] width 1149 height 864
click at [460, 620] on div "- - EGGW 03:55 Z KSFO 14:45 Z Owner A/C Unavailable Owner A/C Unavailable Plann…" at bounding box center [741, 484] width 1149 height 864
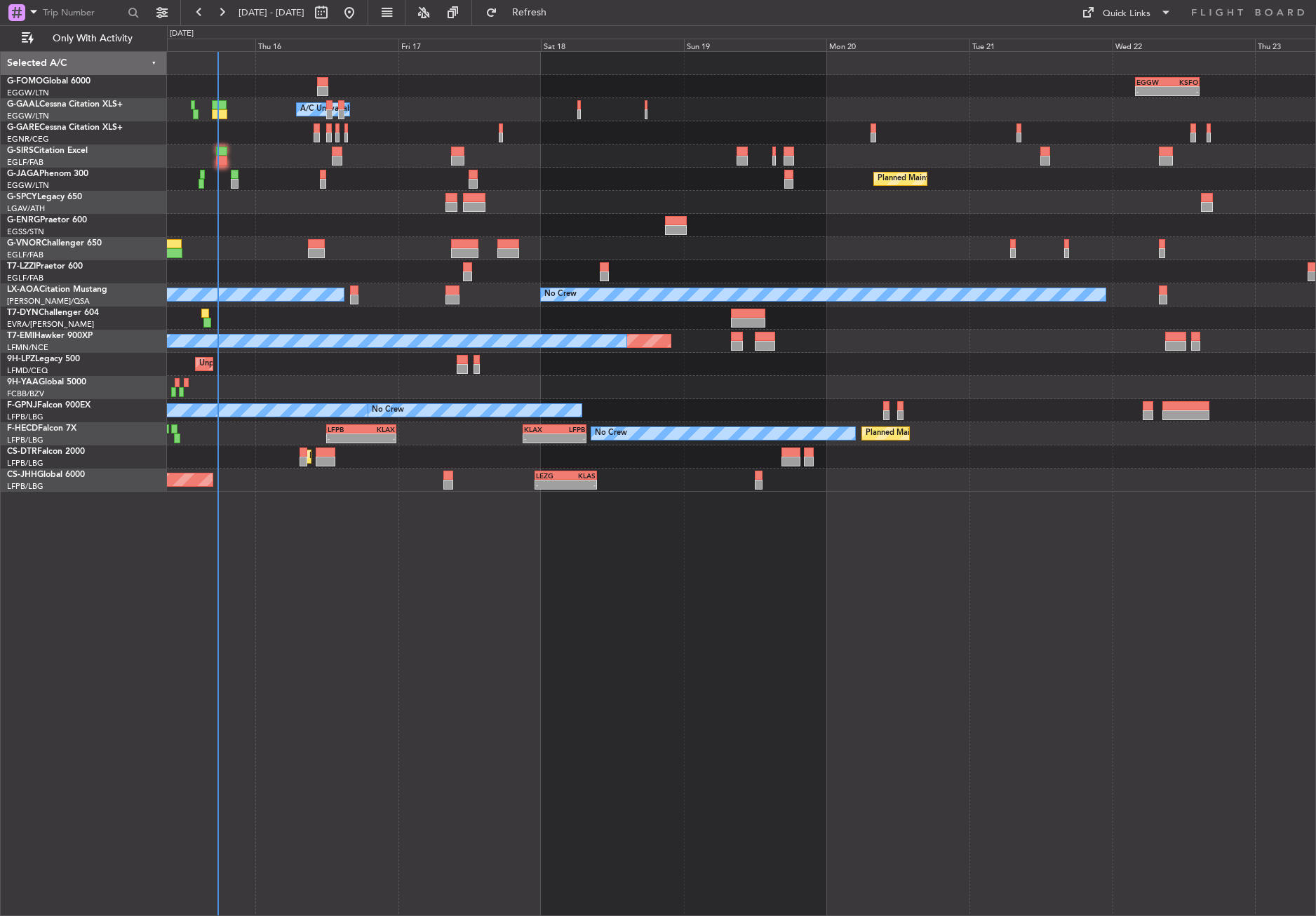
click at [460, 620] on div "- - EGGW 03:55 Z KSFO 14:45 Z Owner A/C Unavailable Owner A/C Unavailable Plann…" at bounding box center [741, 484] width 1149 height 864
click at [345, 554] on div "- - EGGW 03:55 Z KSFO 14:45 Z Owner A/C Unavailable Owner A/C Unavailable Plann…" at bounding box center [741, 484] width 1149 height 864
click at [504, 613] on div "- - EGGW 03:55 Z KSFO 14:45 Z Owner A/C Unavailable Owner A/C Unavailable Plann…" at bounding box center [741, 484] width 1149 height 864
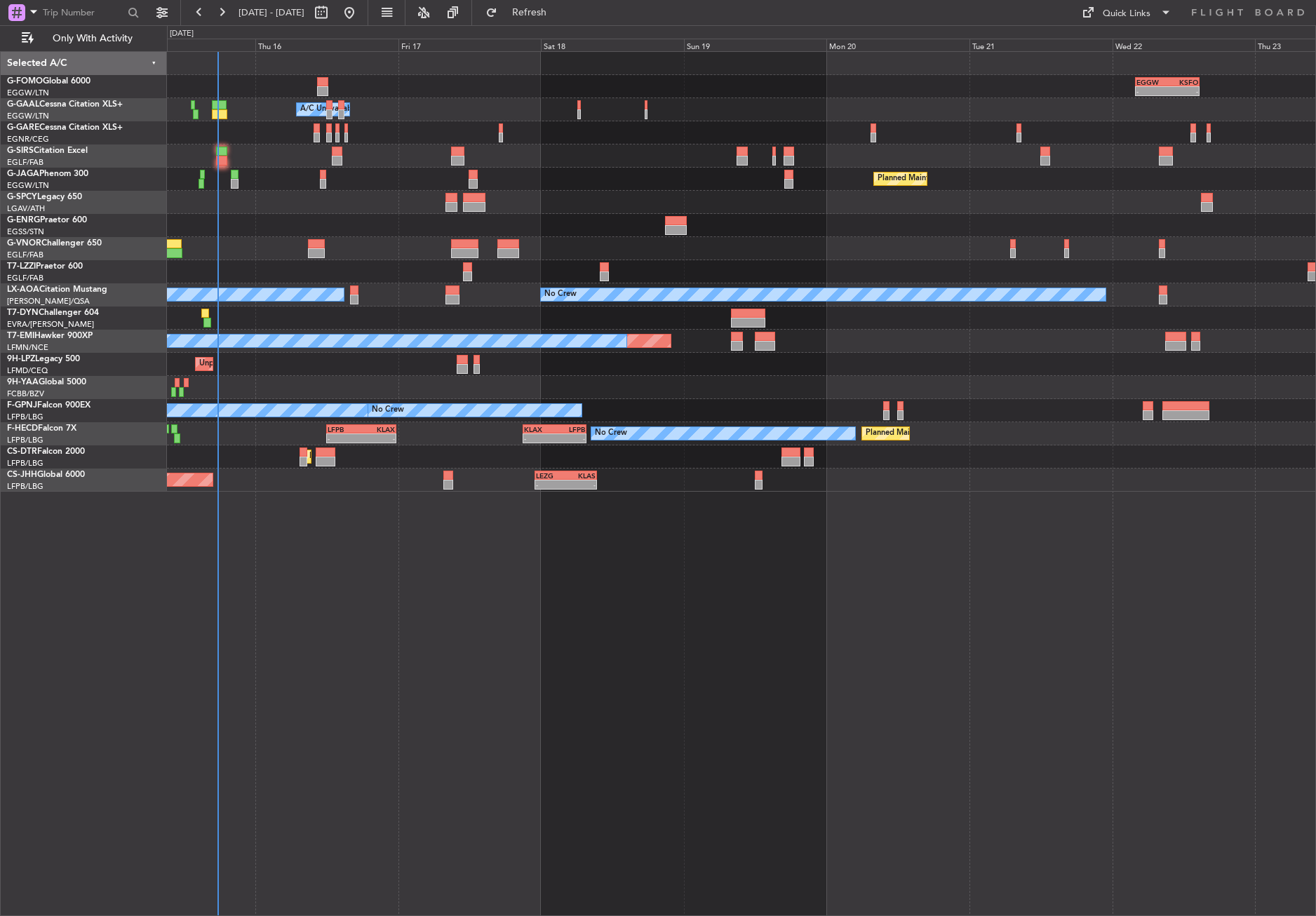
click at [198, 613] on div "- - EGGW 03:55 Z KSFO 14:45 Z Owner A/C Unavailable Owner A/C Unavailable Plann…" at bounding box center [741, 484] width 1149 height 864
click at [338, 615] on div "- - EGGW 03:55 Z KSFO 14:45 Z Owner A/C Unavailable Owner A/C Unavailable Plann…" at bounding box center [741, 484] width 1149 height 864
click at [567, 667] on div "- - EGGW 03:55 Z KSFO 14:45 Z Owner A/C Unavailable Owner A/C Unavailable Plann…" at bounding box center [741, 484] width 1149 height 864
click at [603, 698] on div "- - EGGW 03:55 Z KSFO 14:45 Z Owner A/C Unavailable Owner A/C Unavailable Plann…" at bounding box center [741, 484] width 1149 height 864
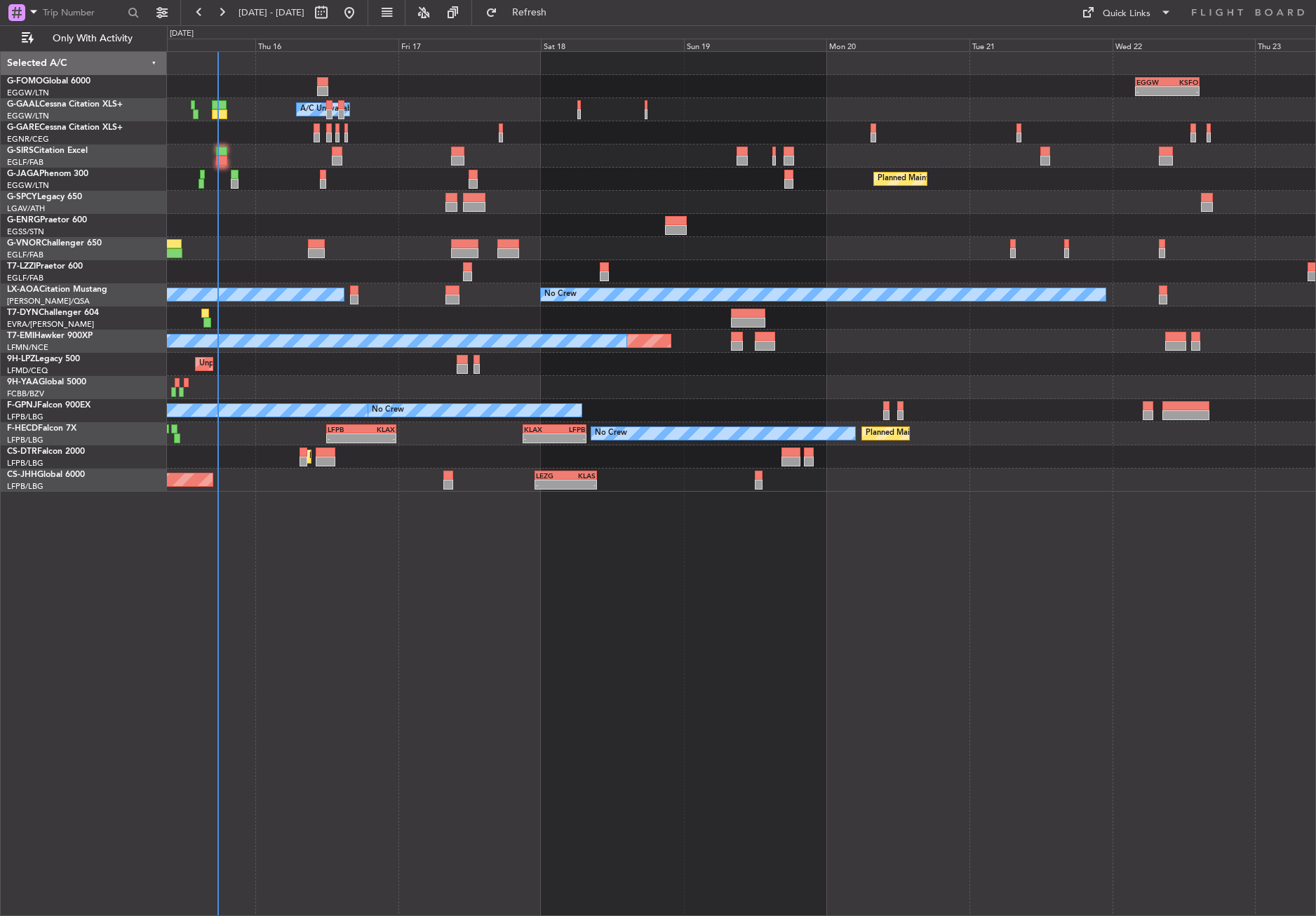
click at [603, 698] on div "- - EGGW 03:55 Z KSFO 14:45 Z Owner A/C Unavailable Owner A/C Unavailable Plann…" at bounding box center [741, 484] width 1149 height 864
click at [409, 683] on div "- - EGGW 03:55 Z KSFO 14:45 Z Owner A/C Unavailable Owner A/C Unavailable Plann…" at bounding box center [741, 484] width 1149 height 864
click at [531, 22] on button "Refresh" at bounding box center [521, 13] width 84 height 23
click at [550, 710] on div "- - EGGW 03:55 Z KSFO 14:45 Z Owner A/C Unavailable Owner A/C Unavailable Plann…" at bounding box center [741, 484] width 1149 height 864
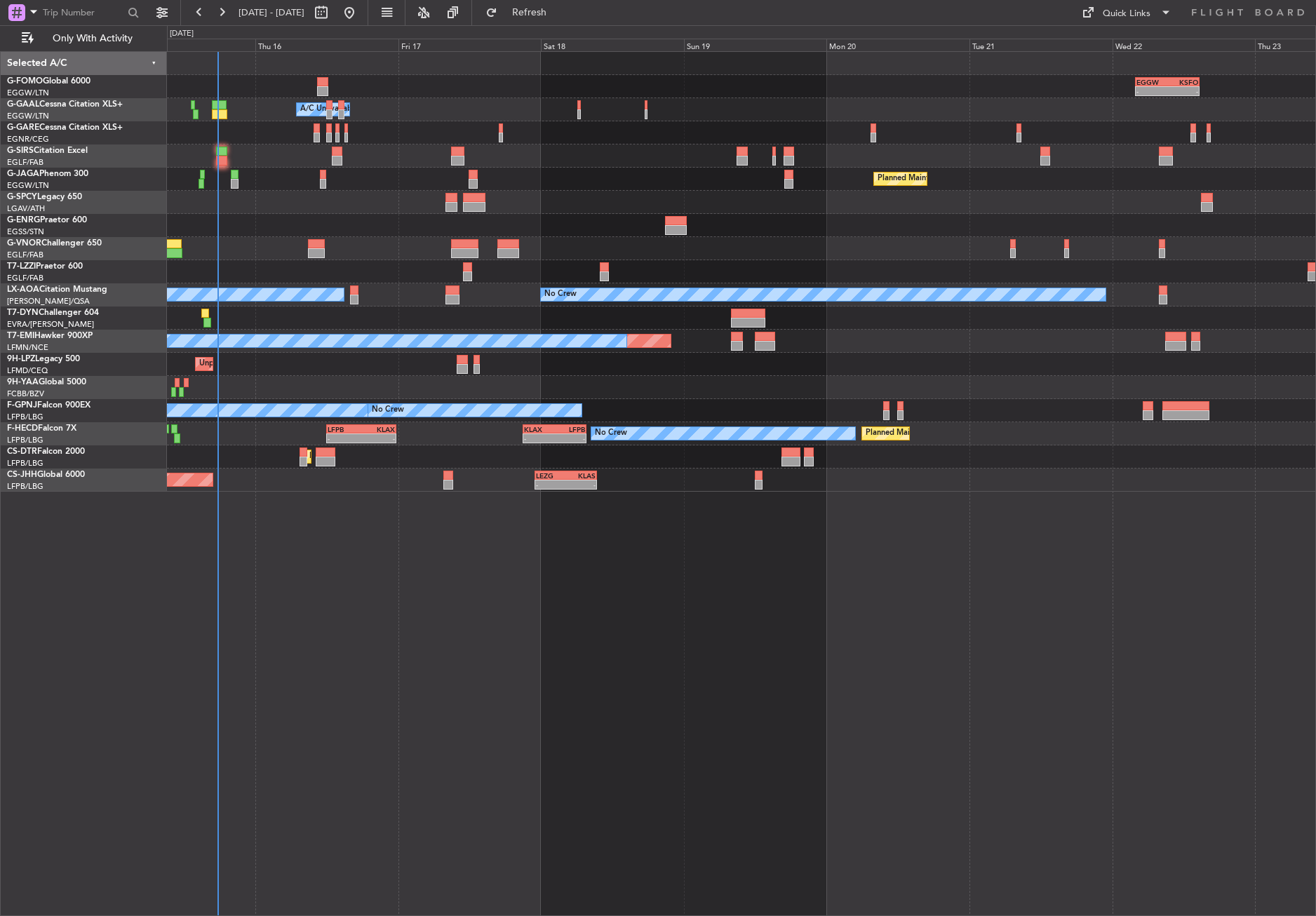
click at [550, 710] on div "- - EGGW 03:55 Z KSFO 14:45 Z Owner A/C Unavailable Owner A/C Unavailable Plann…" at bounding box center [741, 484] width 1149 height 864
click at [546, 1] on fb-refresh-button "Refresh" at bounding box center [521, 12] width 98 height 25
click at [535, 16] on button "Refresh" at bounding box center [521, 13] width 84 height 23
click at [426, 152] on div at bounding box center [741, 156] width 1148 height 23
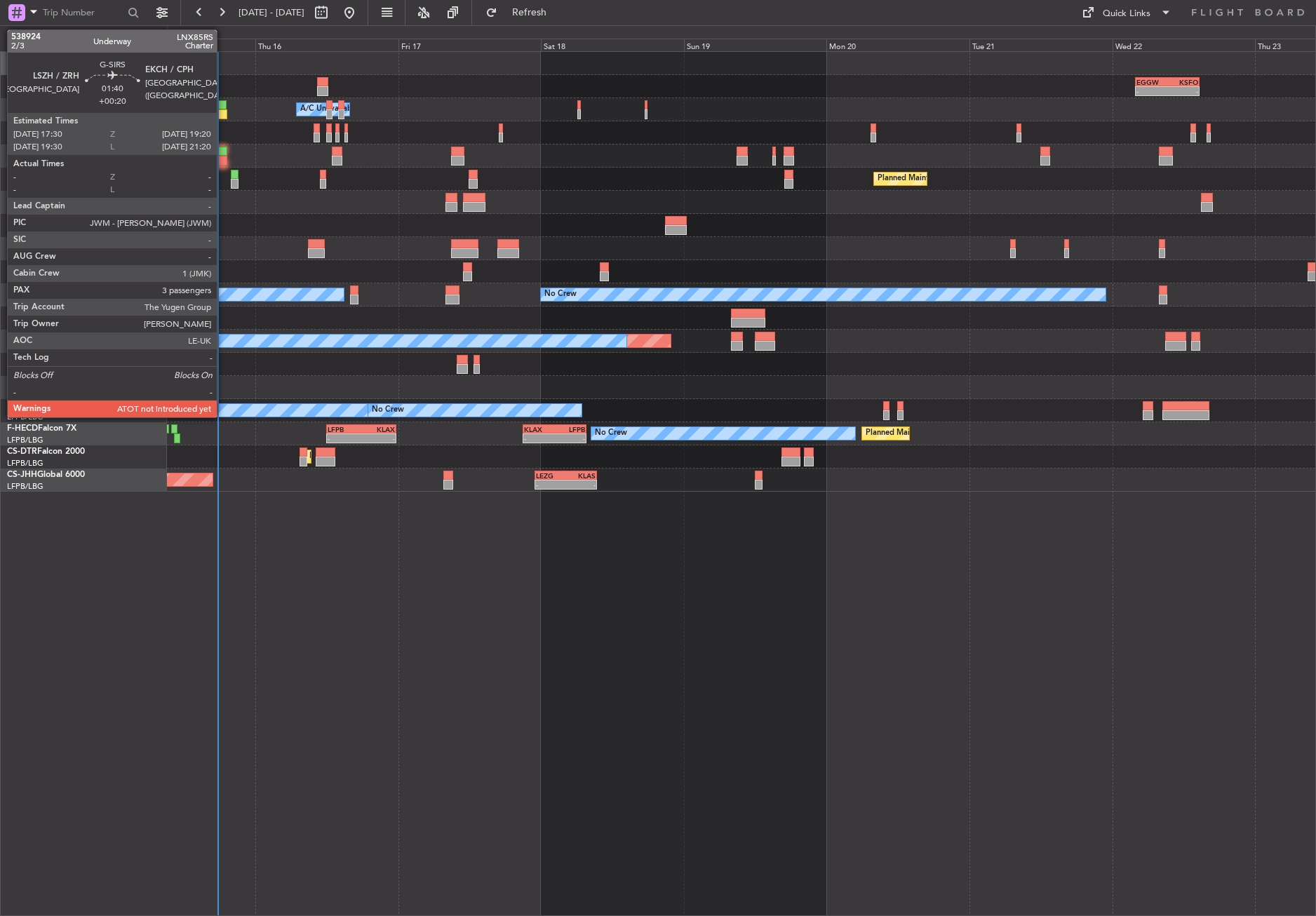
click at [223, 151] on div at bounding box center [221, 151] width 11 height 10
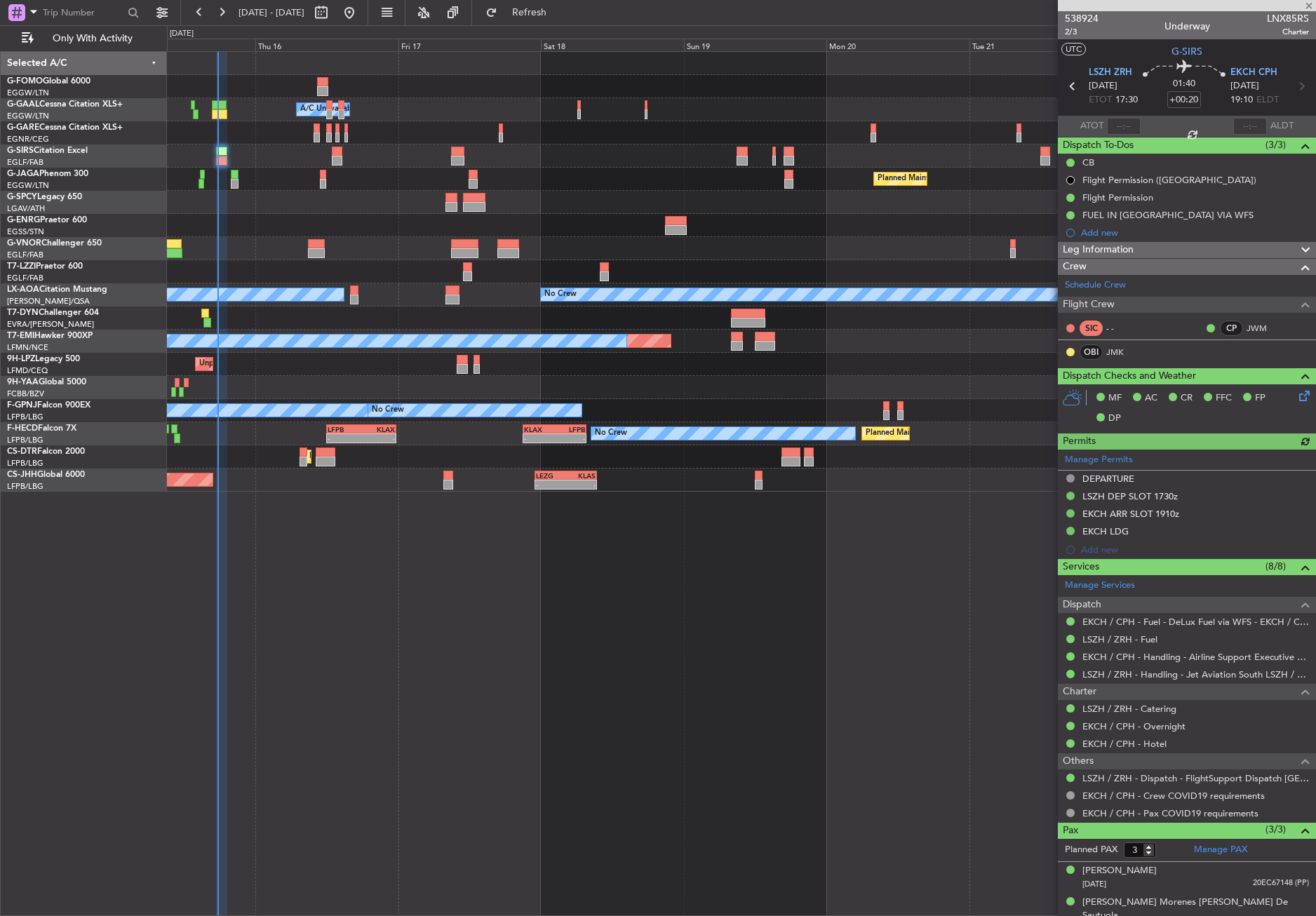
drag, startPoint x: 1130, startPoint y: 122, endPoint x: 1122, endPoint y: 122, distance: 8.0
click at [1130, 122] on div at bounding box center [1124, 126] width 33 height 17
click at [1116, 122] on input "text" at bounding box center [1124, 126] width 33 height 17
click at [819, 596] on div "- - EGGW 03:55 Z KSFO 14:45 Z Owner A/C Unavailable Owner A/C Unavailable Plann…" at bounding box center [741, 484] width 1149 height 864
type input "17:43"
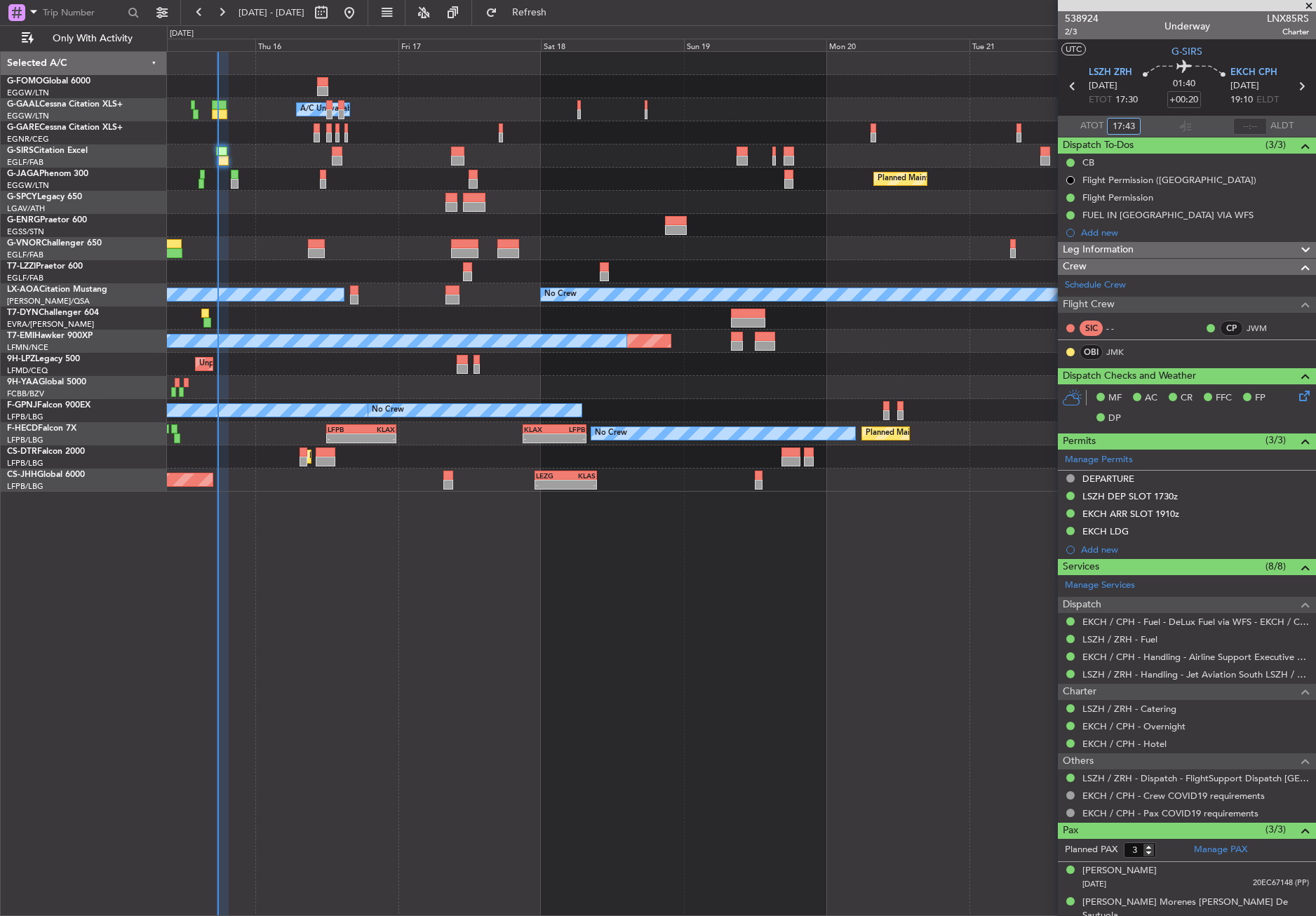
click at [277, 702] on div "- - EGGW 03:55 Z KSFO 14:45 Z Owner A/C Unavailable Owner A/C Unavailable Plann…" at bounding box center [741, 484] width 1149 height 864
click at [493, 677] on div "- - EGGW 03:55 Z KSFO 14:45 Z Owner A/C Unavailable Owner A/C Unavailable Plann…" at bounding box center [741, 484] width 1149 height 864
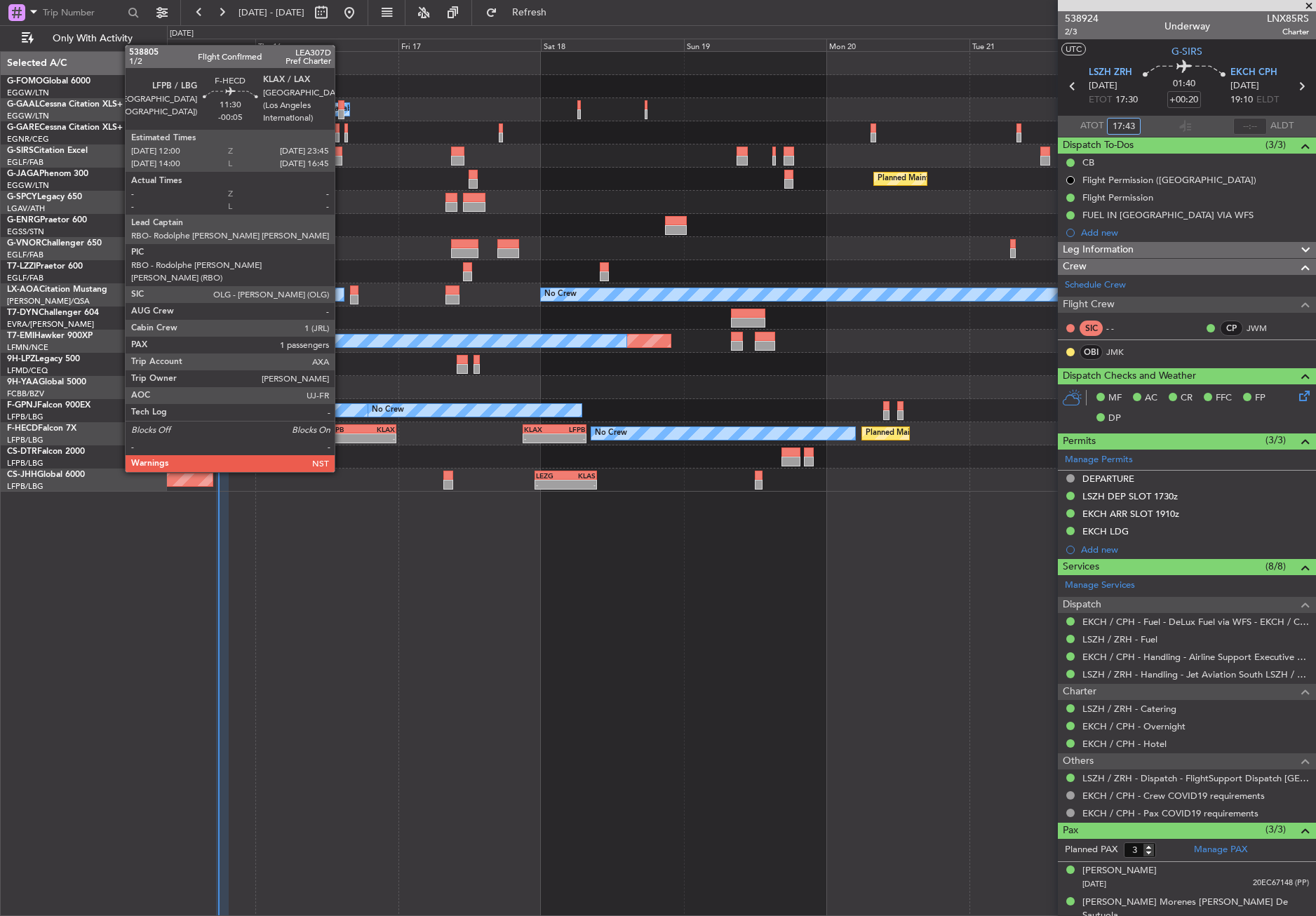
click at [341, 433] on div "LFPB 12:00 Z KLAX 23:45 Z" at bounding box center [361, 429] width 70 height 10
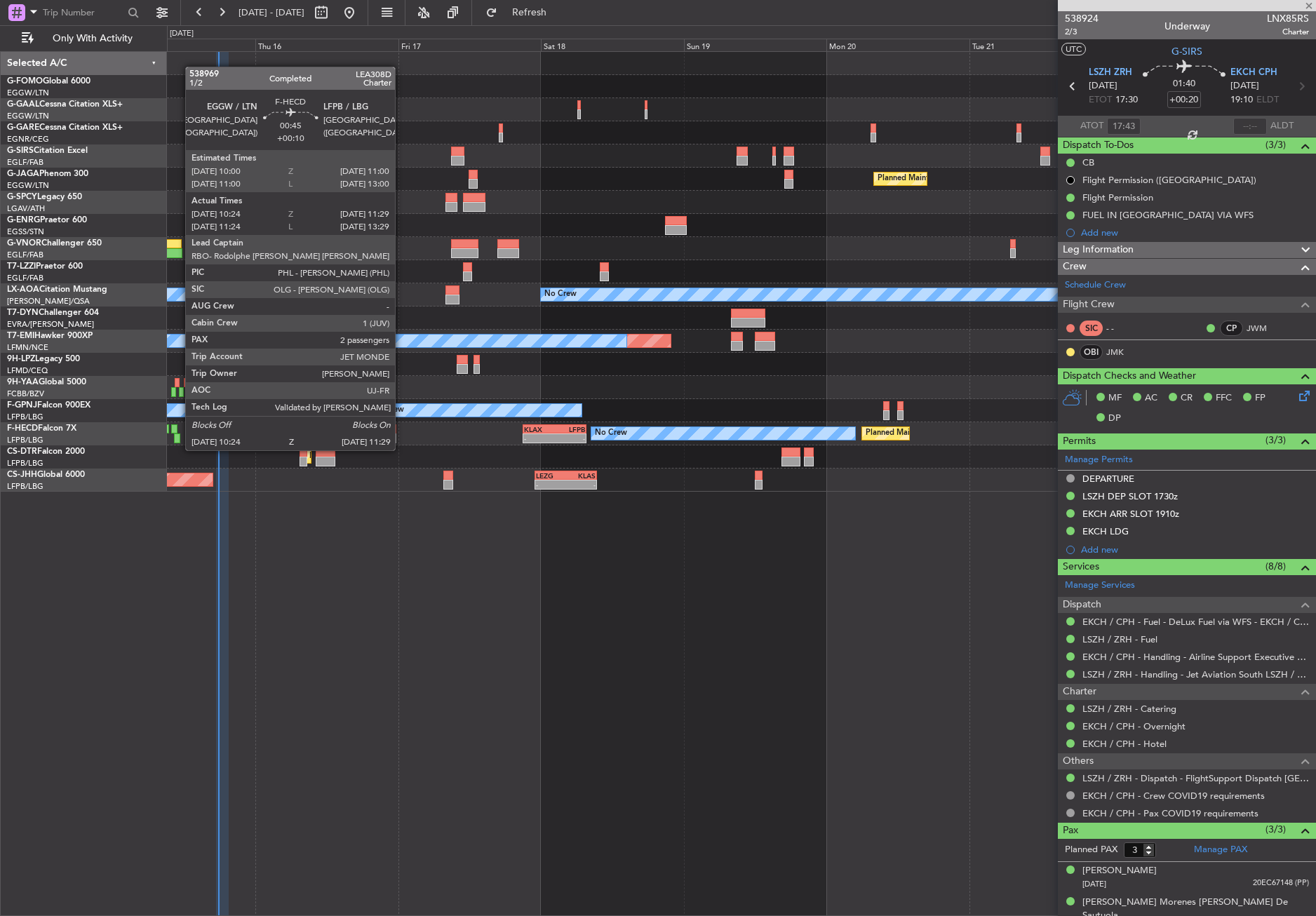
type input "-00:05"
type input "1"
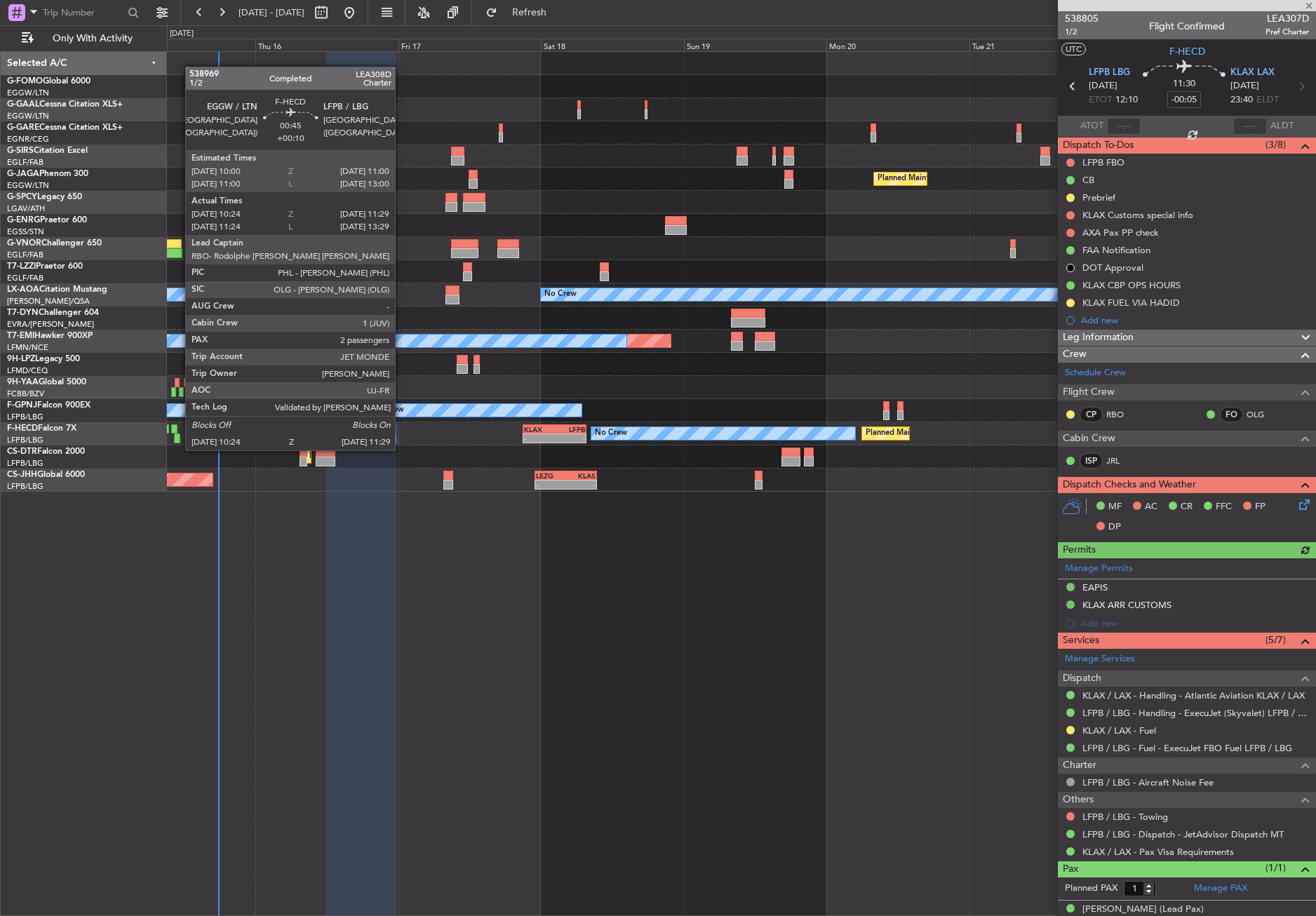
click at [178, 437] on div at bounding box center [178, 437] width 7 height 10
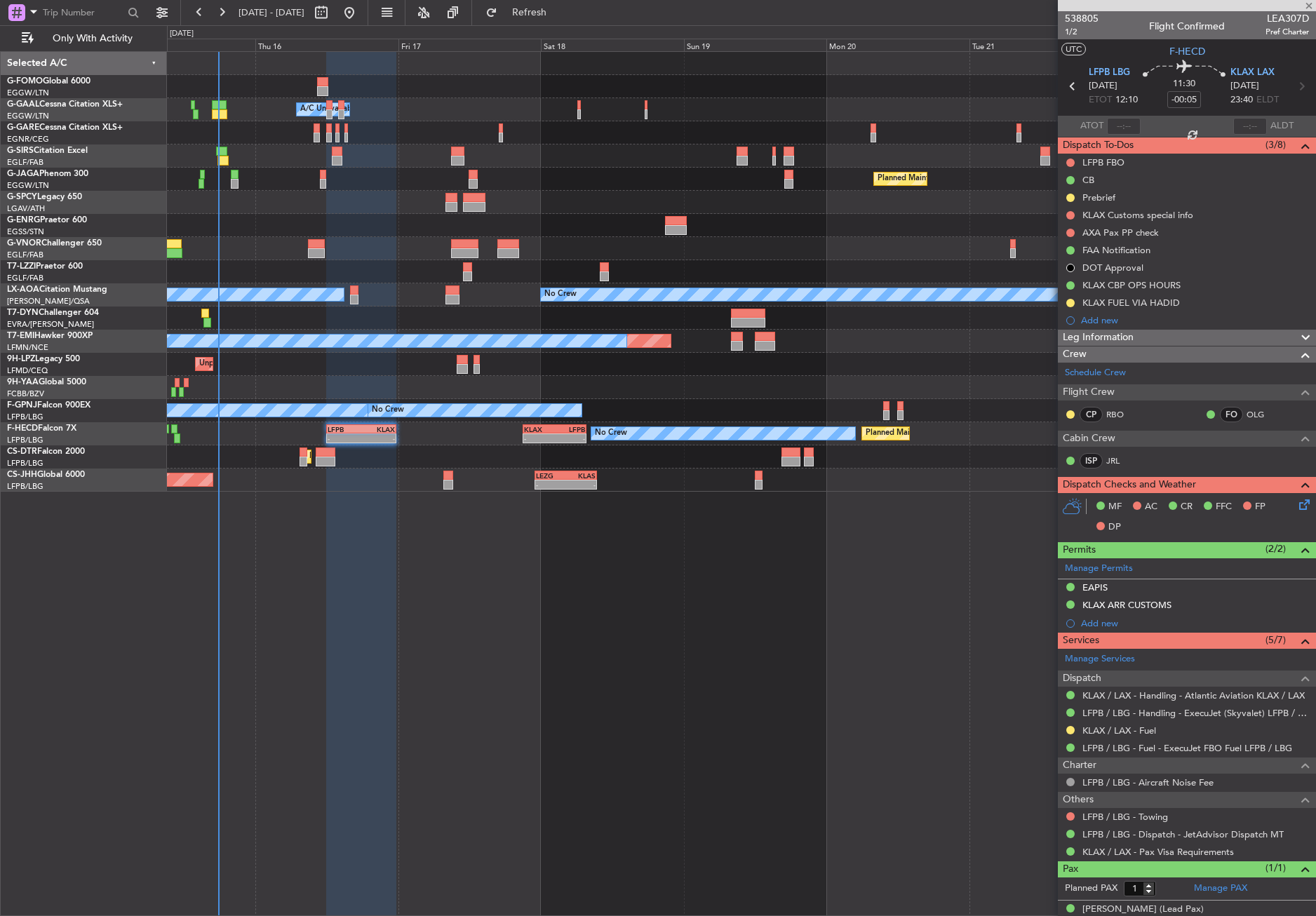
type input "+00:10"
type input "10:34"
type input "11:24"
type input "2"
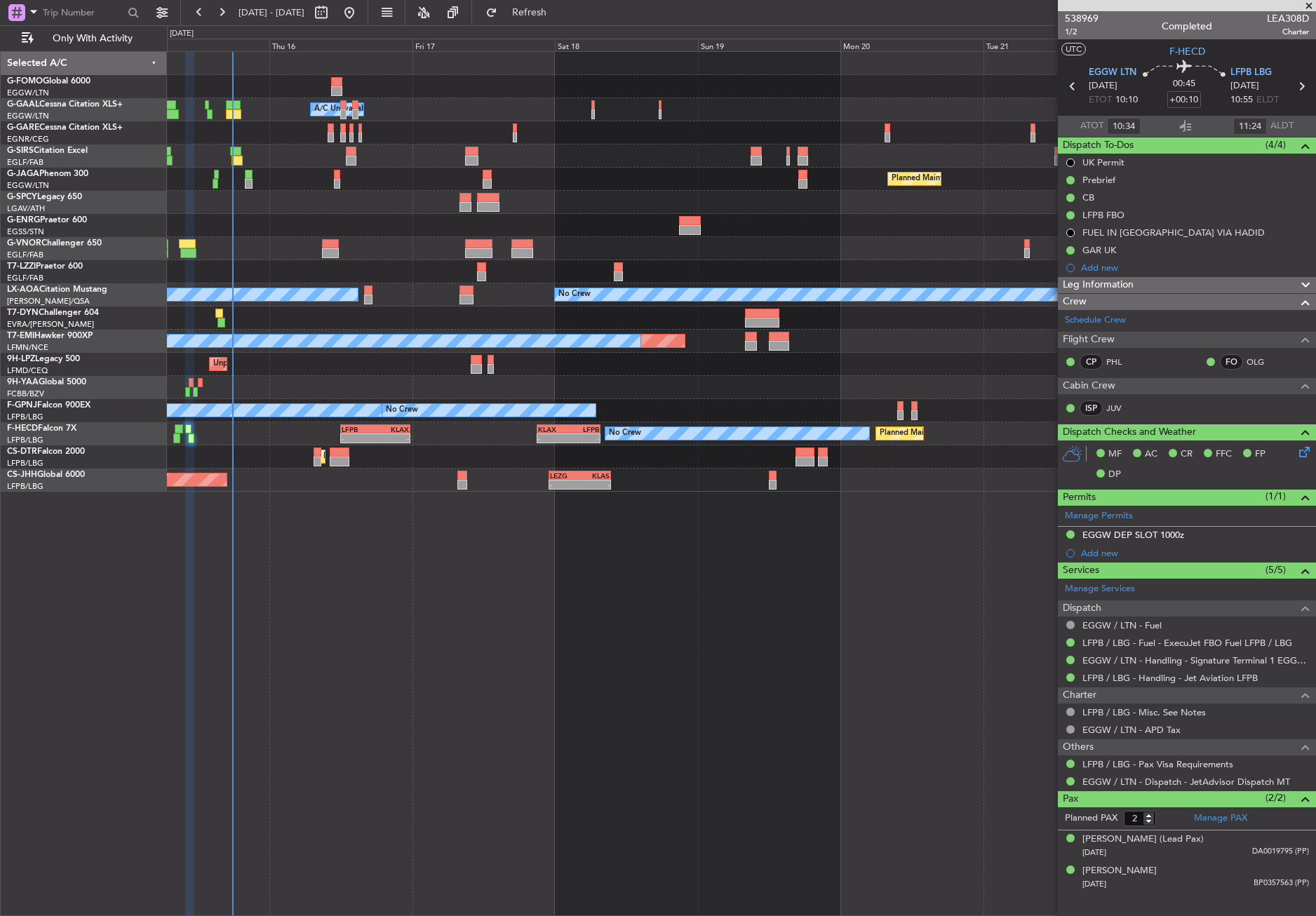
click at [330, 638] on div "- - EGGW 03:55 Z KSFO 14:45 Z Owner A/C Unavailable Owner A/C Unavailable Plann…" at bounding box center [741, 484] width 1149 height 864
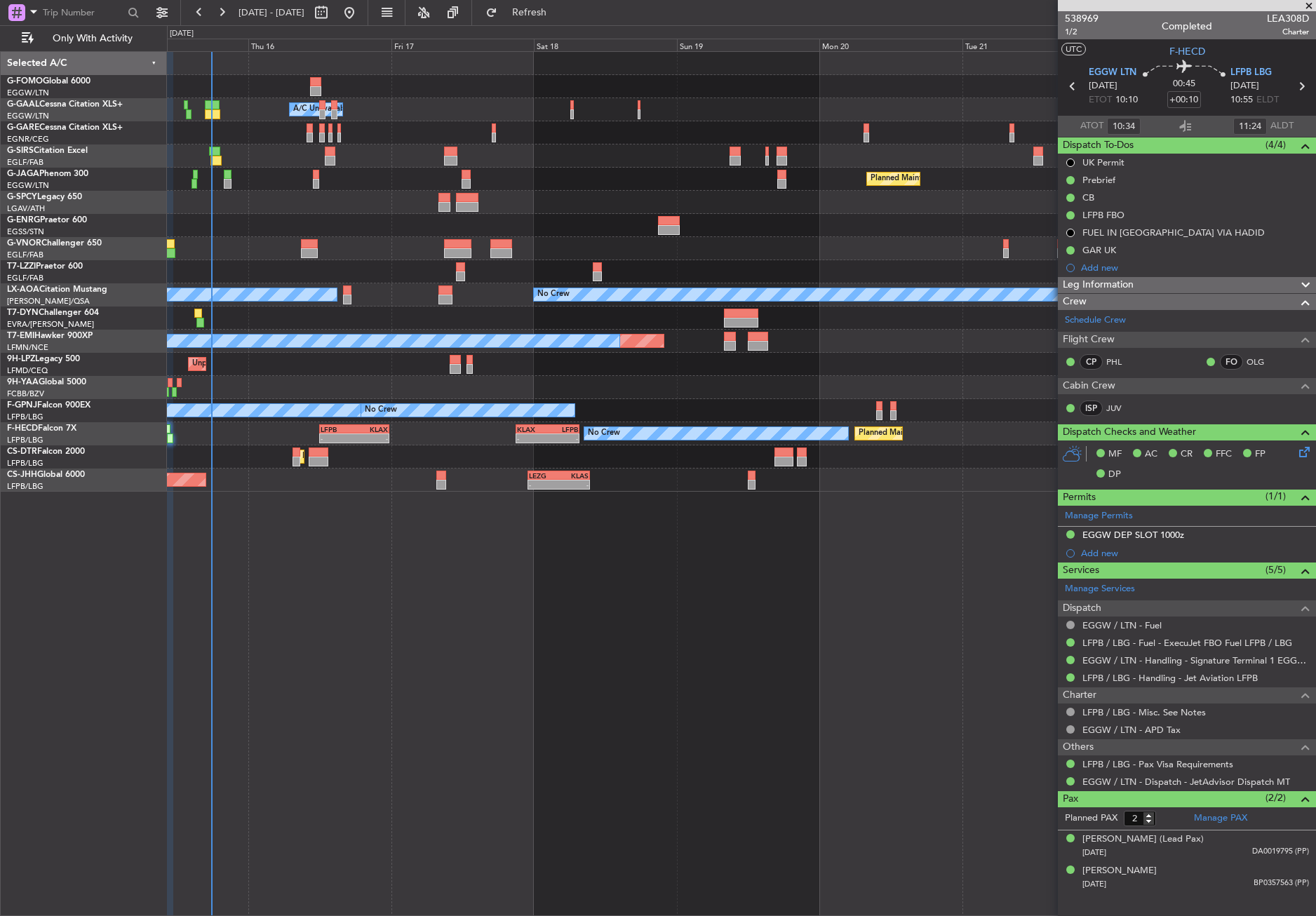
click at [321, 542] on div "- - EGGW 03:55 Z KSFO 14:45 Z Owner A/C Unavailable Owner A/C Unavailable Plann…" at bounding box center [741, 484] width 1149 height 864
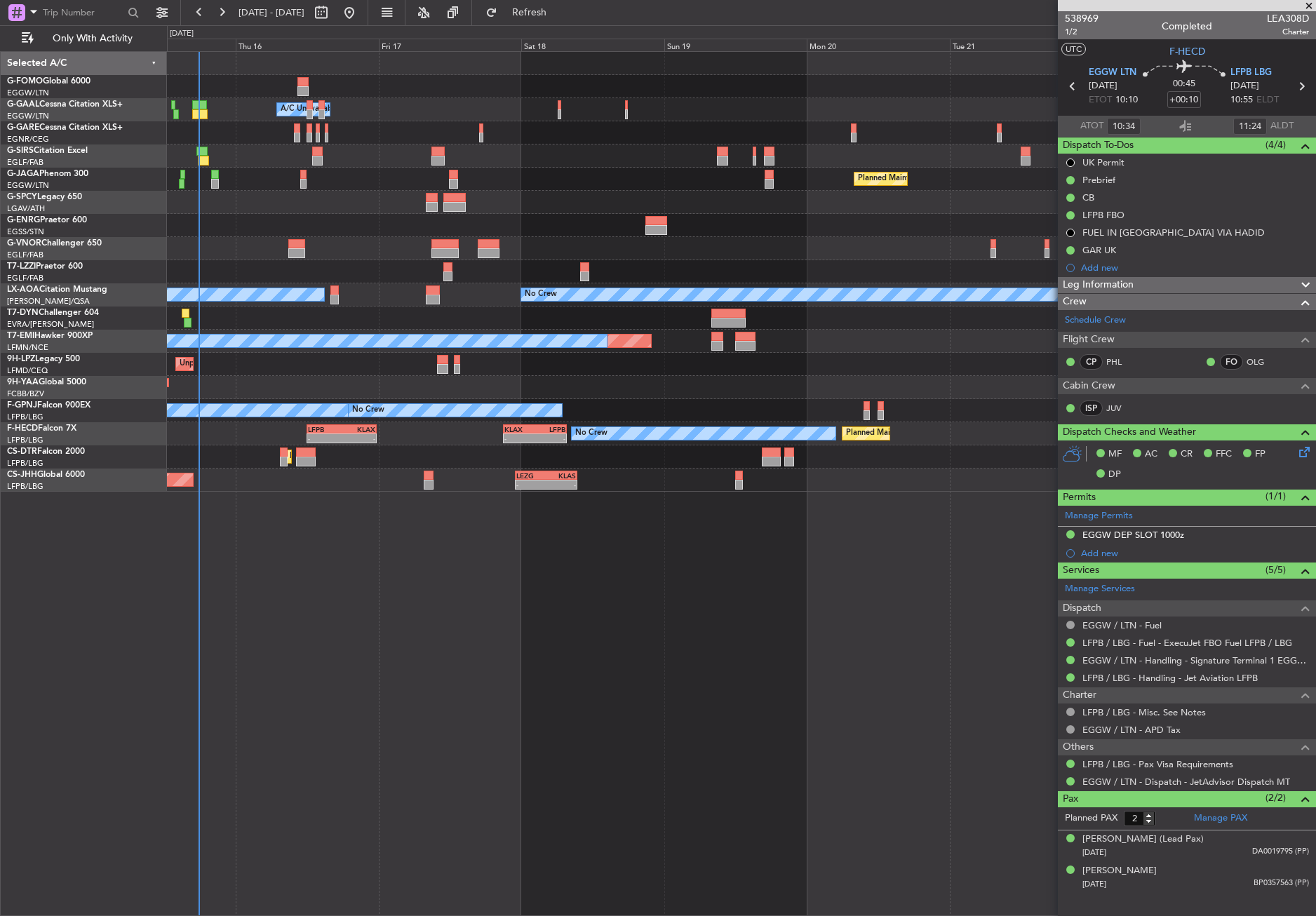
click at [302, 547] on div "- - EGGW 03:55 Z KSFO 14:45 Z Owner A/C Unavailable Owner A/C Unavailable Plann…" at bounding box center [741, 484] width 1149 height 864
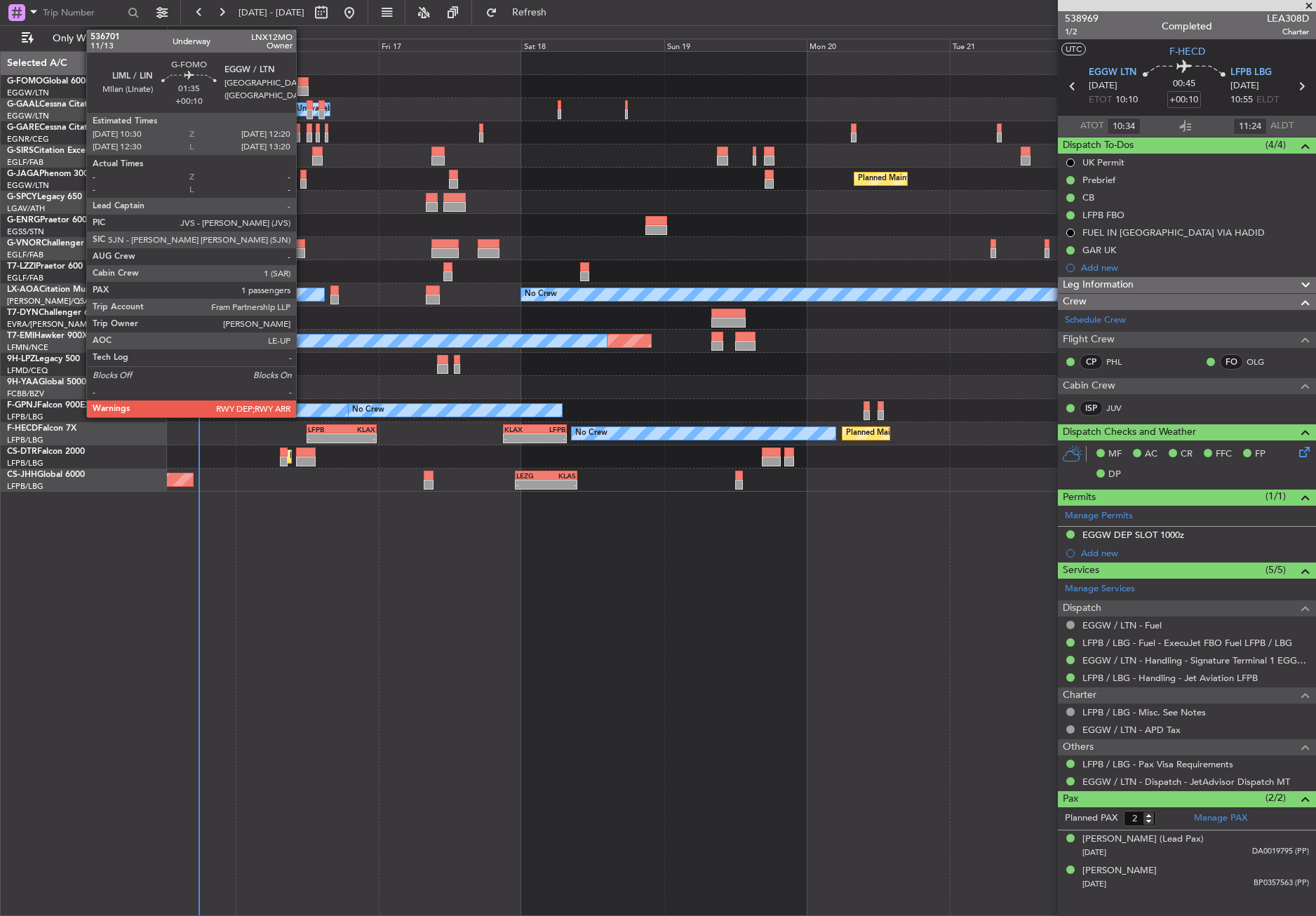
click at [302, 80] on div at bounding box center [303, 81] width 11 height 10
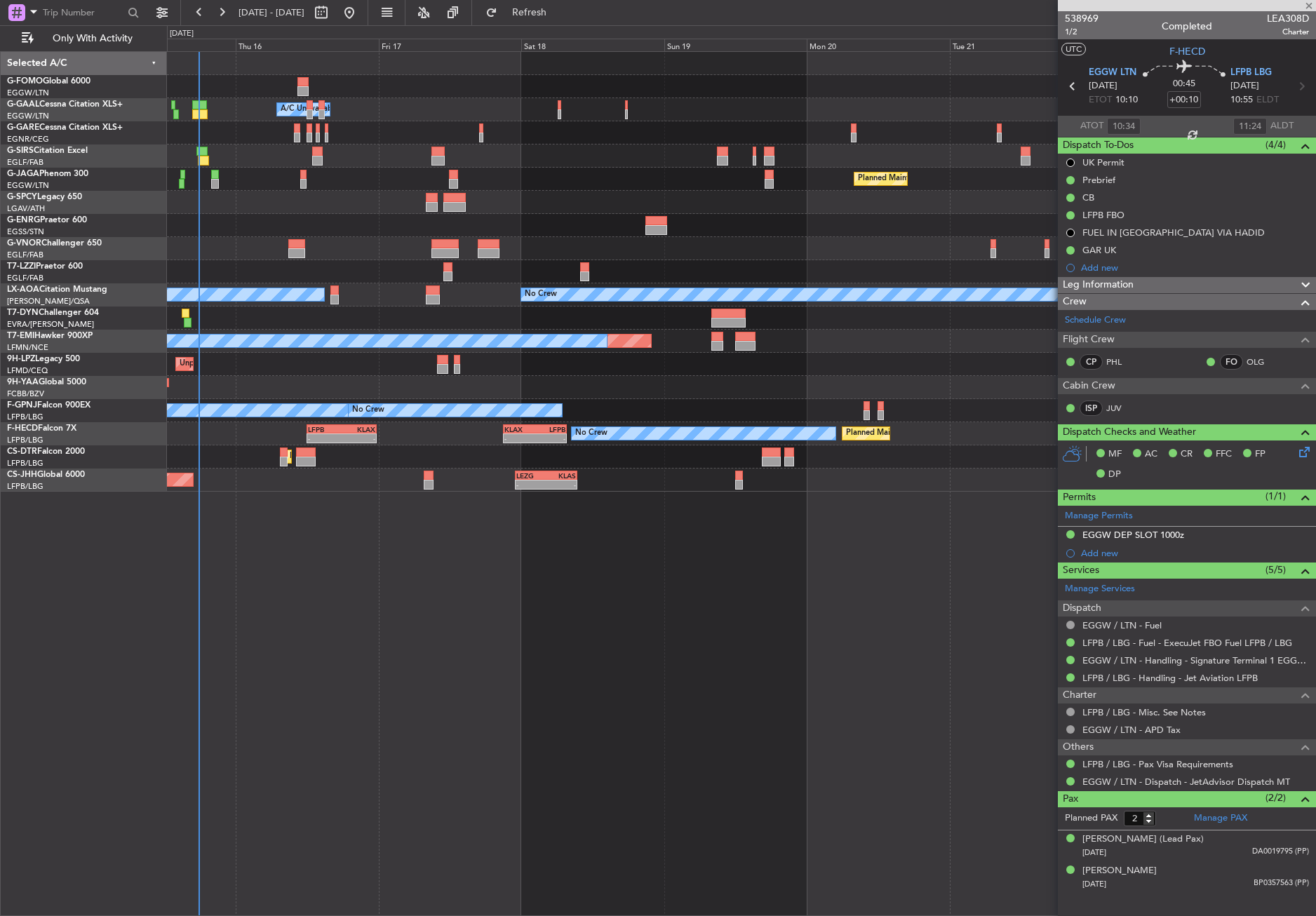
type input "1"
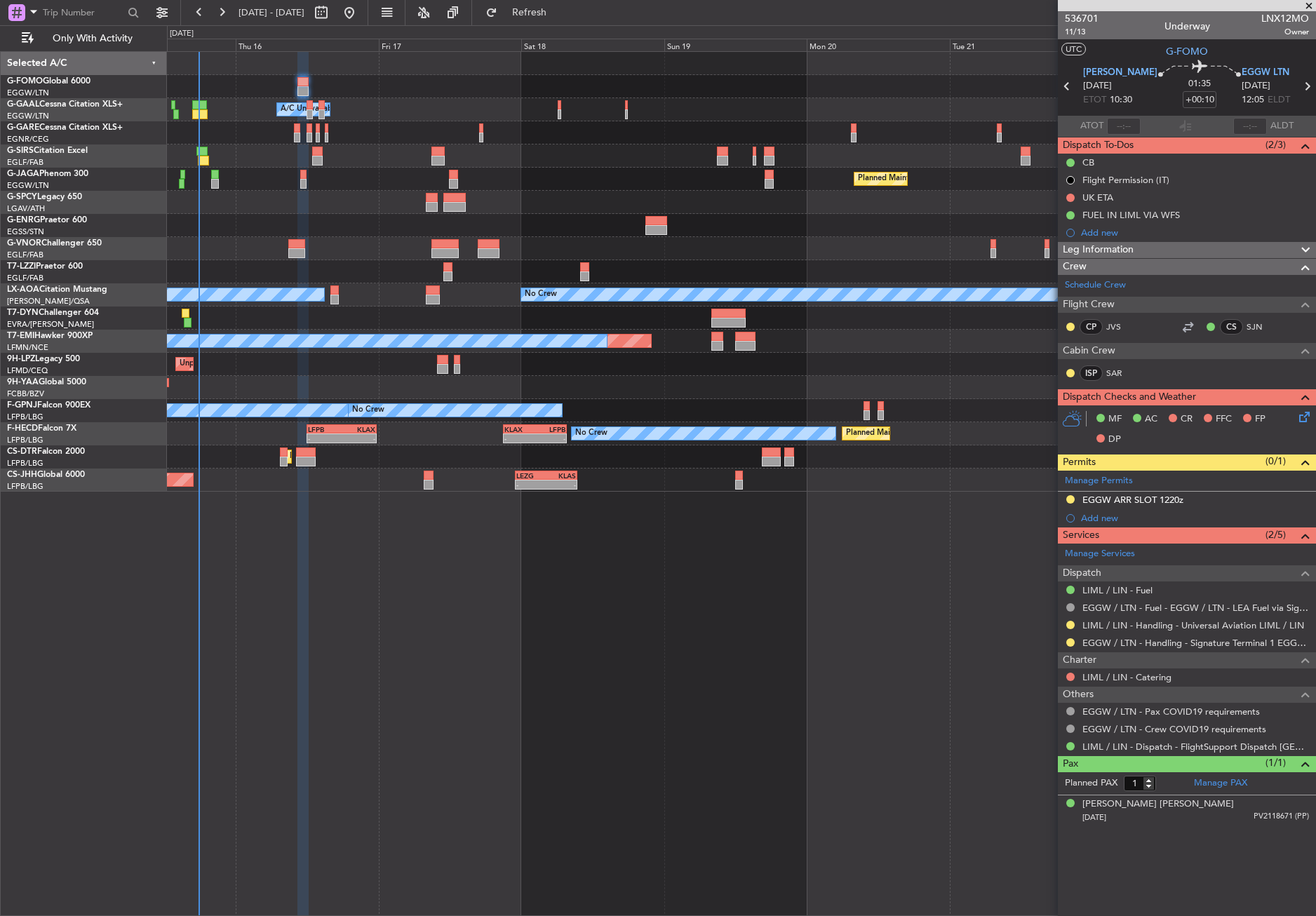
click at [1117, 250] on span "Leg Information" at bounding box center [1097, 250] width 71 height 16
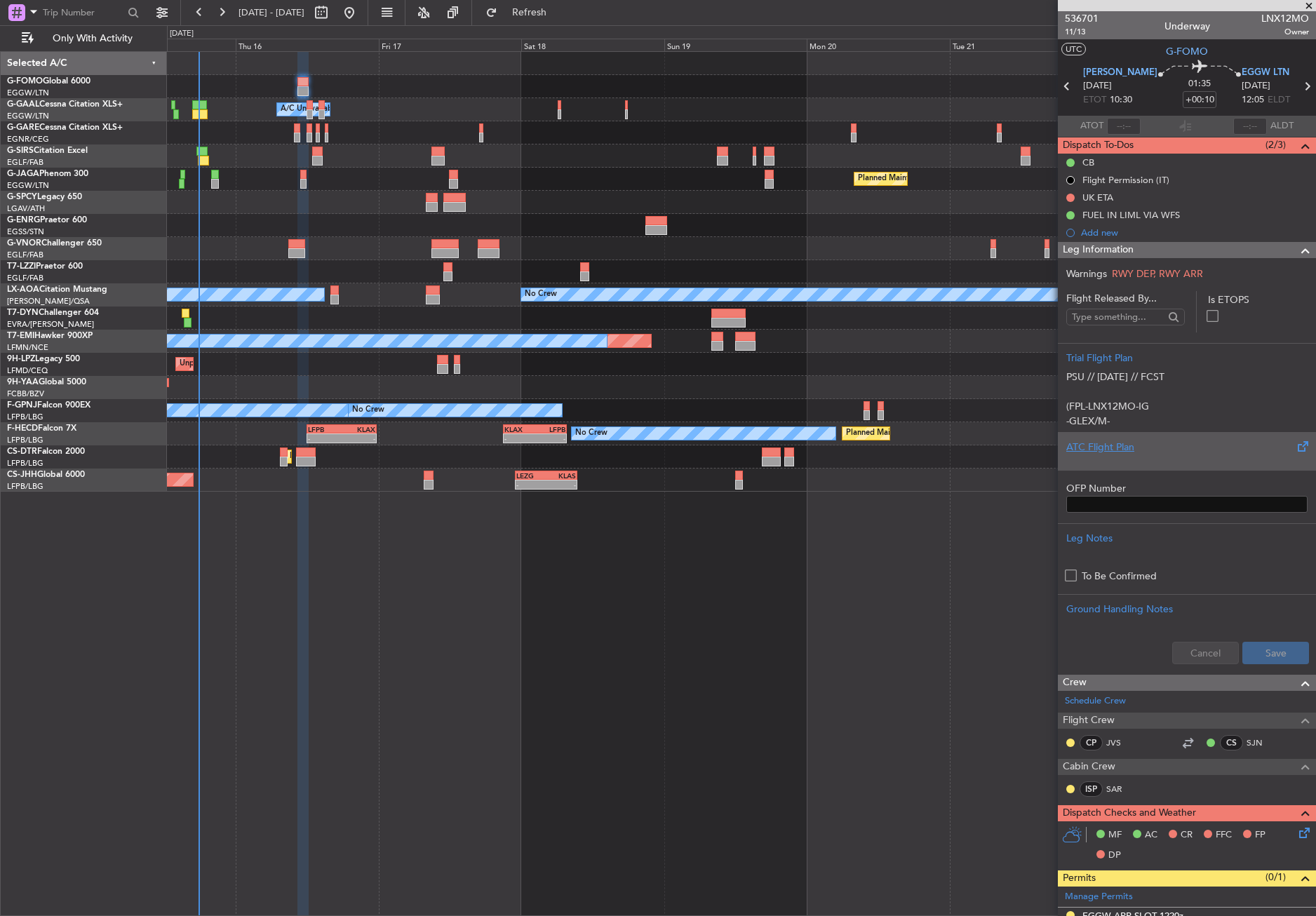
click at [1118, 454] on div "ATC Flight Plan" at bounding box center [1186, 447] width 242 height 15
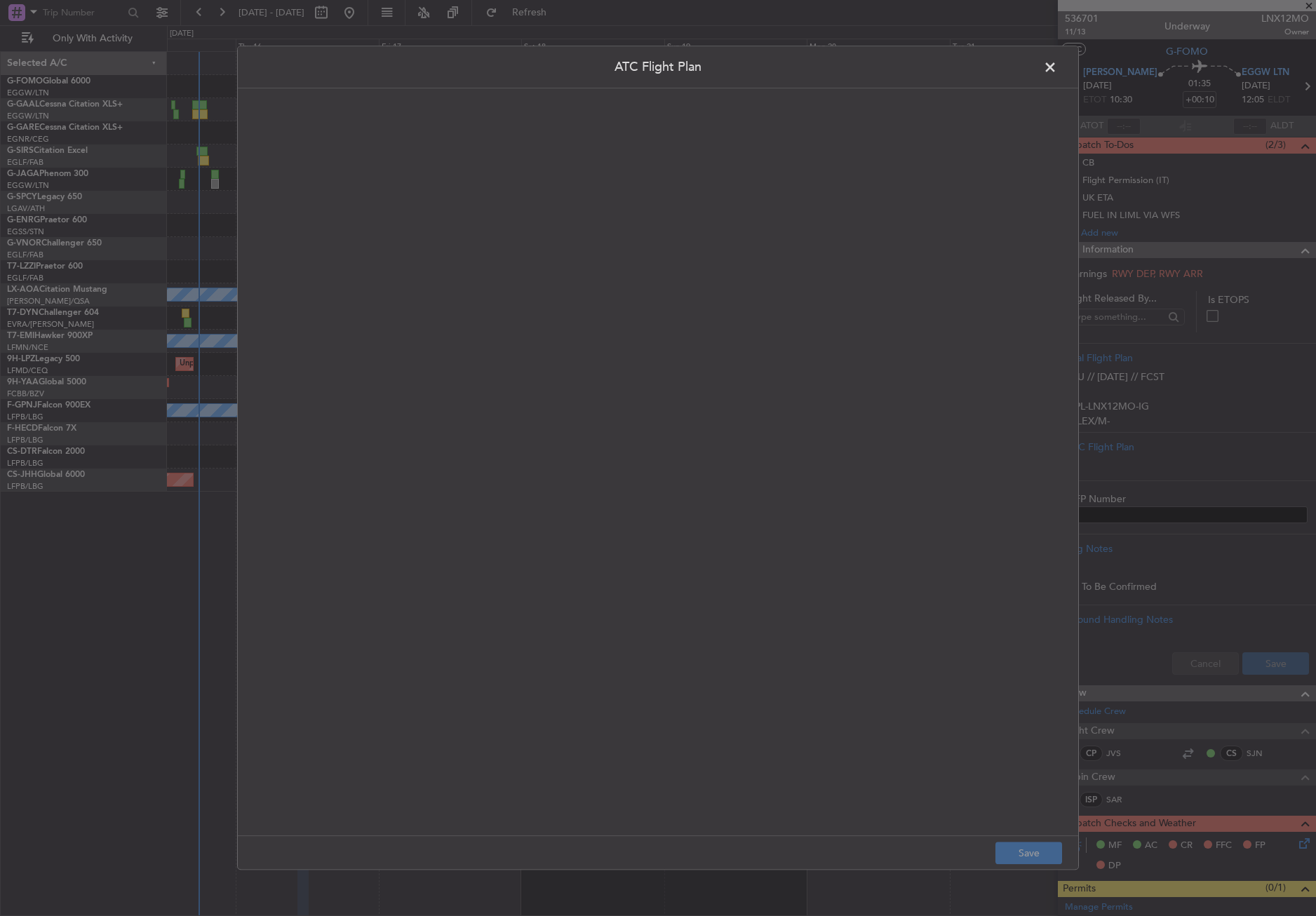
click at [855, 404] on quill-editor at bounding box center [658, 447] width 812 height 689
click at [809, 634] on div at bounding box center [658, 477] width 811 height 688
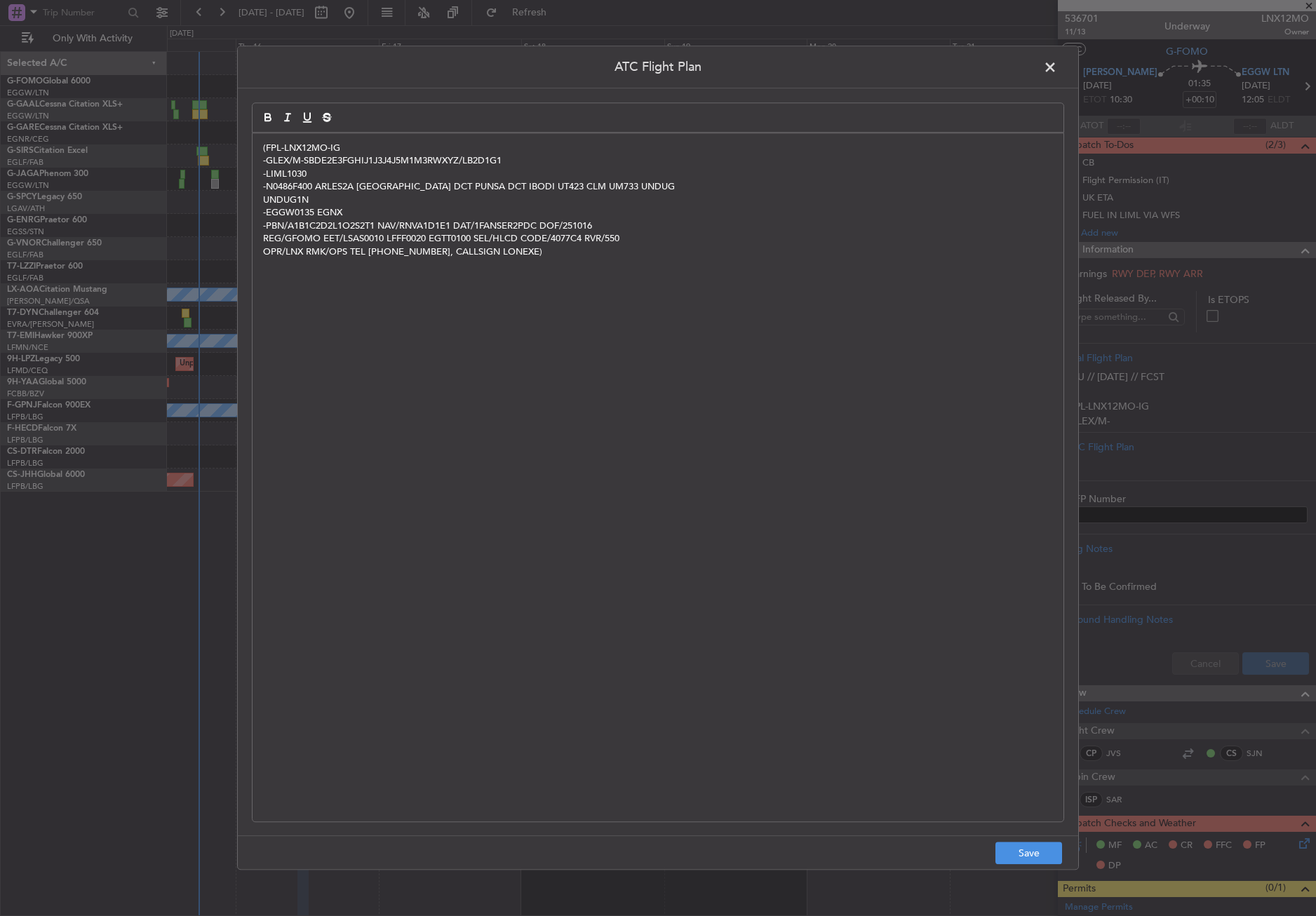
click at [1018, 864] on footer "Save" at bounding box center [658, 852] width 840 height 33
click at [1021, 857] on button "Save" at bounding box center [1028, 854] width 66 height 23
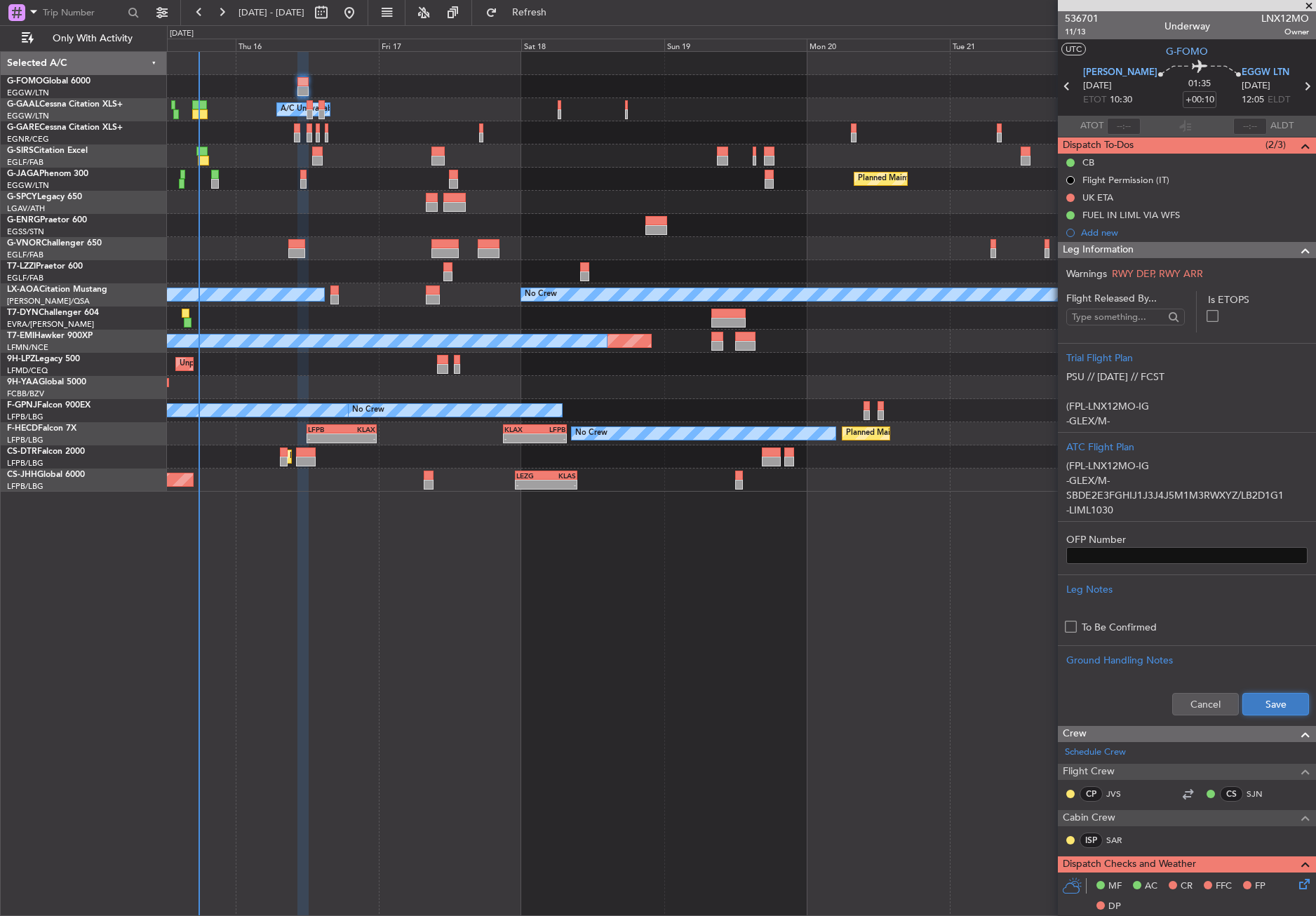
click at [1255, 695] on button "Save" at bounding box center [1276, 704] width 66 height 23
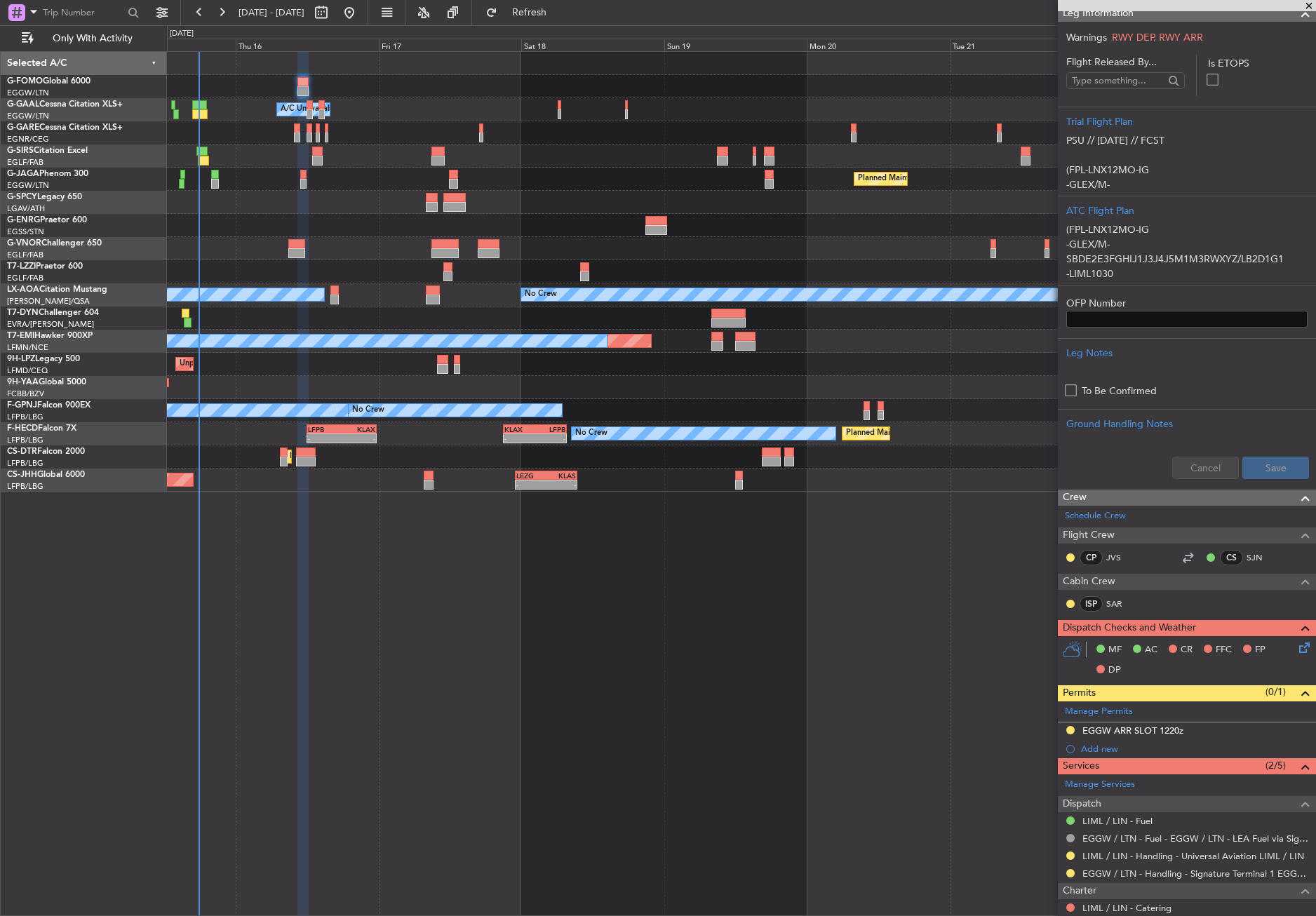
scroll to position [377, 0]
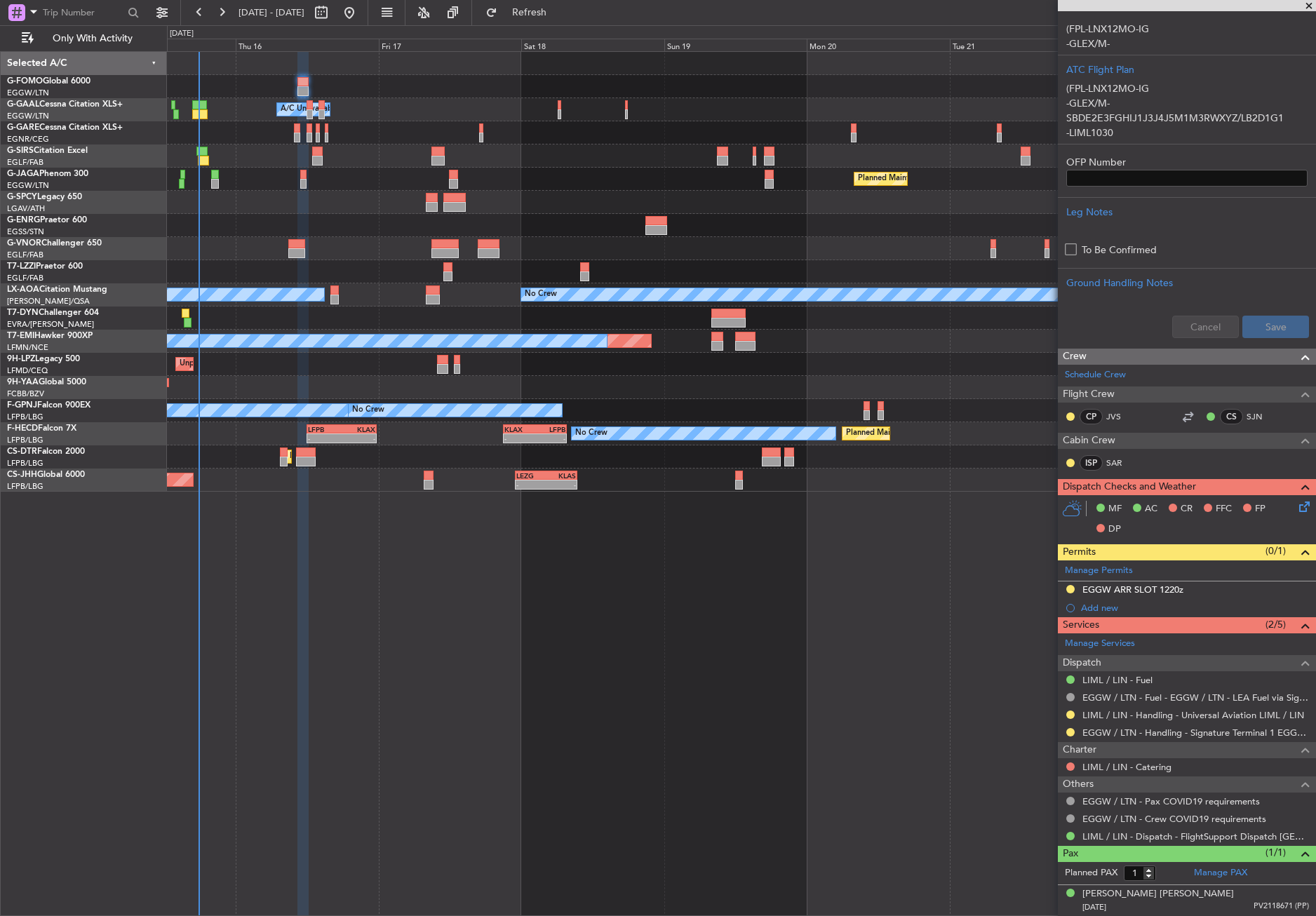
click at [1296, 507] on icon at bounding box center [1301, 504] width 11 height 11
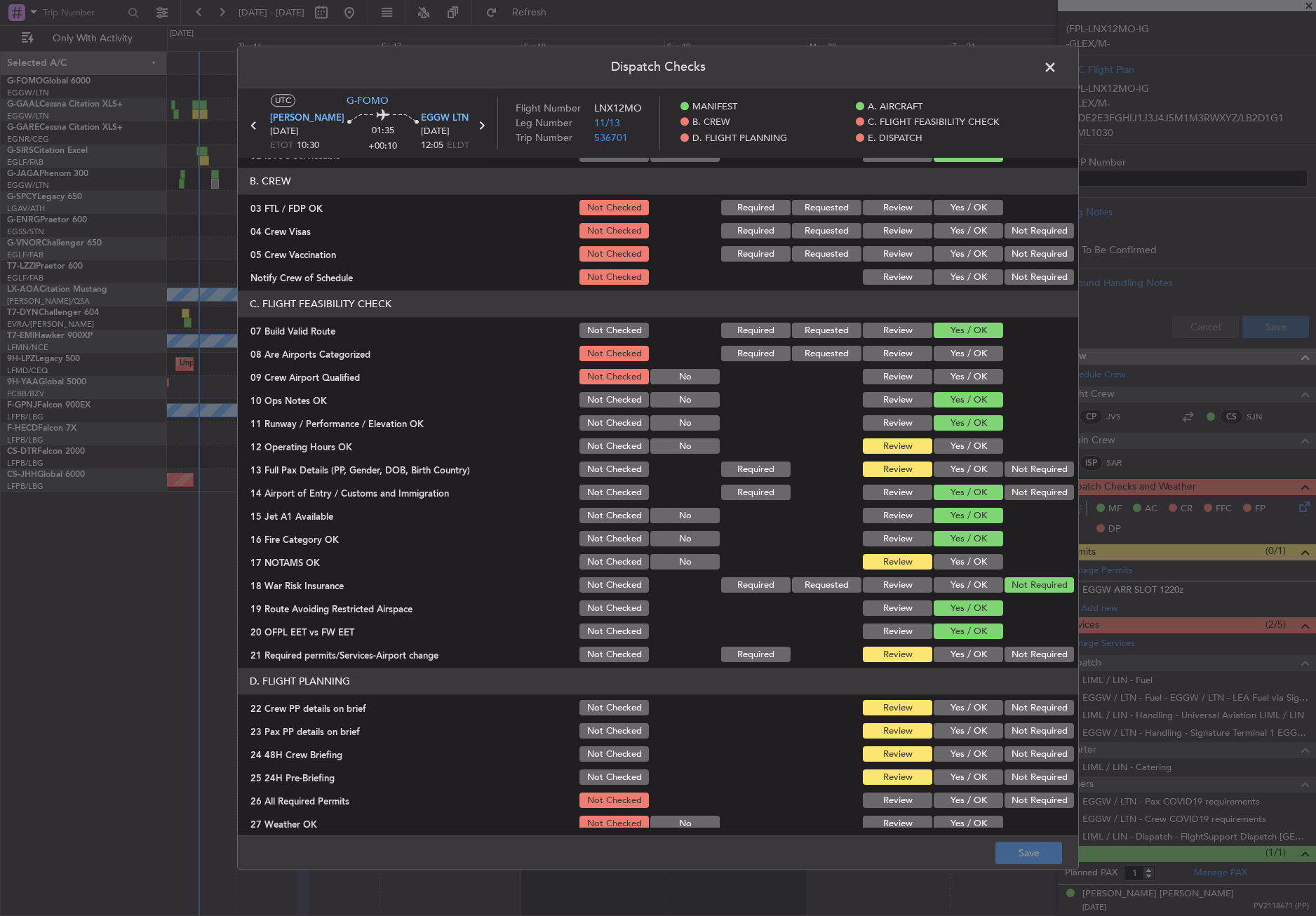
scroll to position [210, 0]
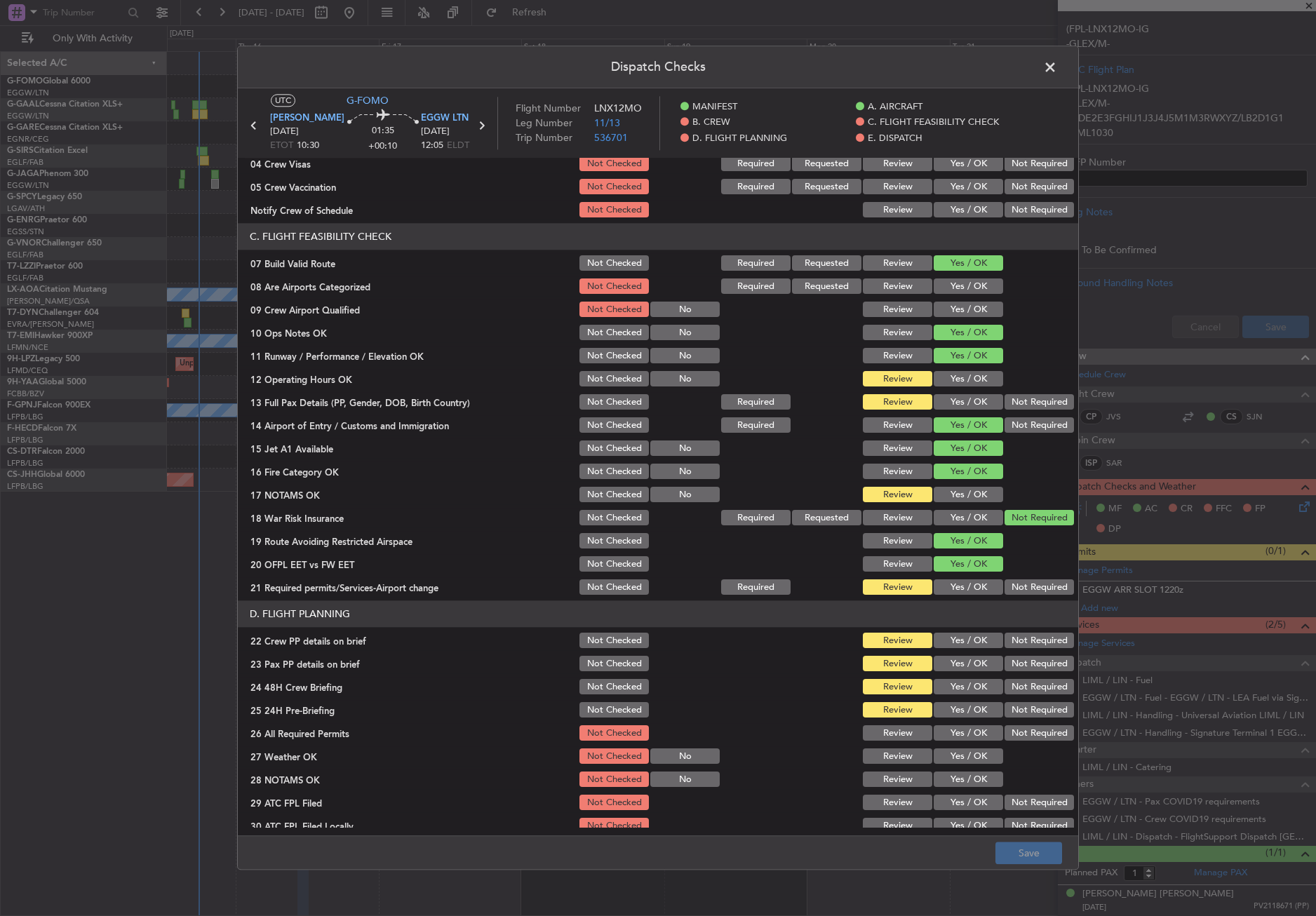
click at [946, 385] on button "Yes / OK" at bounding box center [968, 380] width 69 height 16
click at [946, 393] on div "Yes / OK" at bounding box center [967, 402] width 71 height 19
click at [947, 398] on button "Yes / OK" at bounding box center [968, 402] width 69 height 16
click at [956, 495] on button "Yes / OK" at bounding box center [968, 495] width 69 height 16
click at [967, 578] on div "Yes / OK" at bounding box center [967, 588] width 71 height 19
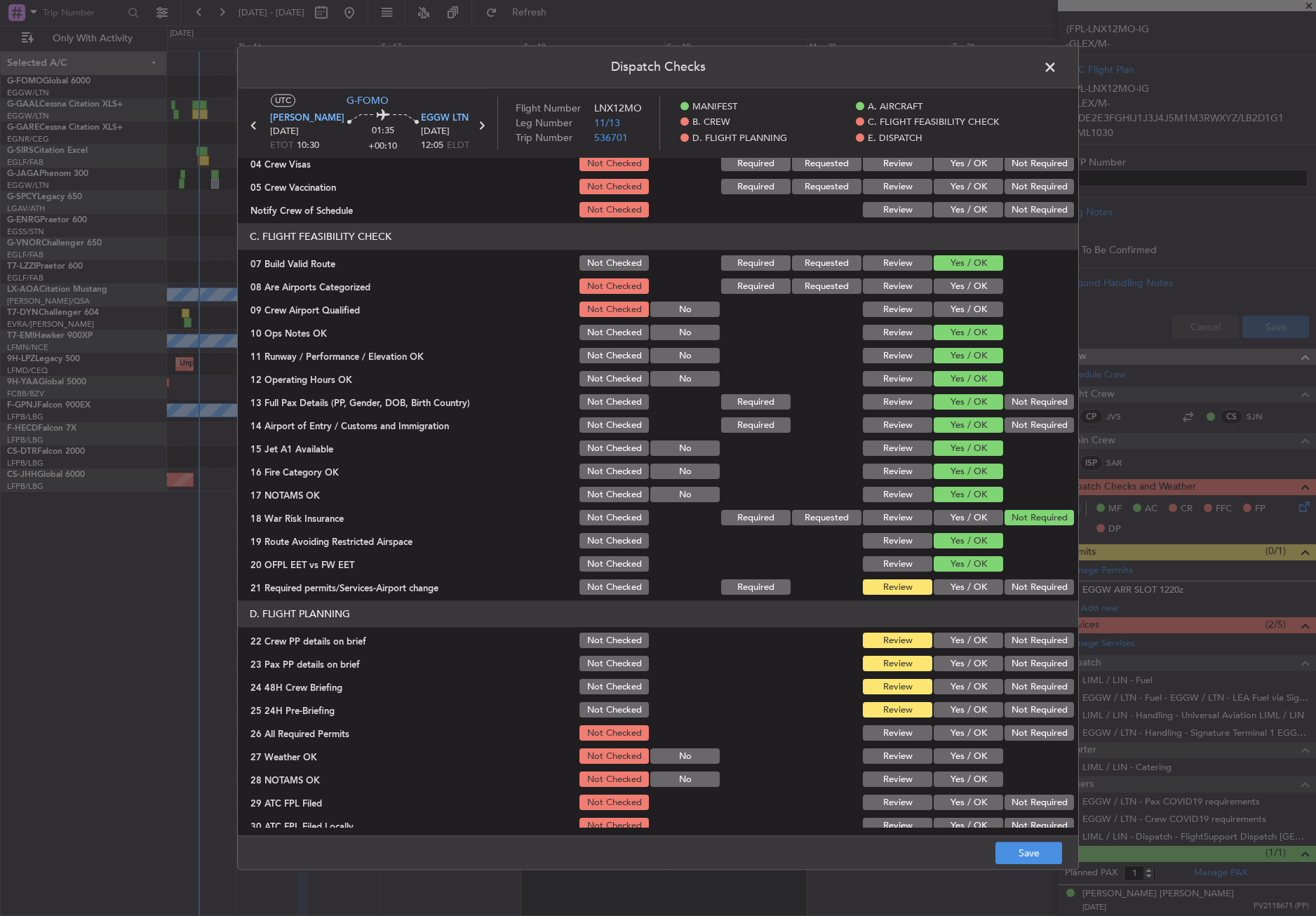
click at [962, 585] on button "Yes / OK" at bounding box center [968, 588] width 69 height 16
drag, startPoint x: 957, startPoint y: 648, endPoint x: 957, endPoint y: 637, distance: 11.0
click at [957, 640] on div "Yes / OK" at bounding box center [967, 640] width 71 height 19
click at [957, 637] on button "Yes / OK" at bounding box center [968, 641] width 69 height 16
click at [958, 667] on button "Yes / OK" at bounding box center [968, 664] width 69 height 16
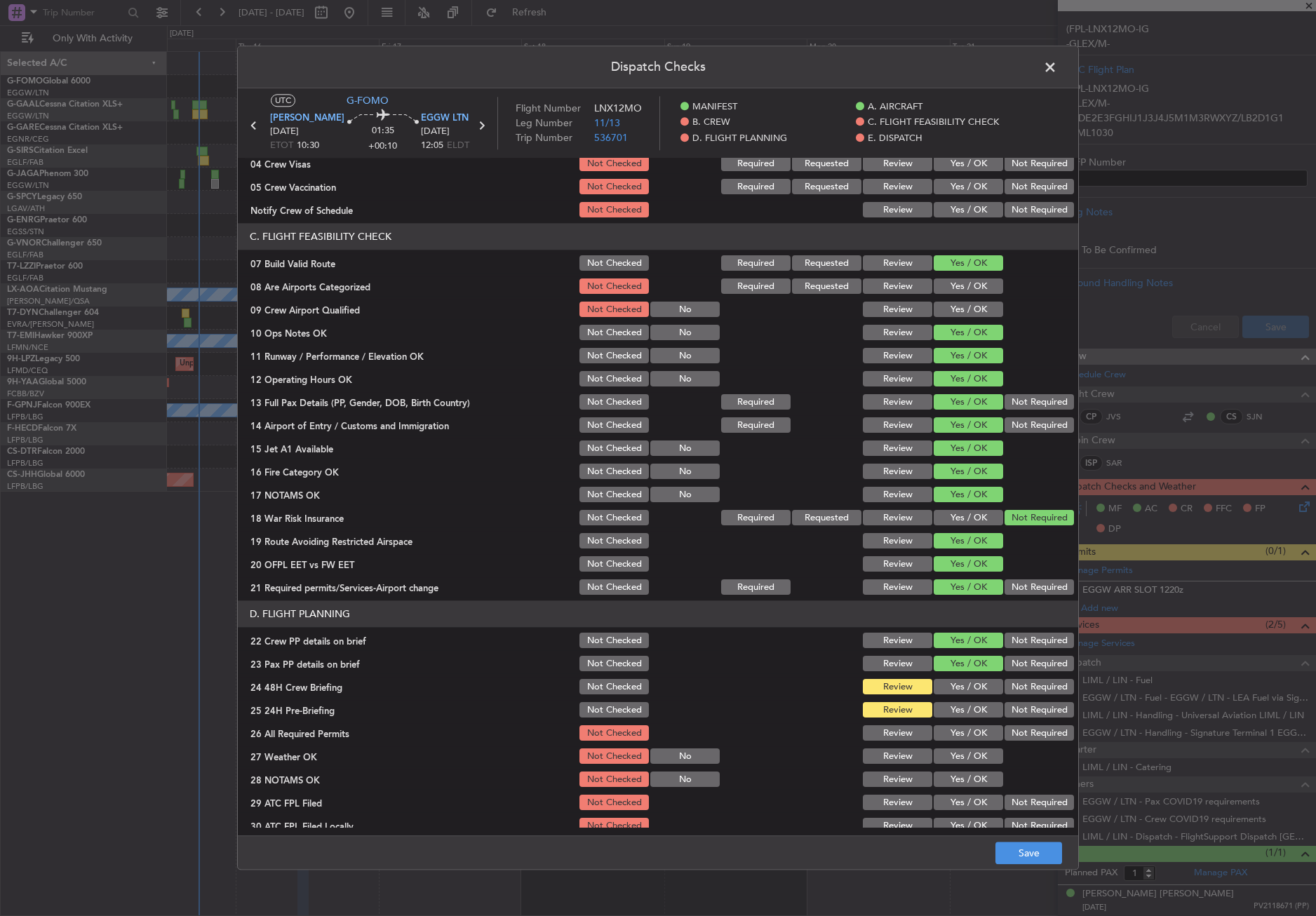
click at [960, 678] on div "Yes / OK" at bounding box center [967, 687] width 71 height 19
click at [963, 683] on button "Yes / OK" at bounding box center [968, 688] width 69 height 16
click at [1004, 705] on button "Not Required" at bounding box center [1039, 710] width 69 height 16
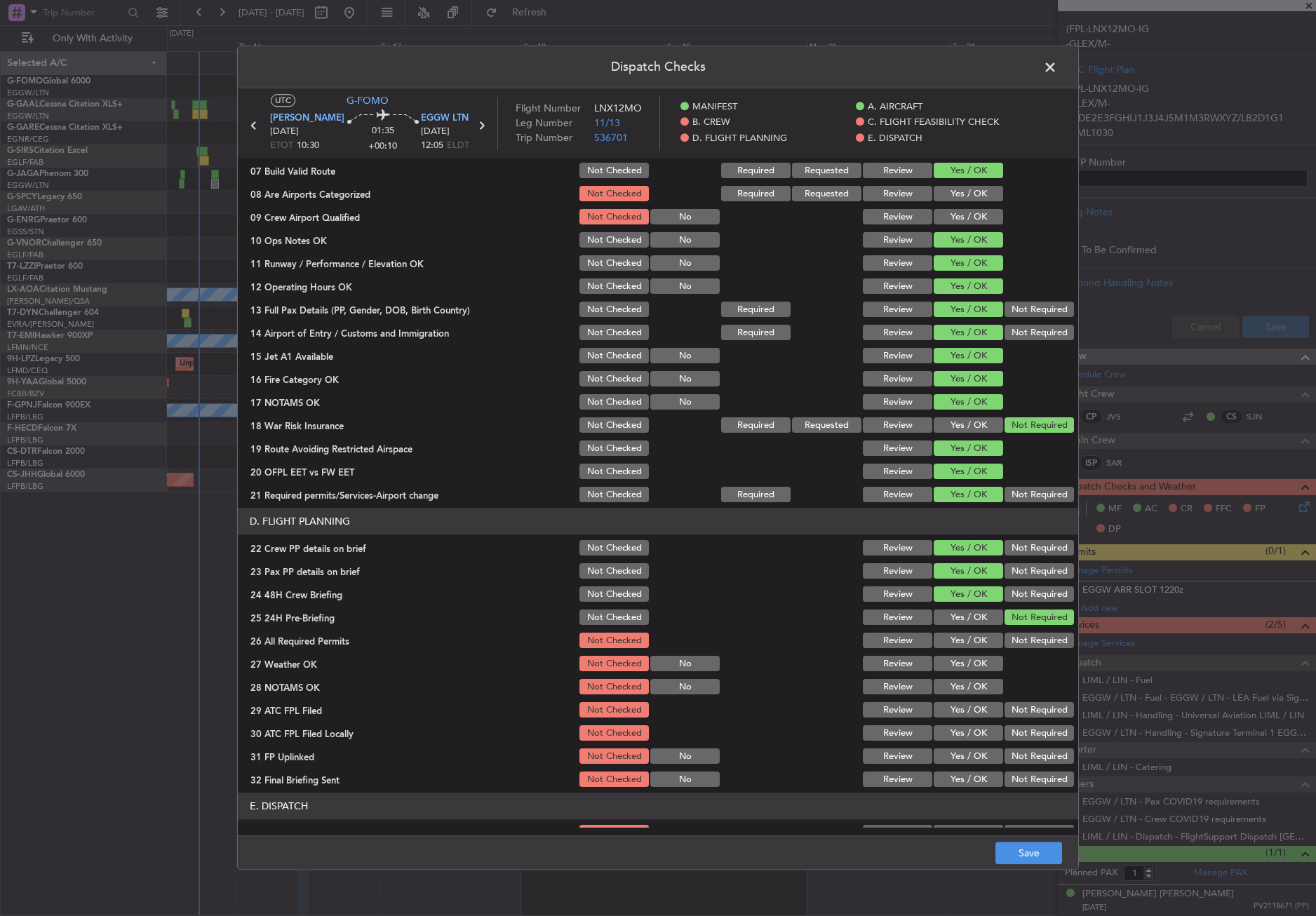
scroll to position [351, 0]
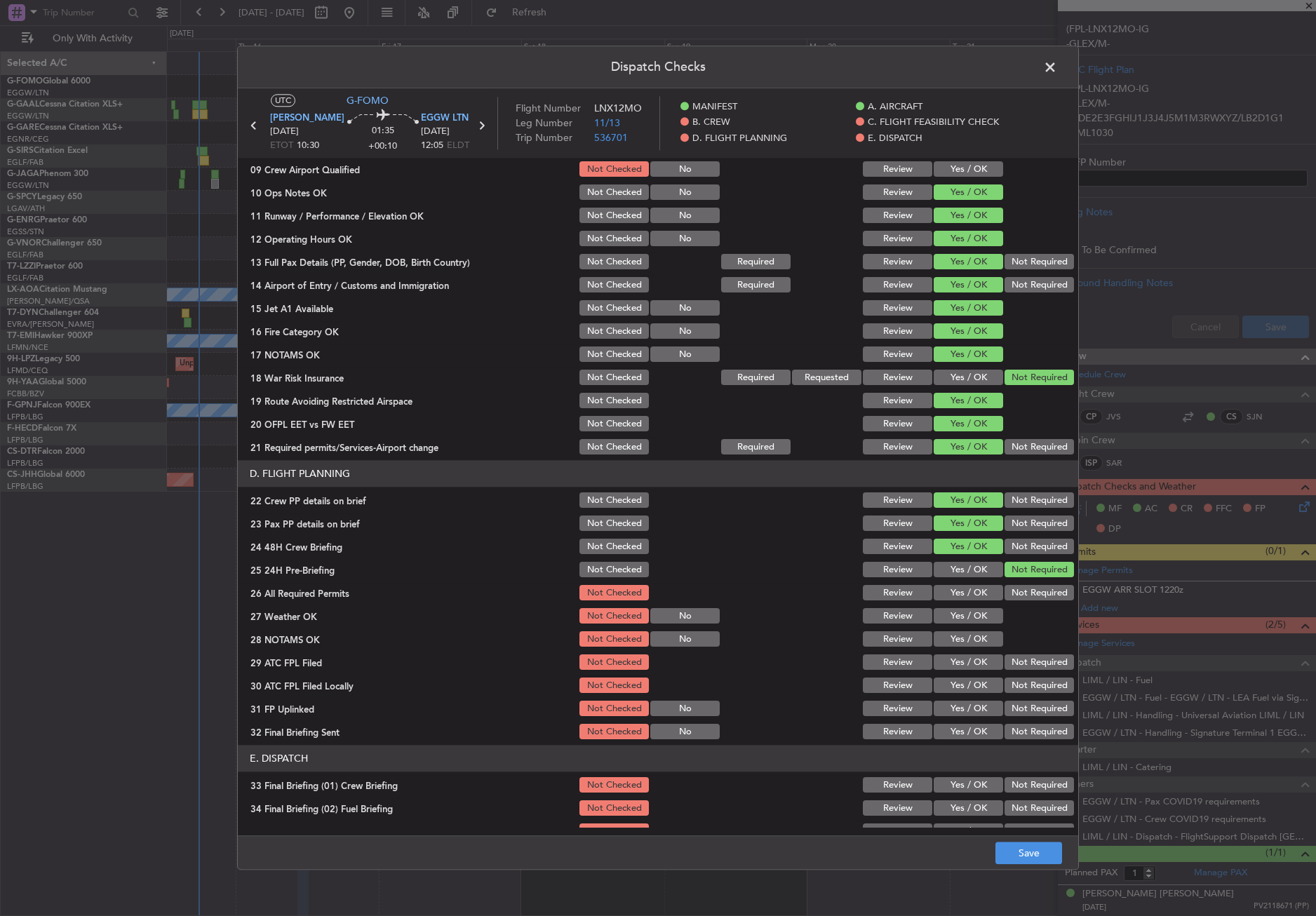
click at [949, 597] on button "Yes / OK" at bounding box center [968, 593] width 69 height 16
click at [953, 624] on button "Yes / OK" at bounding box center [968, 617] width 69 height 16
click at [953, 640] on button "Yes / OK" at bounding box center [968, 640] width 69 height 16
click at [956, 661] on button "Yes / OK" at bounding box center [968, 663] width 69 height 16
click at [1004, 688] on button "Not Required" at bounding box center [1039, 686] width 69 height 16
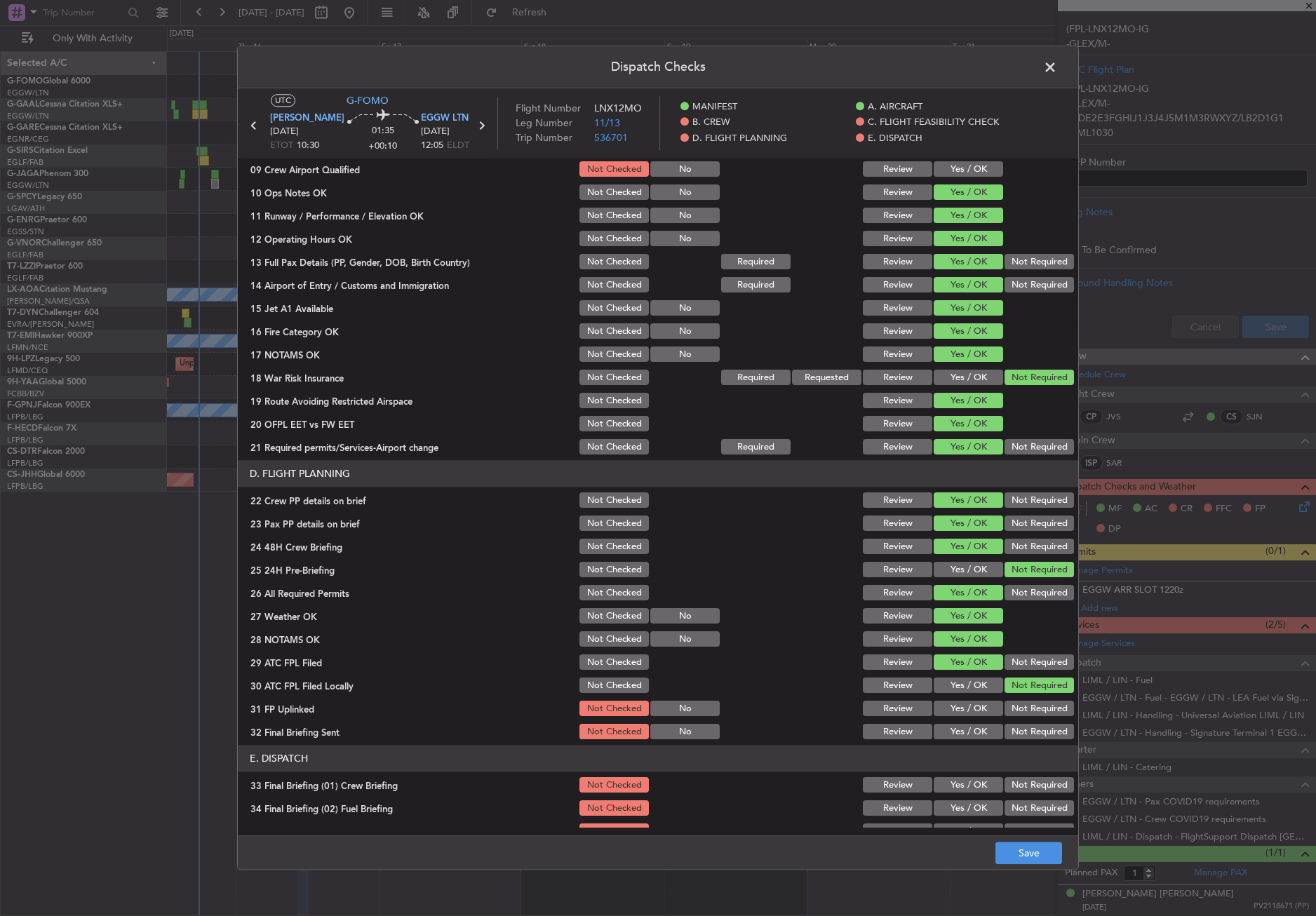
click at [972, 709] on button "Yes / OK" at bounding box center [968, 710] width 69 height 16
click at [1017, 726] on button "Not Required" at bounding box center [1039, 732] width 69 height 16
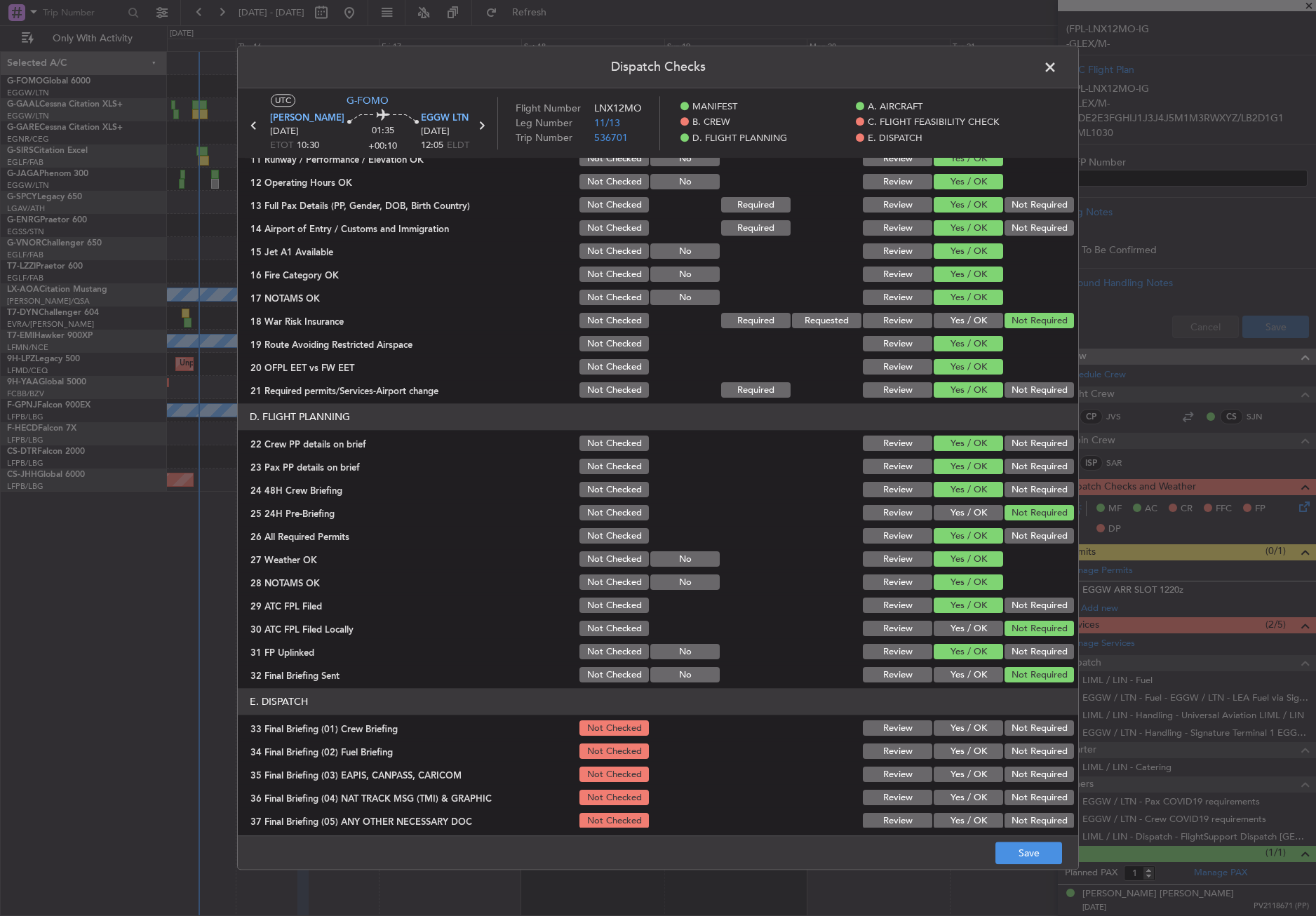
scroll to position [577, 0]
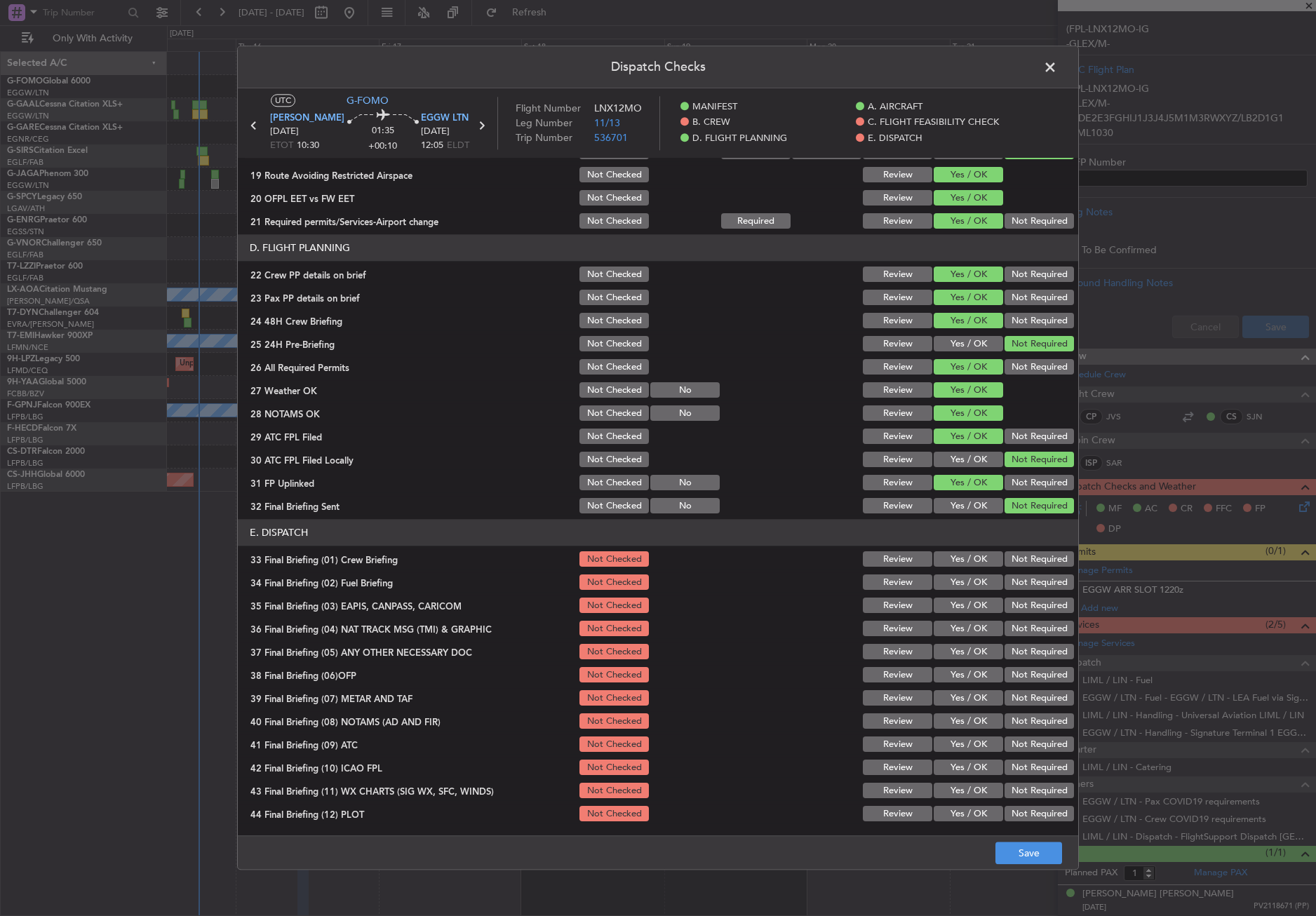
click at [956, 563] on button "Yes / OK" at bounding box center [968, 560] width 69 height 16
click at [956, 582] on button "Yes / OK" at bounding box center [968, 583] width 69 height 16
click at [1012, 612] on button "Not Required" at bounding box center [1039, 606] width 69 height 16
click at [1012, 627] on button "Not Required" at bounding box center [1039, 629] width 69 height 16
click at [968, 654] on button "Yes / OK" at bounding box center [968, 653] width 69 height 16
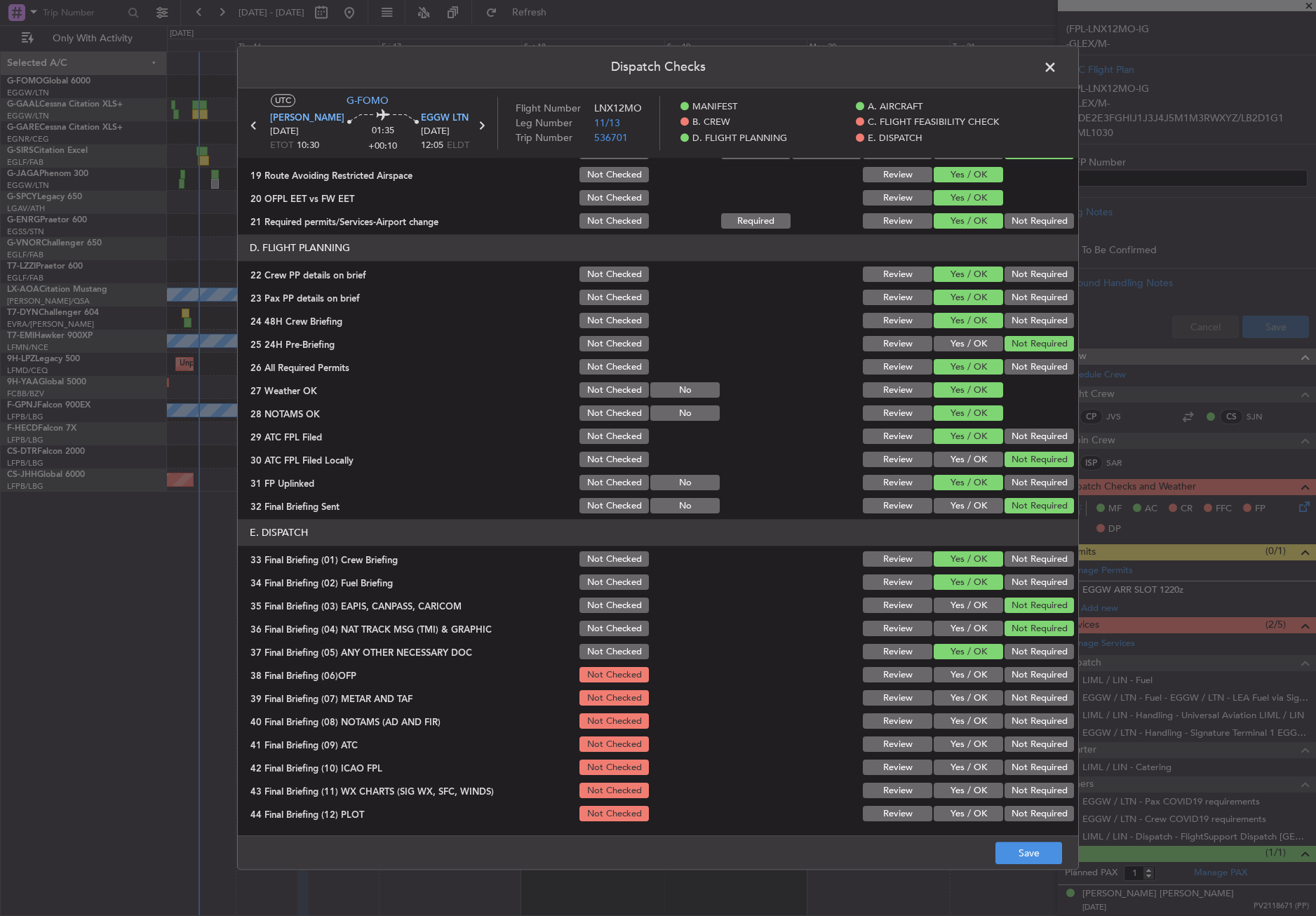
click at [970, 668] on button "Yes / OK" at bounding box center [968, 675] width 69 height 16
click at [966, 697] on button "Yes / OK" at bounding box center [968, 699] width 69 height 16
click at [962, 714] on button "Yes / OK" at bounding box center [968, 722] width 69 height 16
click at [962, 737] on button "Yes / OK" at bounding box center [968, 745] width 69 height 16
click at [1002, 754] on div "Not Required" at bounding box center [1037, 745] width 71 height 19
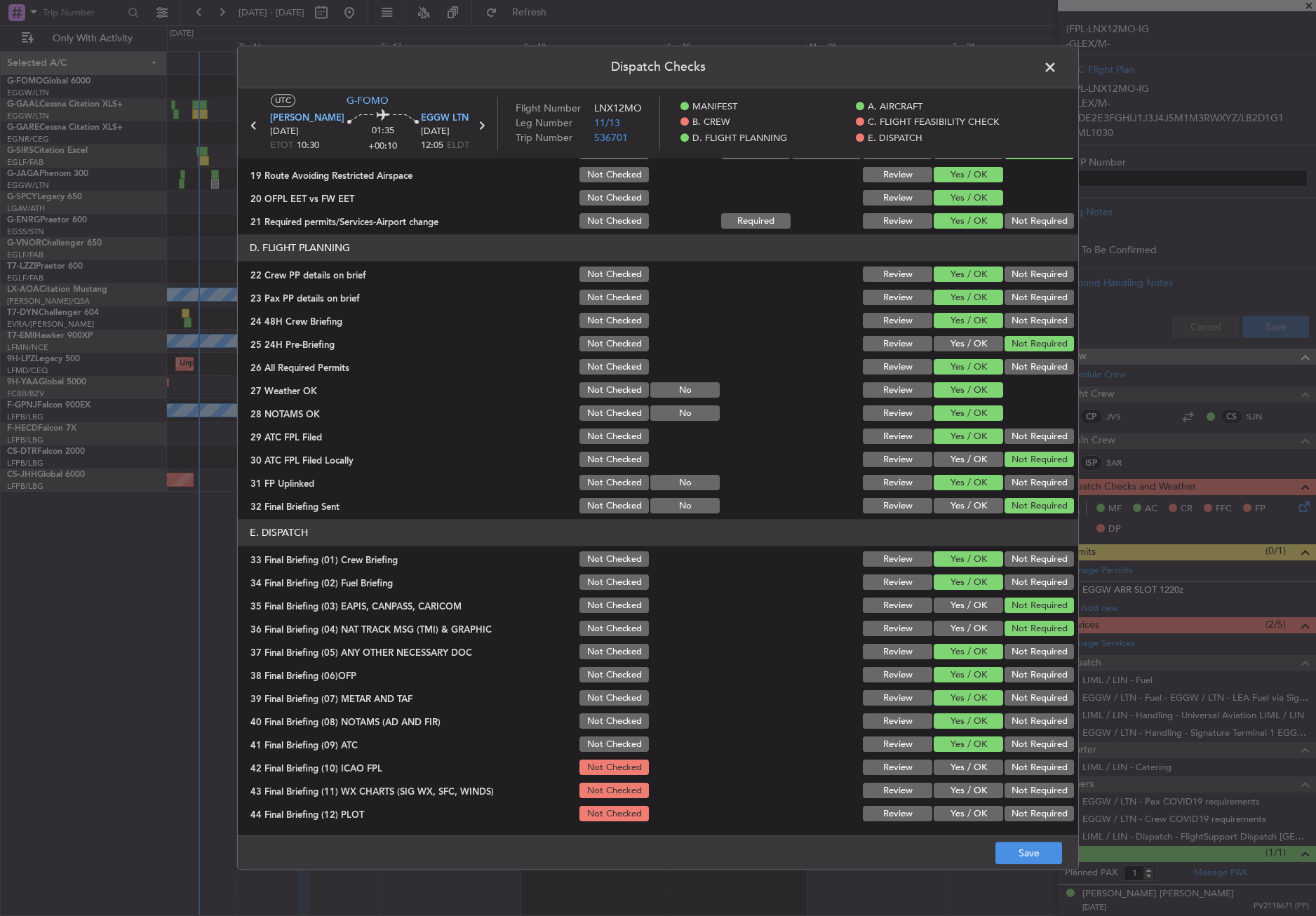
drag, startPoint x: 1007, startPoint y: 766, endPoint x: 977, endPoint y: 796, distance: 42.4
click at [1004, 772] on button "Not Required" at bounding box center [1039, 768] width 69 height 16
click at [976, 797] on button "Yes / OK" at bounding box center [968, 791] width 69 height 16
click at [1017, 822] on button "Not Required" at bounding box center [1039, 815] width 69 height 16
click at [1022, 843] on button "Save" at bounding box center [1028, 854] width 66 height 23
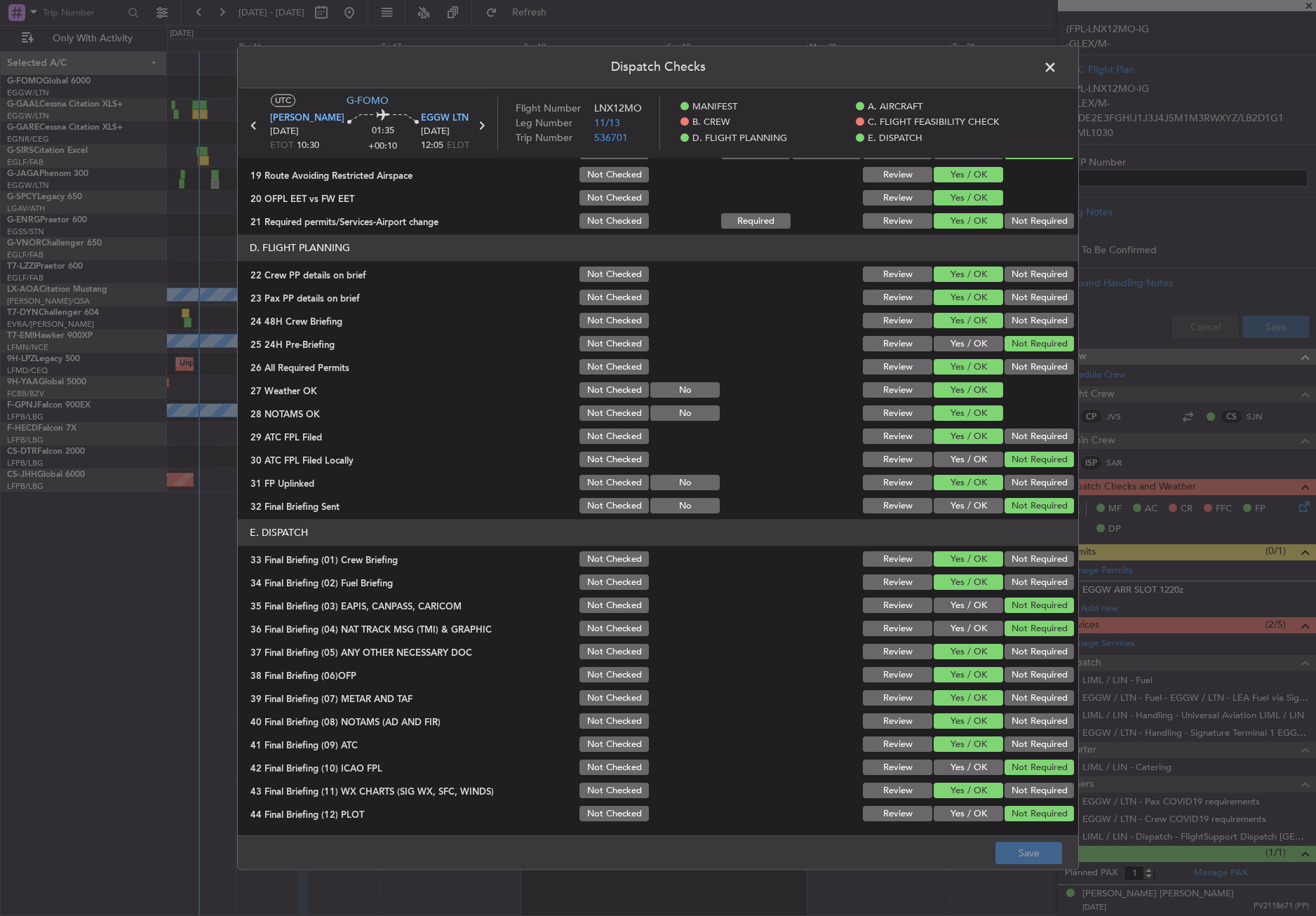
drag, startPoint x: 1042, startPoint y: 67, endPoint x: 1046, endPoint y: 86, distance: 19.4
click at [1057, 67] on span at bounding box center [1057, 71] width 0 height 28
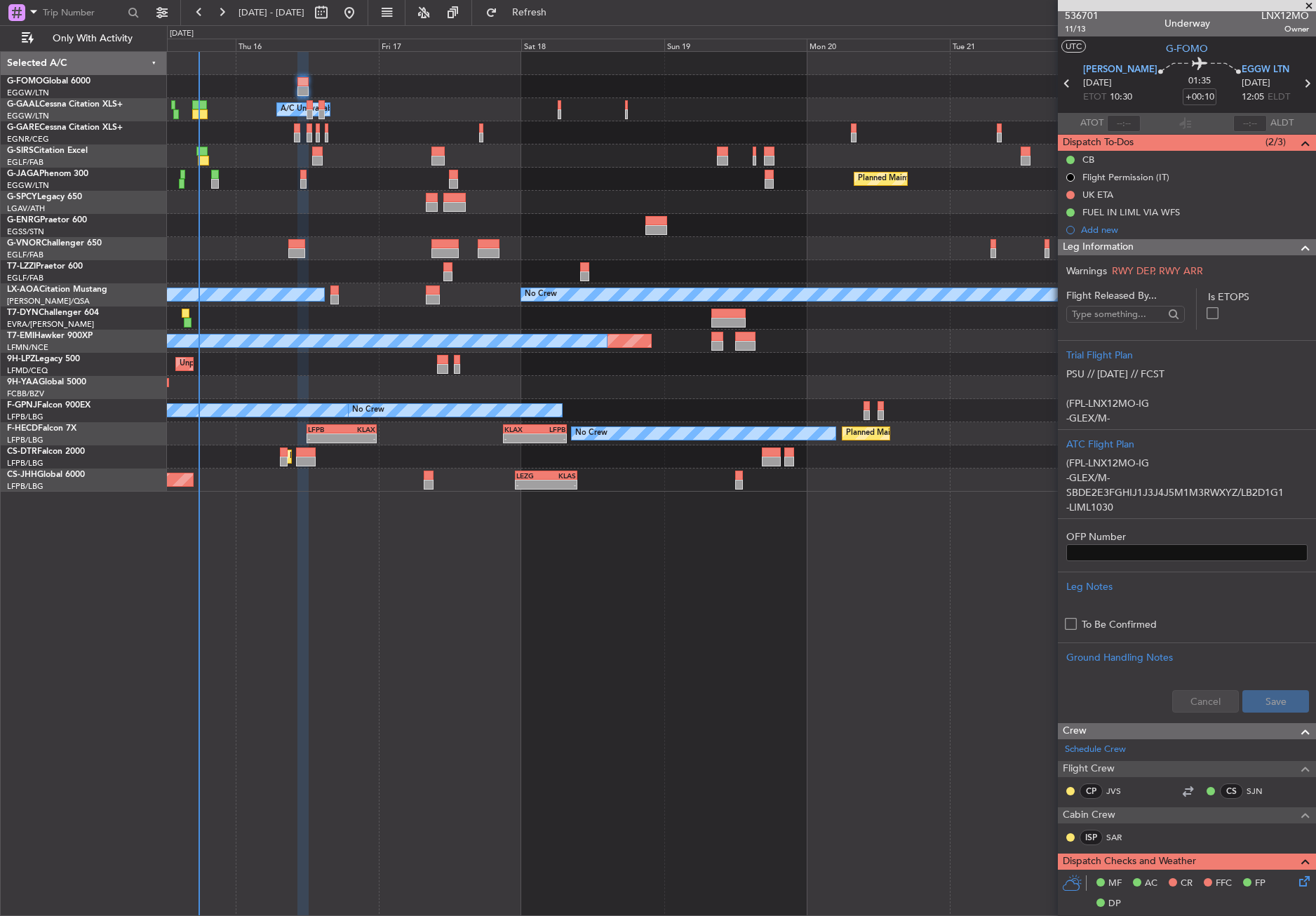
scroll to position [0, 0]
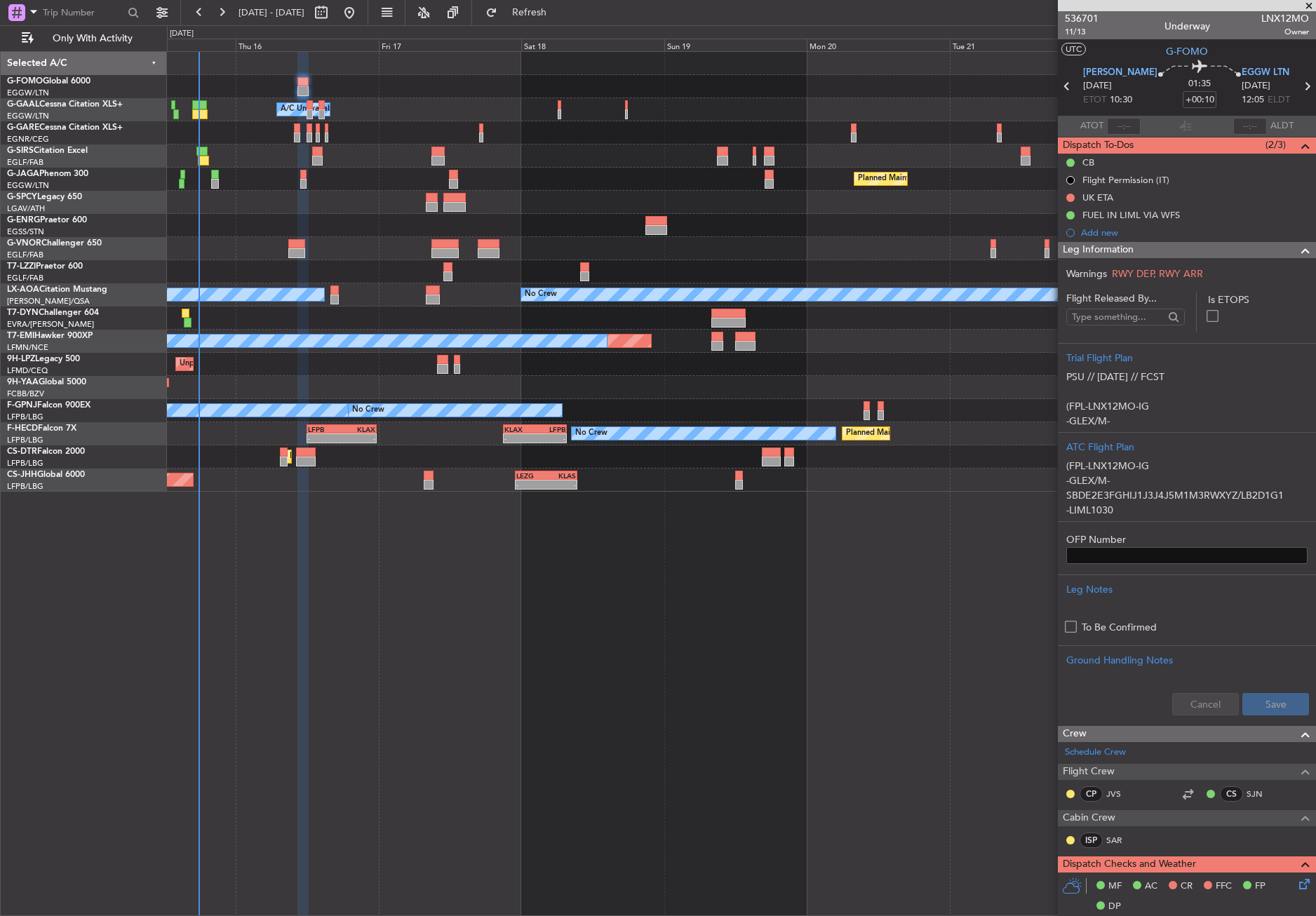
click at [1116, 249] on span "Leg Information" at bounding box center [1097, 250] width 71 height 16
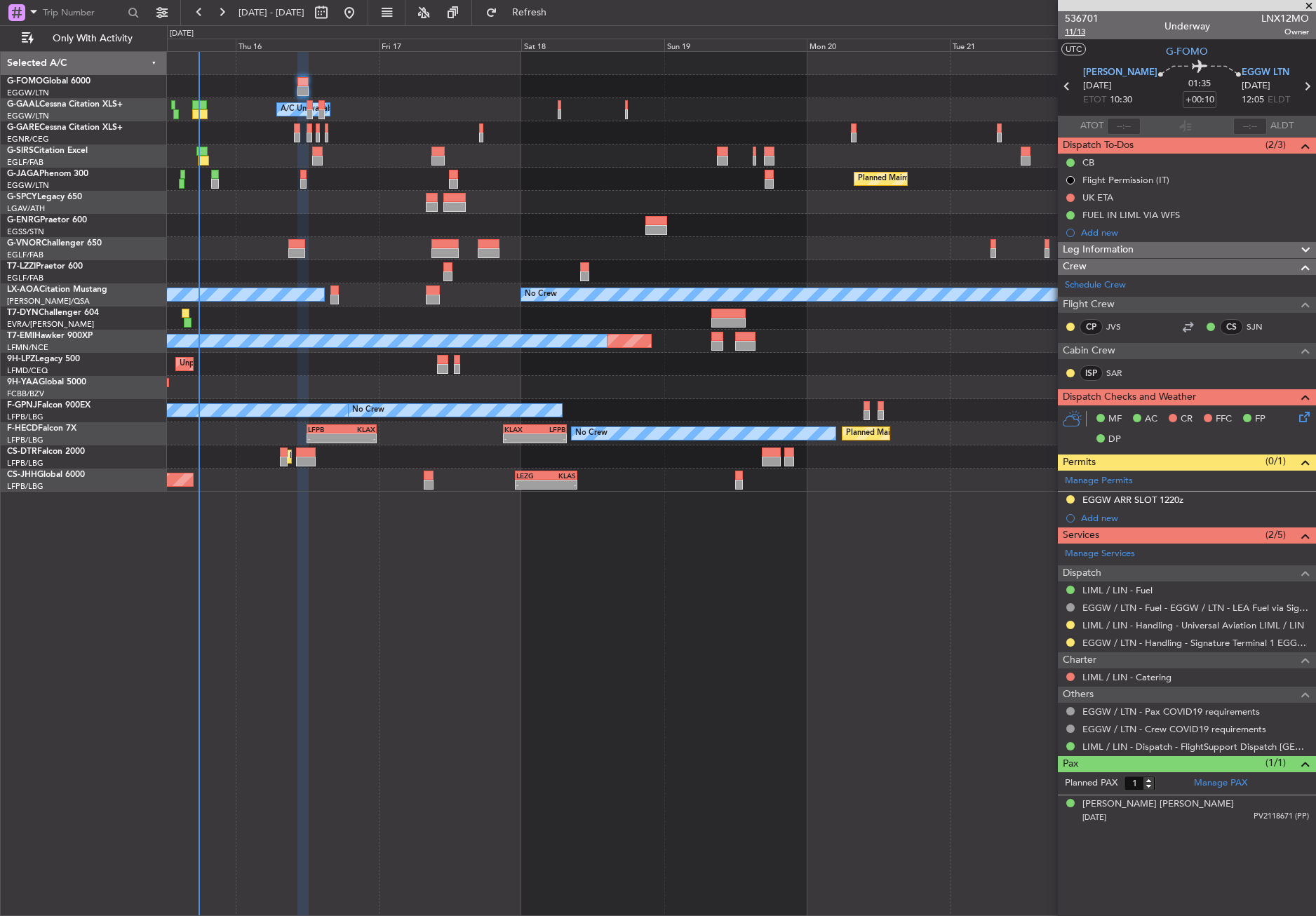
click at [1074, 32] on span "11/13" at bounding box center [1082, 32] width 33 height 12
click at [551, 19] on button "Refresh" at bounding box center [521, 13] width 84 height 23
click at [610, 759] on div "- - EGGW 03:55 Z KSFO 14:45 Z Owner A/C Unavailable Owner A/C Unavailable Plann…" at bounding box center [741, 484] width 1149 height 864
click at [319, 681] on div "- - EGGW 03:55 Z KSFO 14:45 Z Owner A/C Unavailable Owner A/C Unavailable Plann…" at bounding box center [741, 484] width 1149 height 864
click at [1074, 620] on div at bounding box center [1070, 625] width 11 height 11
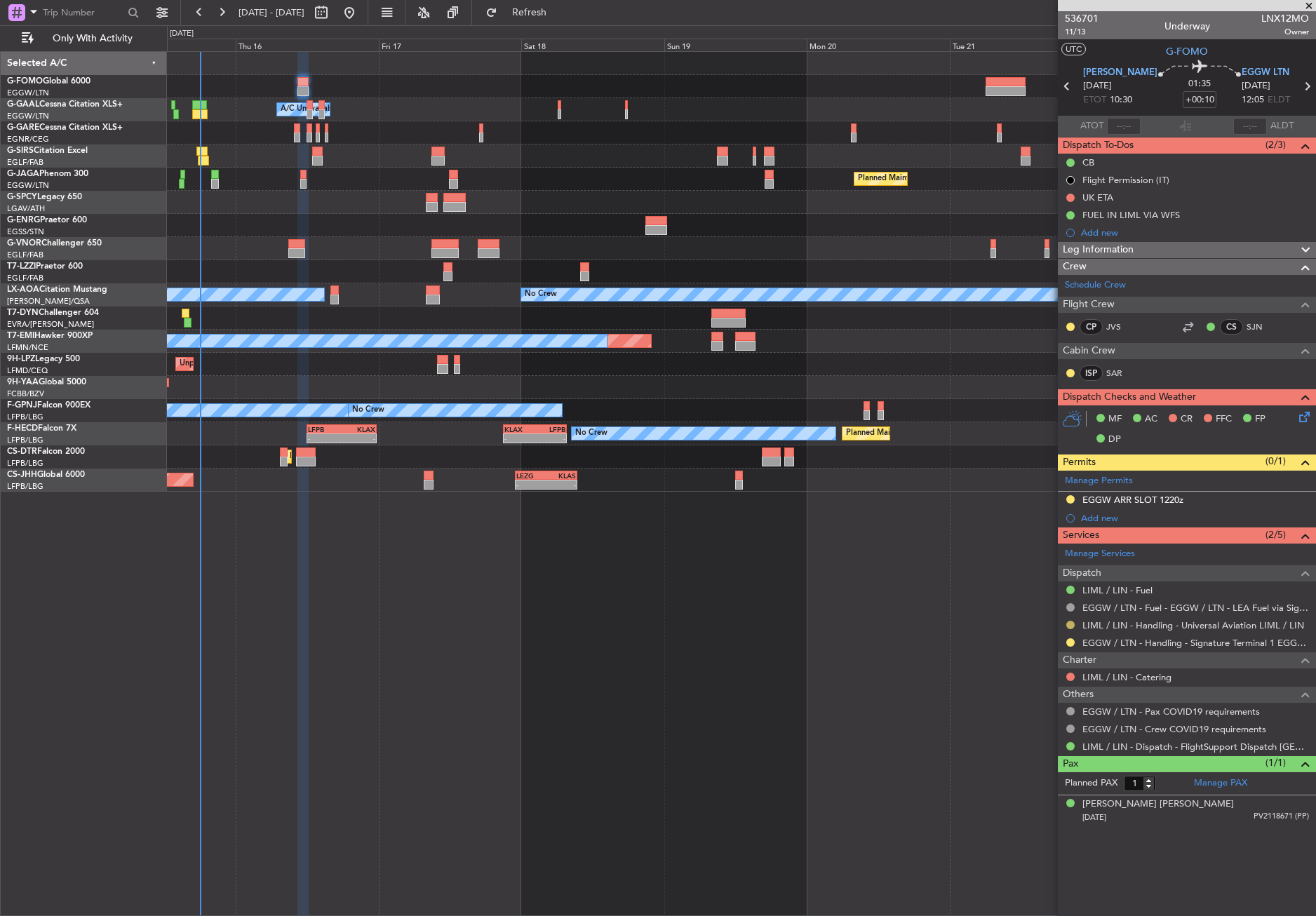
click at [1071, 623] on button at bounding box center [1070, 625] width 9 height 9
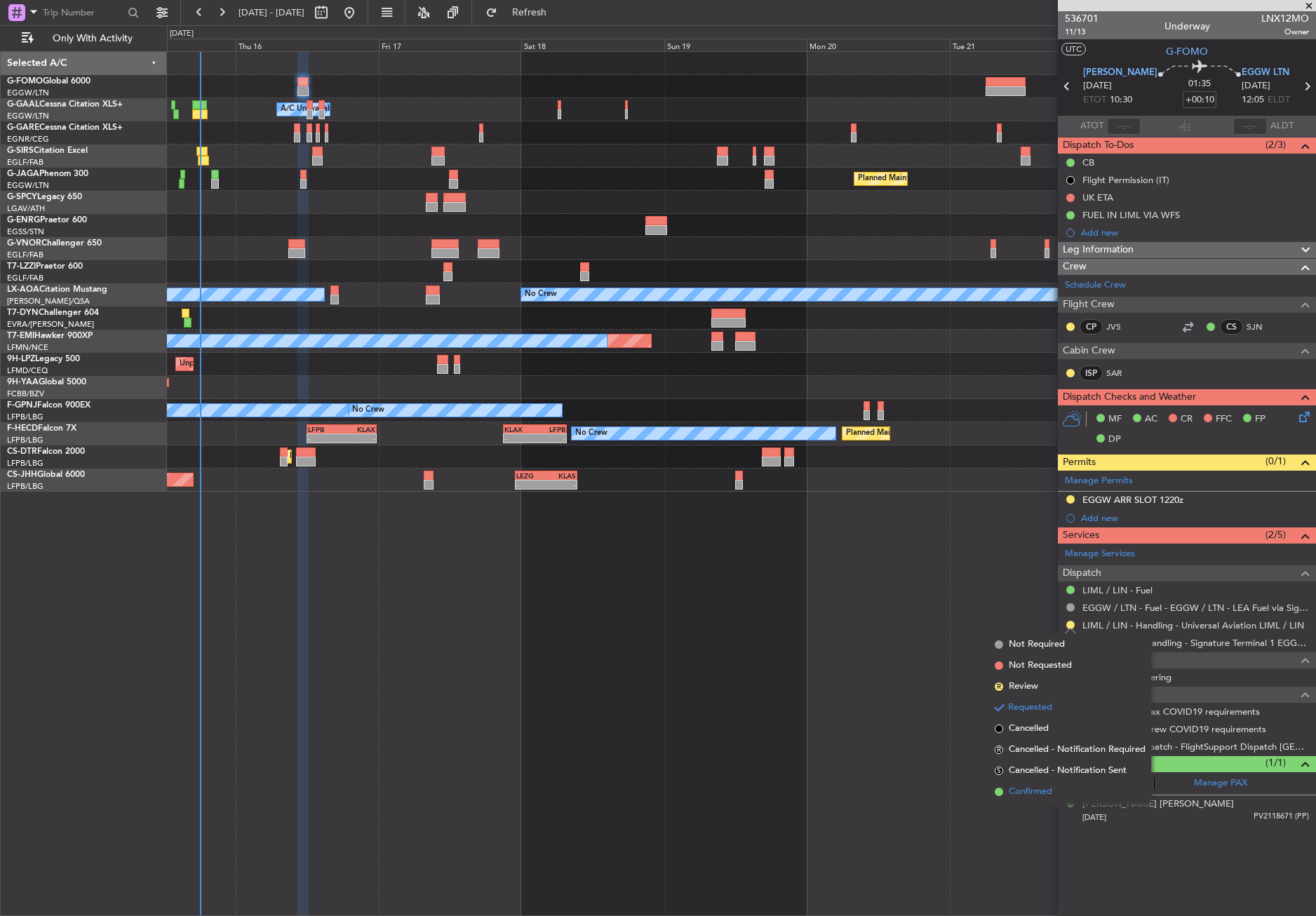
click at [1032, 785] on span "Confirmed" at bounding box center [1031, 792] width 44 height 14
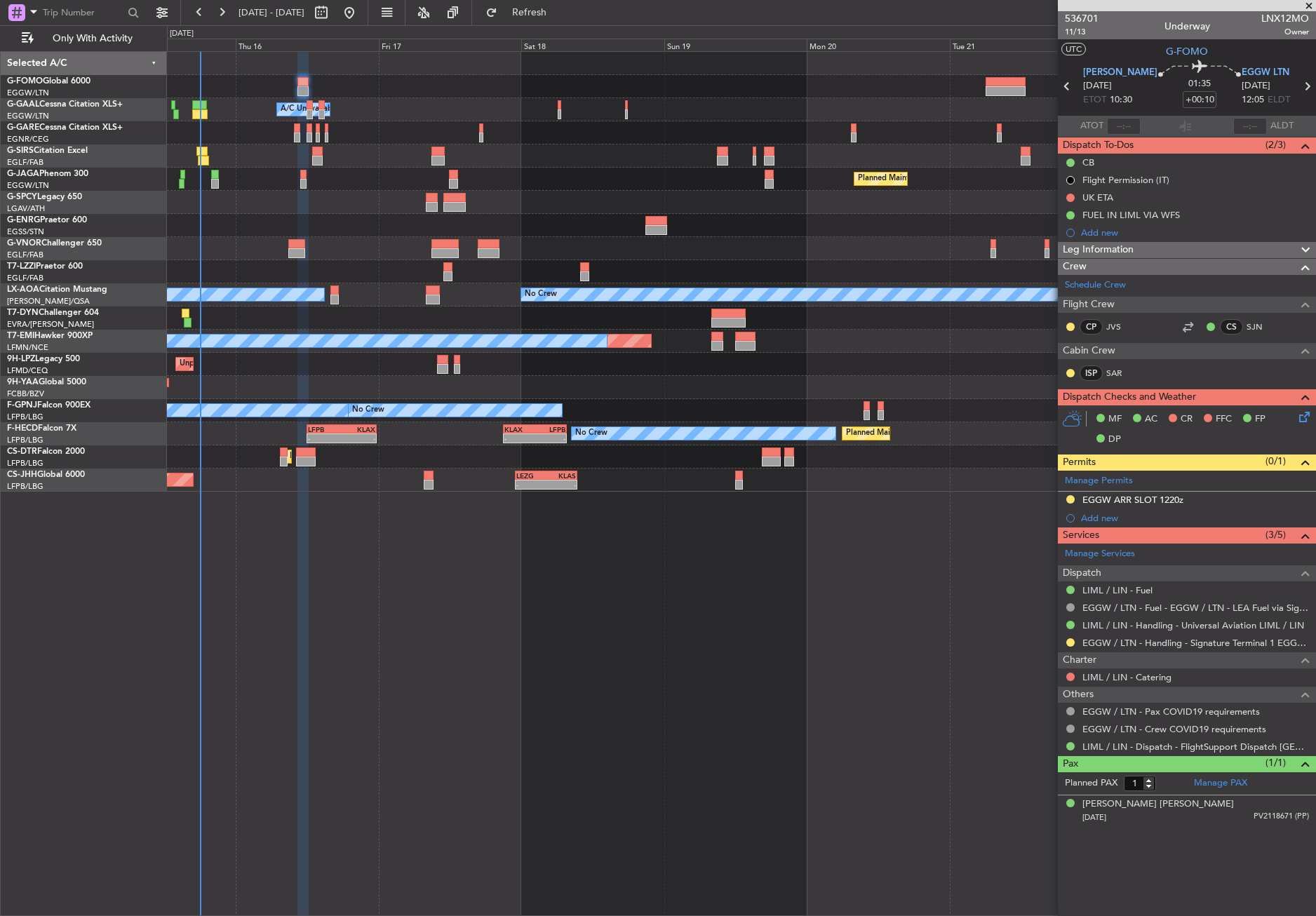
click at [262, 655] on div "Owner A/C Unavailable Owner A/C Unavailable Planned Maint Paris (Le Bourget) A/…" at bounding box center [741, 484] width 1149 height 864
click at [531, 15] on button "Refresh" at bounding box center [521, 13] width 84 height 23
click at [468, 684] on div "Owner A/C Unavailable Owner A/C Unavailable Planned Maint Paris (Le Bourget) A/…" at bounding box center [741, 484] width 1149 height 864
click at [621, 659] on div "Owner A/C Unavailable Owner A/C Unavailable Planned Maint Paris (Le Bourget) A/…" at bounding box center [741, 484] width 1149 height 864
click at [284, 607] on div "Owner A/C Unavailable Owner A/C Unavailable Planned Maint Paris (Le Bourget) A/…" at bounding box center [741, 484] width 1149 height 864
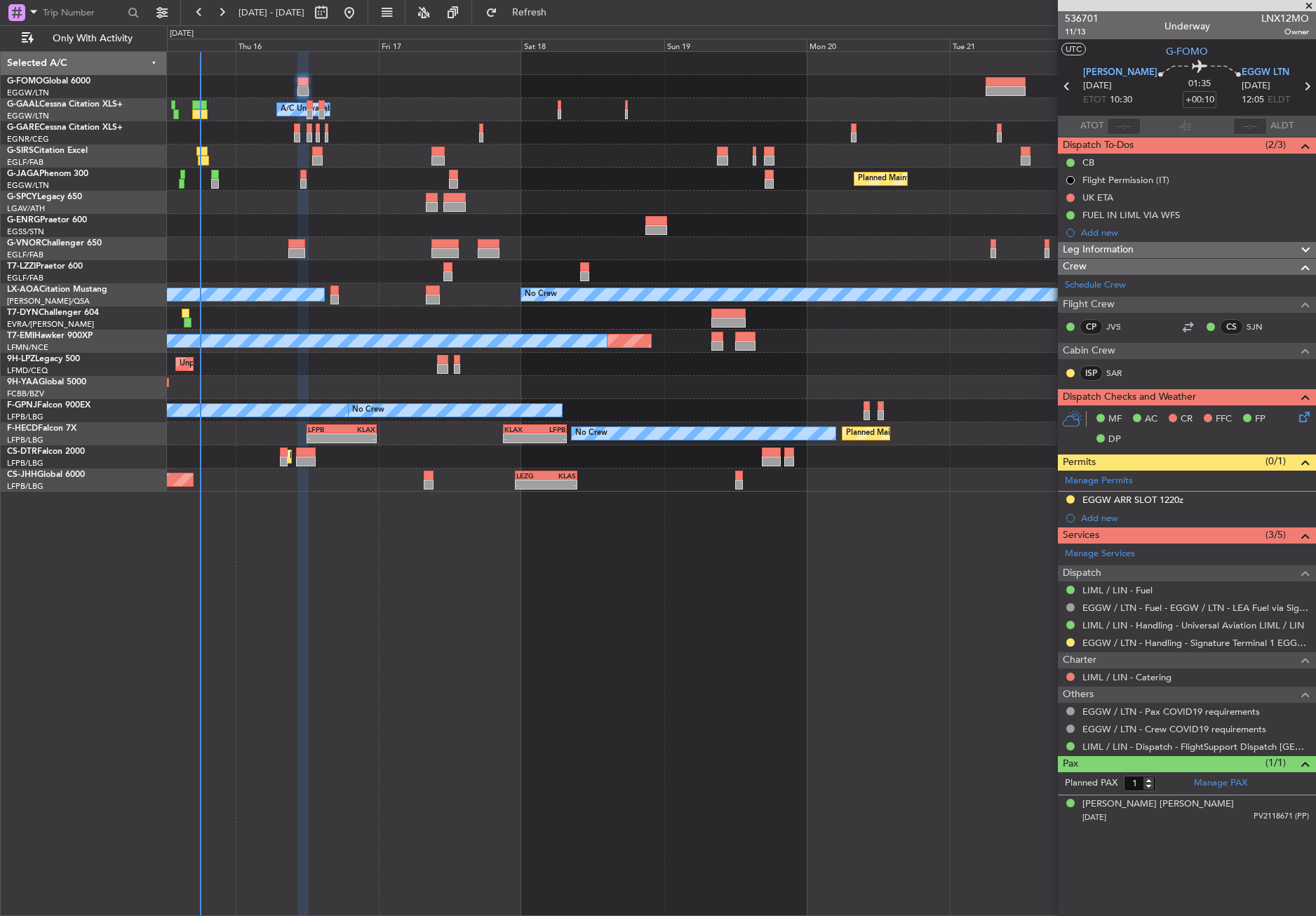
click at [446, 728] on div "Owner A/C Unavailable Owner A/C Unavailable Planned Maint Paris (Le Bourget) A/…" at bounding box center [741, 484] width 1149 height 864
